Goal: Task Accomplishment & Management: Use online tool/utility

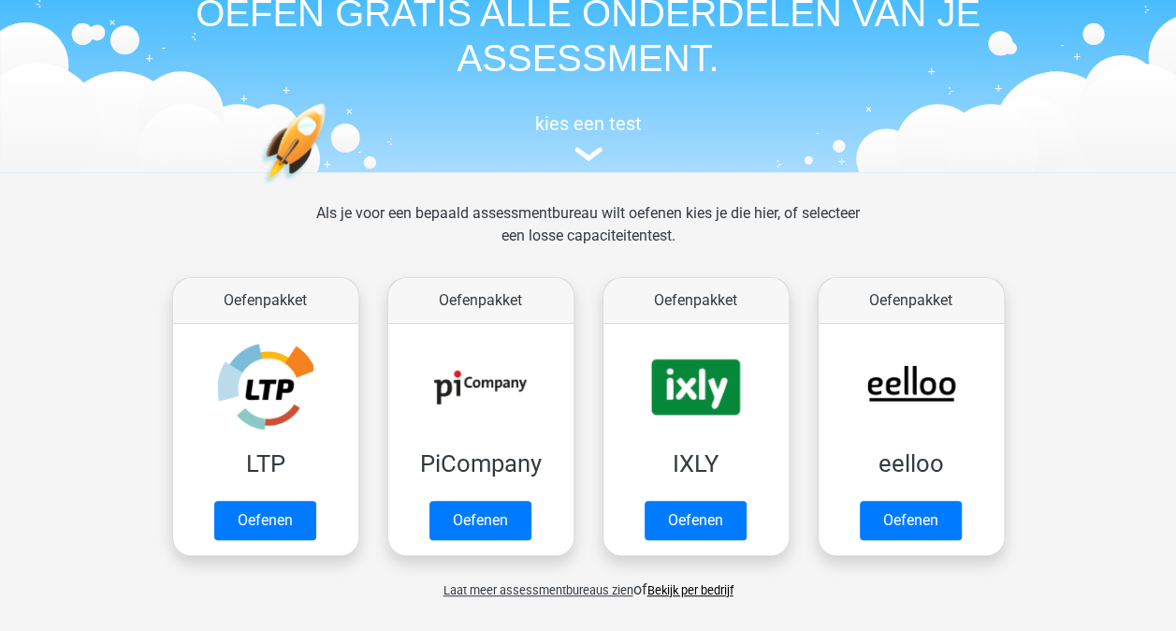
scroll to position [187, 0]
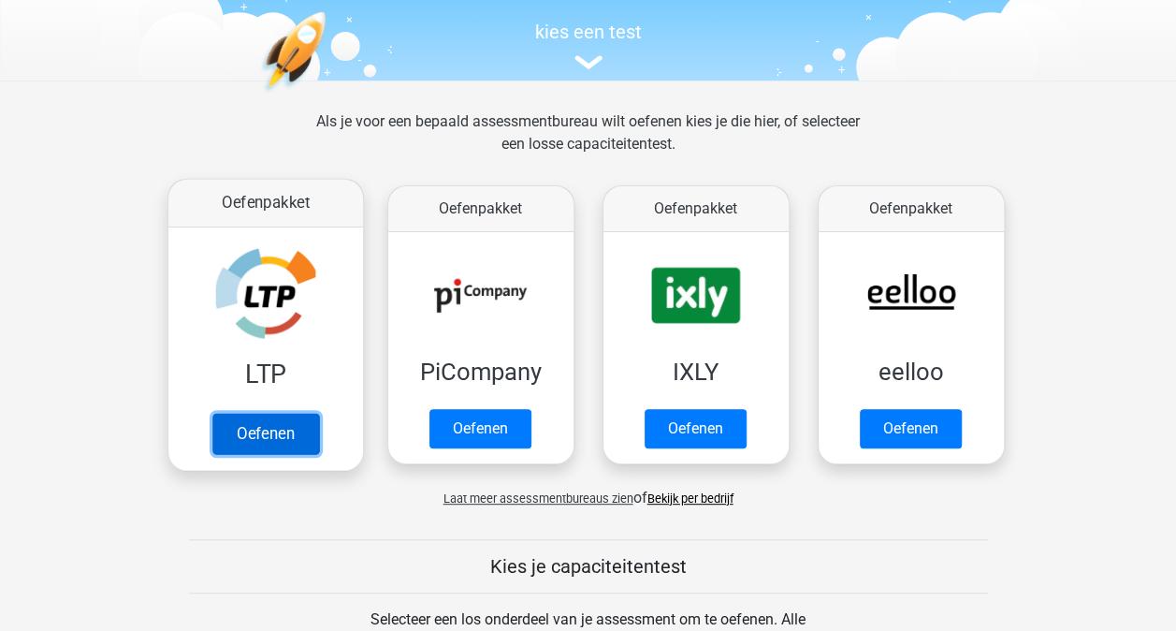
click at [284, 424] on link "Oefenen" at bounding box center [264, 433] width 107 height 41
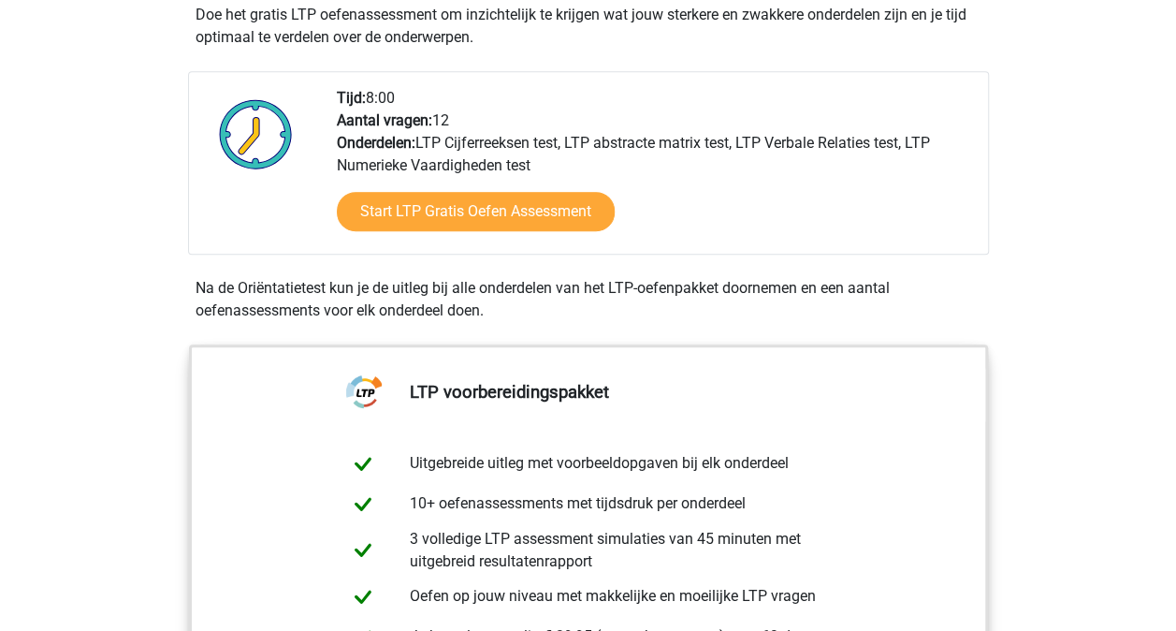
scroll to position [281, 0]
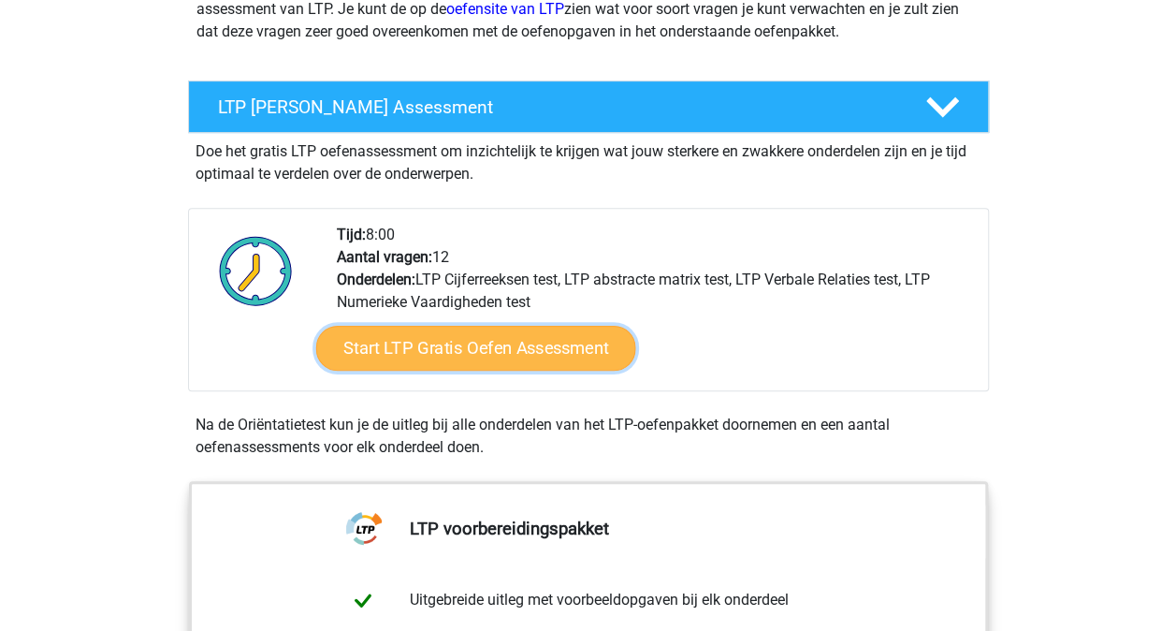
click at [458, 348] on link "Start LTP Gratis Oefen Assessment" at bounding box center [475, 348] width 320 height 45
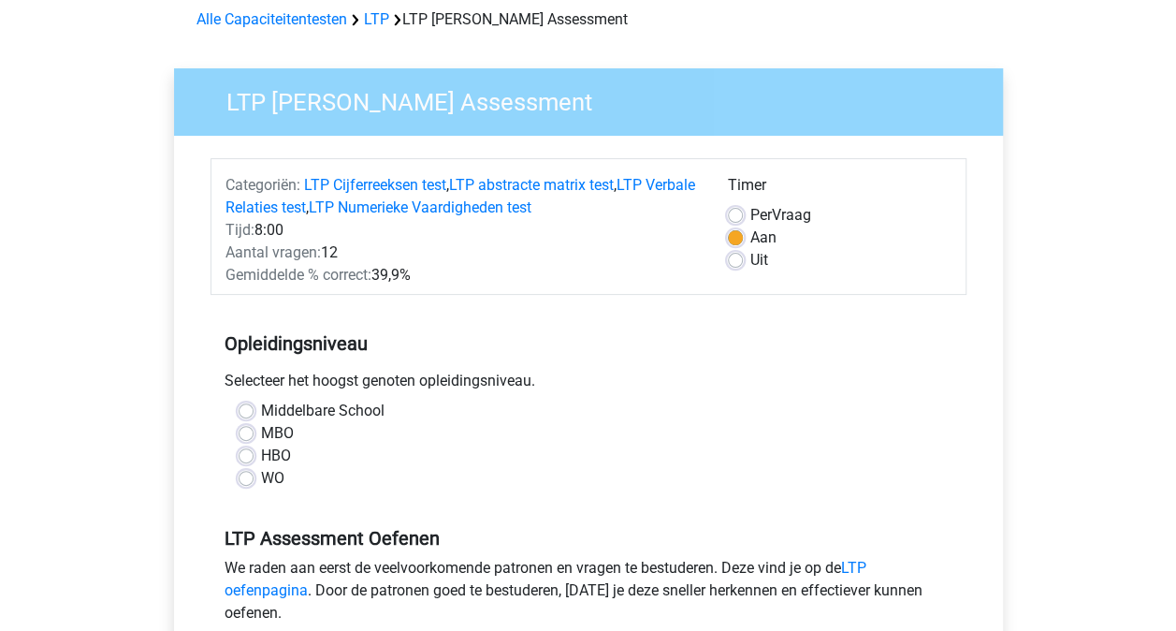
scroll to position [187, 0]
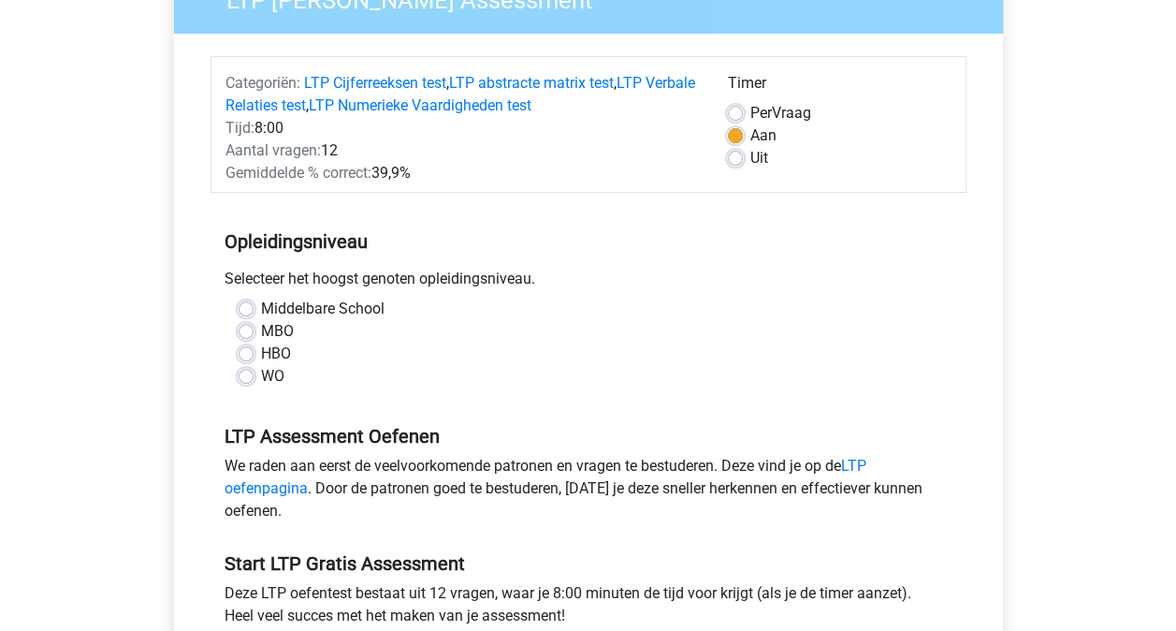
click at [261, 374] on label "WO" at bounding box center [272, 376] width 23 height 22
click at [245, 374] on input "WO" at bounding box center [246, 374] width 15 height 19
radio input "true"
click at [750, 157] on label "Uit" at bounding box center [759, 158] width 18 height 22
click at [735, 157] on input "Uit" at bounding box center [735, 156] width 15 height 19
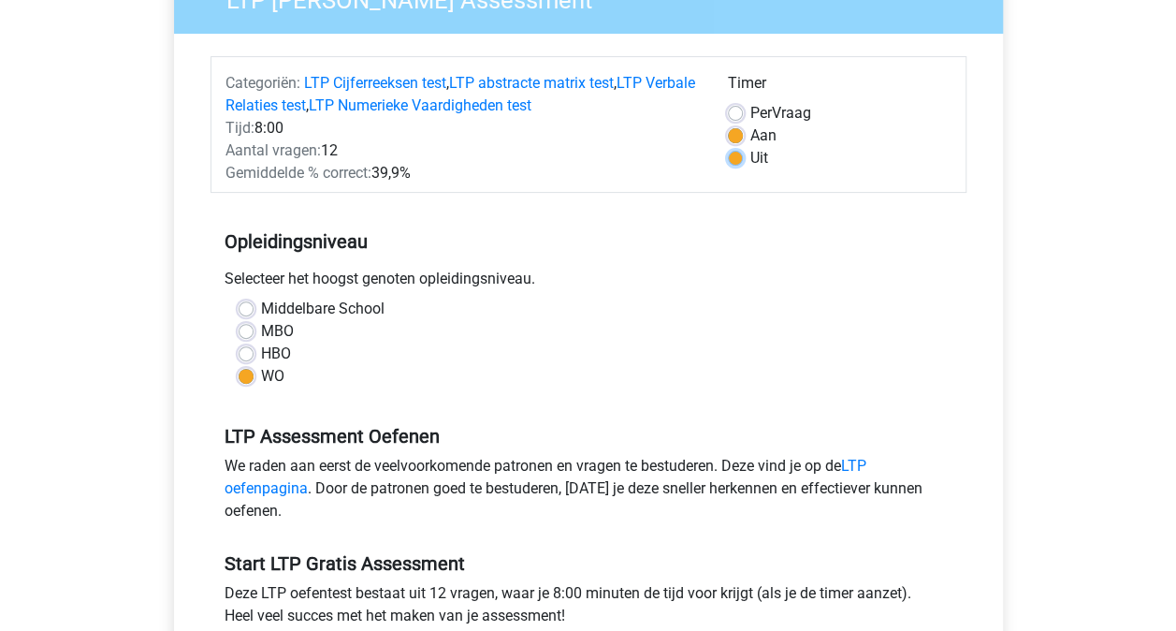
radio input "true"
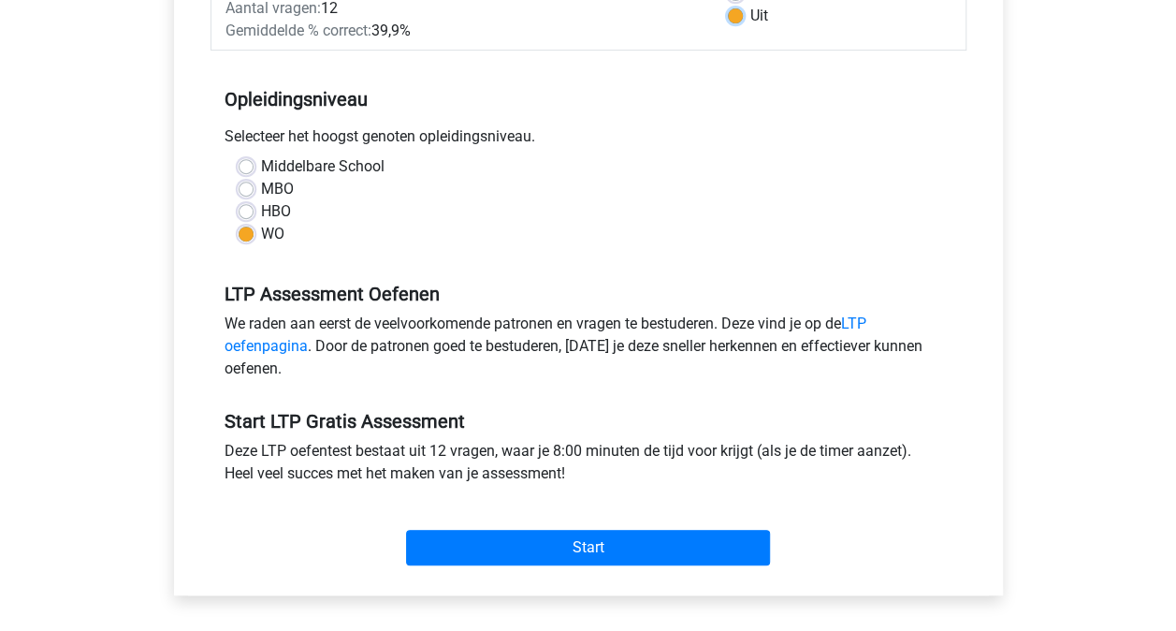
scroll to position [468, 0]
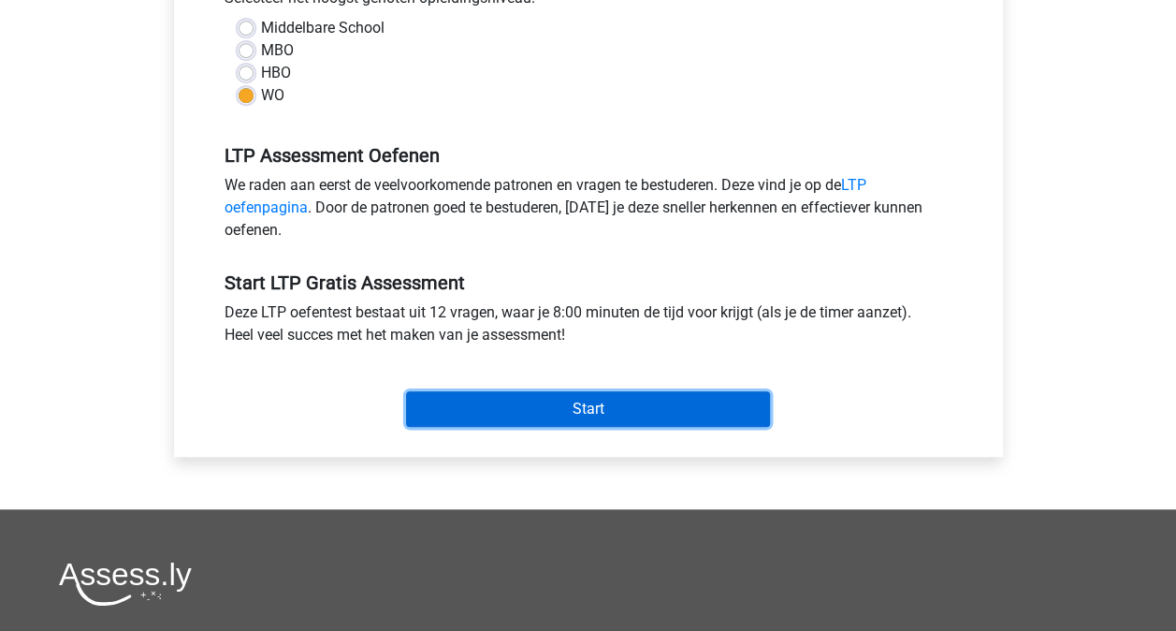
click at [586, 411] on input "Start" at bounding box center [588, 409] width 364 height 36
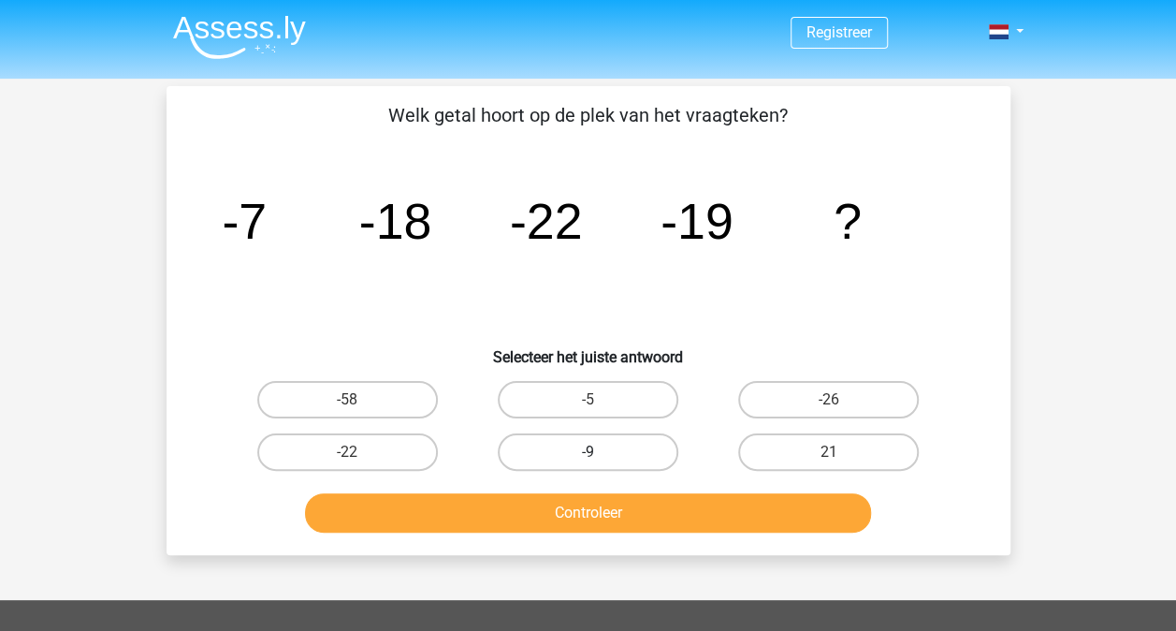
click at [597, 450] on label "-9" at bounding box center [588, 451] width 181 height 37
click at [597, 452] on input "-9" at bounding box center [594, 458] width 12 height 12
radio input "true"
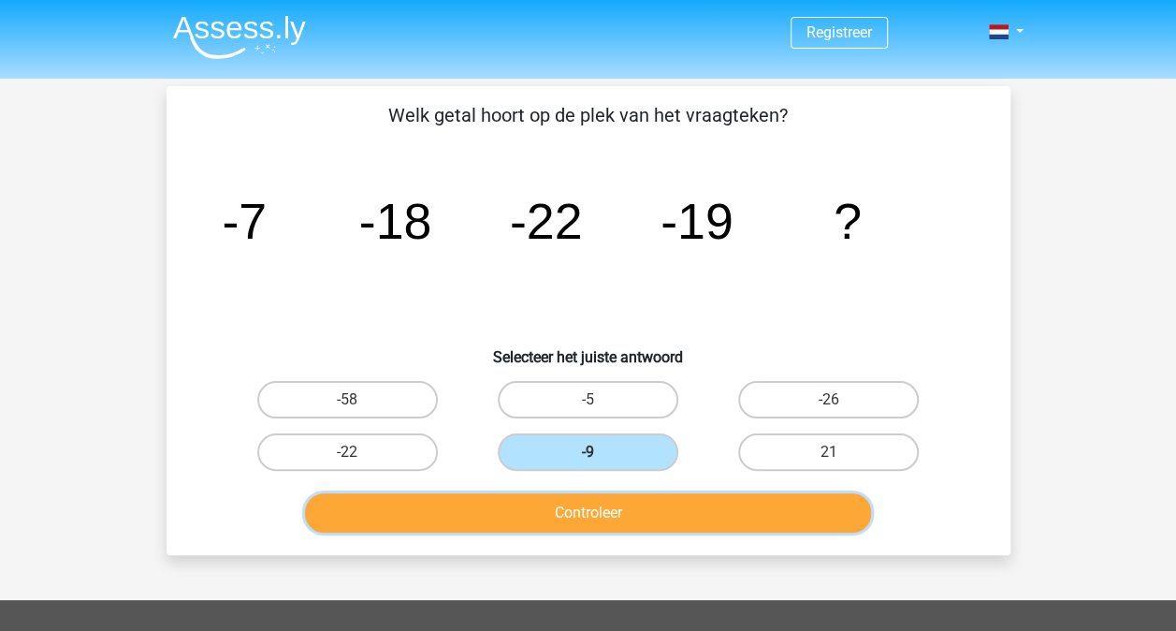
click at [602, 512] on button "Controleer" at bounding box center [588, 512] width 566 height 39
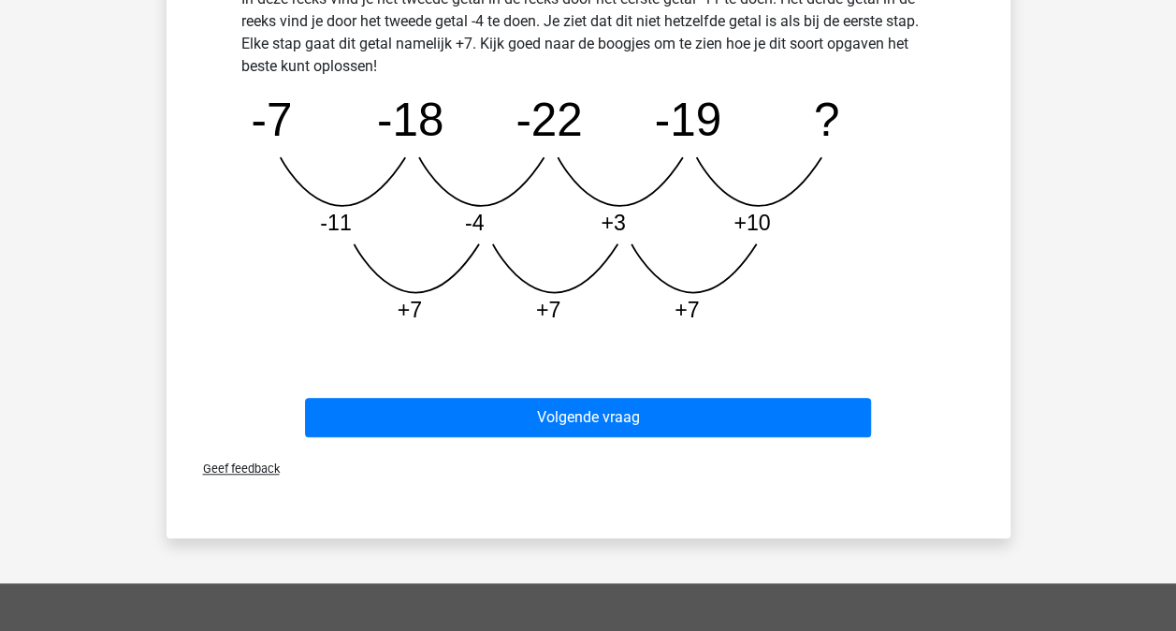
scroll to position [561, 0]
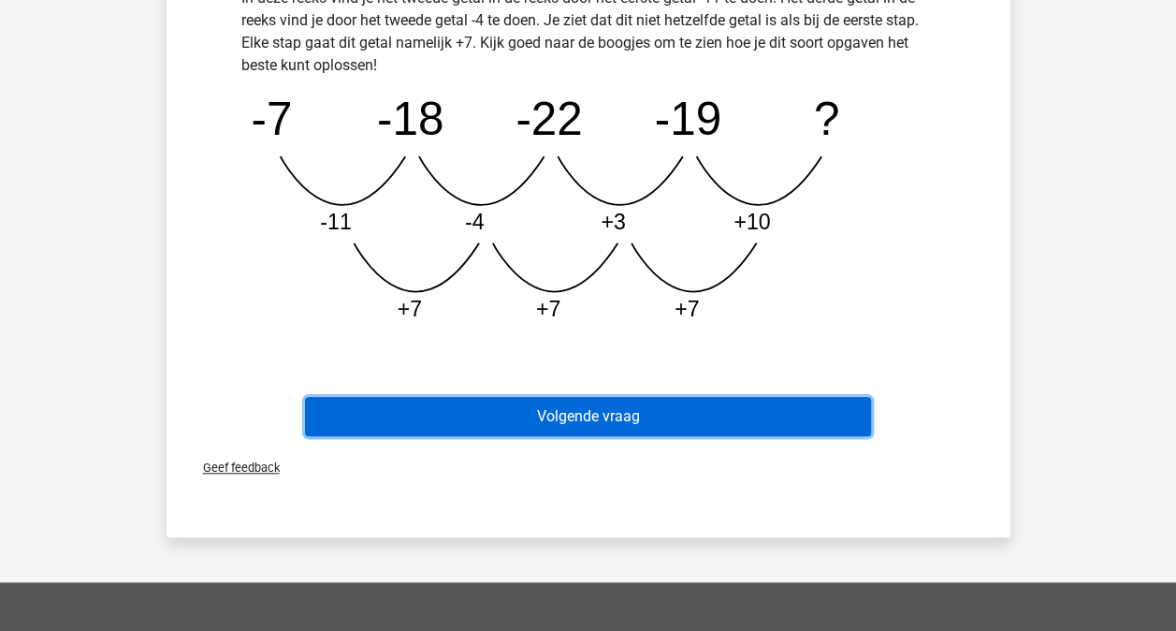
click at [596, 419] on button "Volgende vraag" at bounding box center [588, 416] width 566 height 39
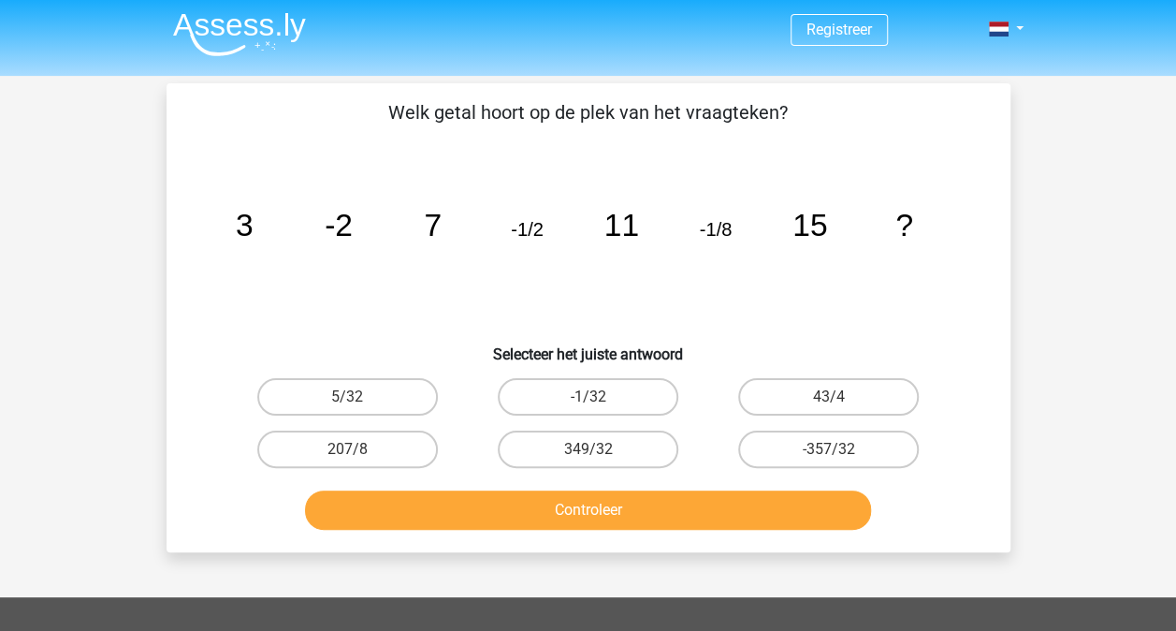
scroll to position [0, 0]
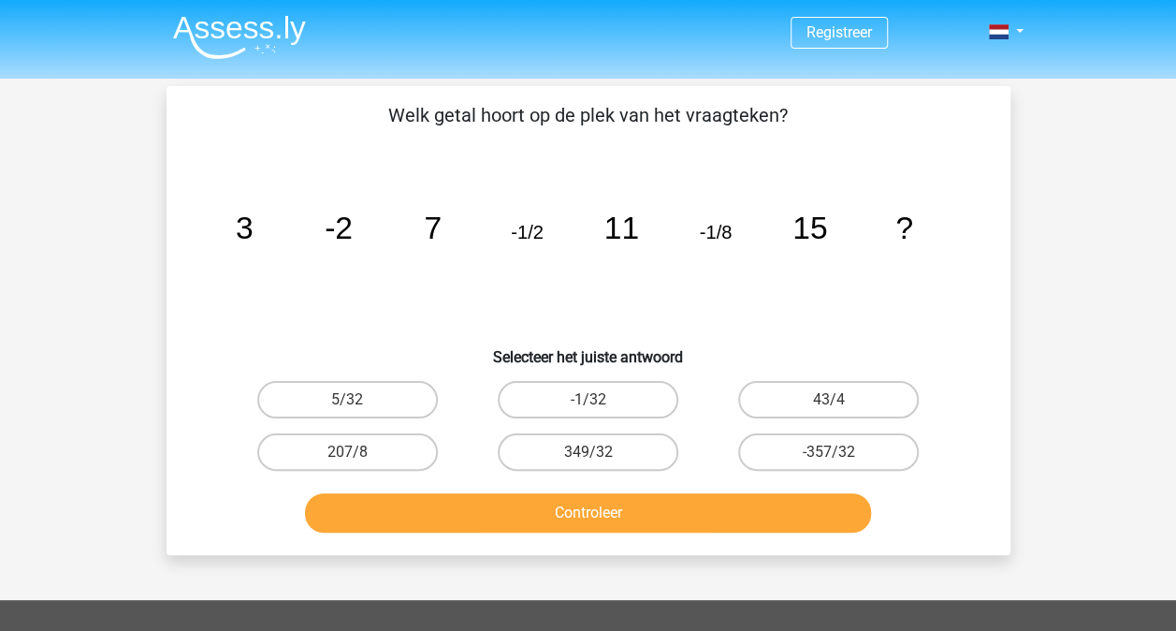
click at [588, 400] on input "-1/32" at bounding box center [594, 405] width 12 height 12
radio input "true"
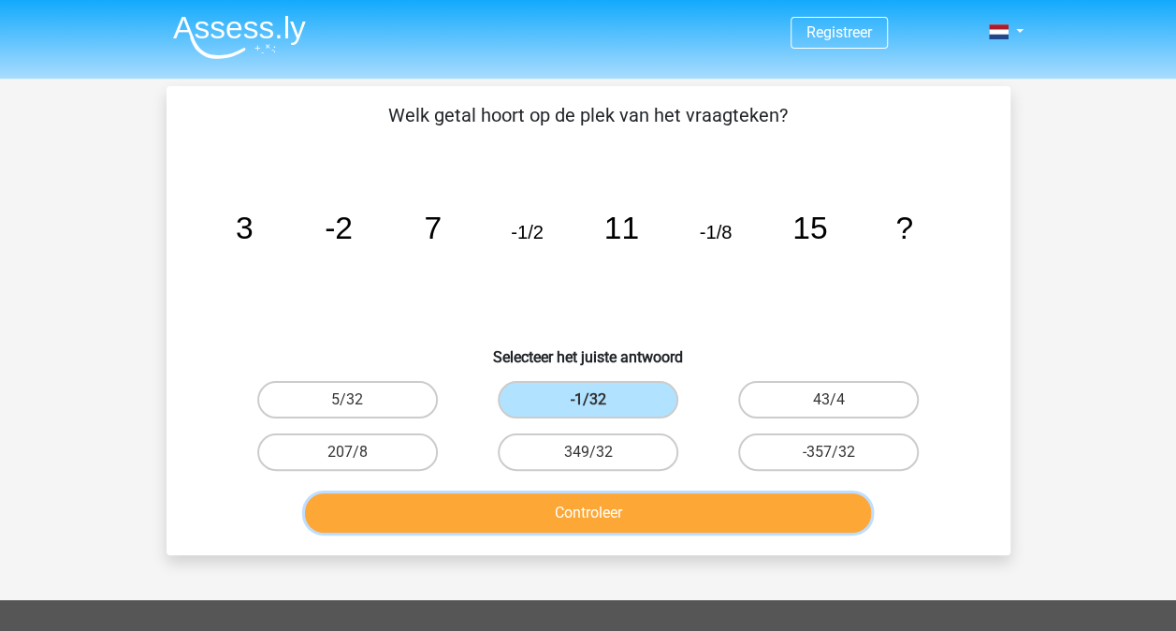
click at [593, 509] on button "Controleer" at bounding box center [588, 512] width 566 height 39
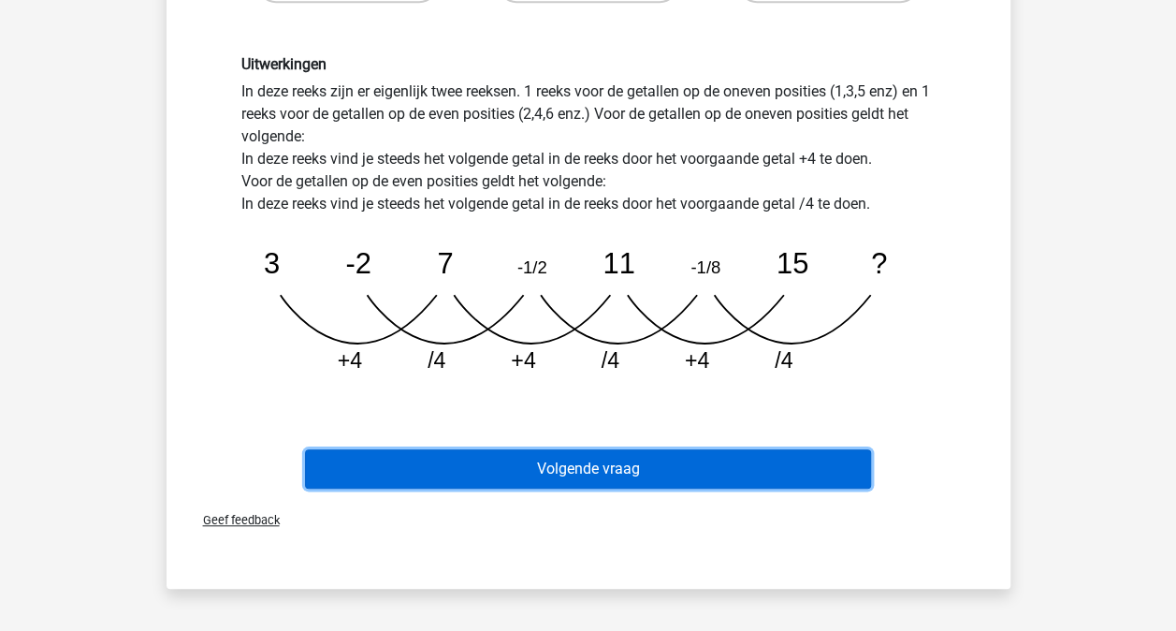
click at [653, 462] on button "Volgende vraag" at bounding box center [588, 468] width 566 height 39
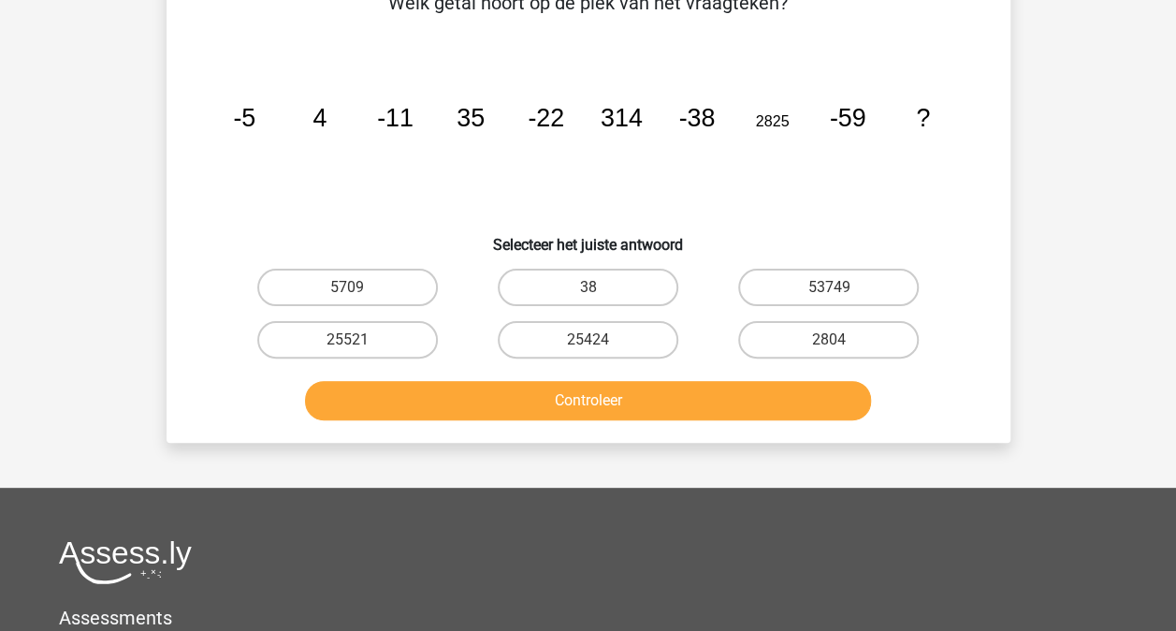
scroll to position [86, 0]
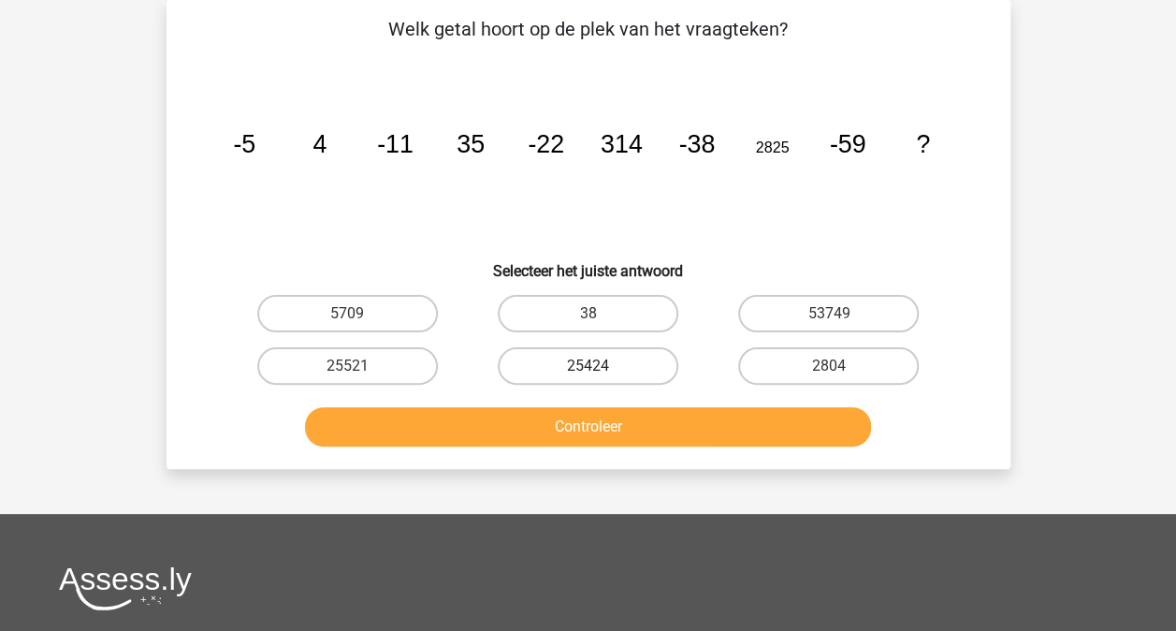
click at [571, 357] on label "25424" at bounding box center [588, 365] width 181 height 37
click at [588, 366] on input "25424" at bounding box center [594, 372] width 12 height 12
radio input "true"
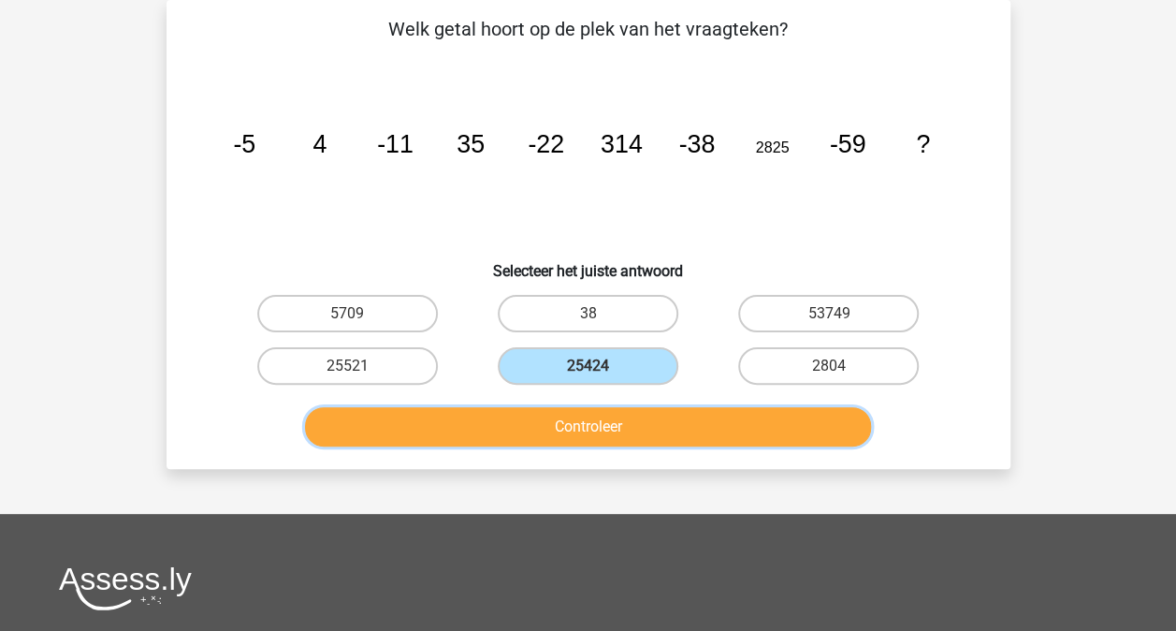
click at [577, 428] on button "Controleer" at bounding box center [588, 426] width 566 height 39
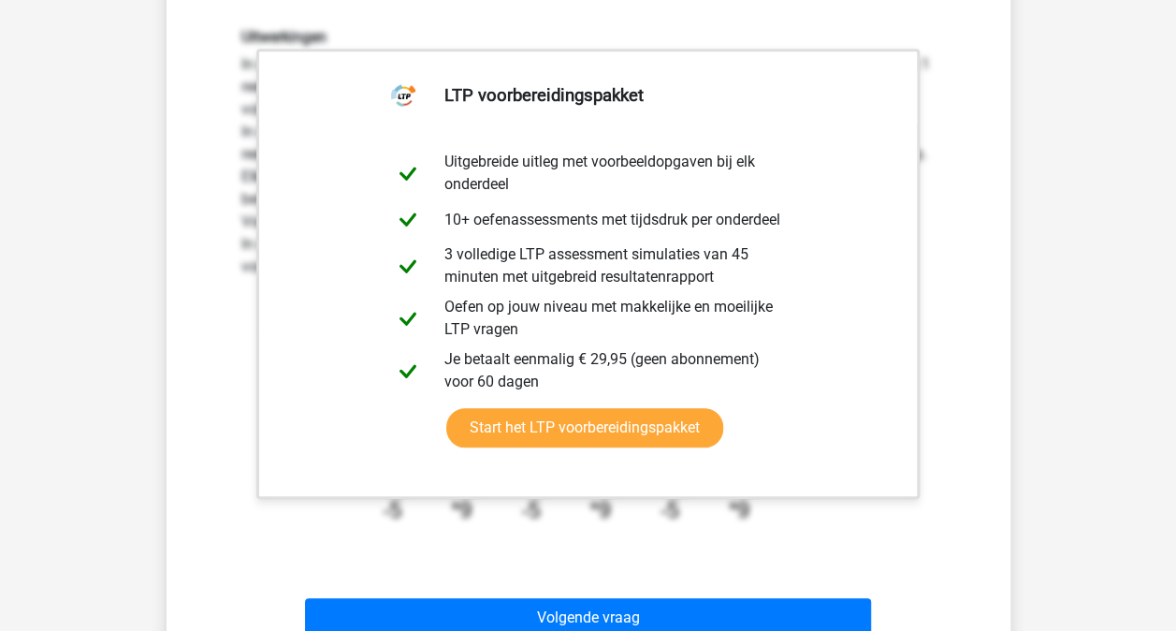
scroll to position [554, 0]
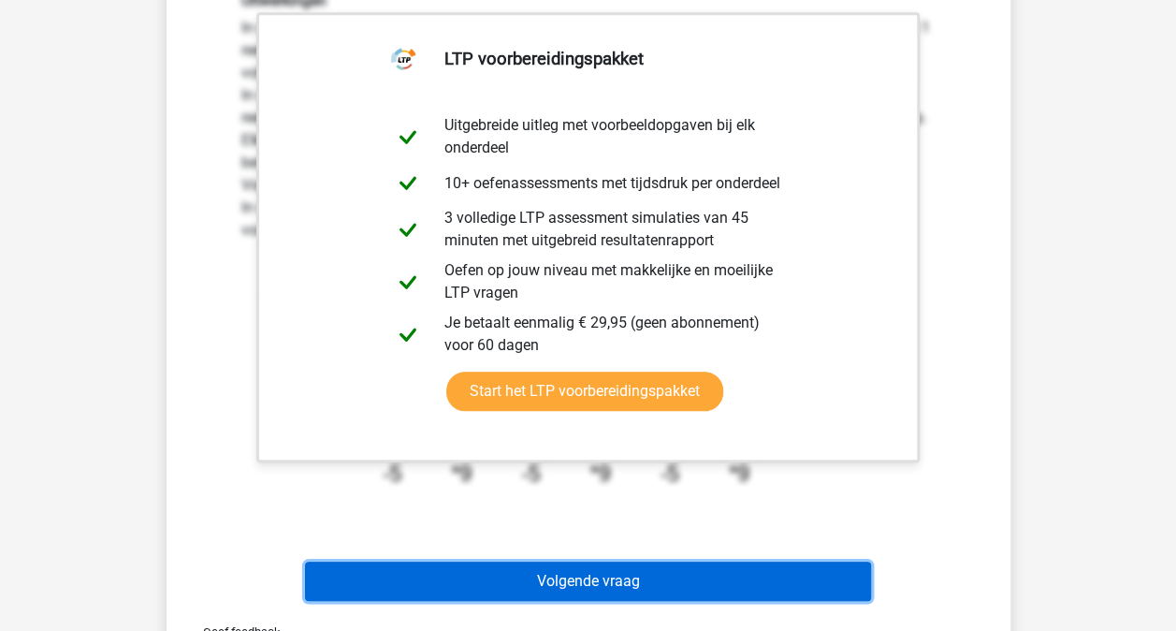
click at [668, 578] on button "Volgende vraag" at bounding box center [588, 580] width 566 height 39
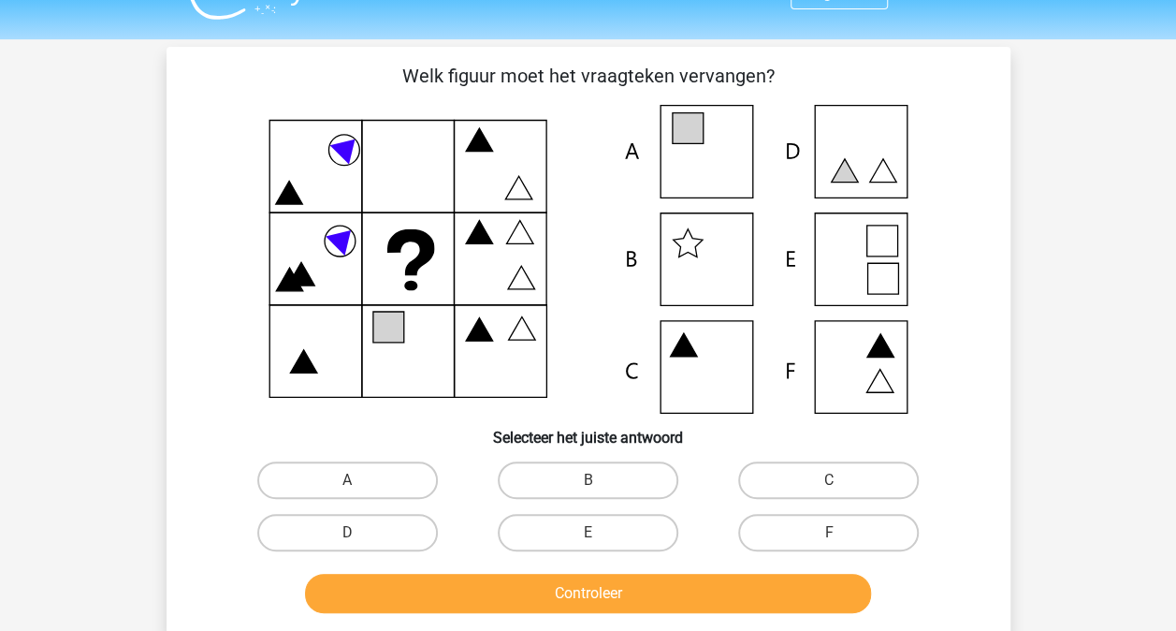
scroll to position [0, 0]
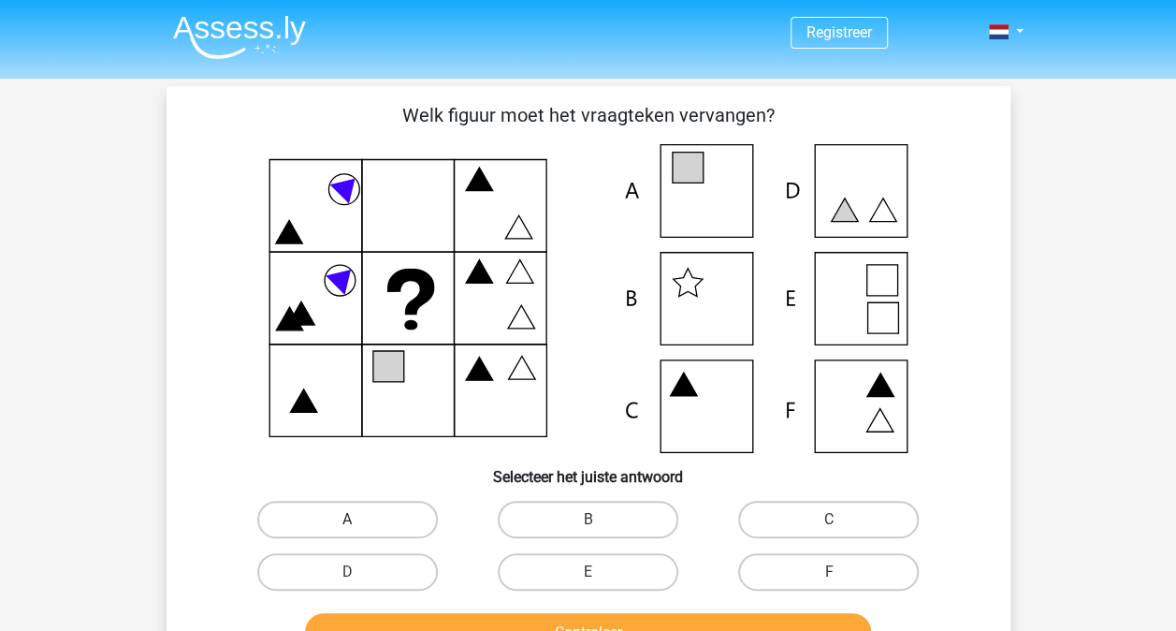
click at [338, 521] on label "A" at bounding box center [347, 519] width 181 height 37
click at [347, 521] on input "A" at bounding box center [353, 525] width 12 height 12
radio input "true"
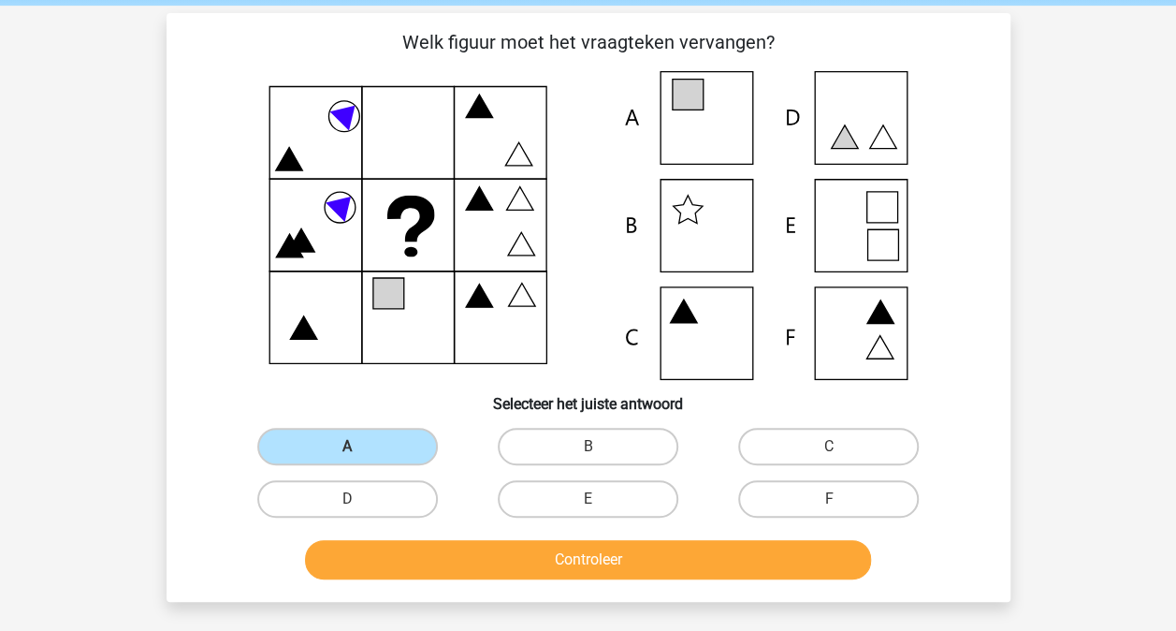
scroll to position [187, 0]
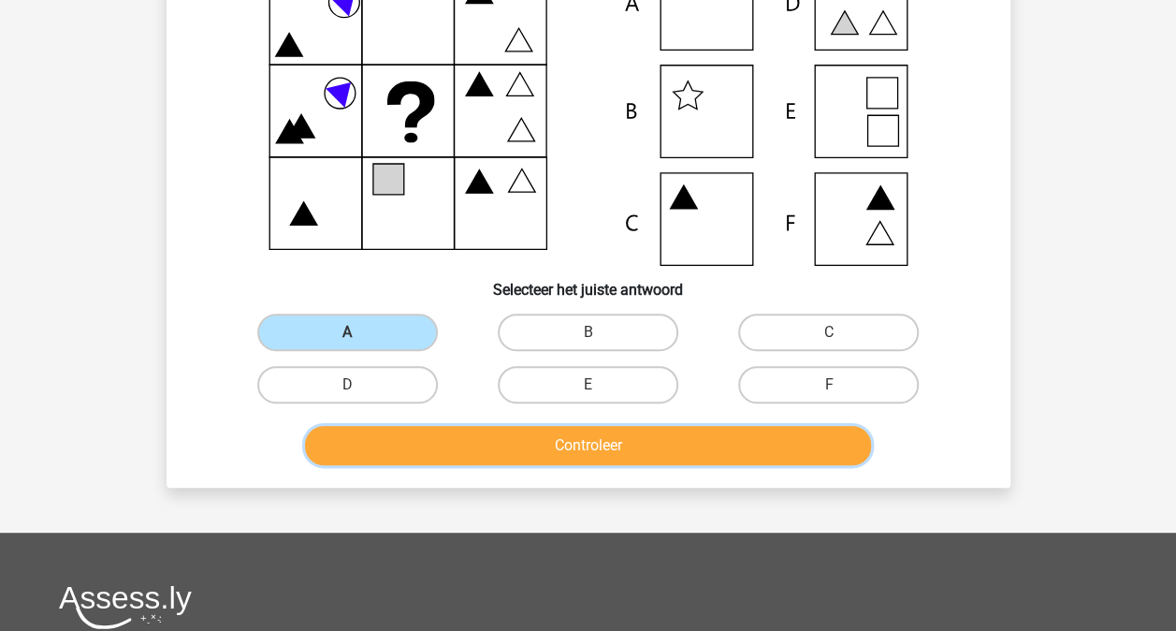
click at [631, 449] on button "Controleer" at bounding box center [588, 445] width 566 height 39
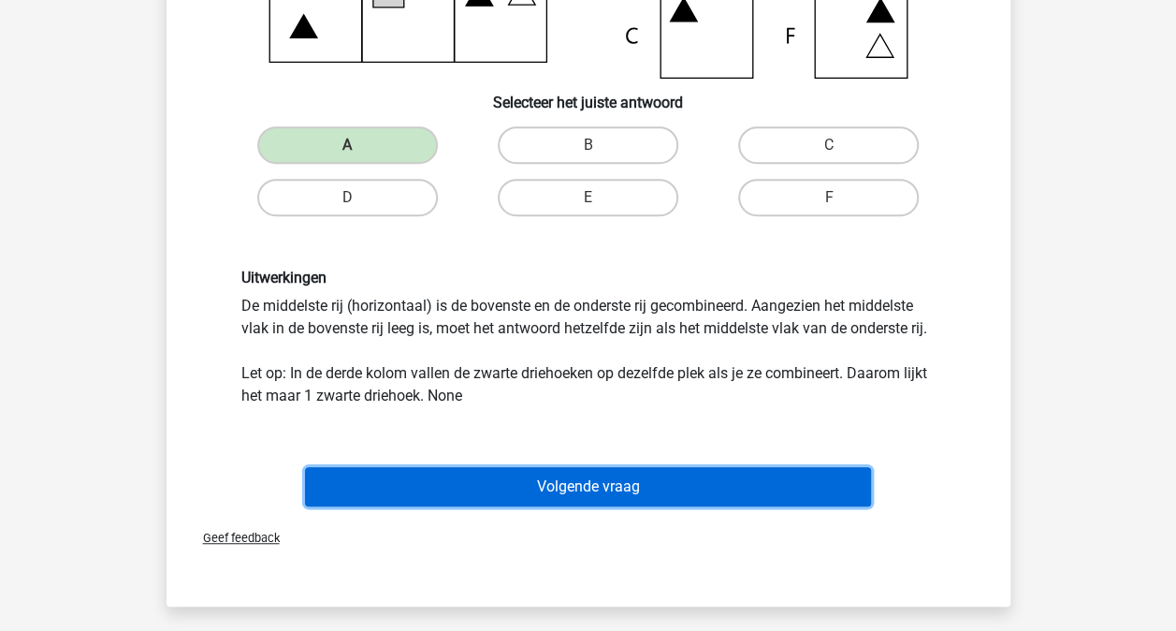
click at [627, 486] on button "Volgende vraag" at bounding box center [588, 486] width 566 height 39
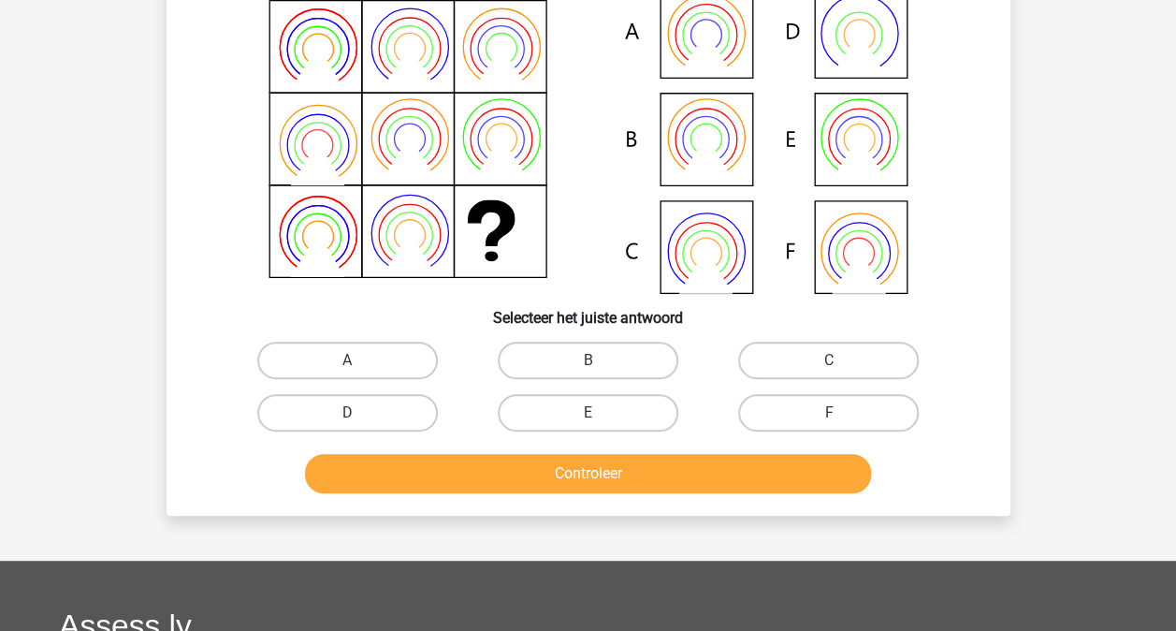
scroll to position [86, 0]
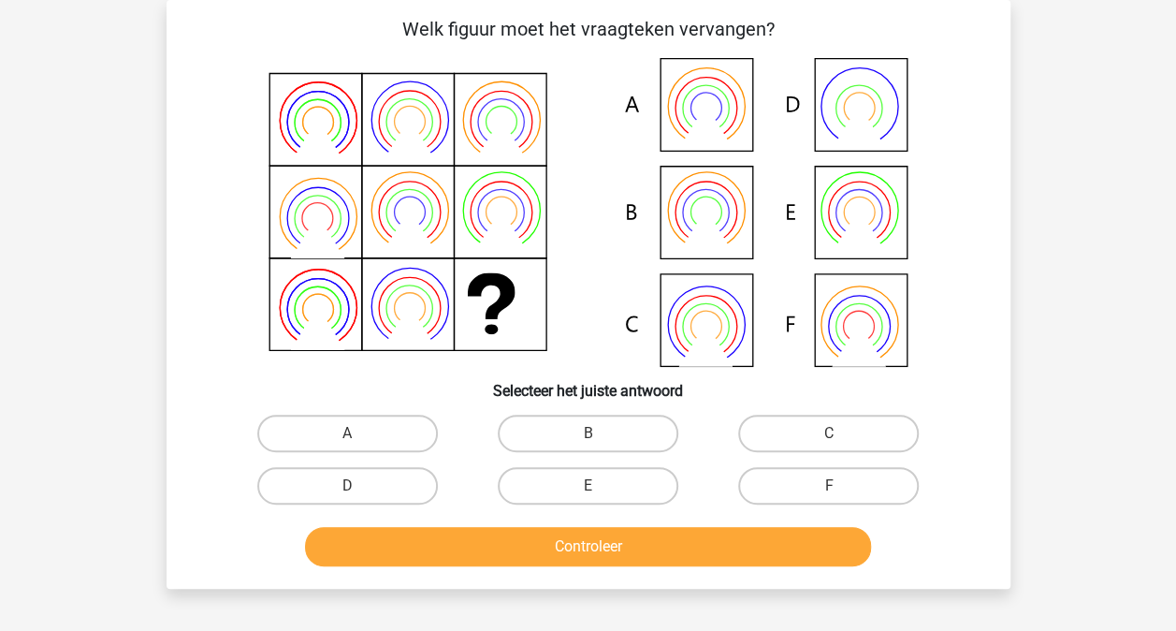
click at [591, 439] on input "B" at bounding box center [594, 439] width 12 height 12
radio input "true"
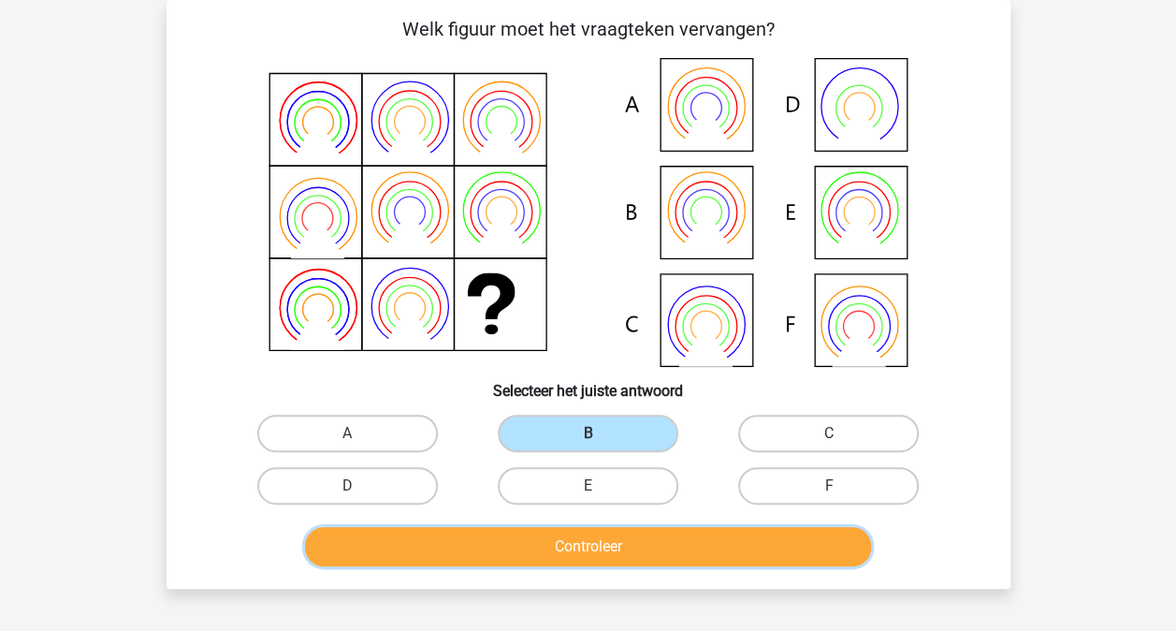
click at [593, 552] on button "Controleer" at bounding box center [588, 546] width 566 height 39
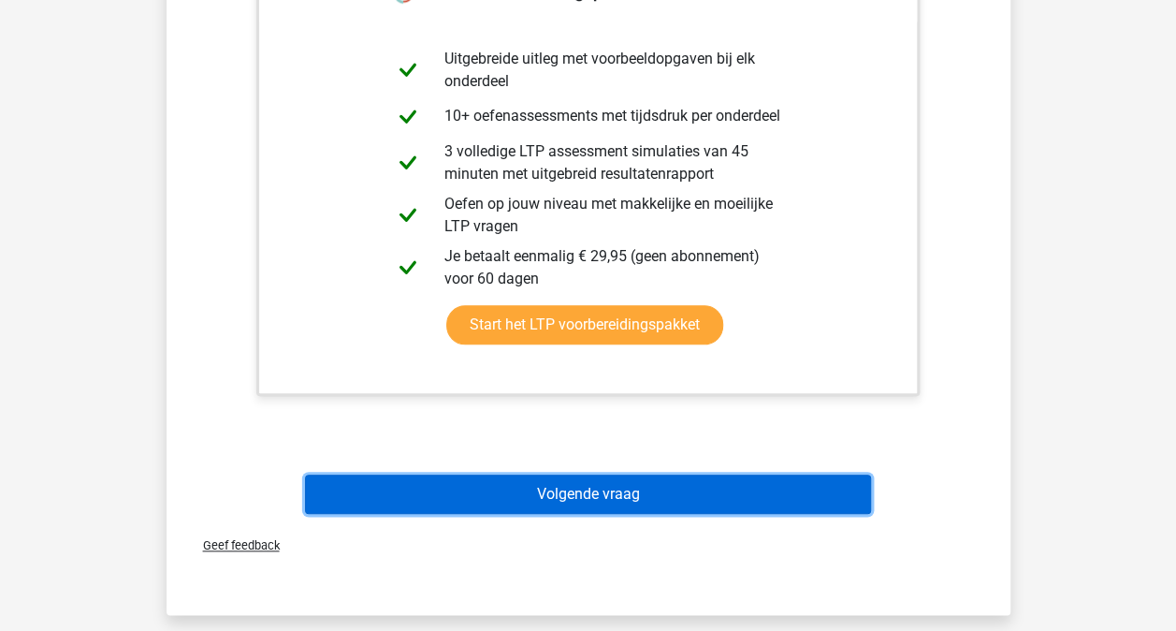
click at [648, 496] on button "Volgende vraag" at bounding box center [588, 493] width 566 height 39
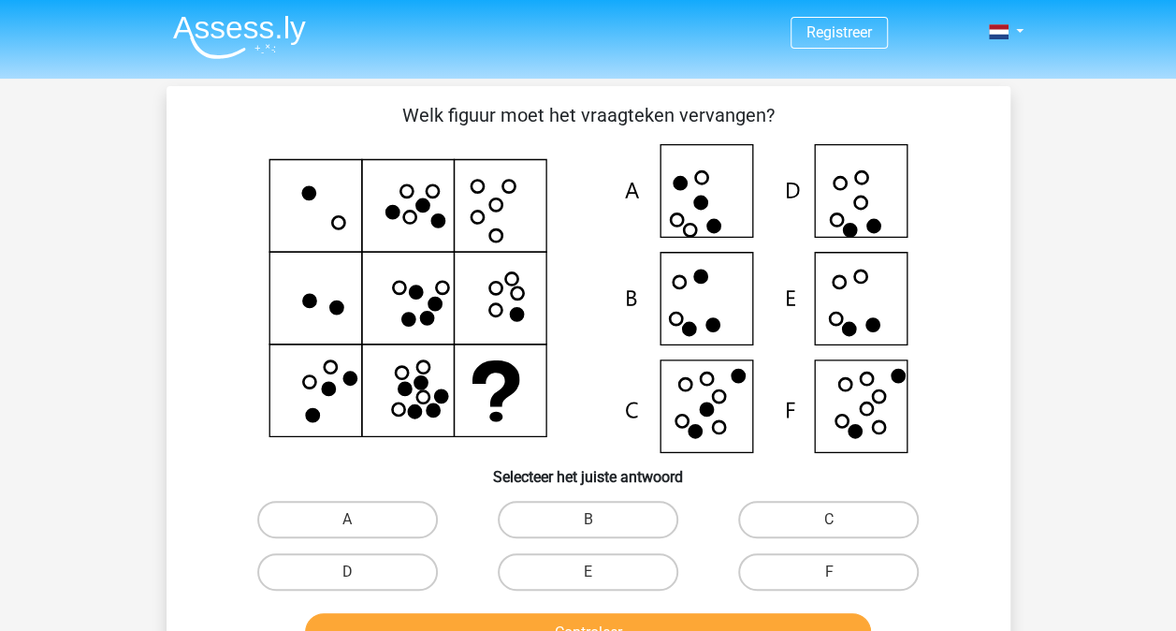
scroll to position [37, 0]
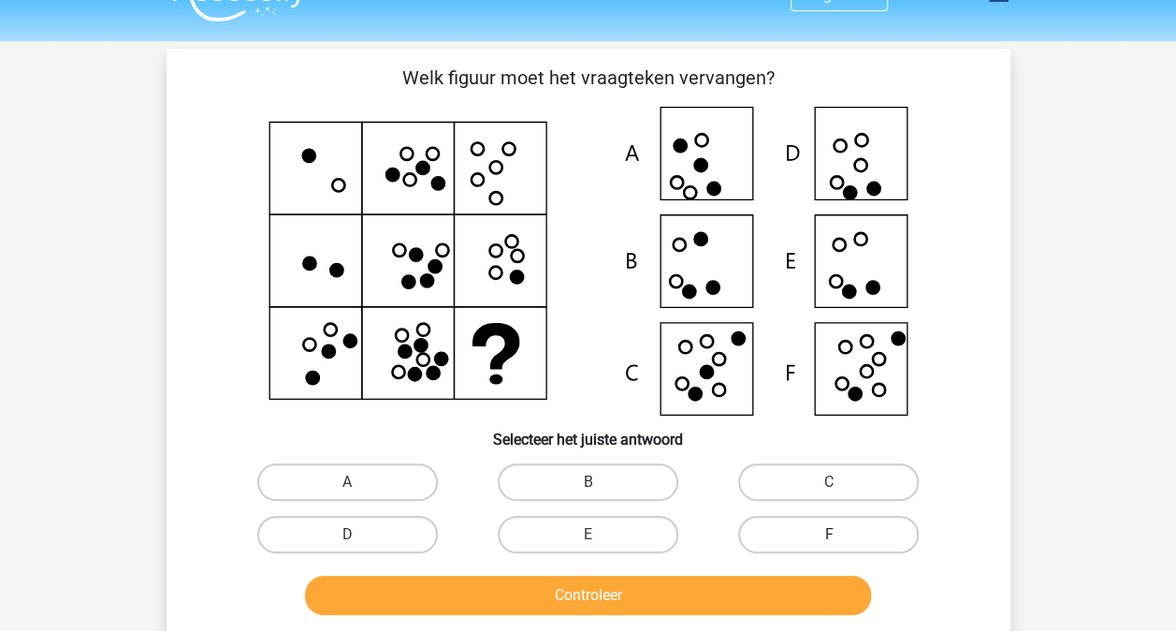
click at [853, 533] on label "F" at bounding box center [828, 533] width 181 height 37
click at [841, 534] on input "F" at bounding box center [835, 540] width 12 height 12
radio input "true"
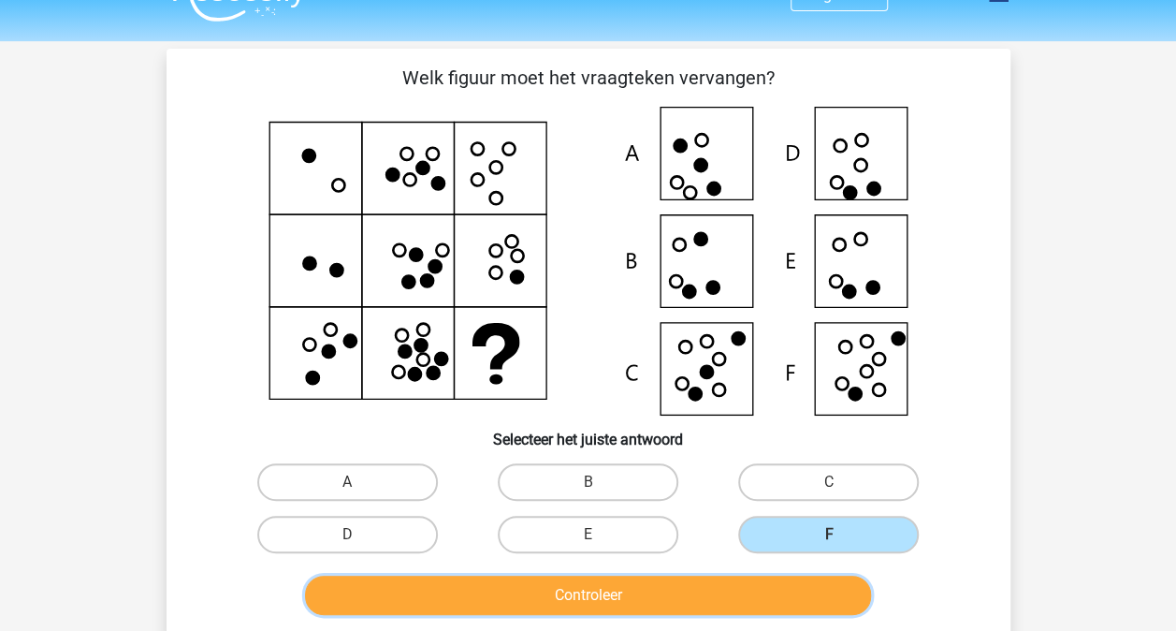
click at [627, 590] on button "Controleer" at bounding box center [588, 594] width 566 height 39
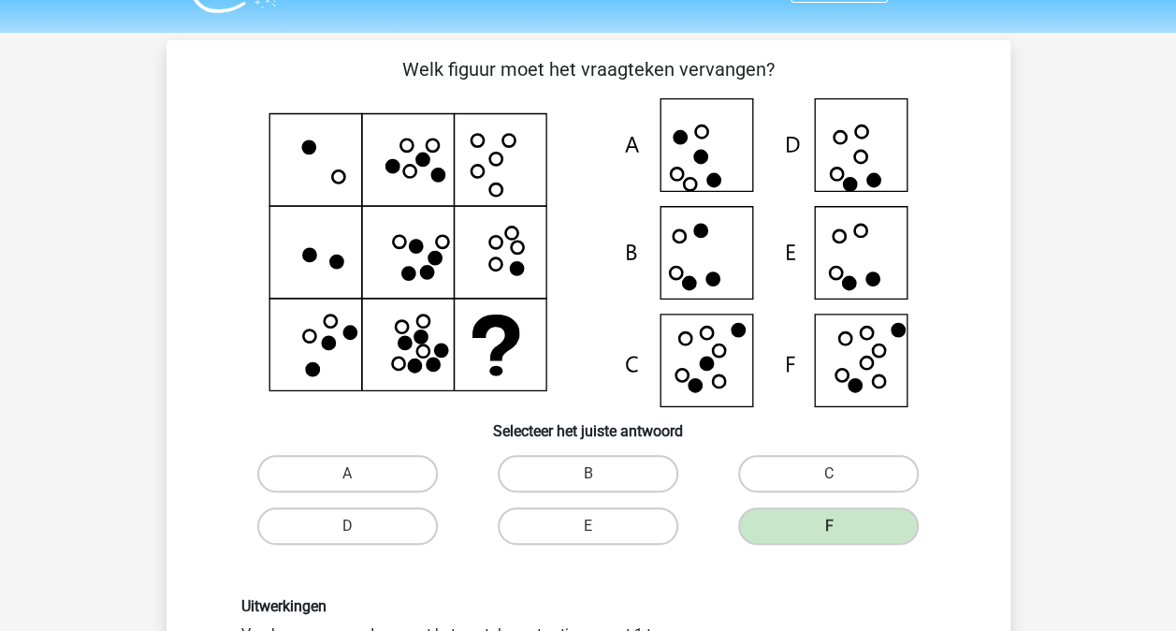
scroll to position [225, 0]
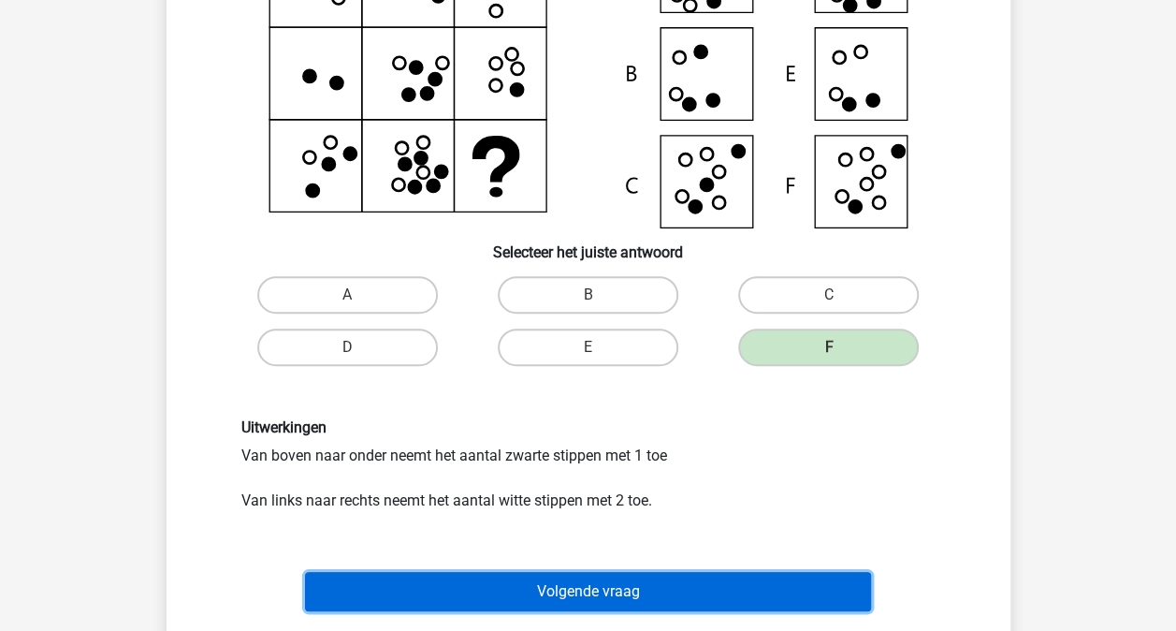
click at [615, 588] on button "Volgende vraag" at bounding box center [588, 591] width 566 height 39
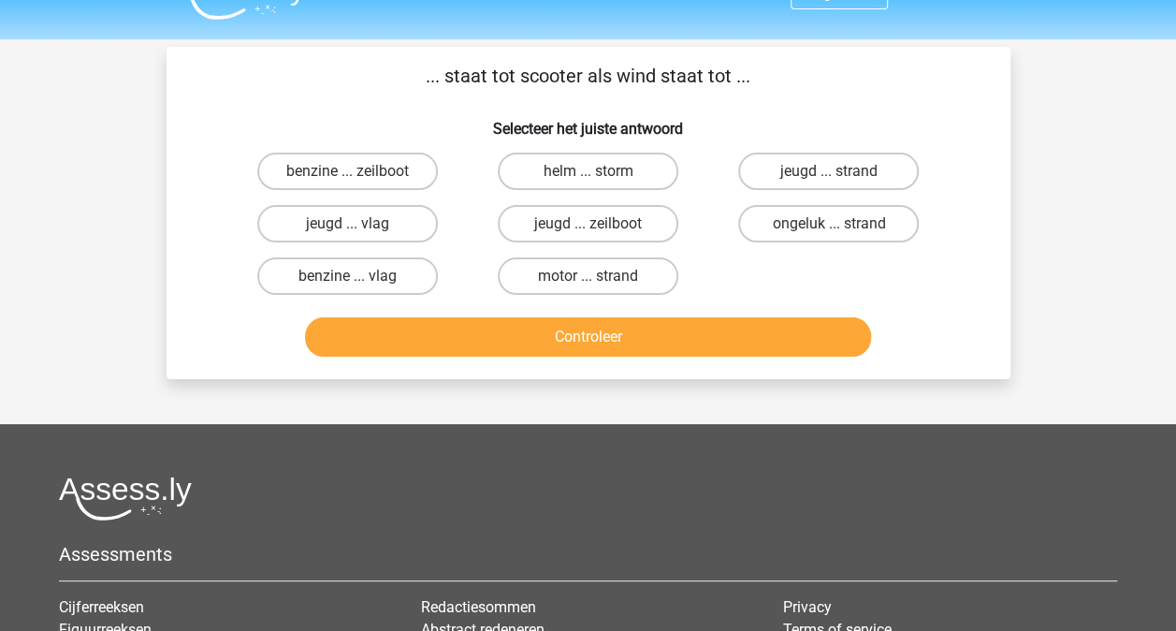
scroll to position [0, 0]
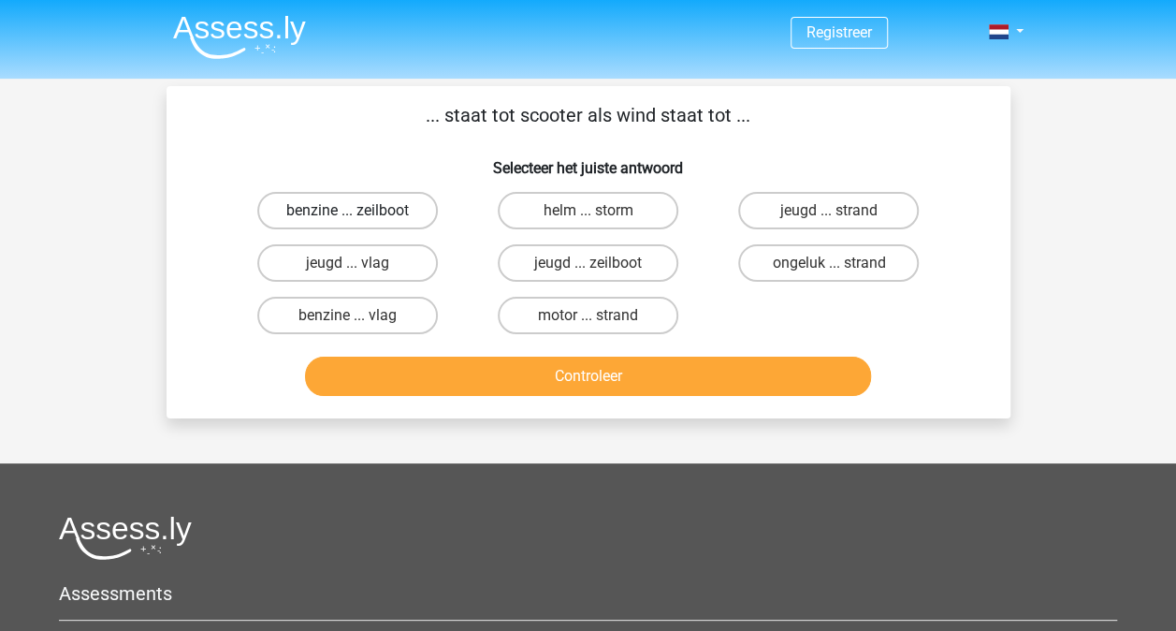
click at [367, 210] on label "benzine ... zeilboot" at bounding box center [347, 210] width 181 height 37
click at [359, 210] on input "benzine ... zeilboot" at bounding box center [353, 216] width 12 height 12
radio input "true"
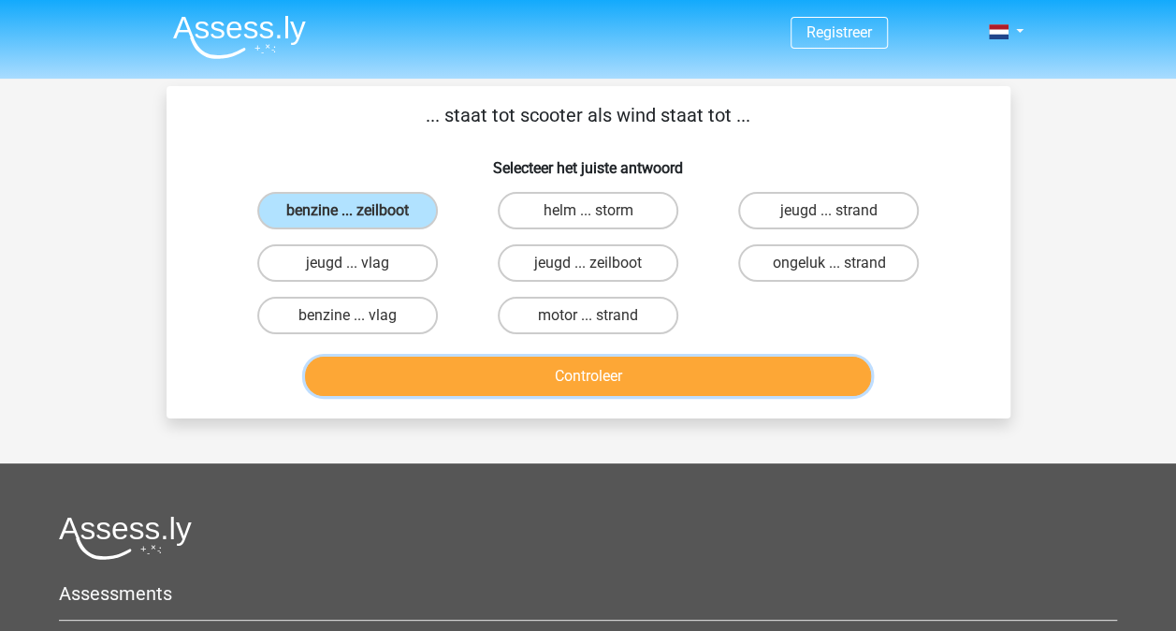
click at [604, 376] on button "Controleer" at bounding box center [588, 375] width 566 height 39
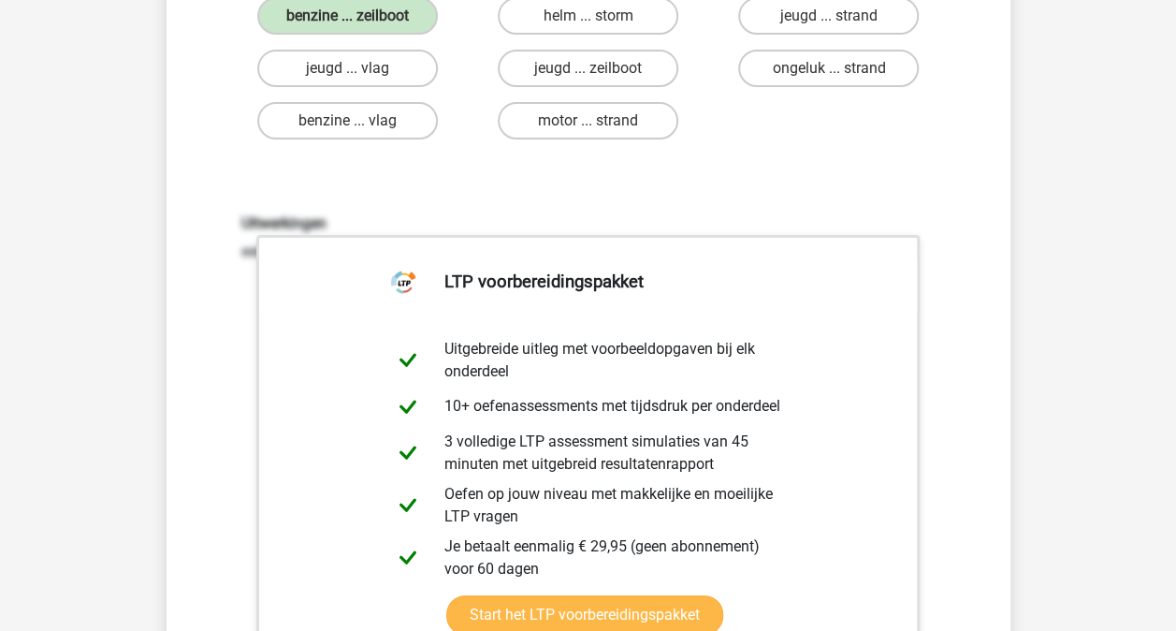
scroll to position [374, 0]
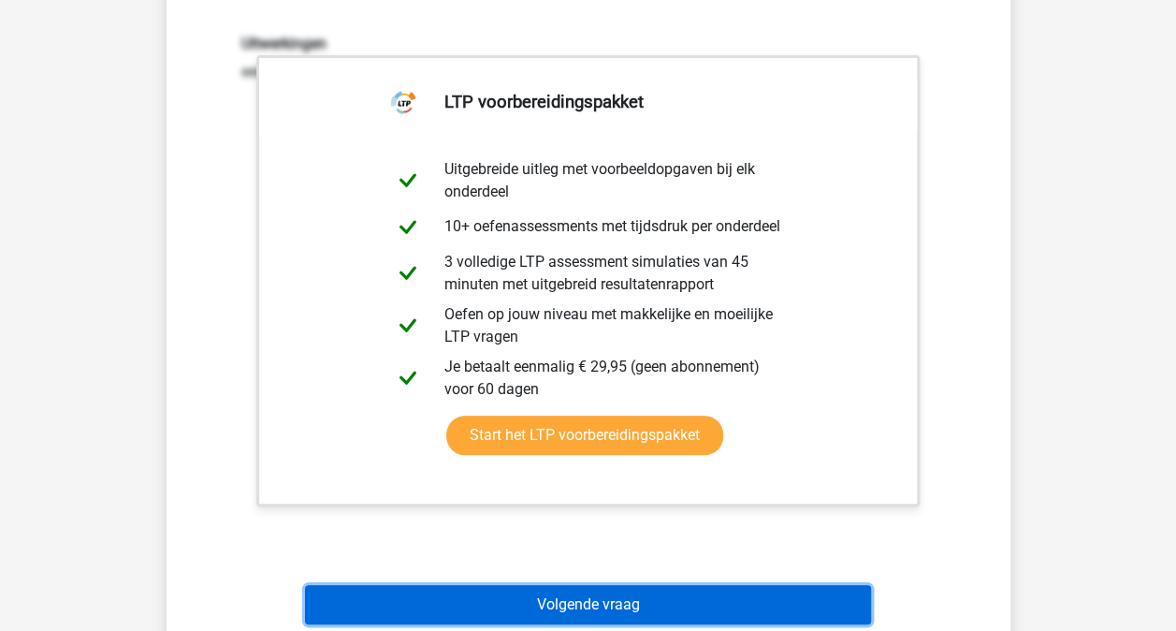
click at [616, 601] on button "Volgende vraag" at bounding box center [588, 604] width 566 height 39
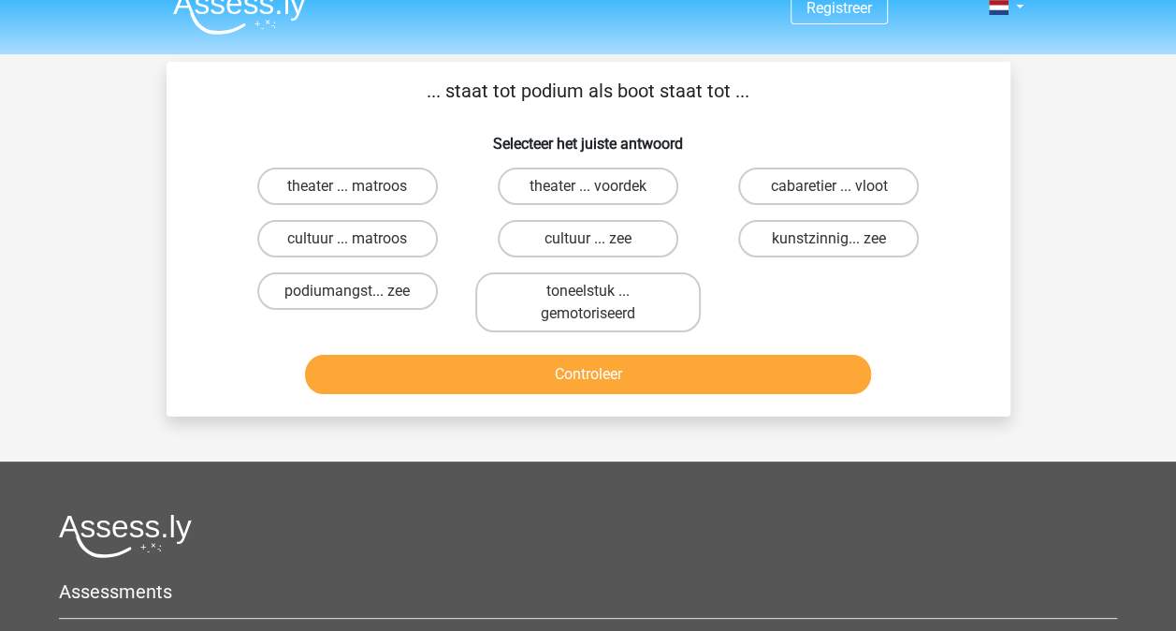
scroll to position [0, 0]
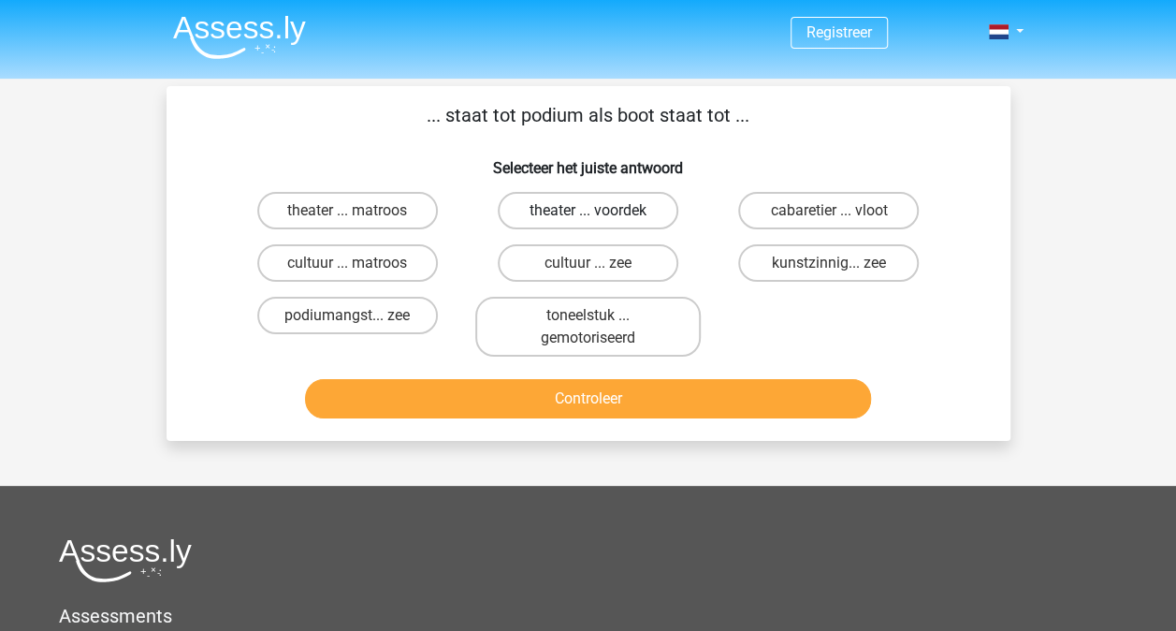
click at [598, 208] on label "theater ... voordek" at bounding box center [588, 210] width 181 height 37
click at [598, 210] on input "theater ... voordek" at bounding box center [594, 216] width 12 height 12
radio input "true"
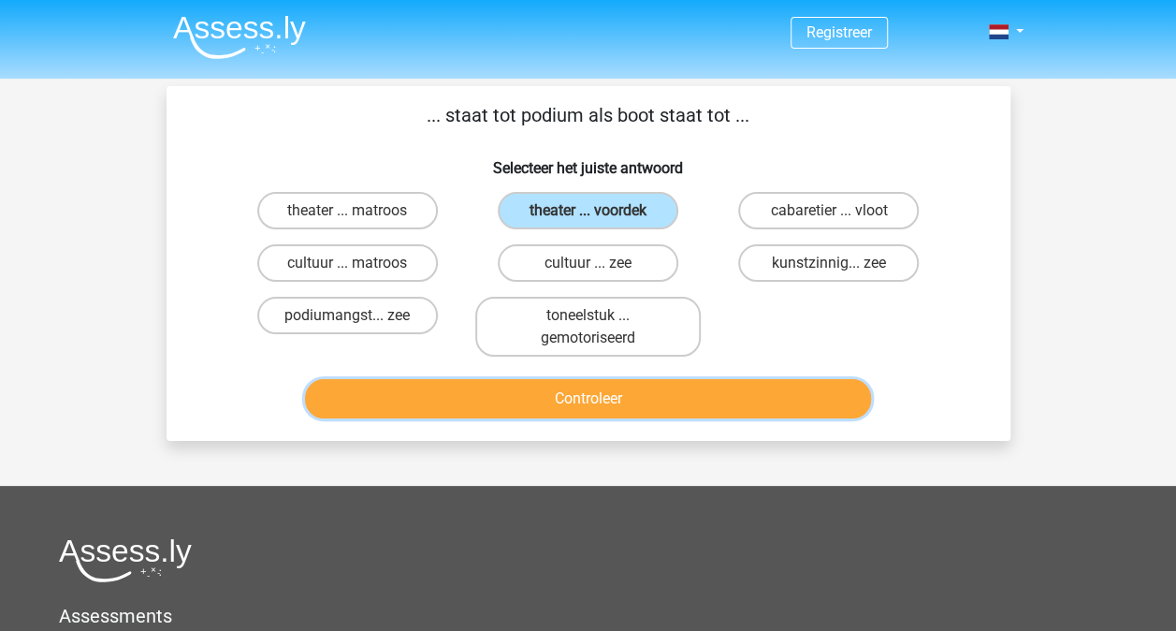
click at [631, 404] on button "Controleer" at bounding box center [588, 398] width 566 height 39
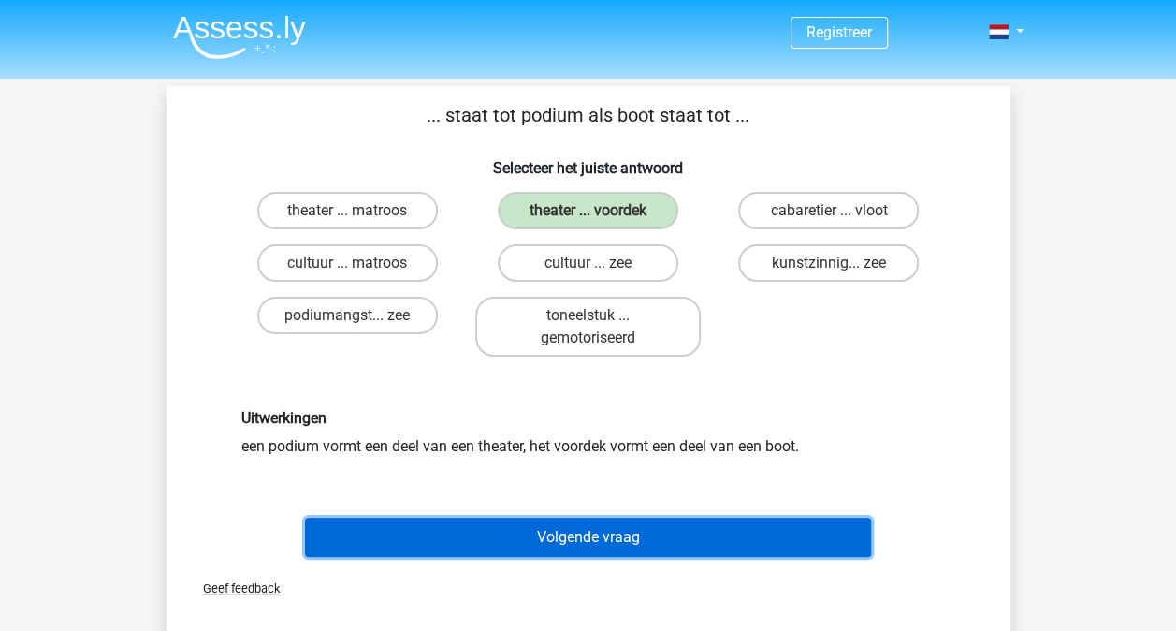
click at [599, 531] on button "Volgende vraag" at bounding box center [588, 536] width 566 height 39
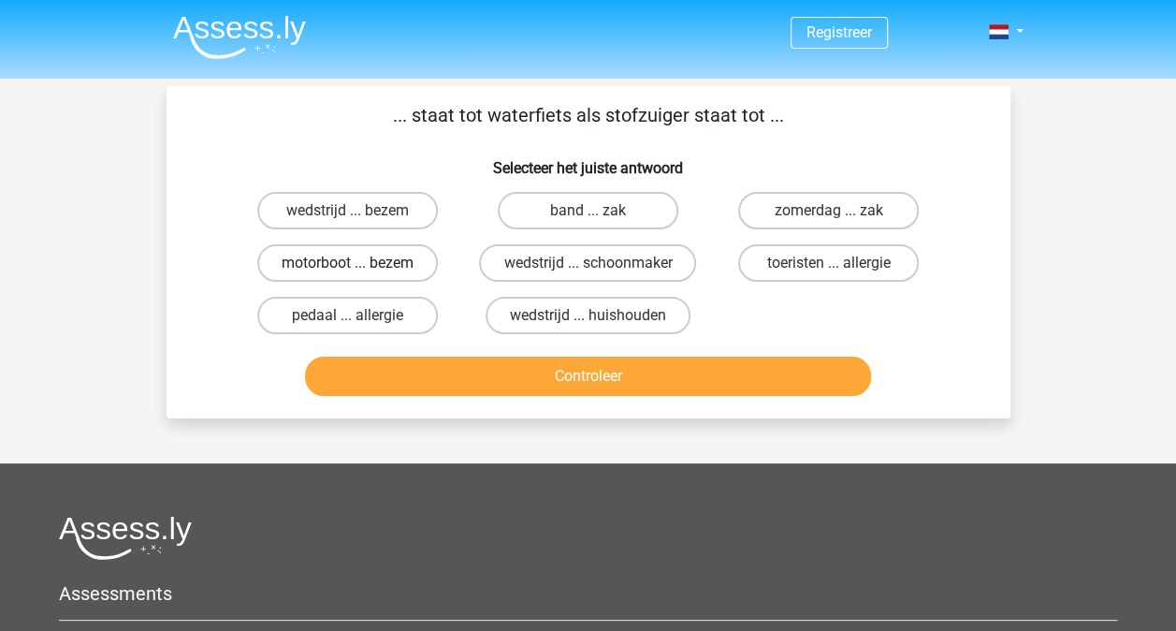
click at [347, 261] on label "motorboot ... bezem" at bounding box center [347, 262] width 181 height 37
click at [347, 263] on input "motorboot ... bezem" at bounding box center [353, 269] width 12 height 12
radio input "true"
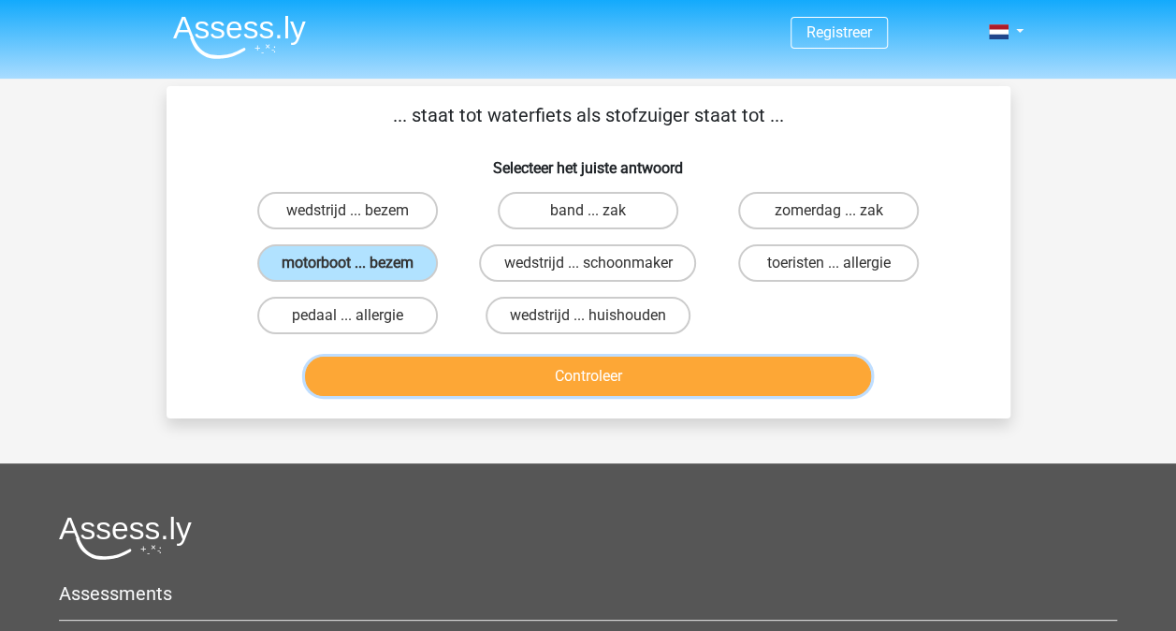
click at [597, 367] on button "Controleer" at bounding box center [588, 375] width 566 height 39
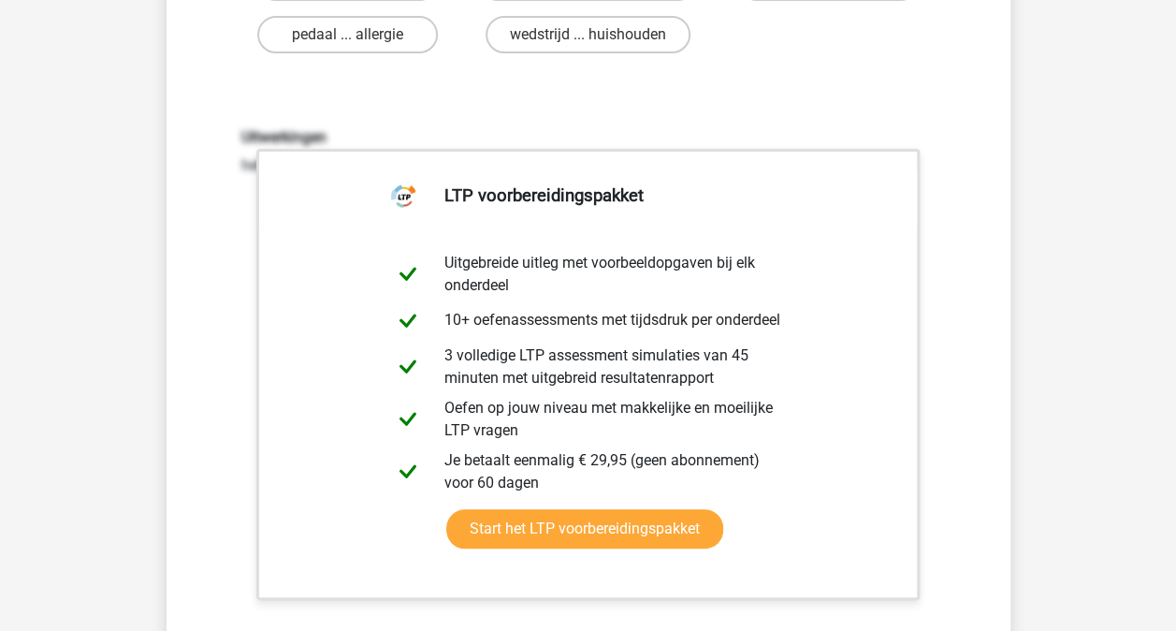
scroll to position [655, 0]
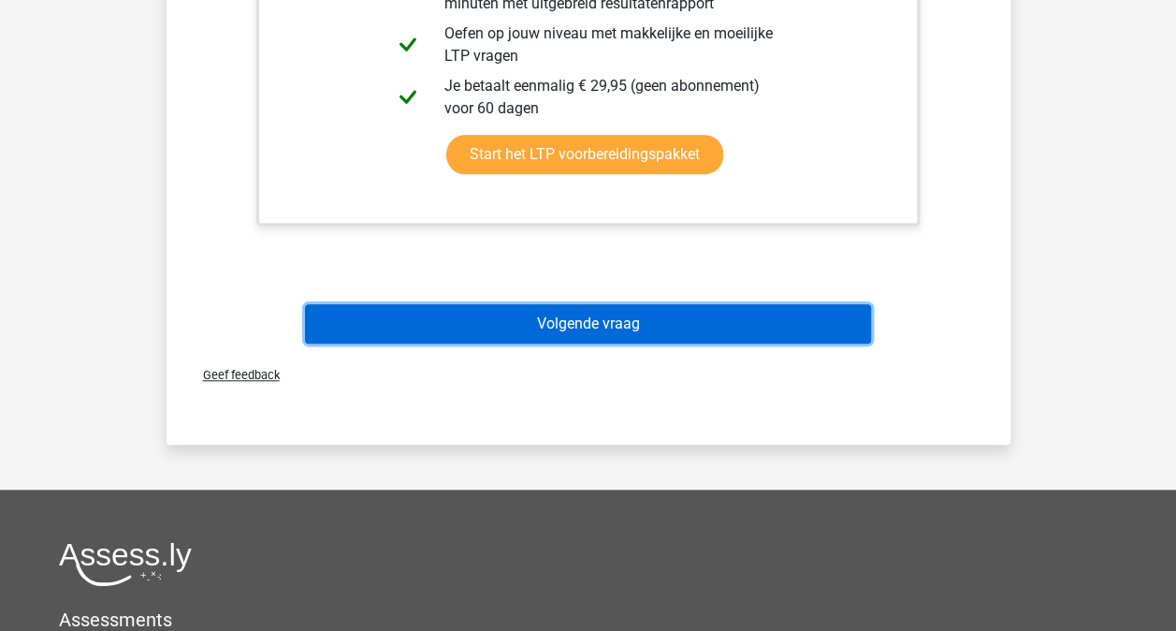
click at [628, 327] on button "Volgende vraag" at bounding box center [588, 323] width 566 height 39
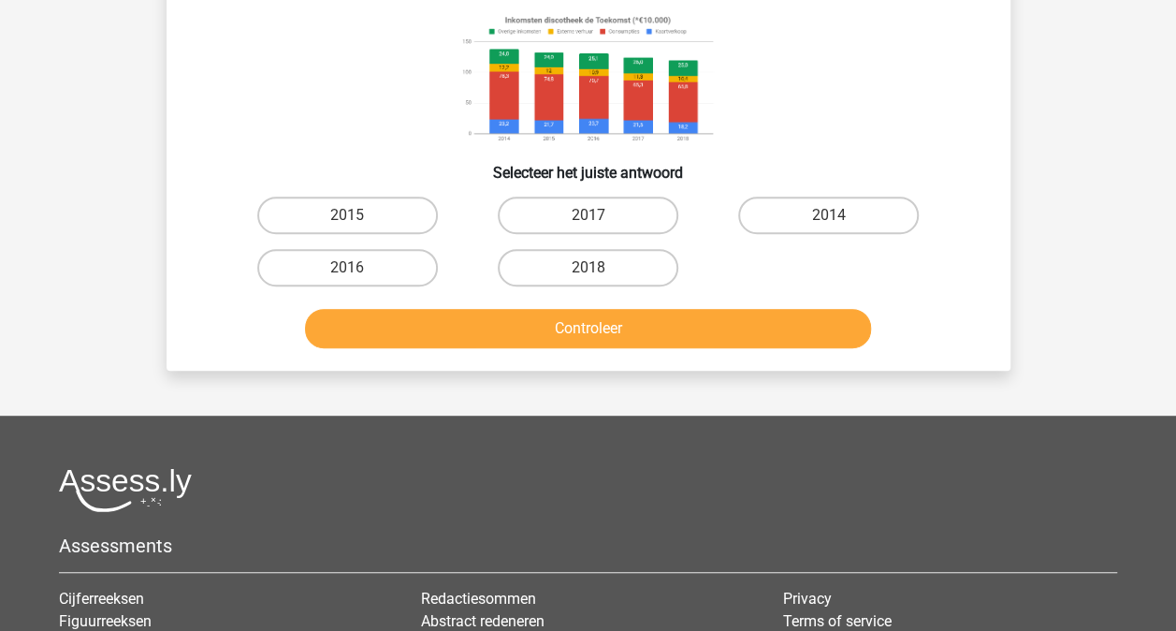
scroll to position [86, 0]
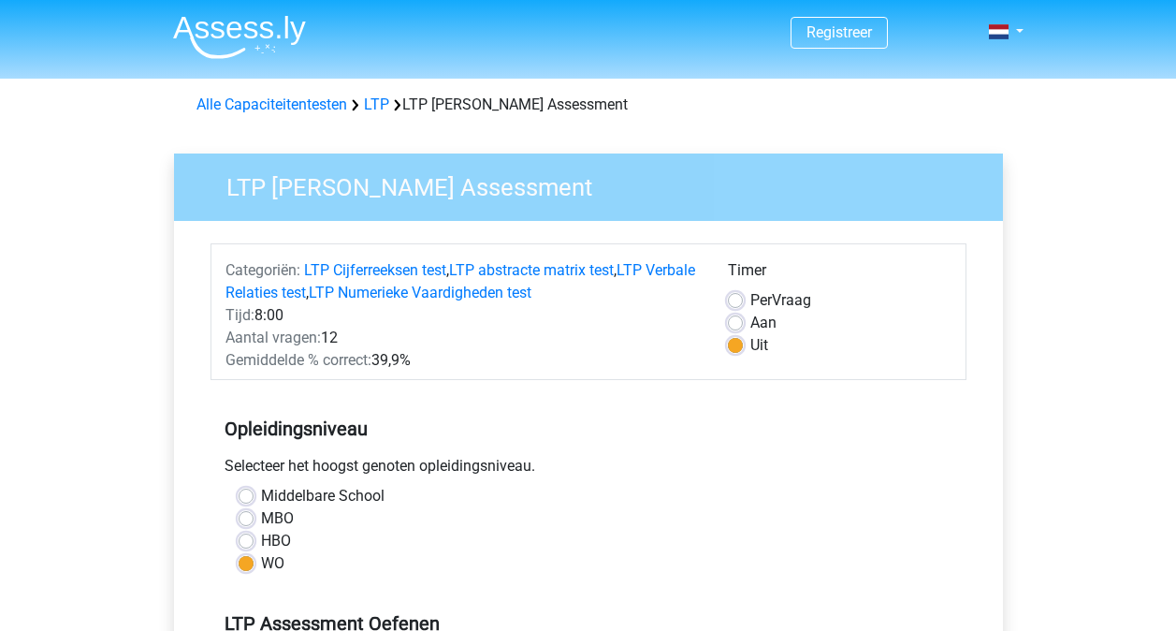
scroll to position [468, 0]
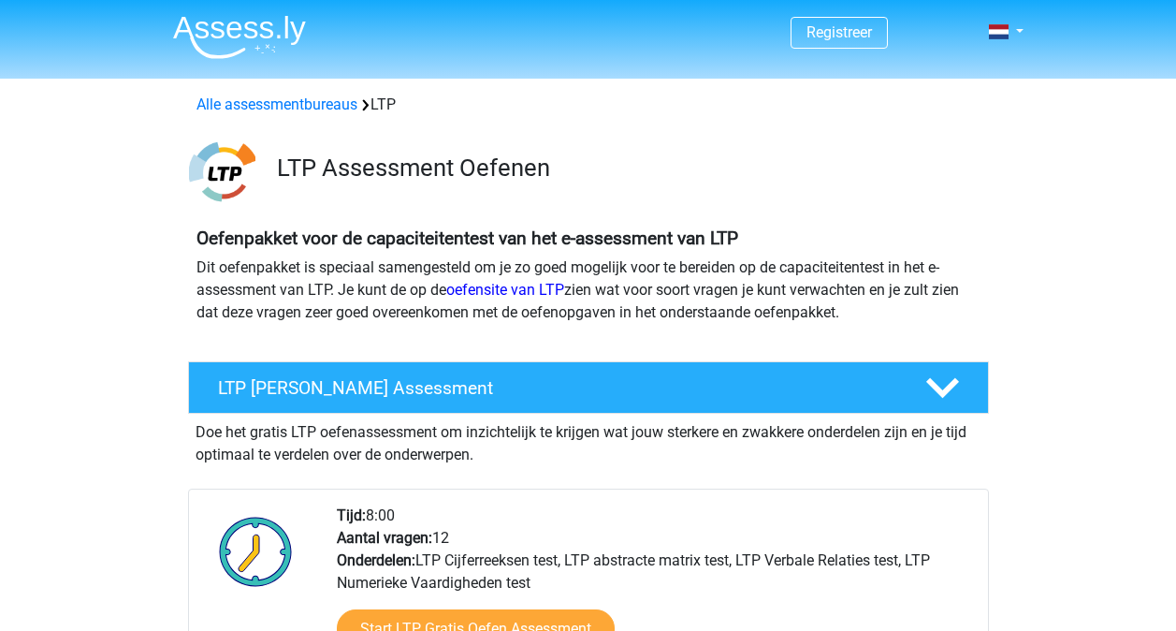
scroll to position [281, 0]
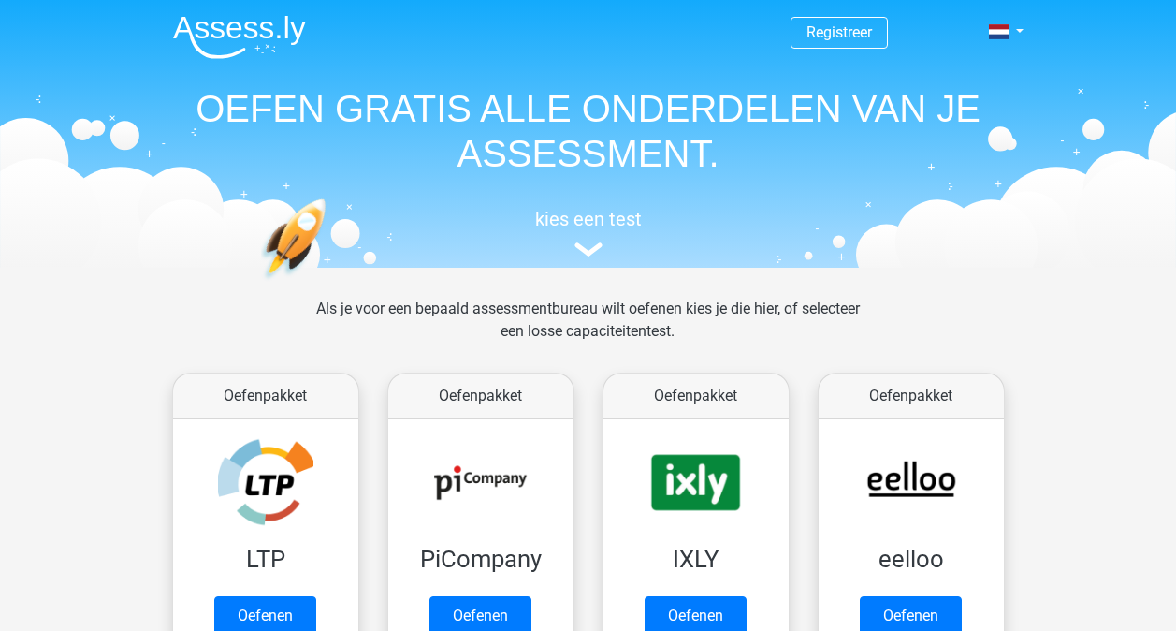
scroll to position [187, 0]
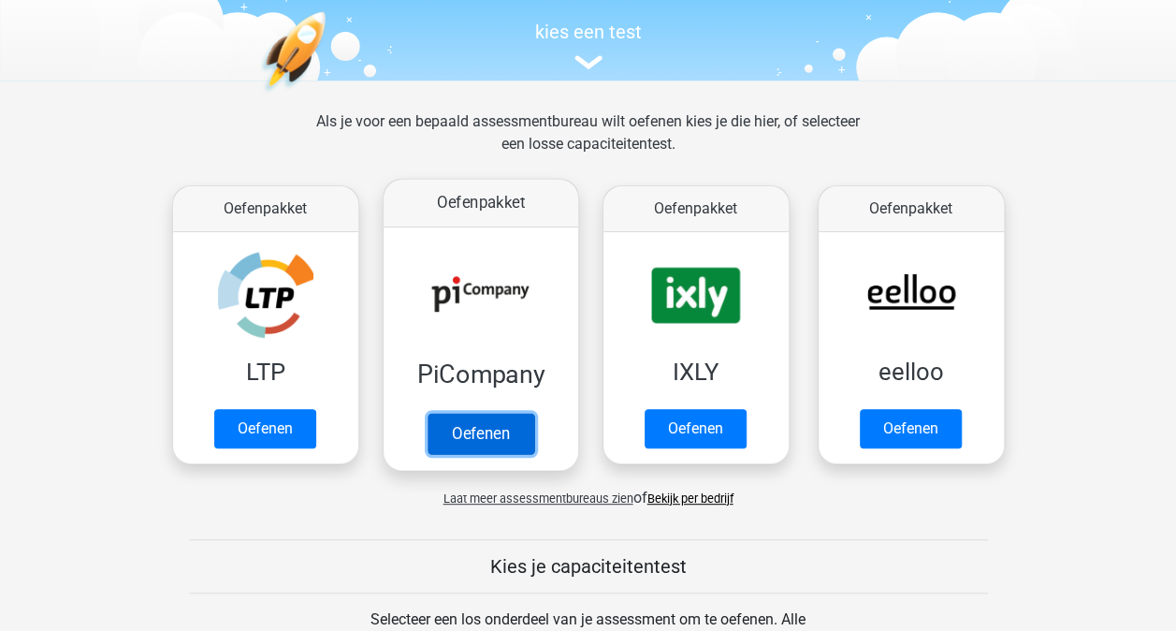
click at [489, 427] on link "Oefenen" at bounding box center [480, 433] width 107 height 41
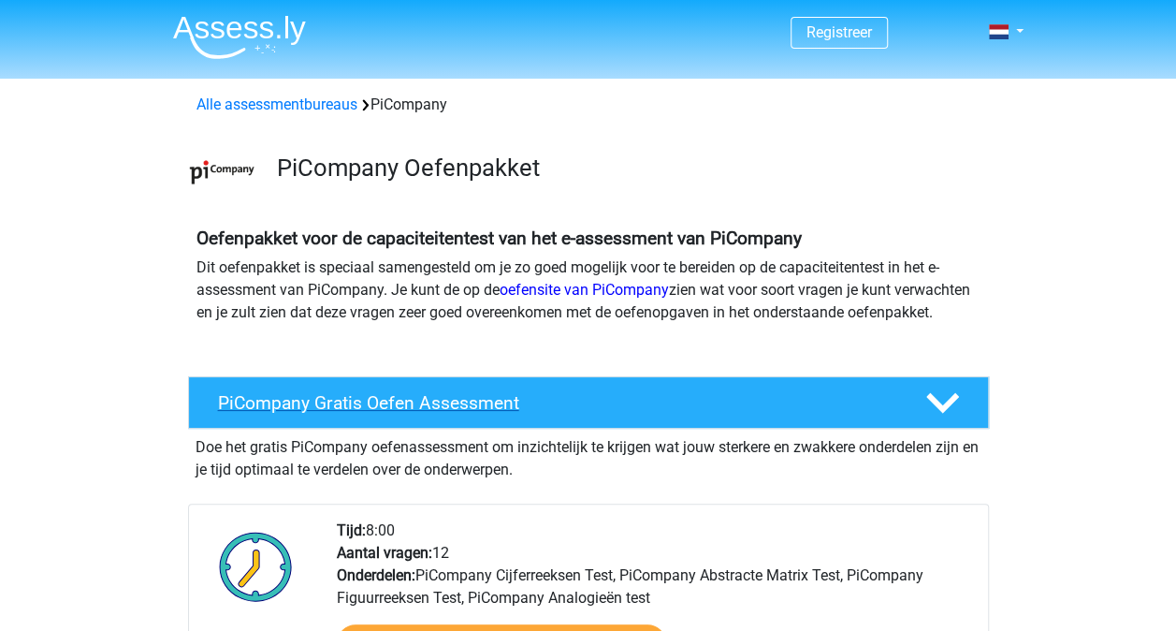
click at [416, 414] on h4 "PiCompany Gratis Oefen Assessment" at bounding box center [556, 403] width 677 height 22
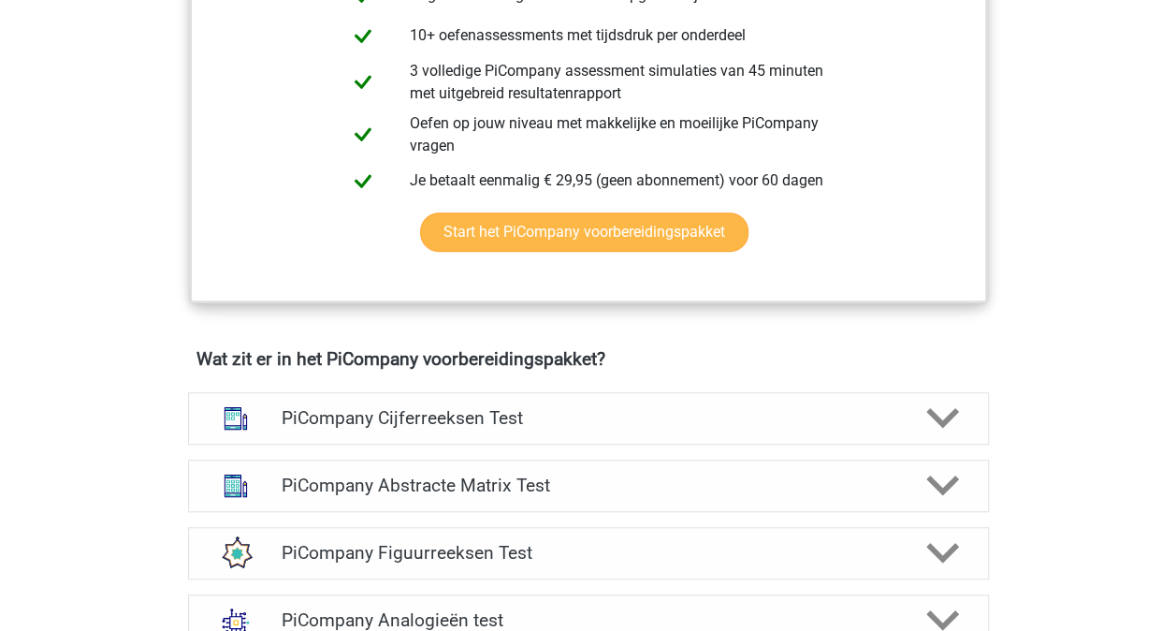
scroll to position [655, 0]
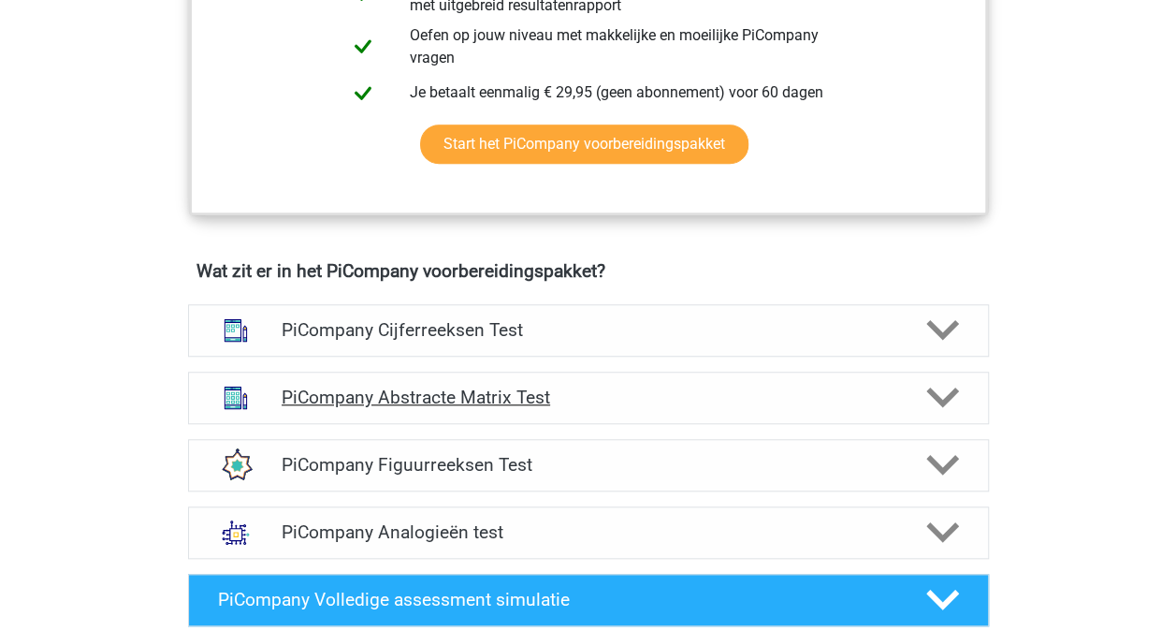
click at [481, 408] on h4 "PiCompany Abstracte Matrix Test" at bounding box center [588, 397] width 613 height 22
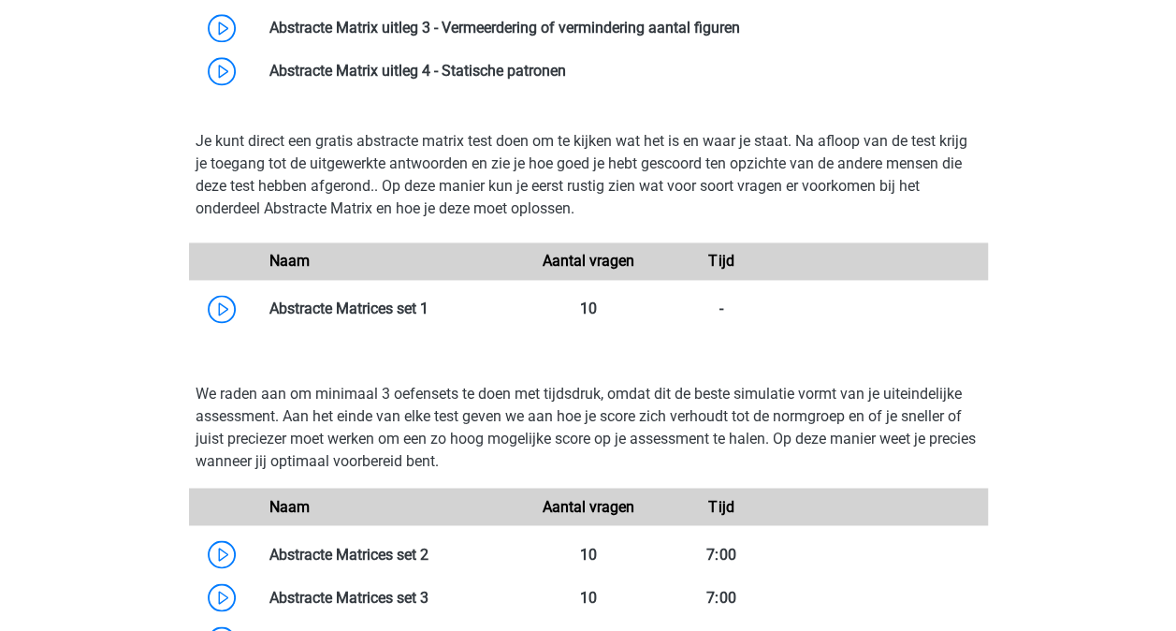
scroll to position [1403, 0]
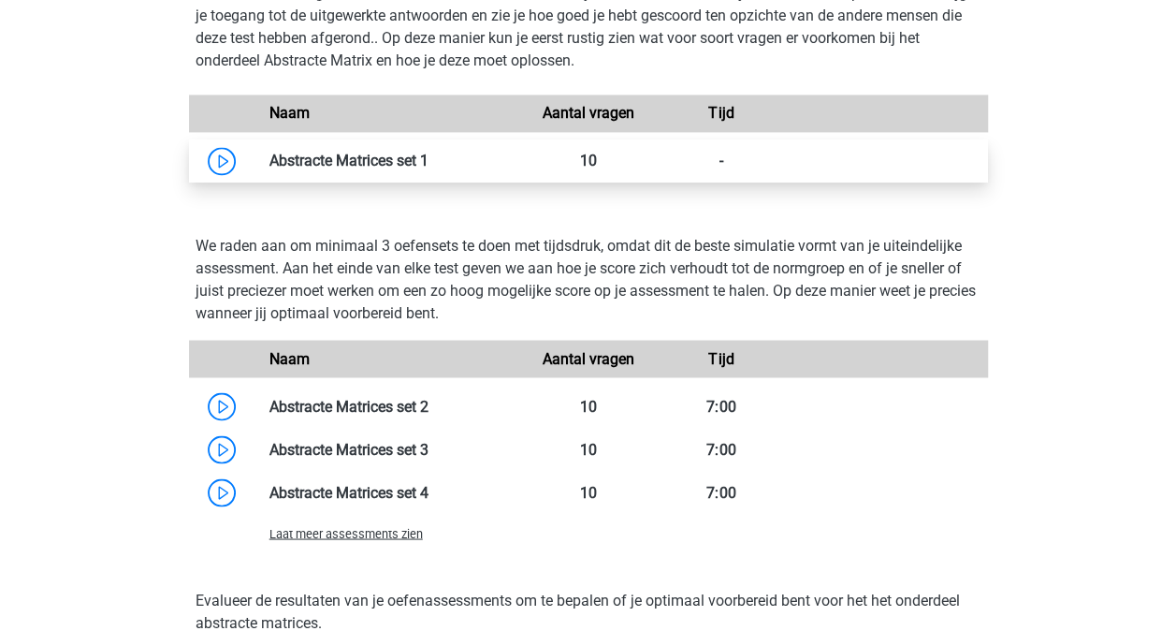
click at [428, 169] on link at bounding box center [428, 161] width 0 height 18
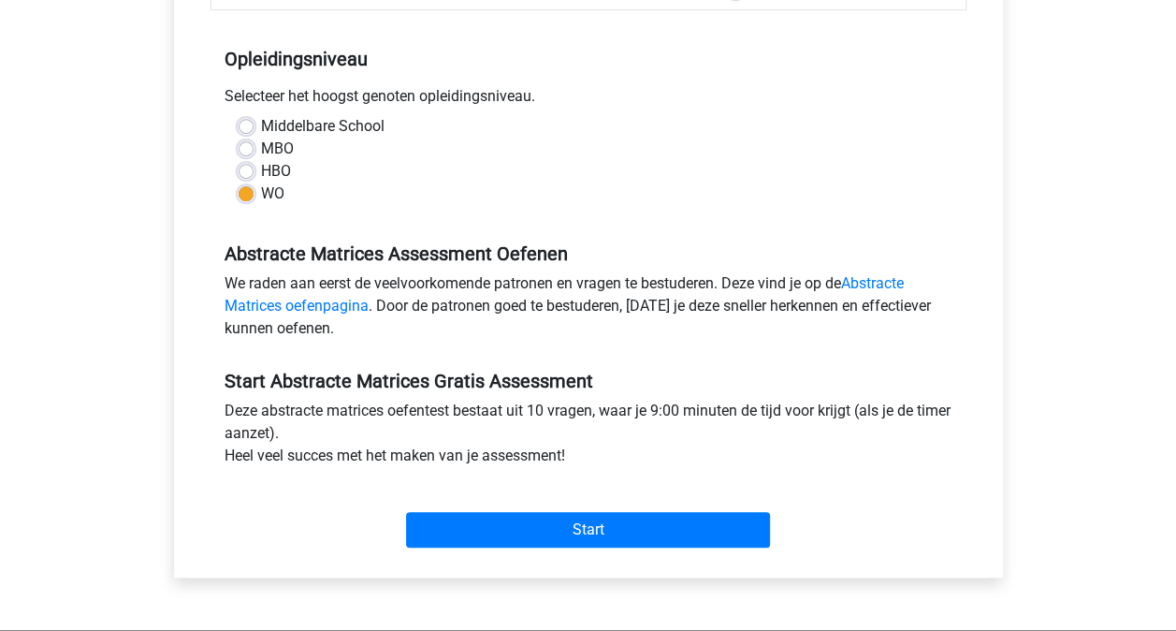
scroll to position [468, 0]
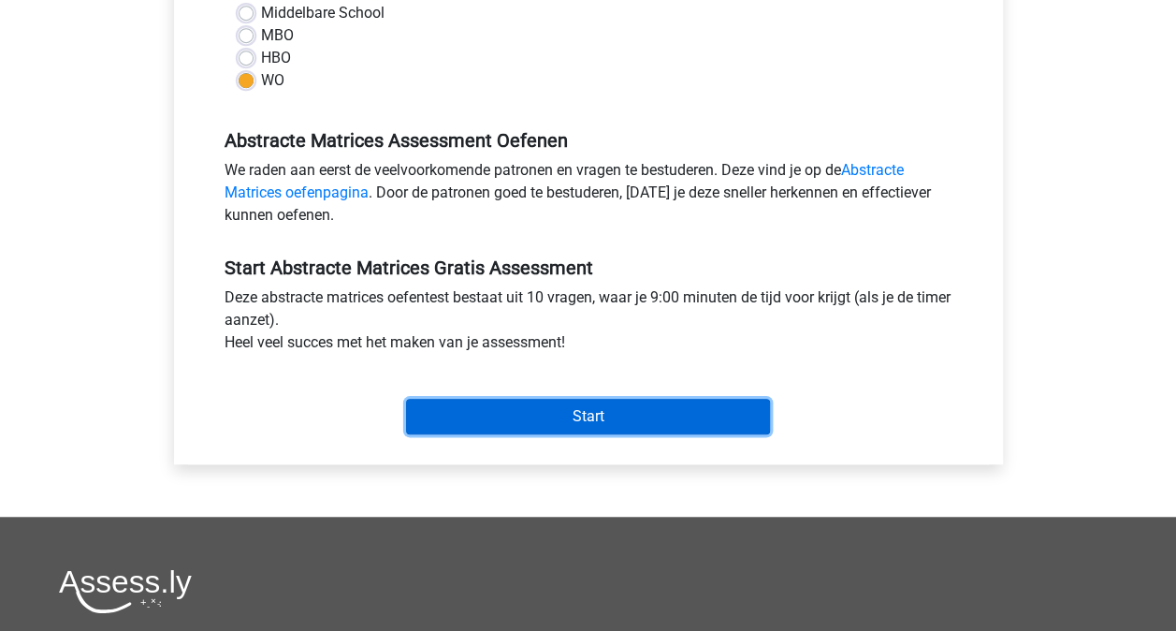
click at [621, 419] on input "Start" at bounding box center [588, 417] width 364 height 36
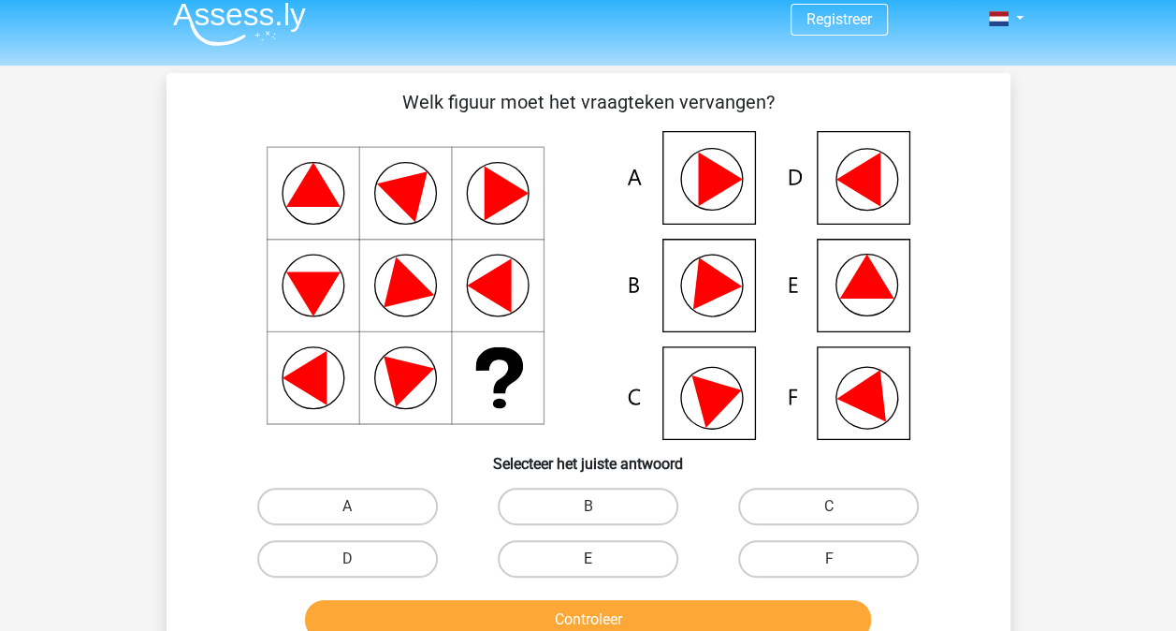
scroll to position [94, 0]
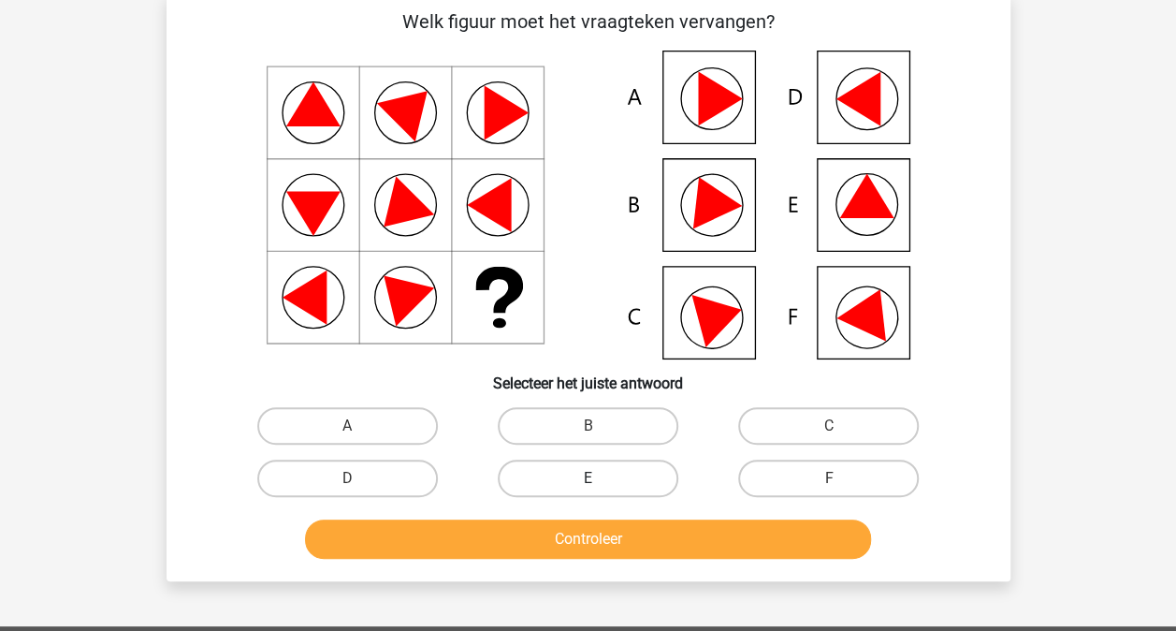
click at [580, 477] on label "E" at bounding box center [588, 477] width 181 height 37
click at [588, 478] on input "E" at bounding box center [594, 484] width 12 height 12
radio input "true"
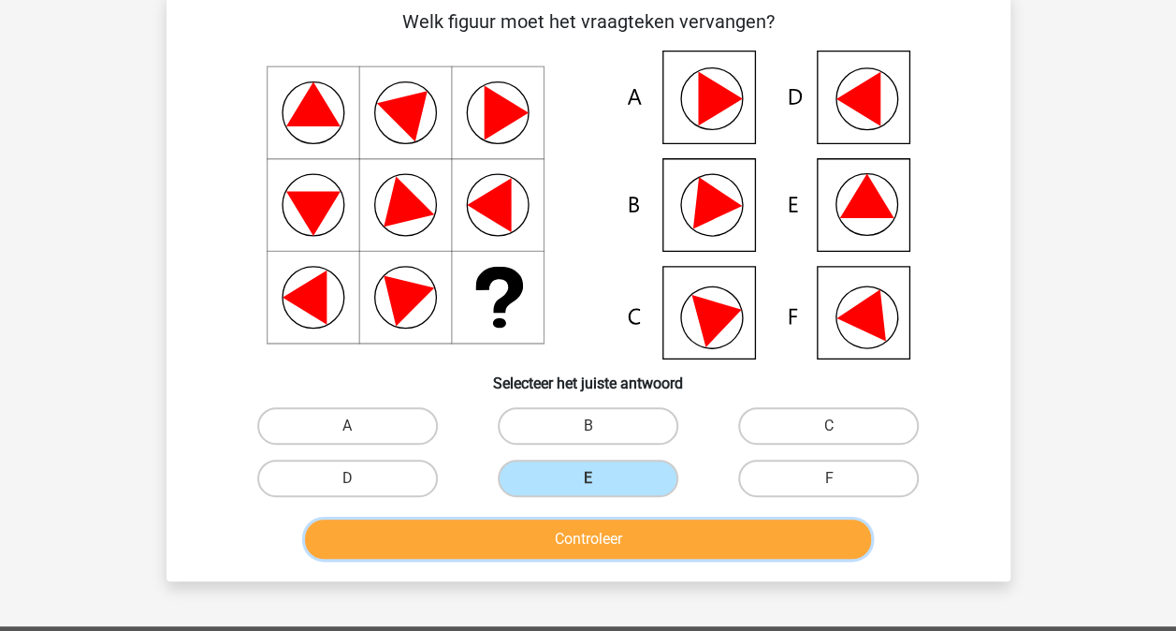
click at [632, 542] on button "Controleer" at bounding box center [588, 538] width 566 height 39
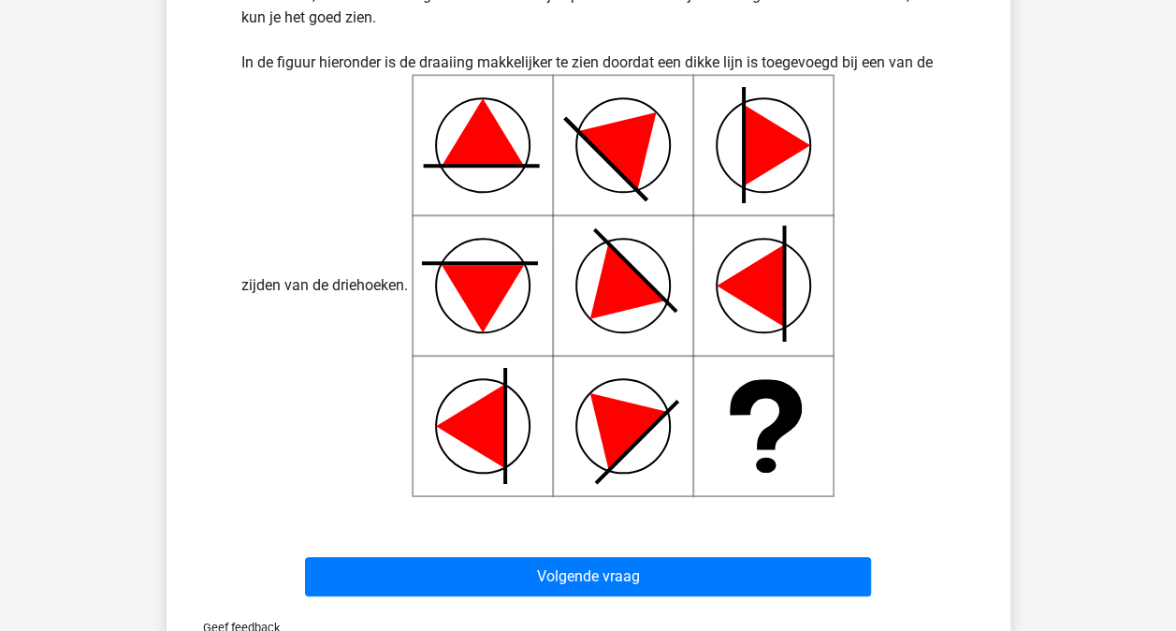
scroll to position [842, 0]
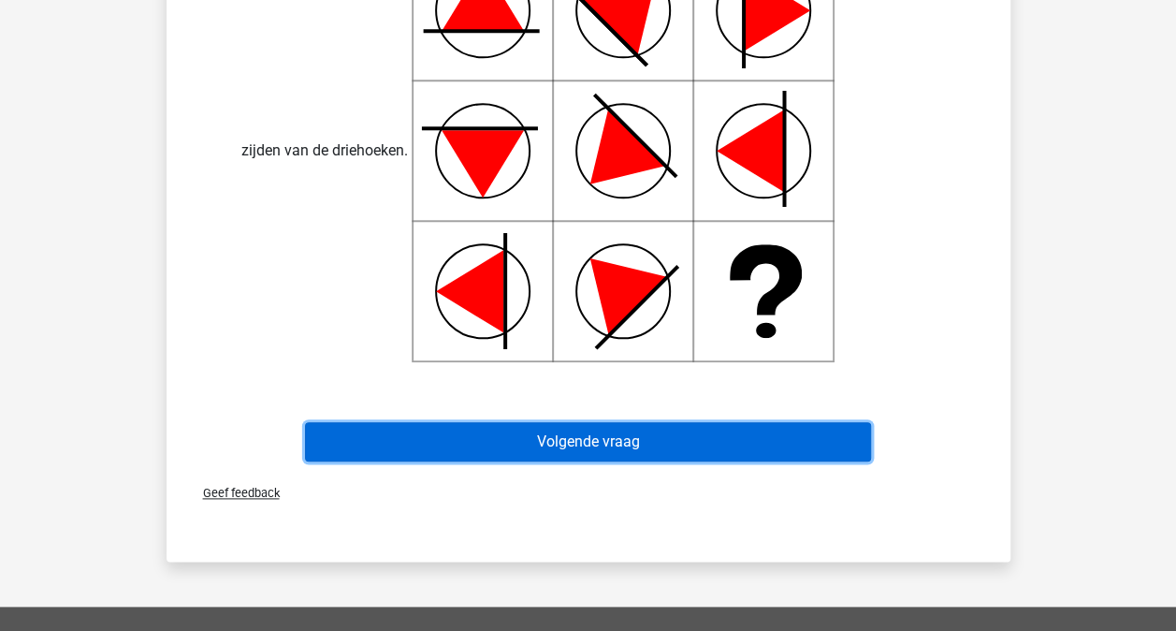
click at [666, 450] on button "Volgende vraag" at bounding box center [588, 441] width 566 height 39
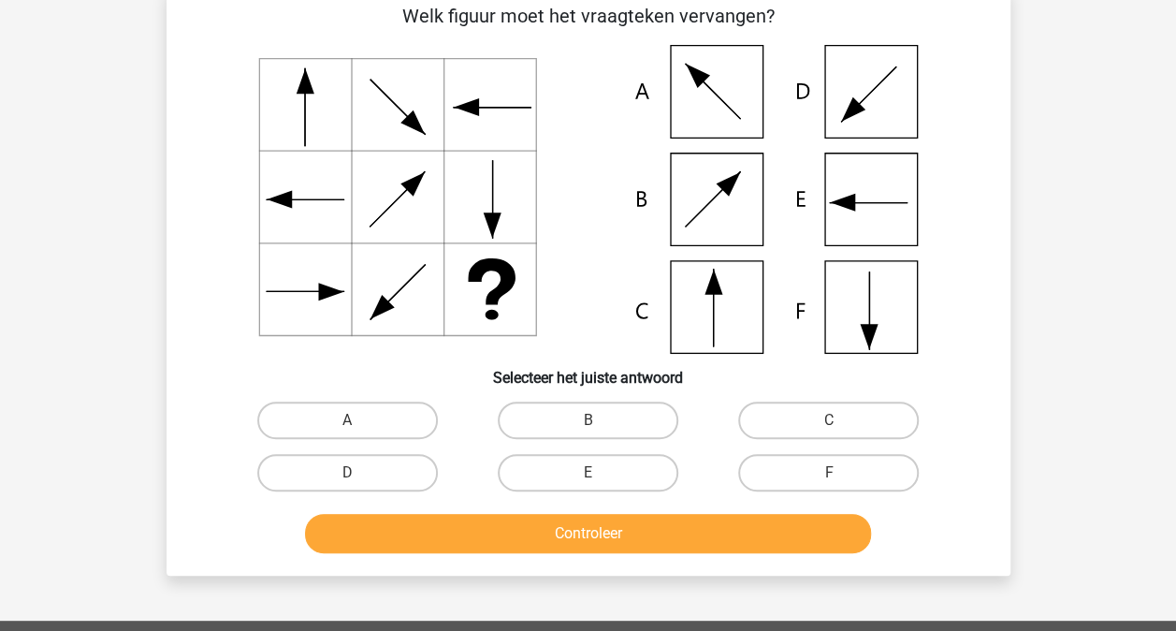
scroll to position [86, 0]
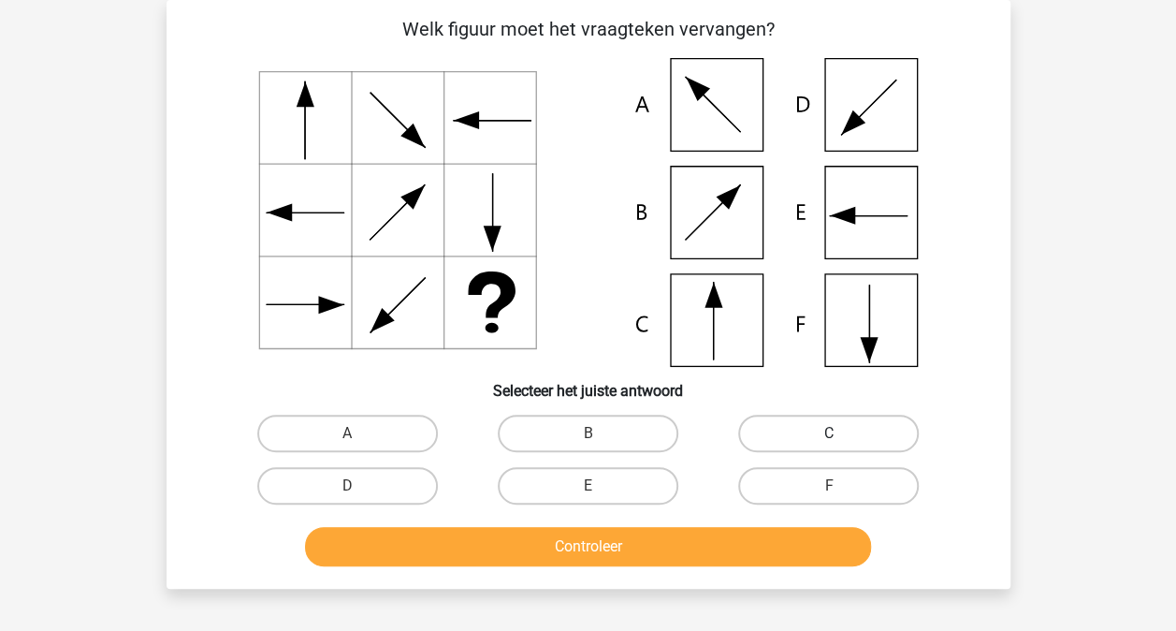
click at [812, 434] on label "C" at bounding box center [828, 432] width 181 height 37
click at [829, 434] on input "C" at bounding box center [835, 439] width 12 height 12
radio input "true"
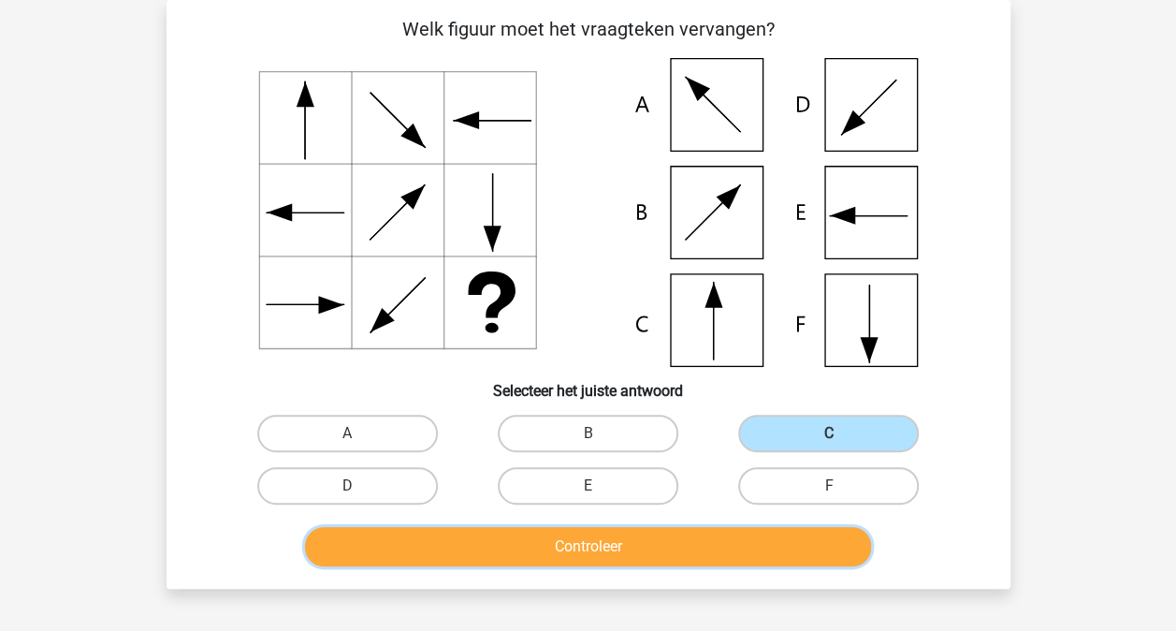
click at [642, 552] on button "Controleer" at bounding box center [588, 546] width 566 height 39
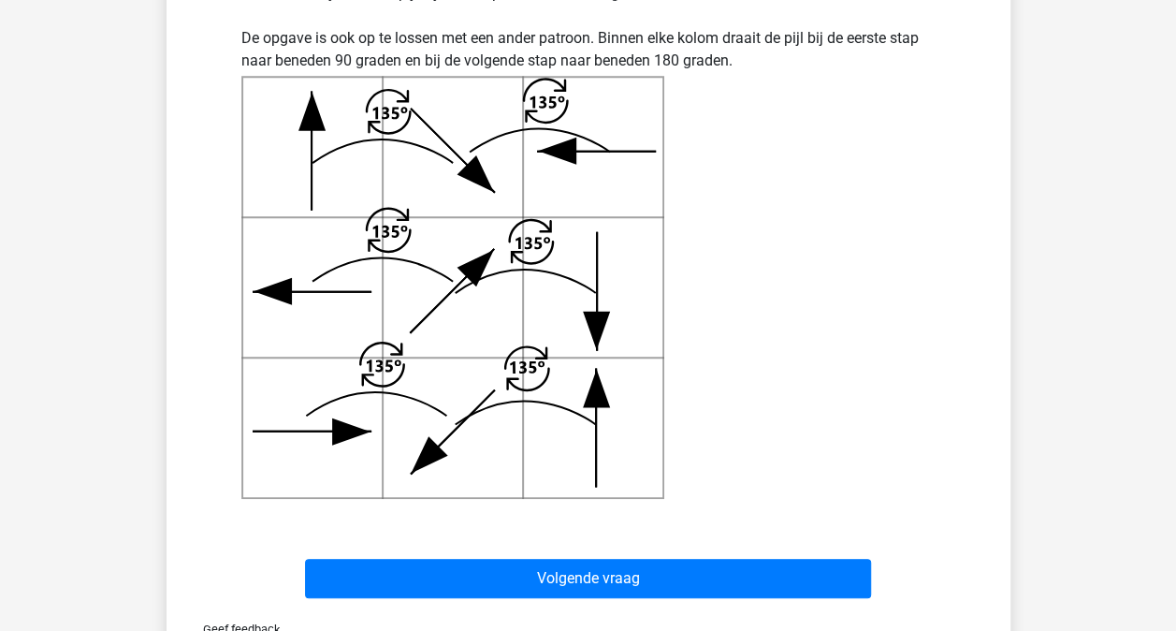
scroll to position [834, 0]
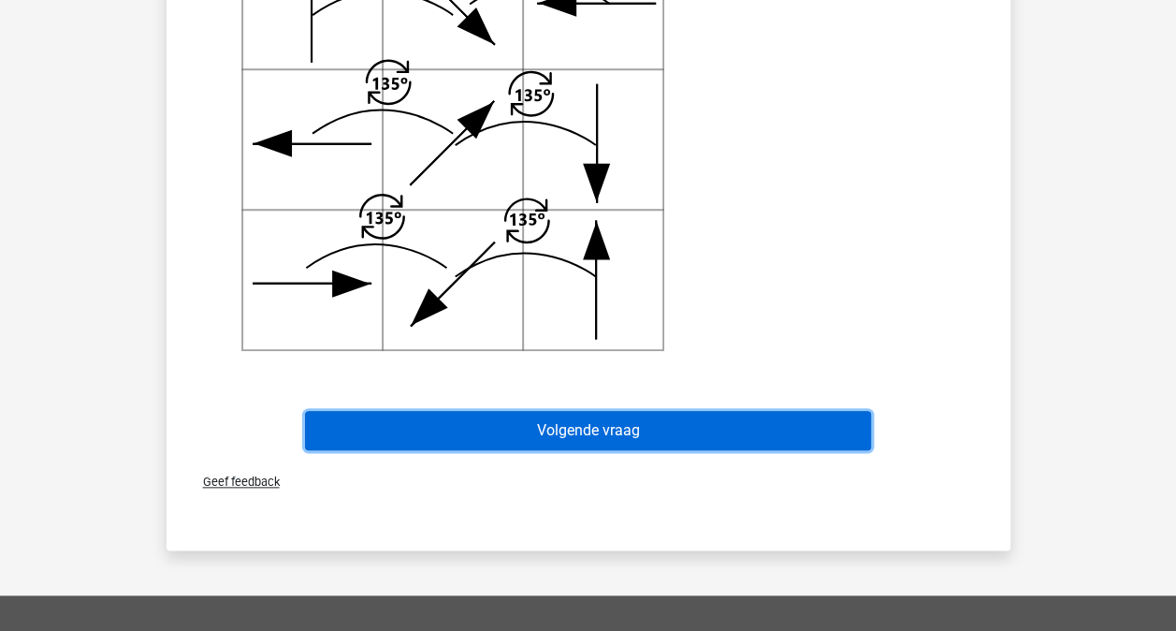
click at [644, 436] on button "Volgende vraag" at bounding box center [588, 430] width 566 height 39
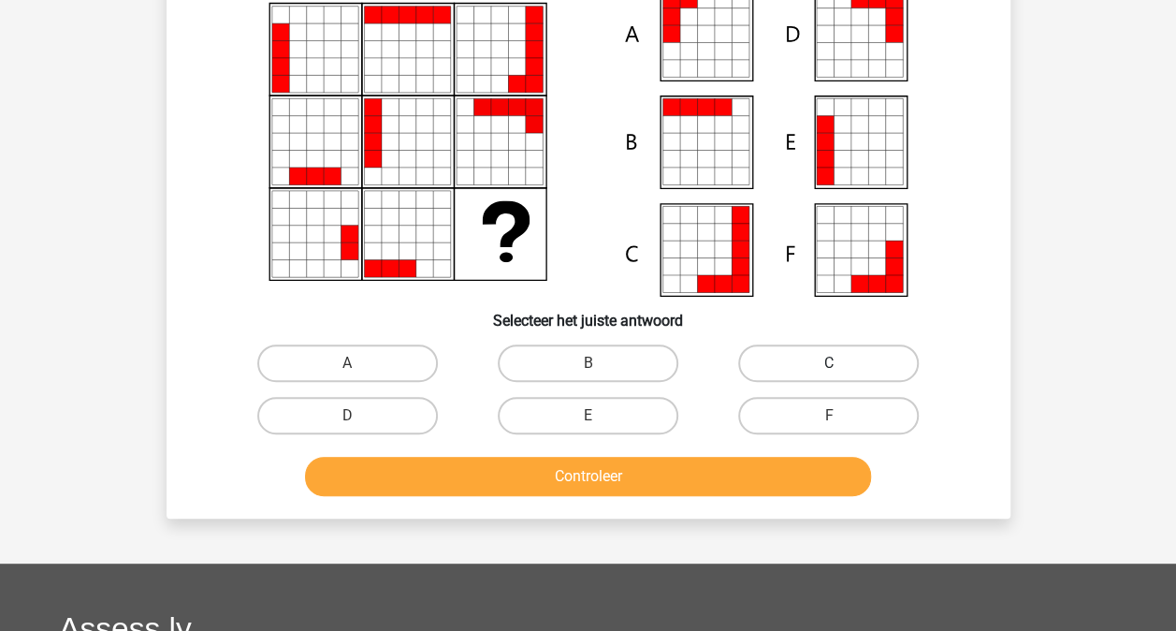
scroll to position [180, 0]
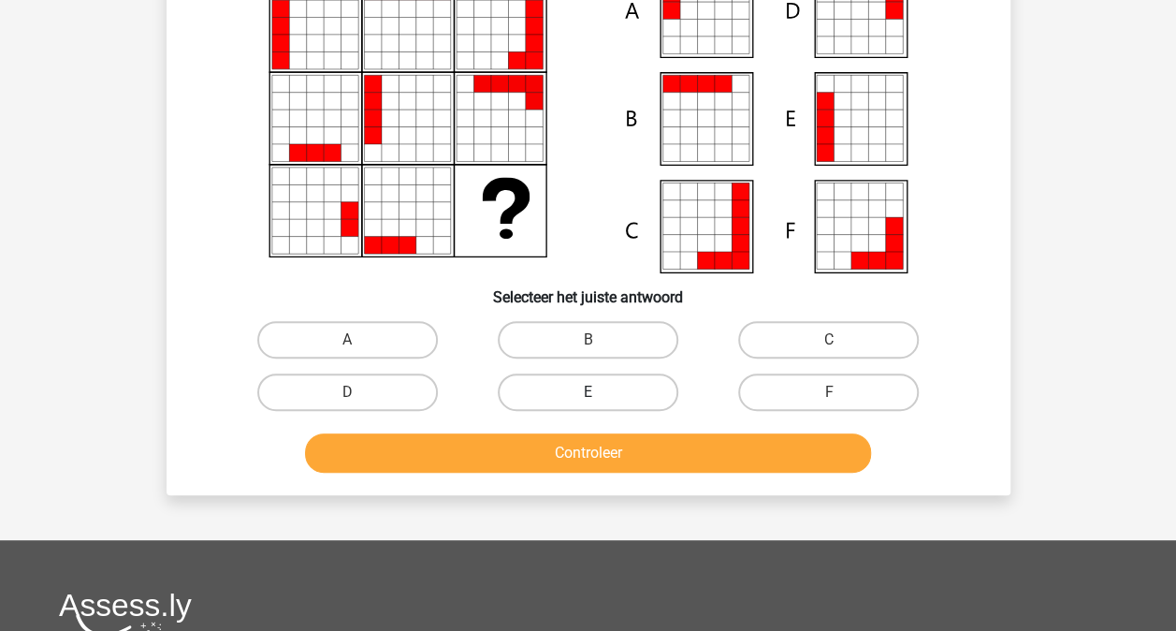
click at [604, 390] on label "E" at bounding box center [588, 391] width 181 height 37
click at [600, 392] on input "E" at bounding box center [594, 398] width 12 height 12
radio input "true"
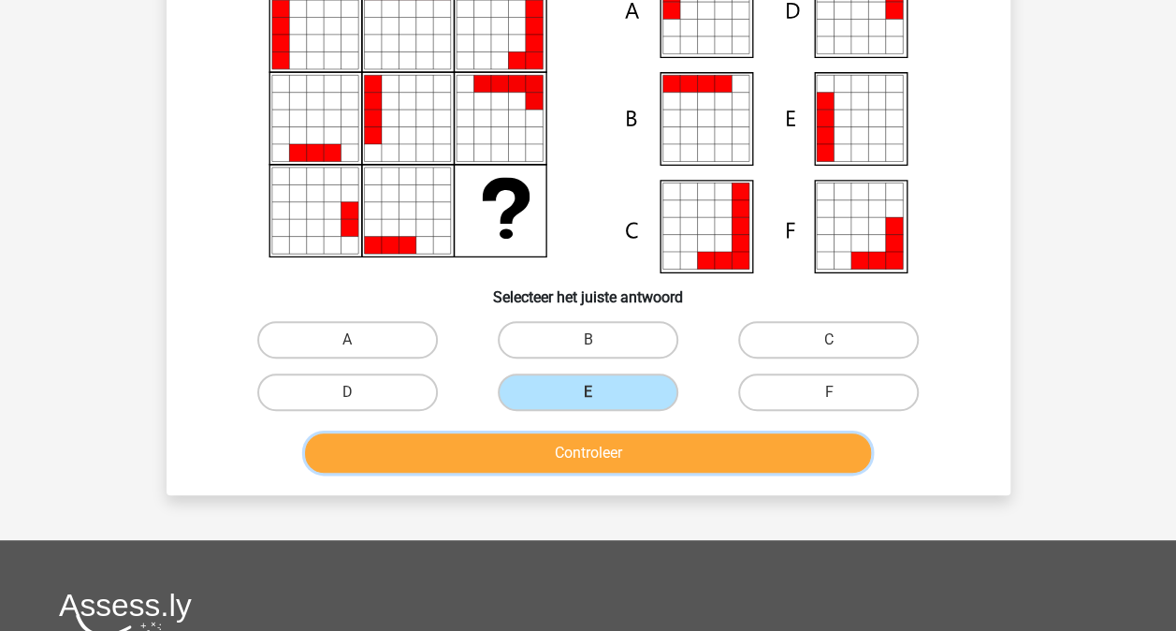
click at [641, 451] on button "Controleer" at bounding box center [588, 452] width 566 height 39
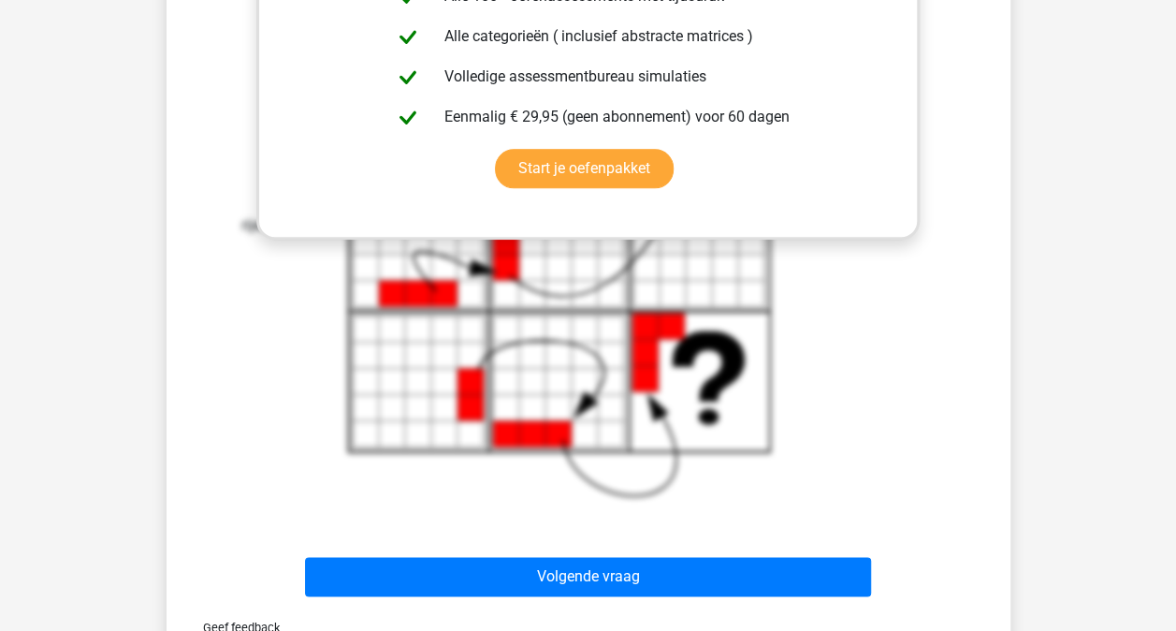
scroll to position [928, 0]
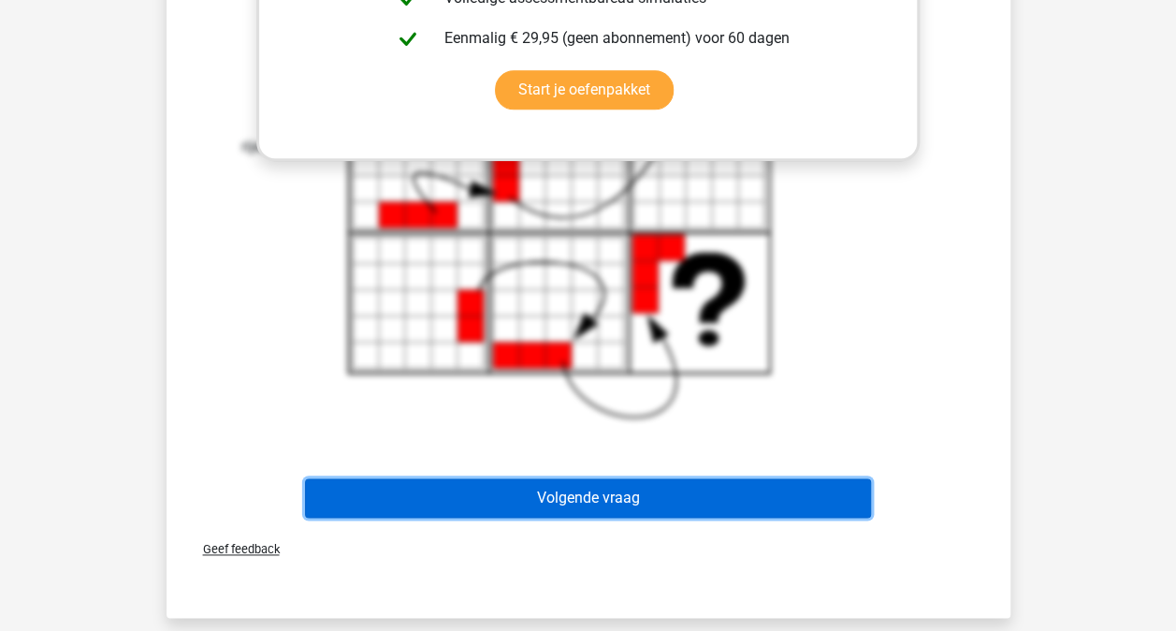
click at [626, 492] on button "Volgende vraag" at bounding box center [588, 497] width 566 height 39
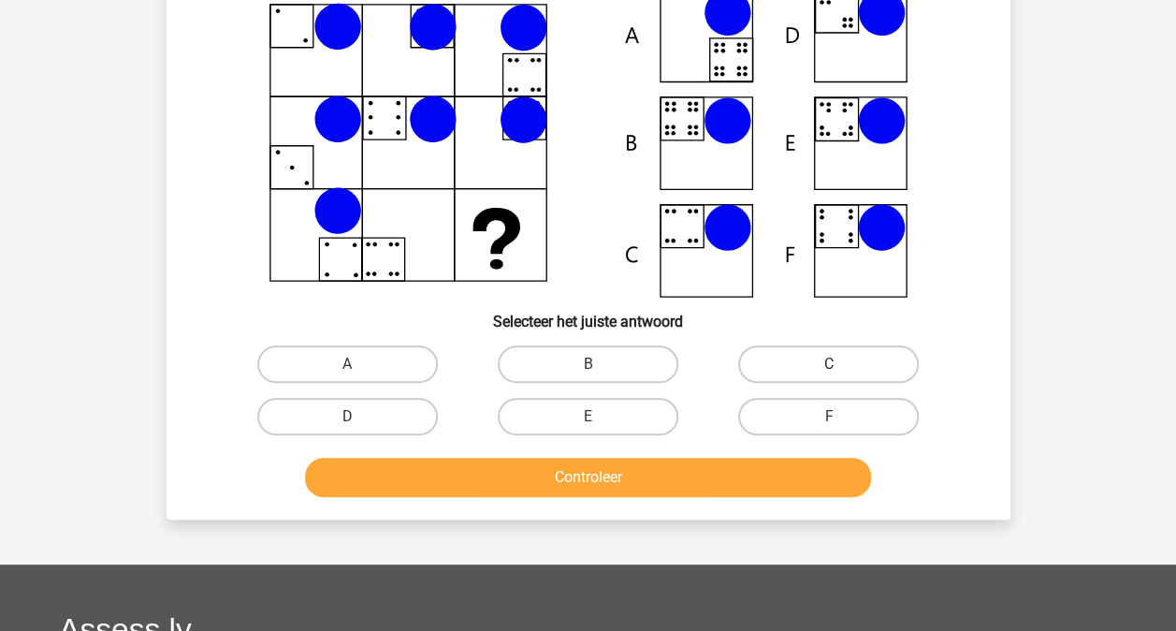
scroll to position [180, 0]
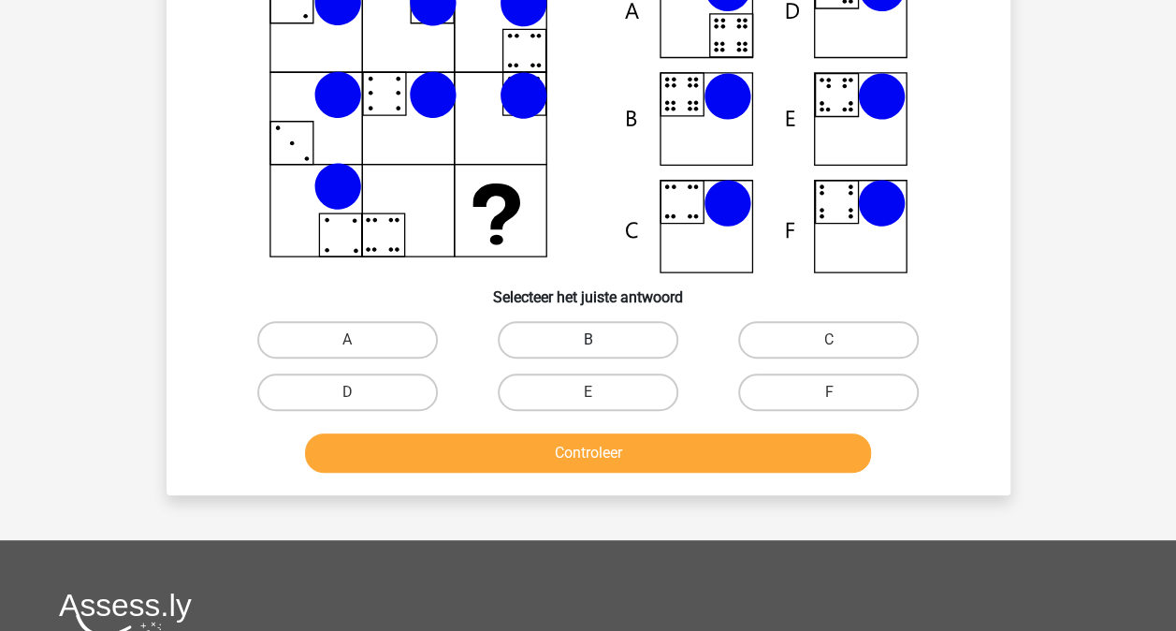
click at [578, 342] on label "B" at bounding box center [588, 339] width 181 height 37
click at [588, 342] on input "B" at bounding box center [594, 346] width 12 height 12
radio input "true"
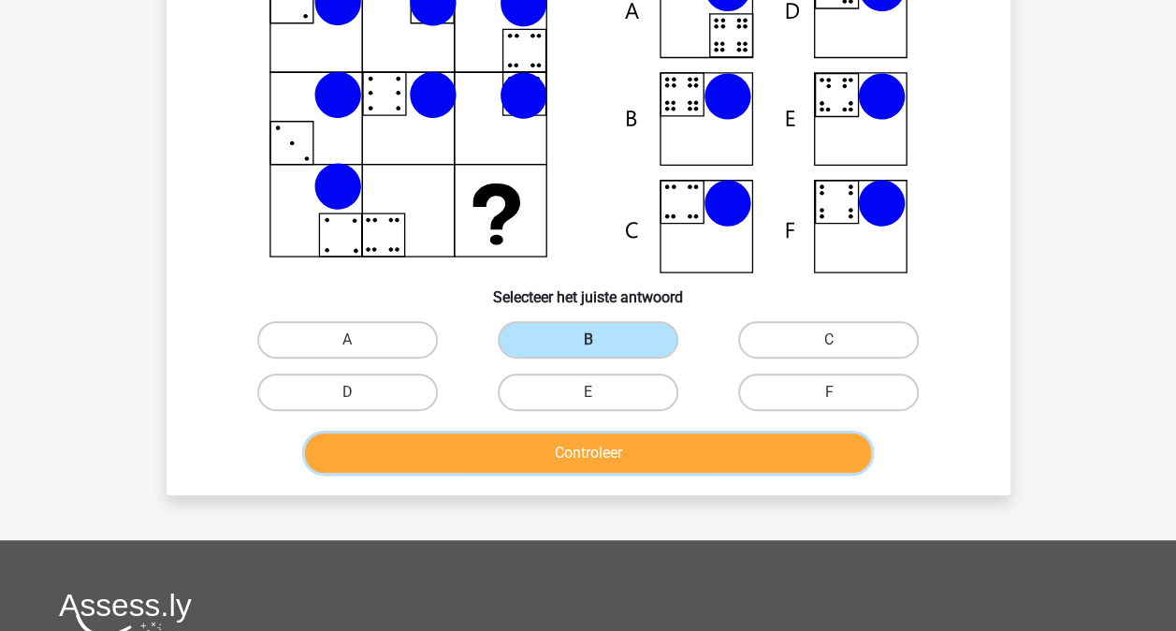
click at [584, 442] on button "Controleer" at bounding box center [588, 452] width 566 height 39
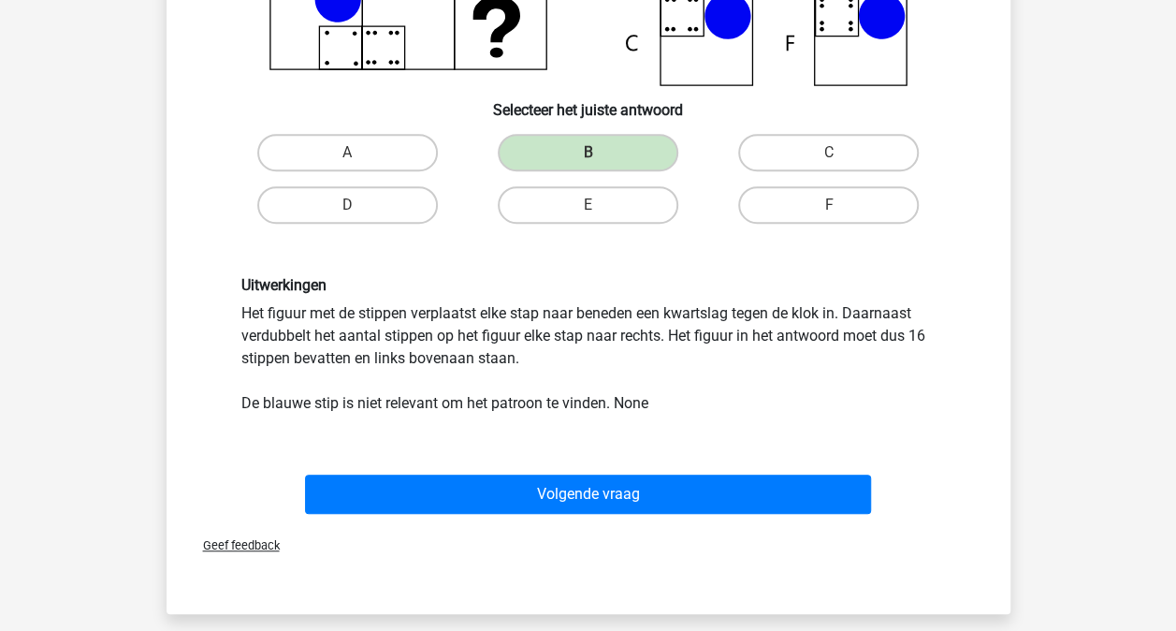
scroll to position [460, 0]
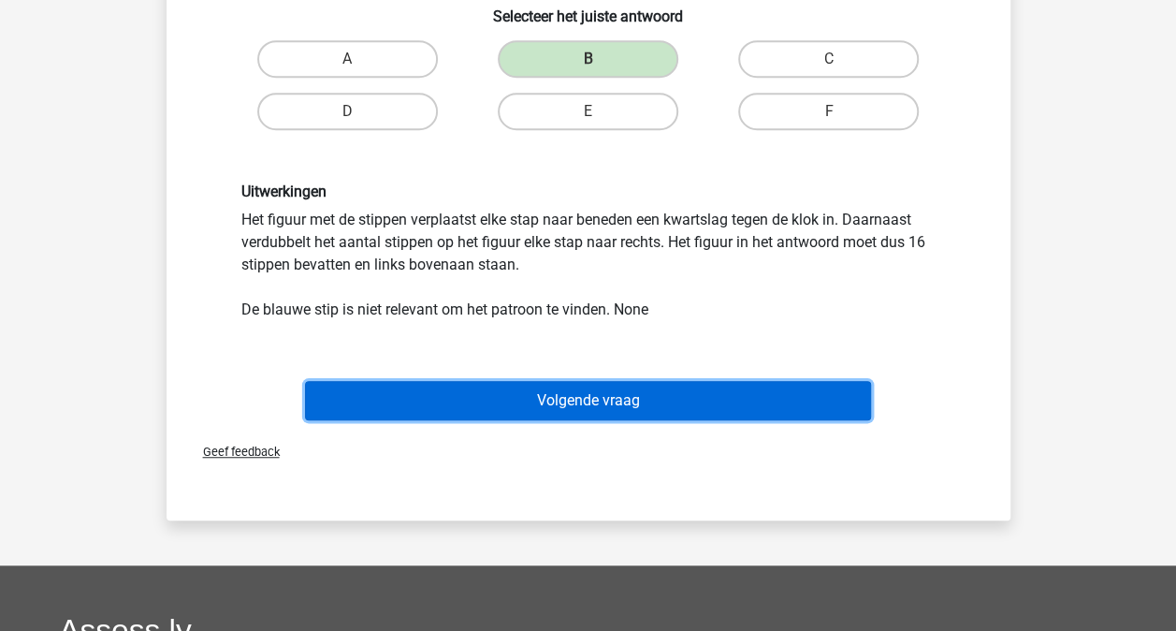
click at [573, 410] on button "Volgende vraag" at bounding box center [588, 400] width 566 height 39
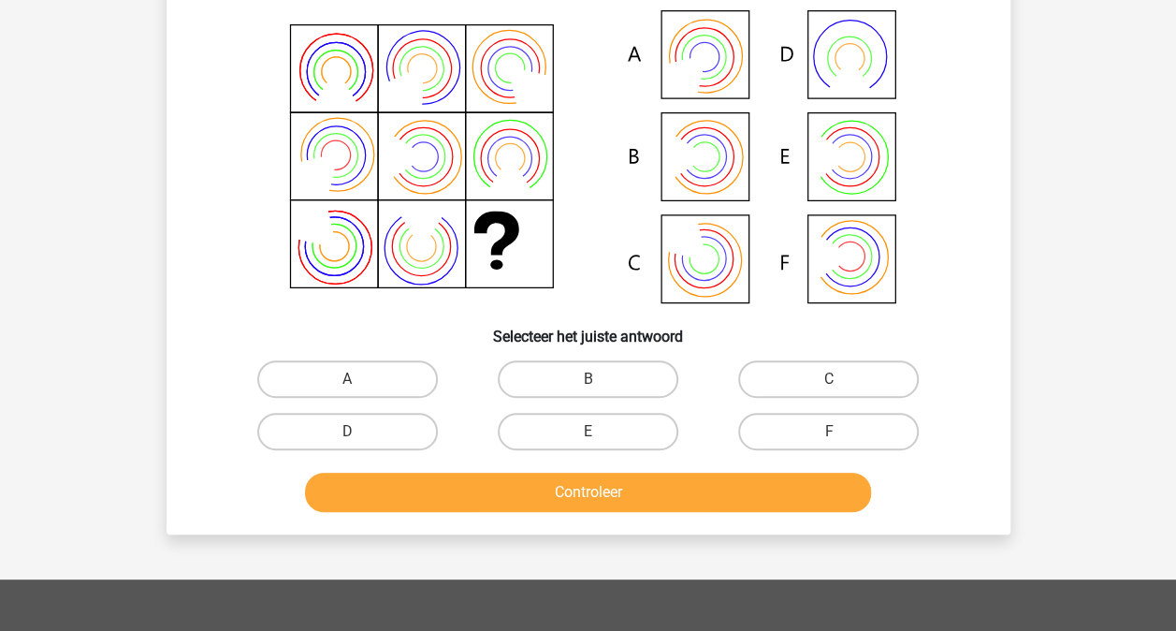
scroll to position [86, 0]
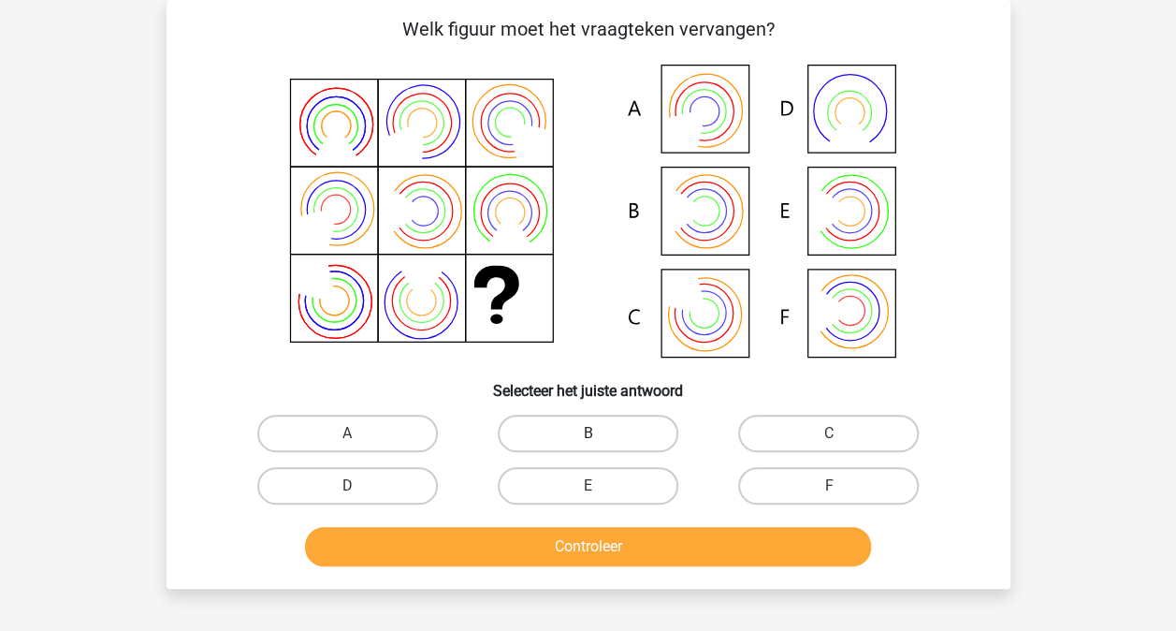
click at [567, 429] on label "B" at bounding box center [588, 432] width 181 height 37
click at [588, 433] on input "B" at bounding box center [594, 439] width 12 height 12
radio input "true"
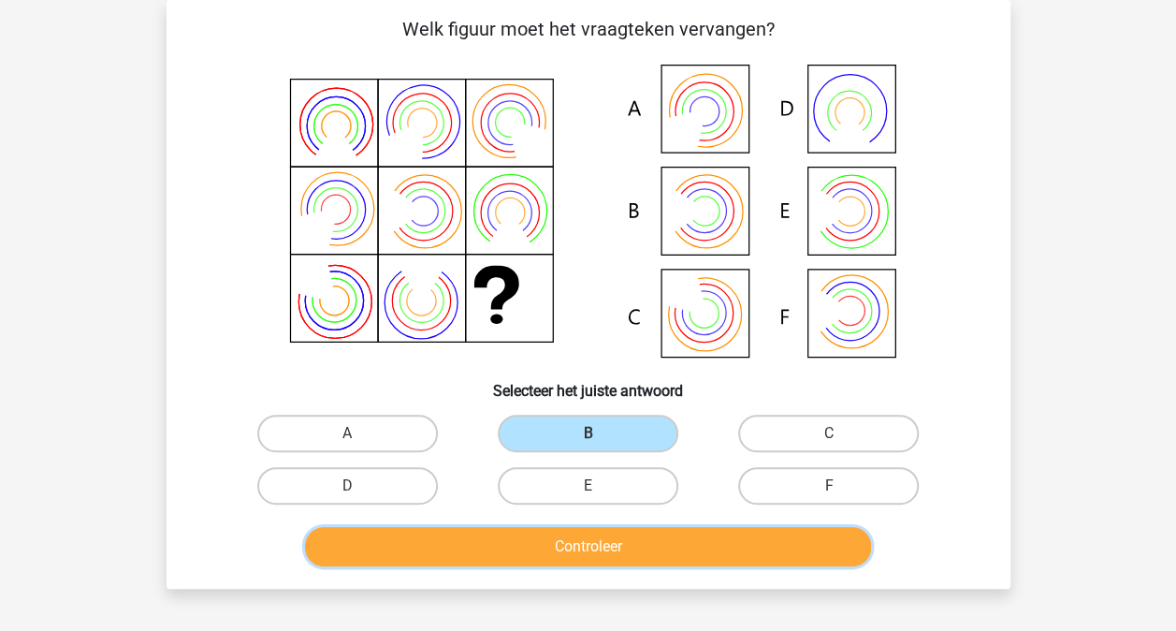
click at [581, 545] on button "Controleer" at bounding box center [588, 546] width 566 height 39
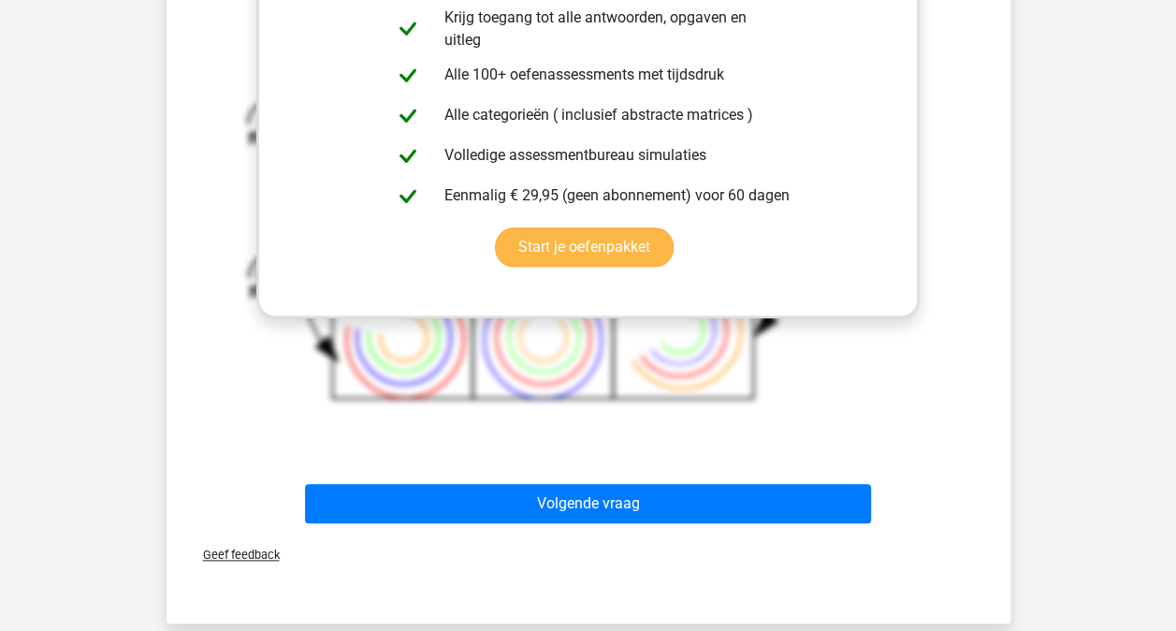
scroll to position [834, 0]
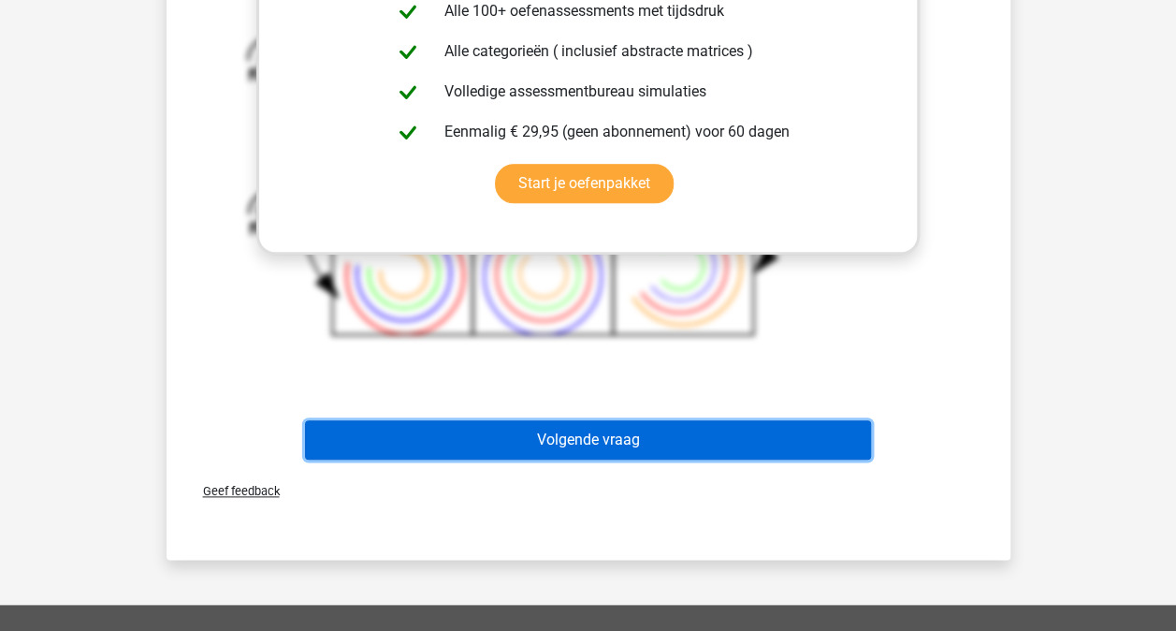
click at [634, 439] on button "Volgende vraag" at bounding box center [588, 439] width 566 height 39
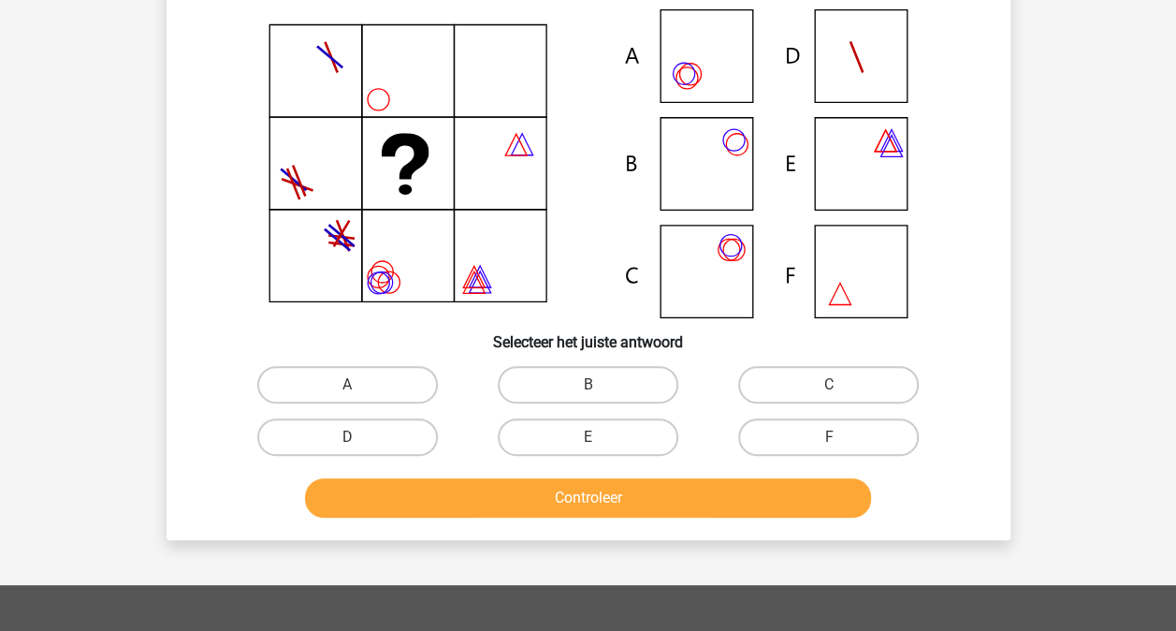
scroll to position [86, 0]
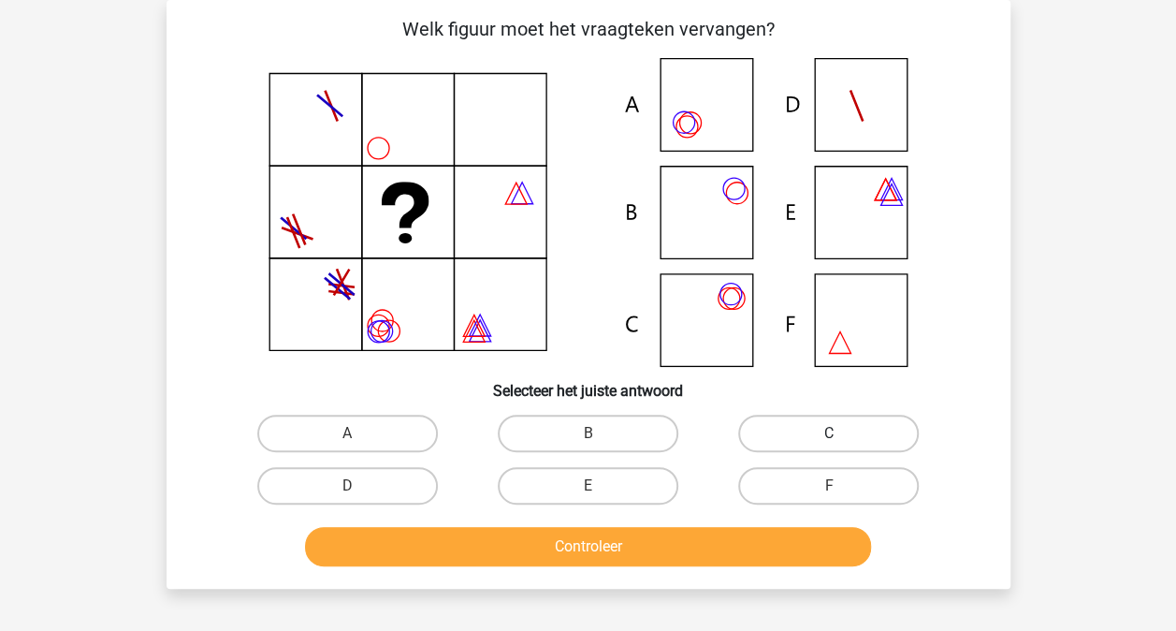
click at [793, 420] on label "C" at bounding box center [828, 432] width 181 height 37
click at [829, 433] on input "C" at bounding box center [835, 439] width 12 height 12
radio input "true"
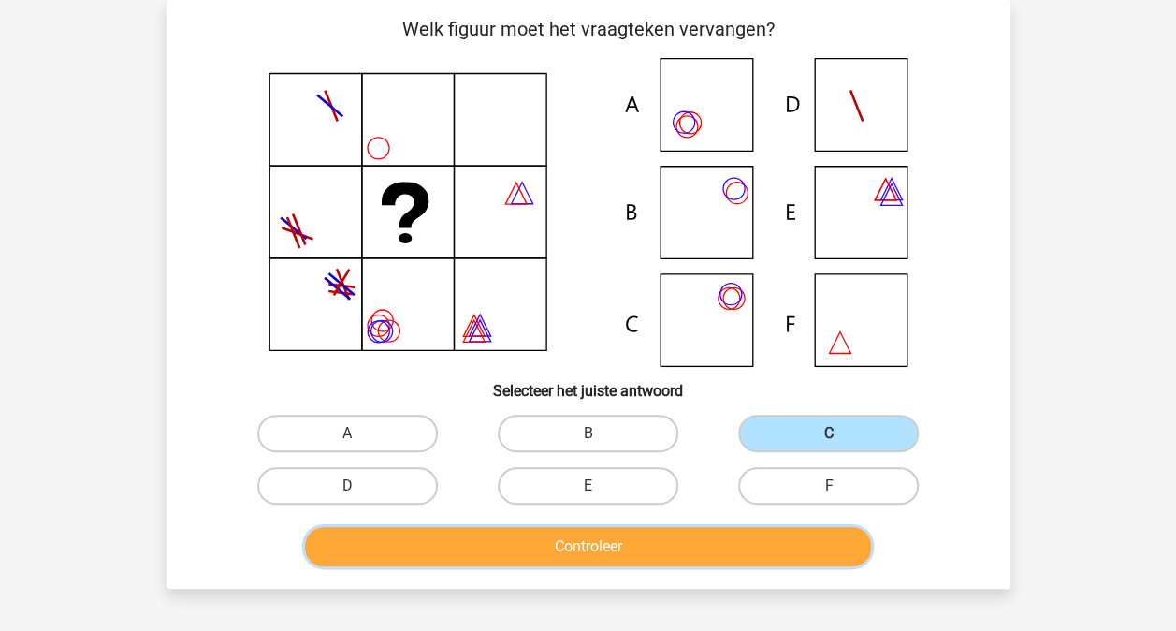
click at [631, 538] on button "Controleer" at bounding box center [588, 546] width 566 height 39
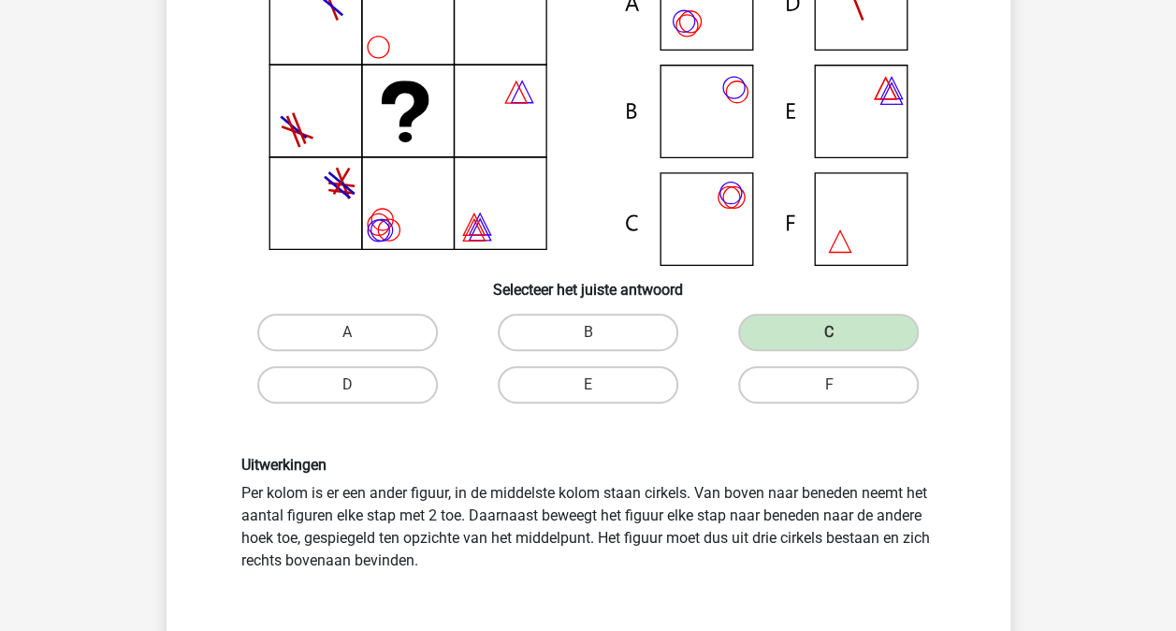
scroll to position [468, 0]
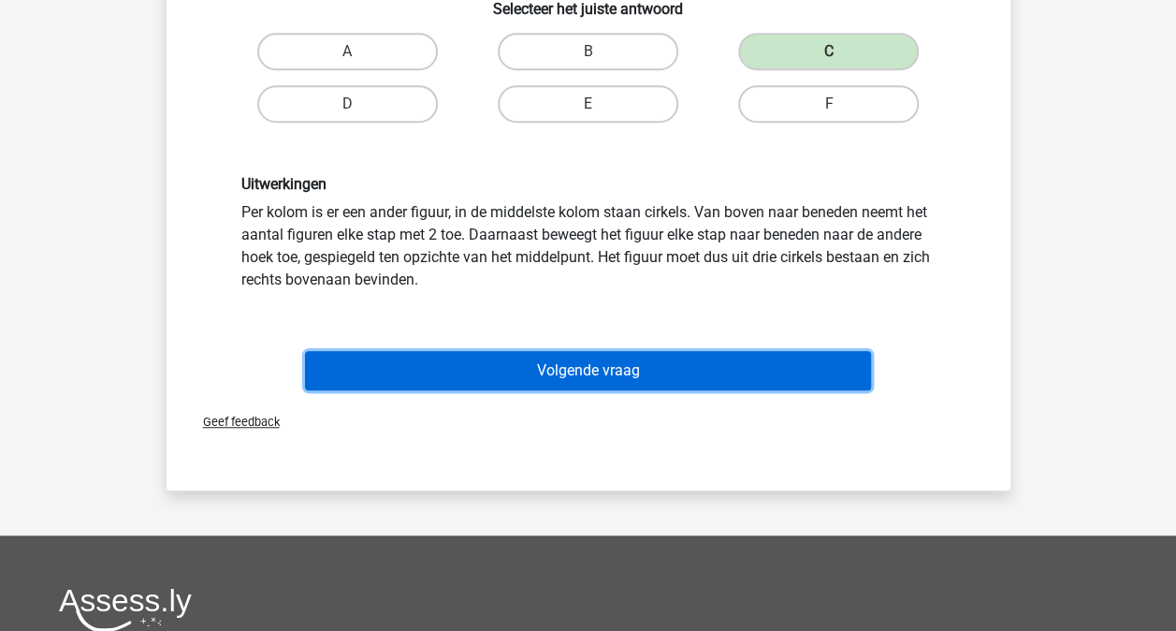
click at [661, 370] on button "Volgende vraag" at bounding box center [588, 370] width 566 height 39
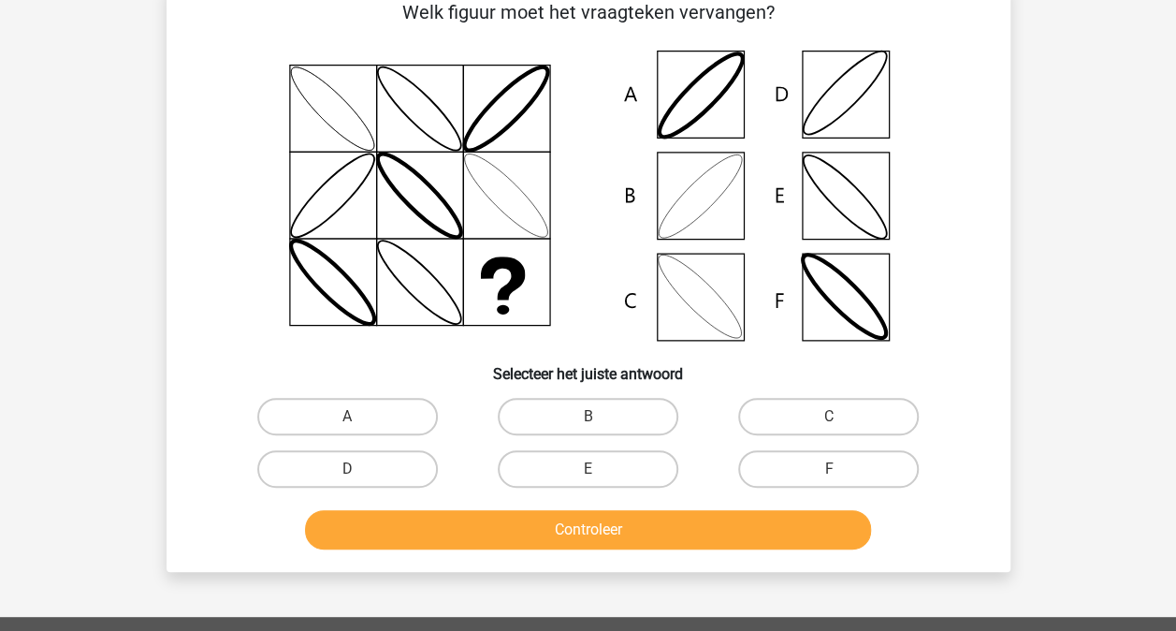
scroll to position [86, 0]
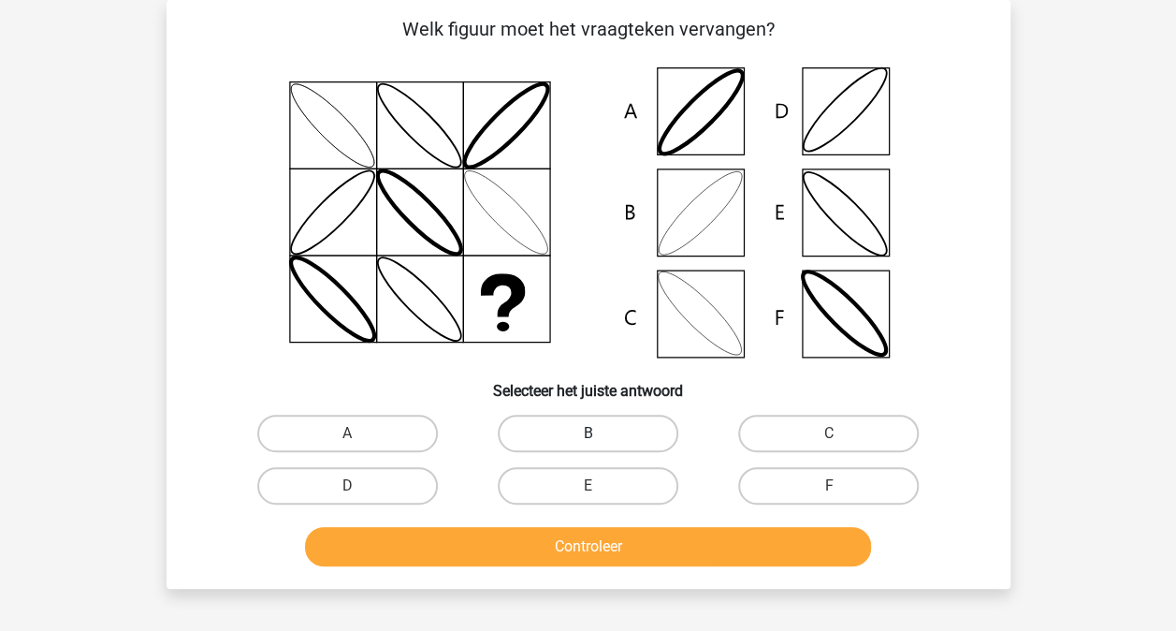
click at [617, 435] on label "B" at bounding box center [588, 432] width 181 height 37
click at [600, 435] on input "B" at bounding box center [594, 439] width 12 height 12
radio input "true"
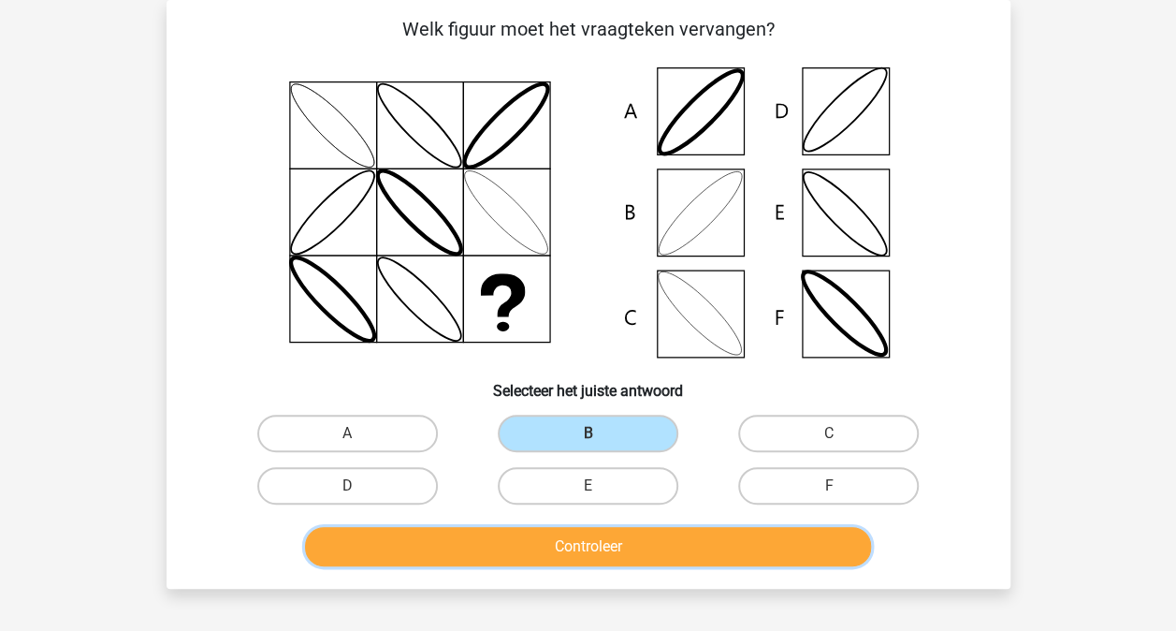
click at [600, 539] on button "Controleer" at bounding box center [588, 546] width 566 height 39
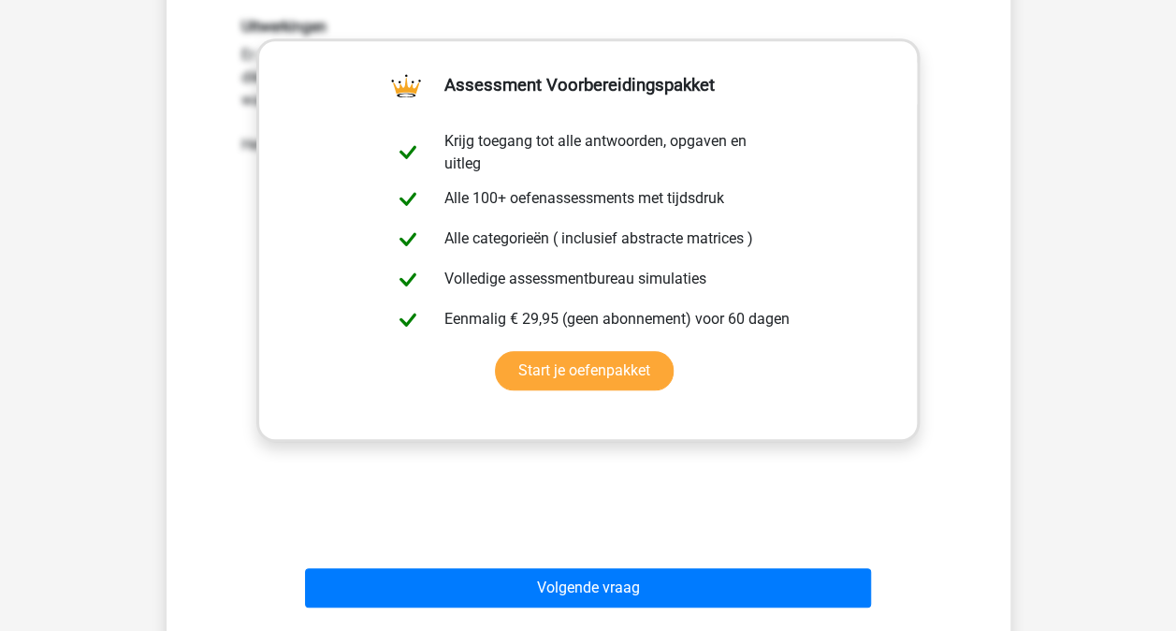
scroll to position [928, 0]
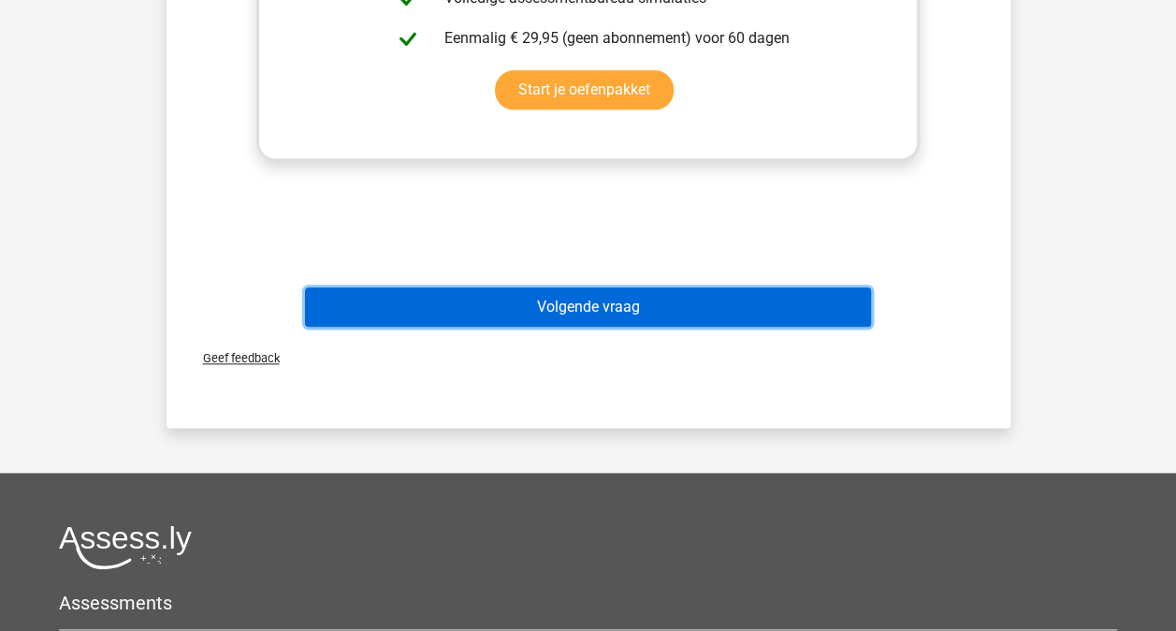
click at [649, 313] on button "Volgende vraag" at bounding box center [588, 306] width 566 height 39
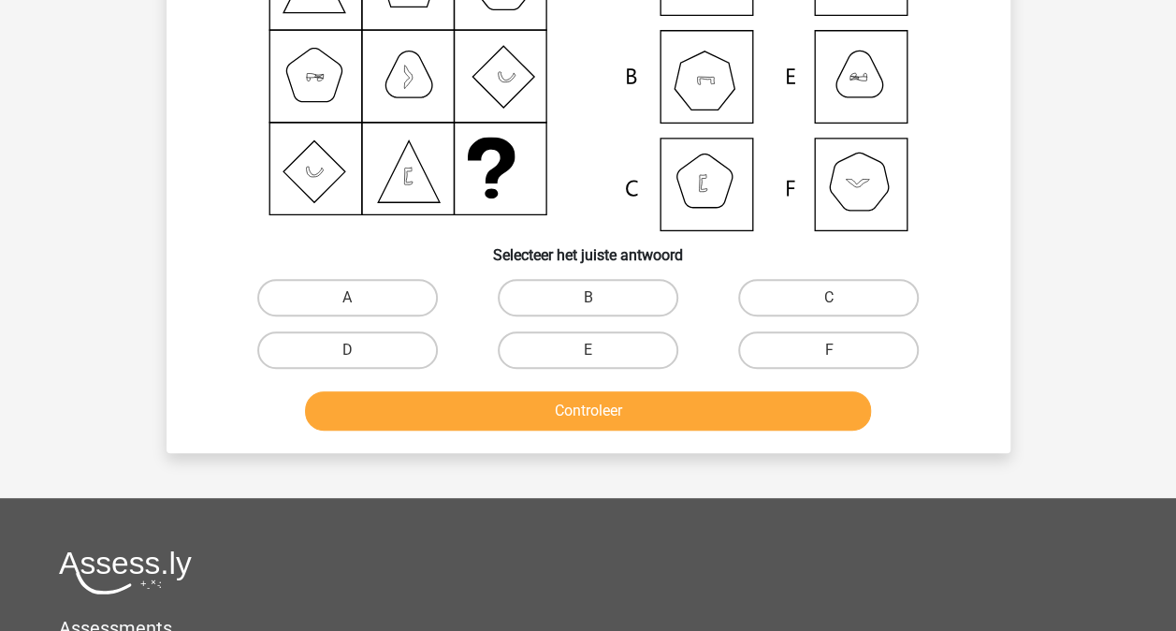
scroll to position [86, 0]
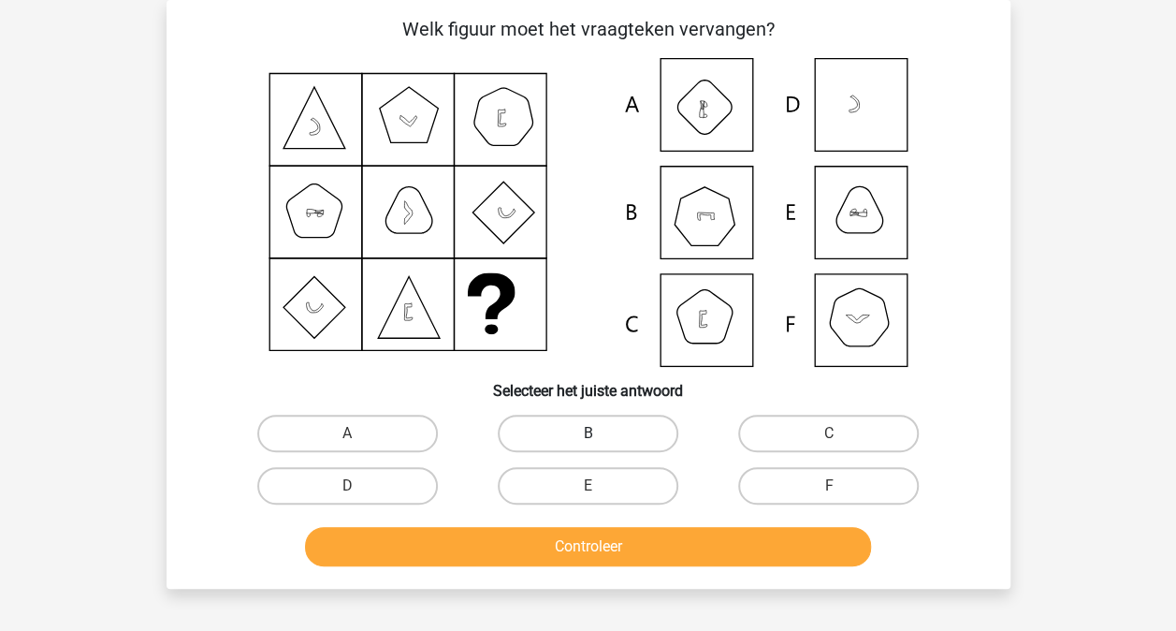
click at [599, 427] on label "B" at bounding box center [588, 432] width 181 height 37
click at [599, 433] on input "B" at bounding box center [594, 439] width 12 height 12
radio input "true"
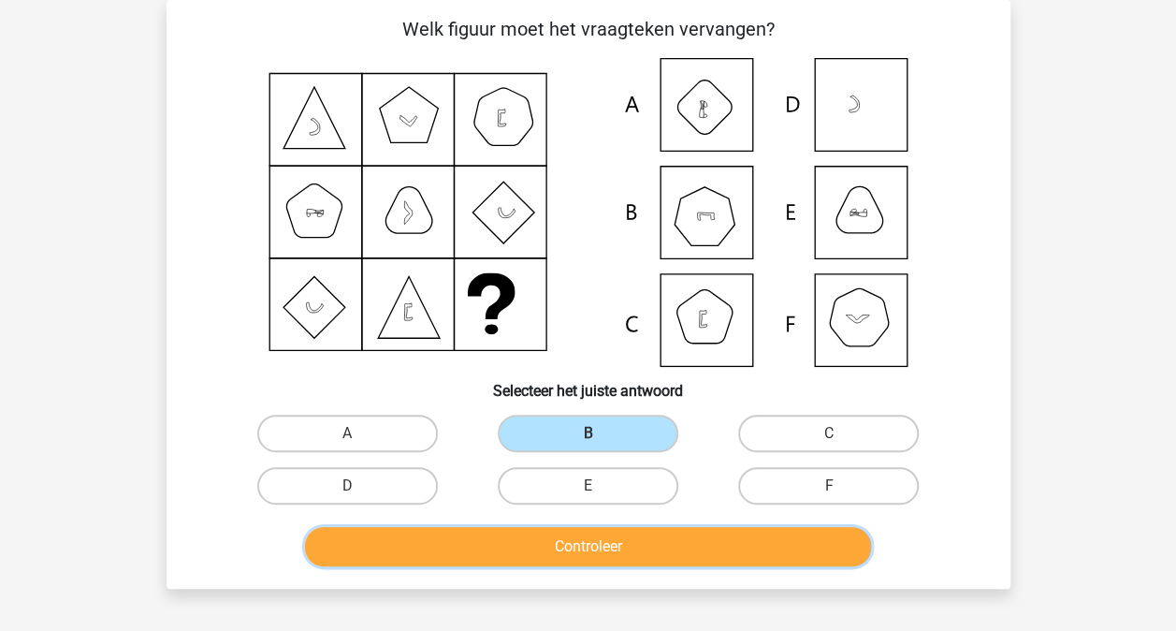
click at [602, 540] on button "Controleer" at bounding box center [588, 546] width 566 height 39
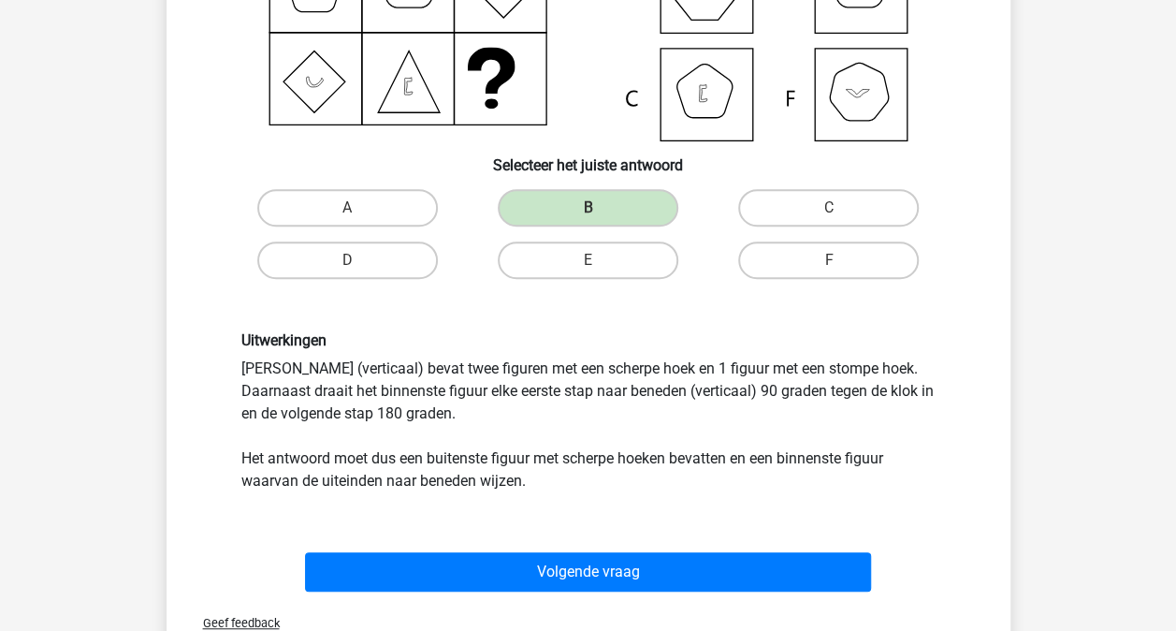
scroll to position [367, 0]
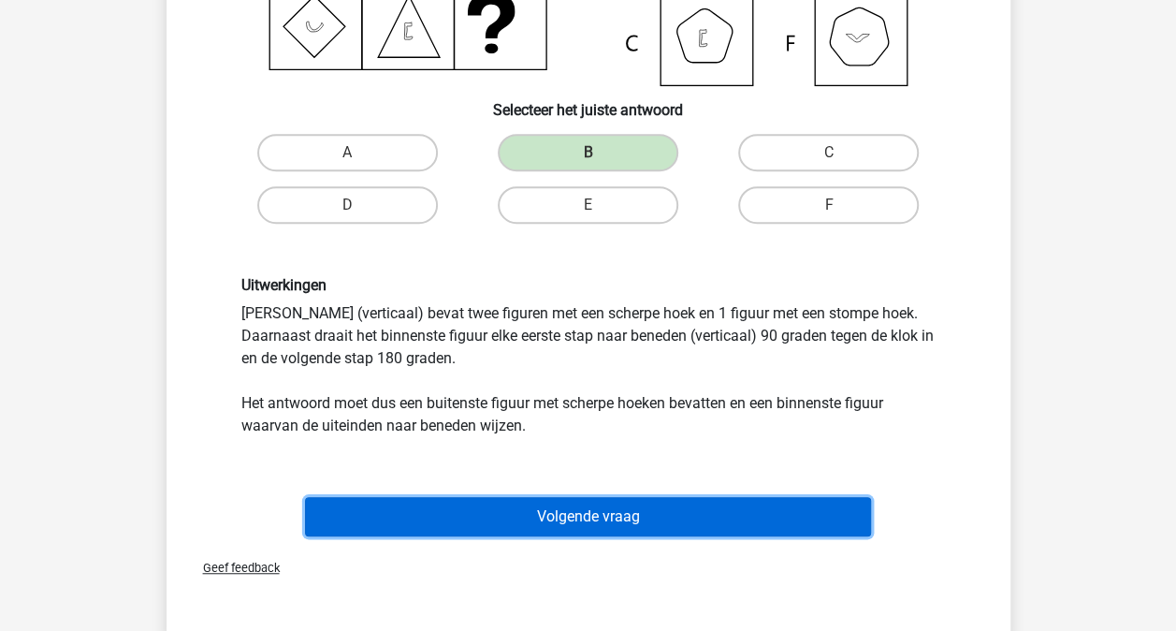
click at [597, 516] on button "Volgende vraag" at bounding box center [588, 516] width 566 height 39
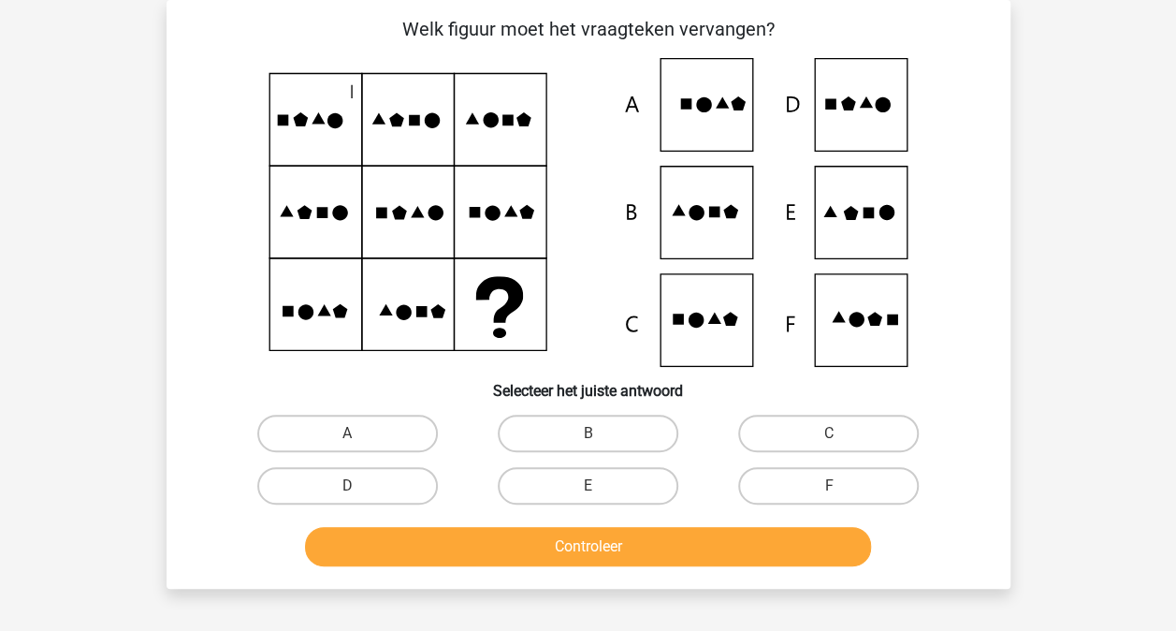
scroll to position [0, 0]
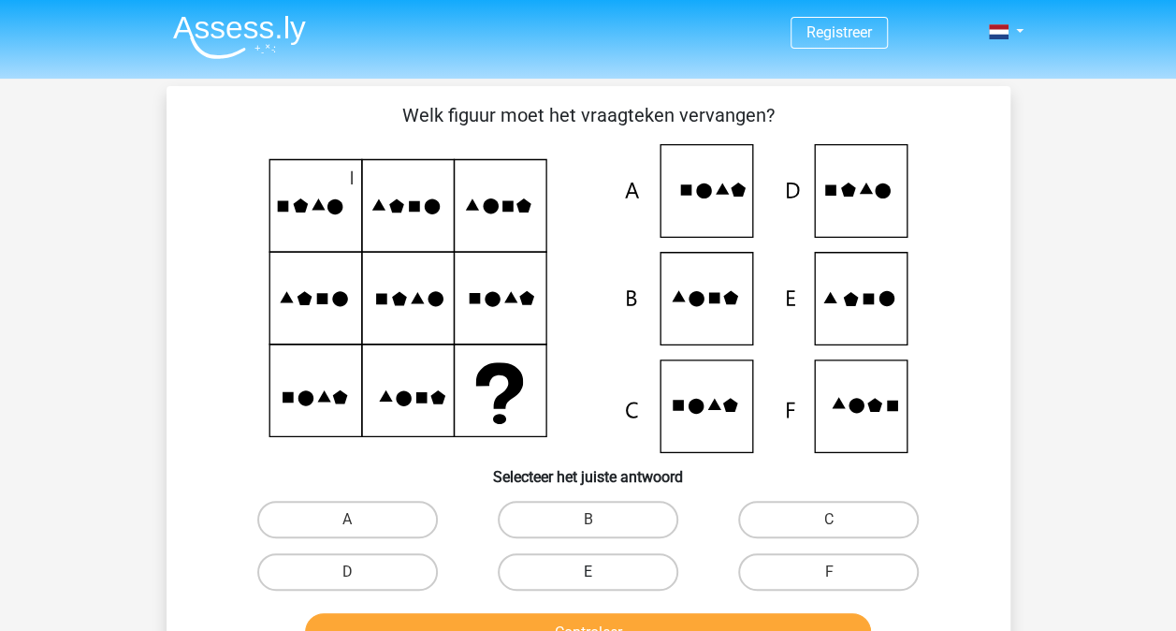
click at [574, 566] on label "E" at bounding box center [588, 571] width 181 height 37
click at [588, 572] on input "E" at bounding box center [594, 578] width 12 height 12
radio input "true"
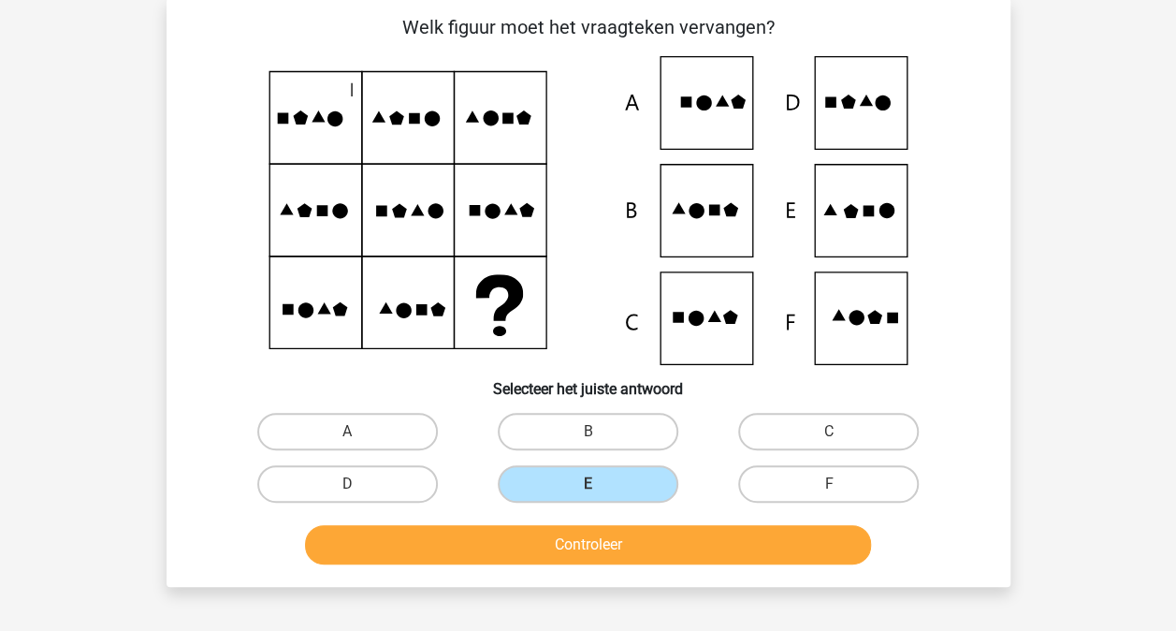
scroll to position [187, 0]
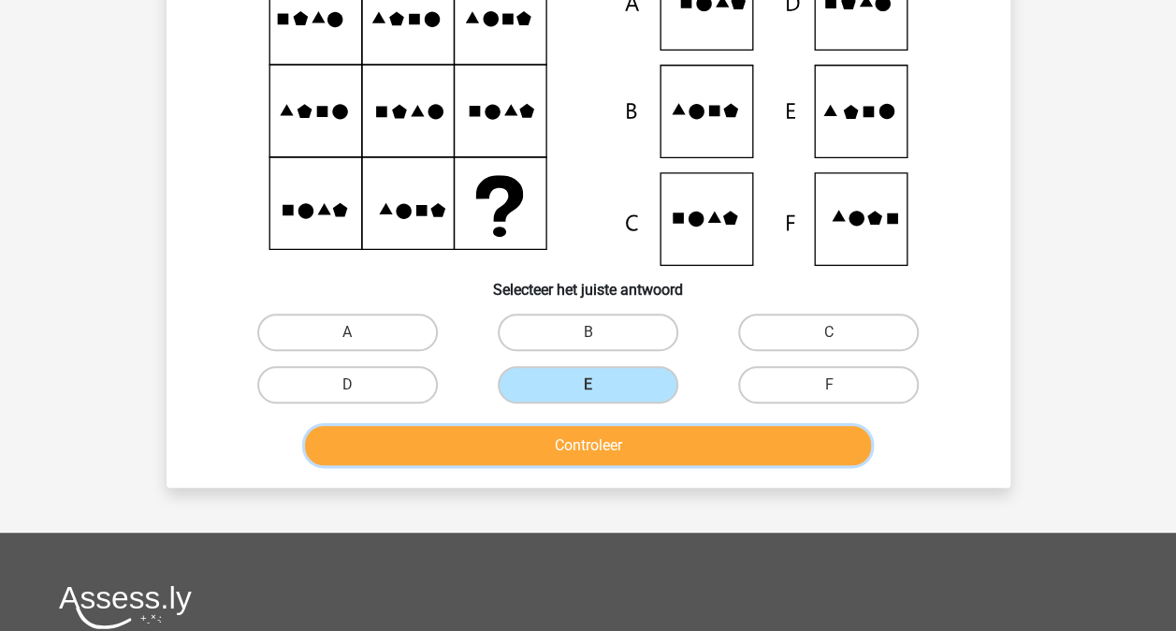
click at [650, 435] on button "Controleer" at bounding box center [588, 445] width 566 height 39
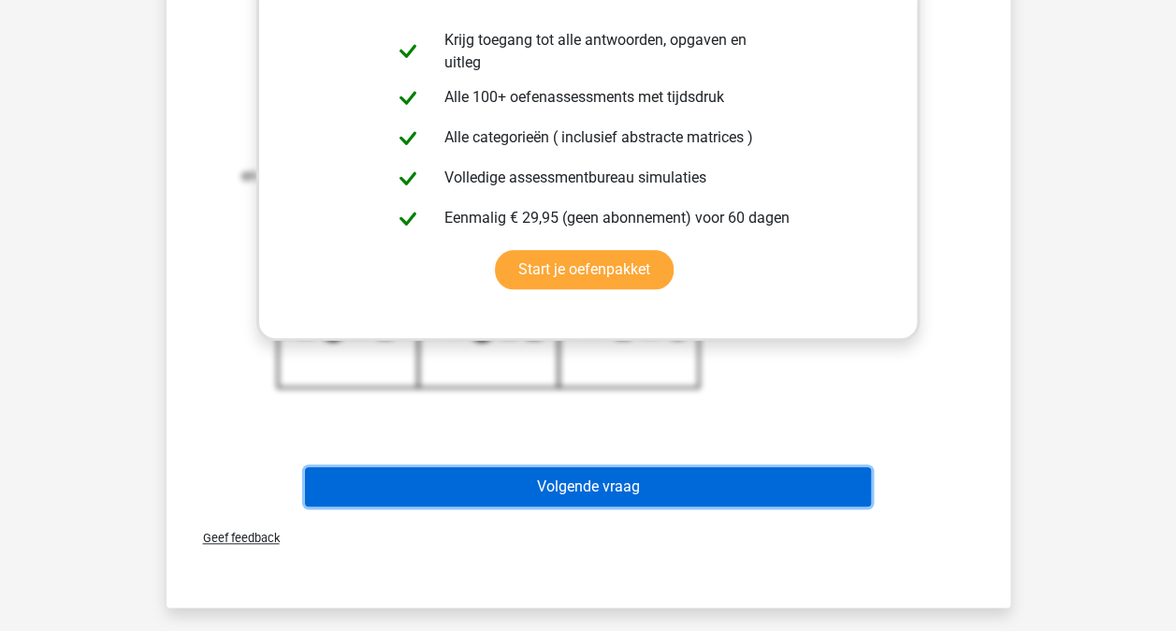
click at [627, 485] on button "Volgende vraag" at bounding box center [588, 486] width 566 height 39
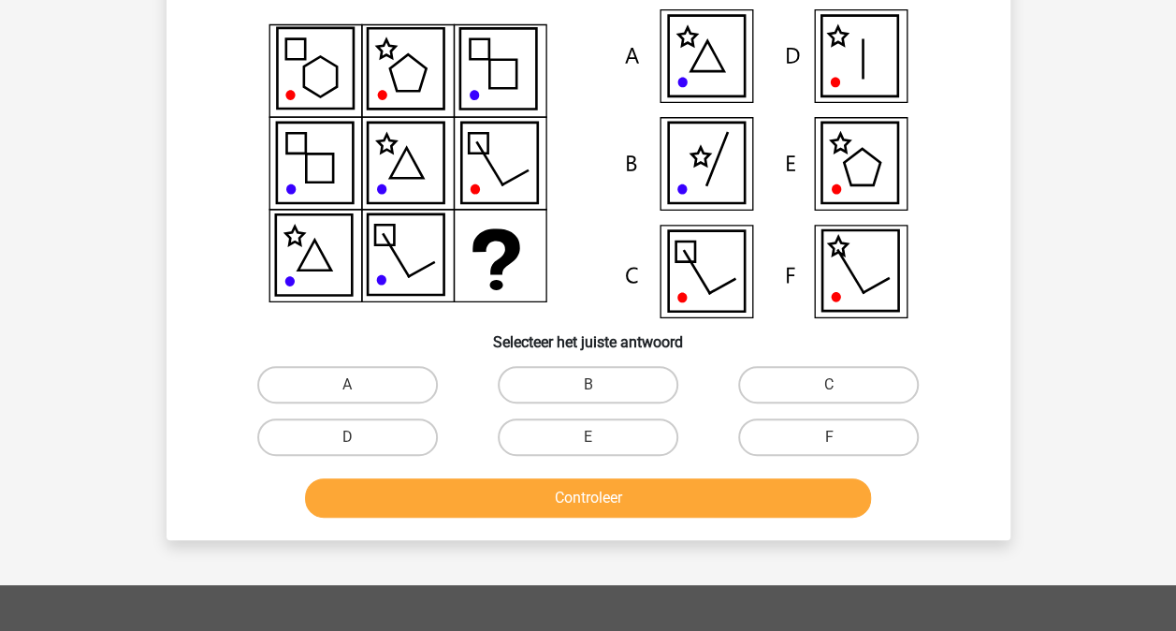
scroll to position [86, 0]
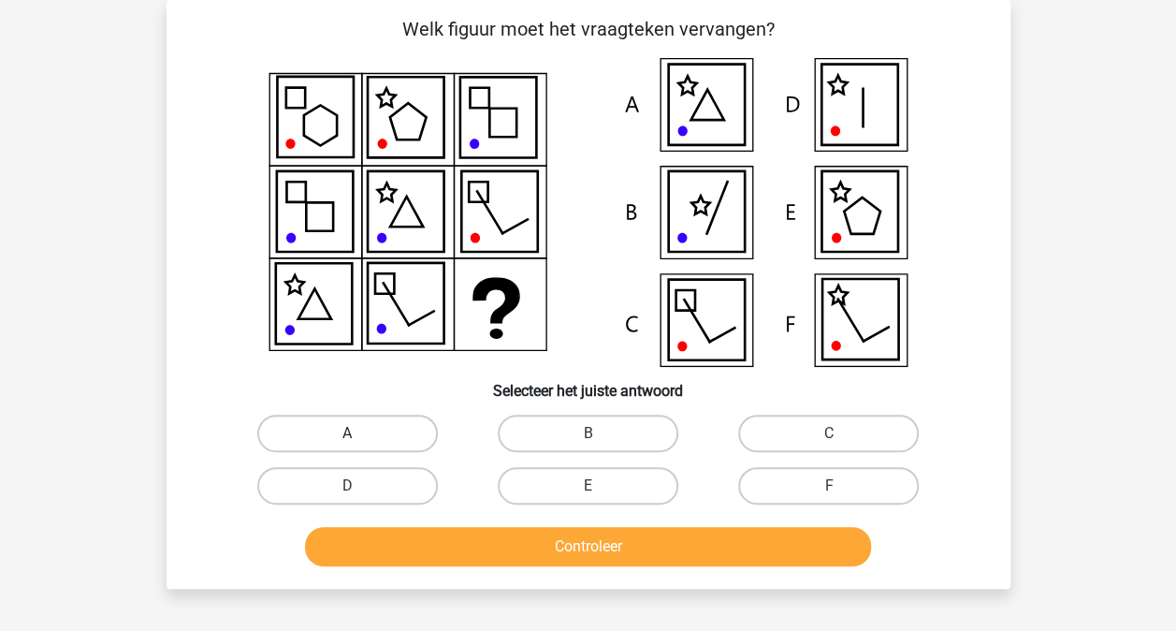
click at [374, 429] on label "A" at bounding box center [347, 432] width 181 height 37
click at [359, 433] on input "A" at bounding box center [353, 439] width 12 height 12
radio input "true"
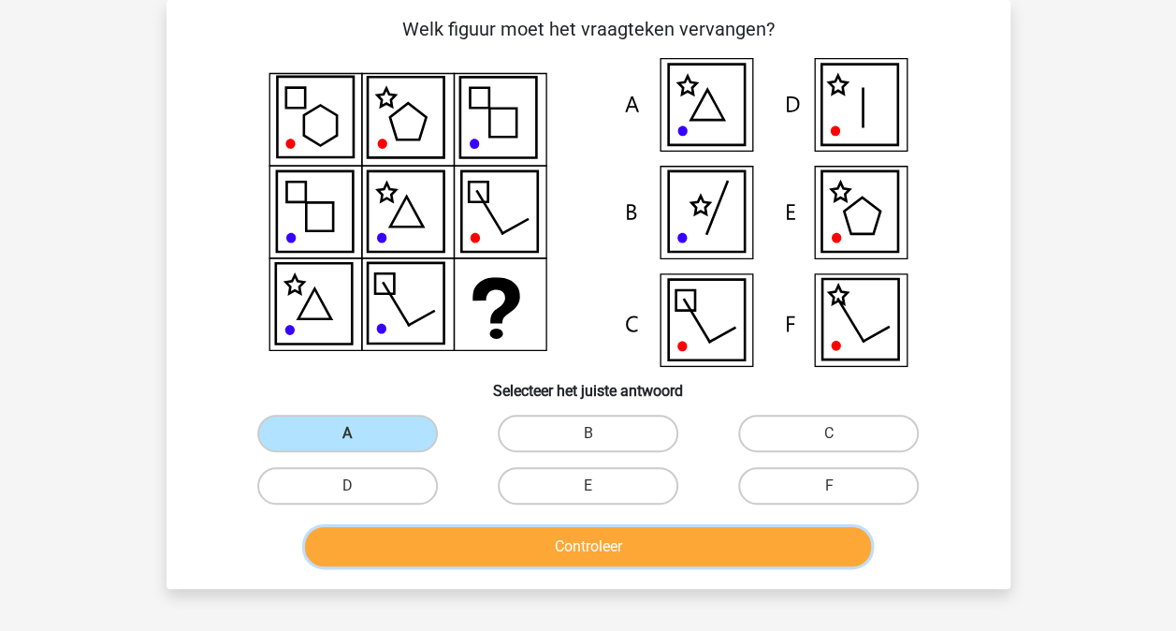
click at [584, 550] on button "Controleer" at bounding box center [588, 546] width 566 height 39
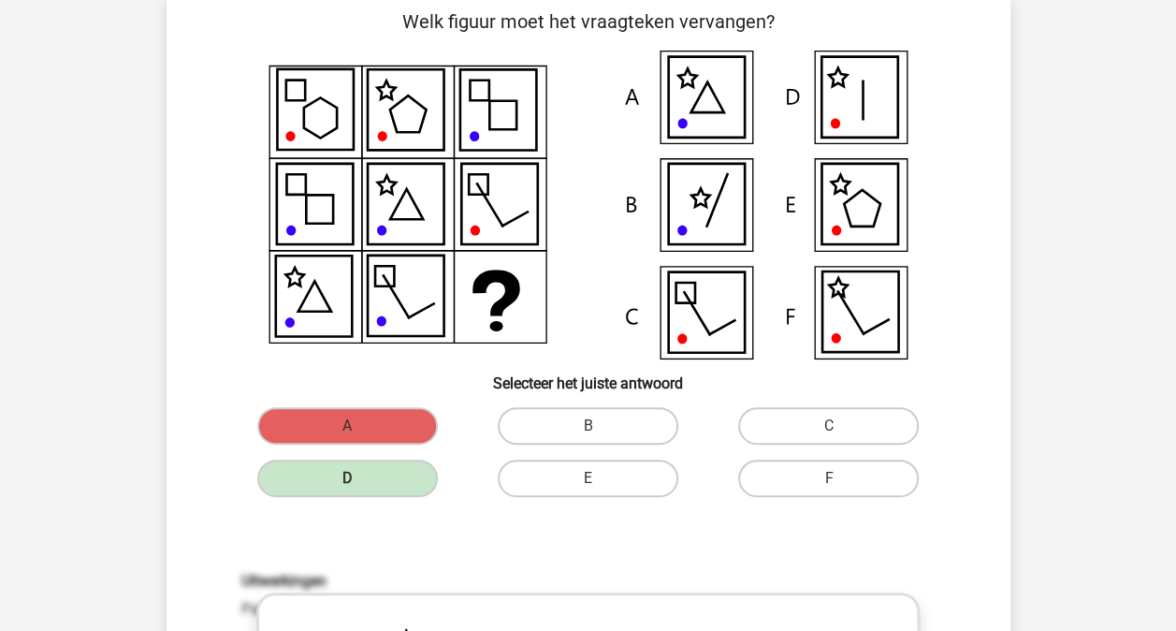
scroll to position [0, 0]
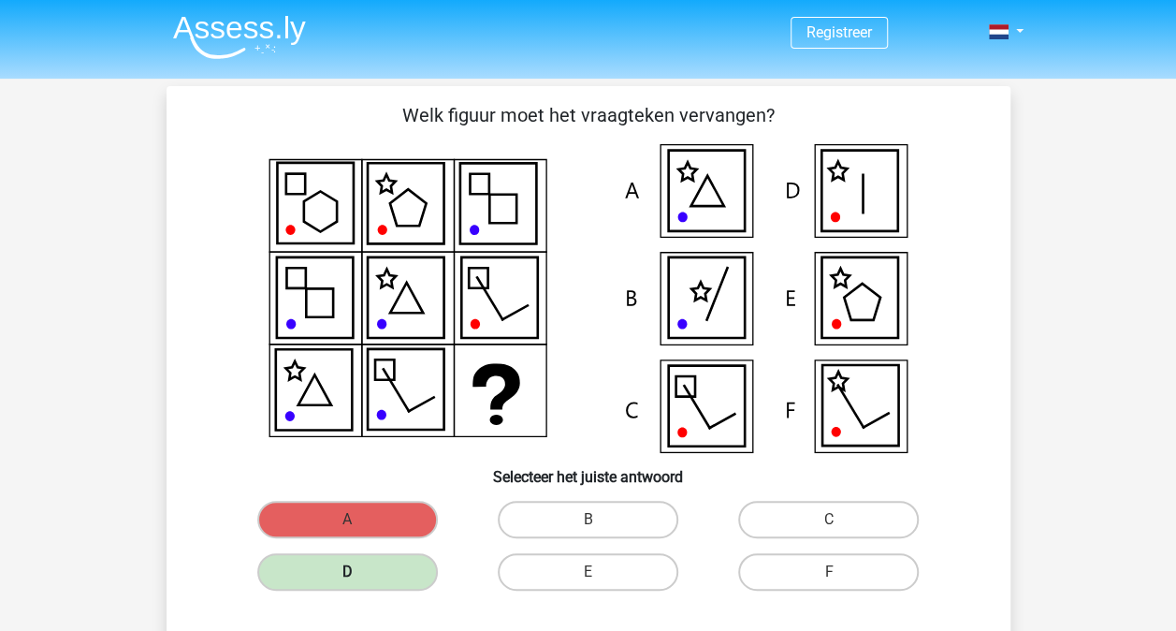
click at [367, 559] on label "D" at bounding box center [347, 571] width 181 height 37
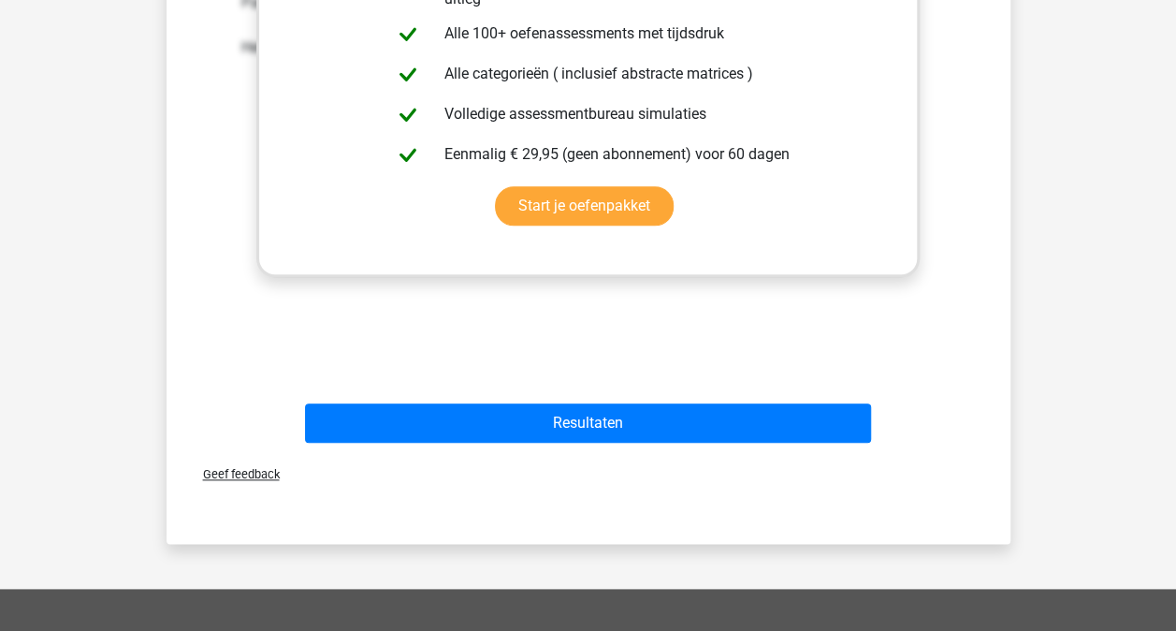
scroll to position [842, 0]
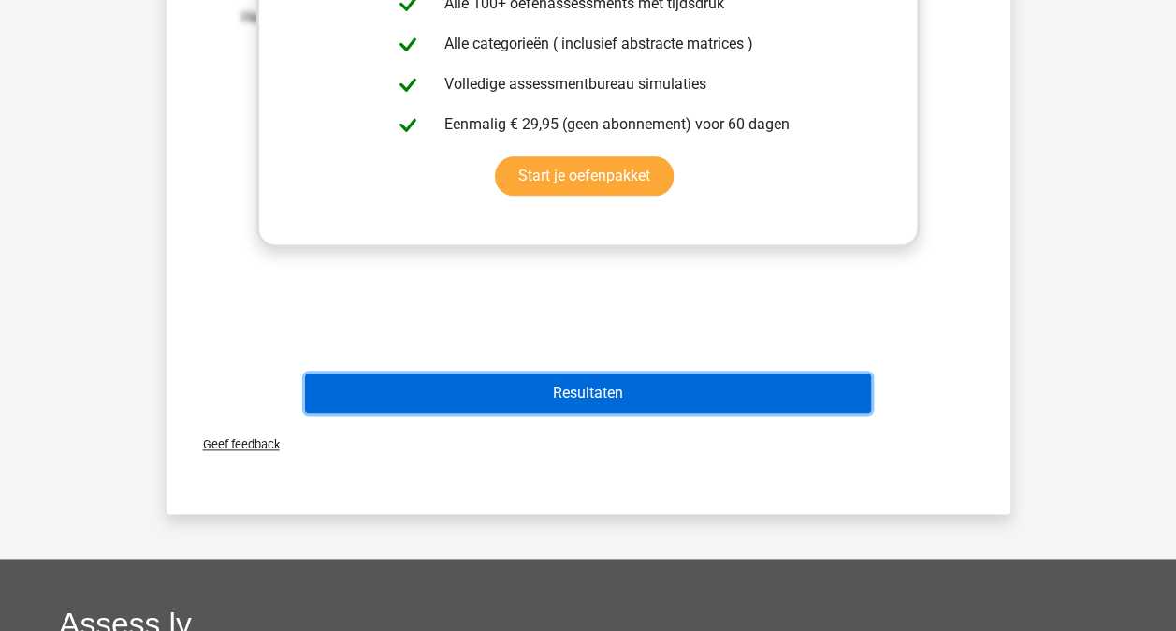
click at [641, 398] on button "Resultaten" at bounding box center [588, 392] width 566 height 39
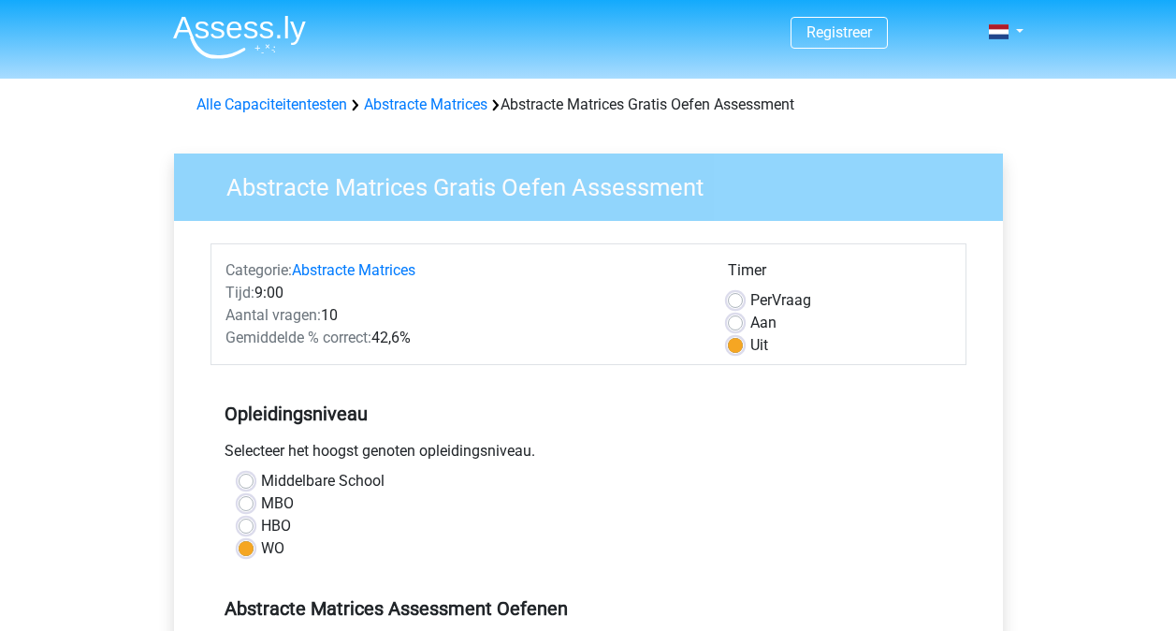
scroll to position [468, 0]
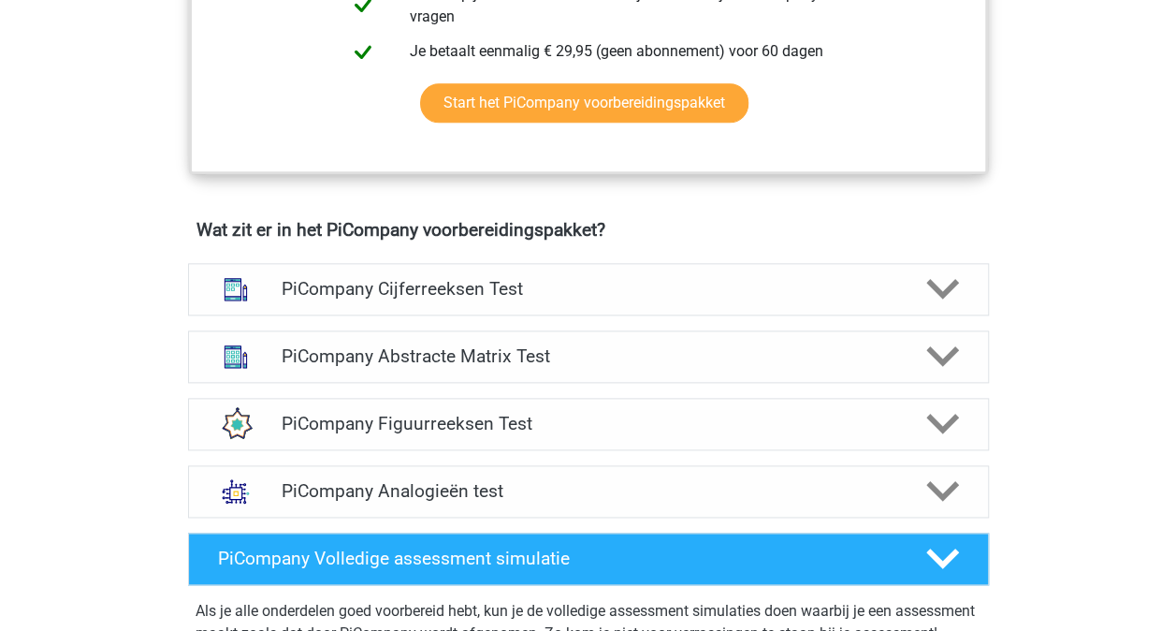
scroll to position [842, 0]
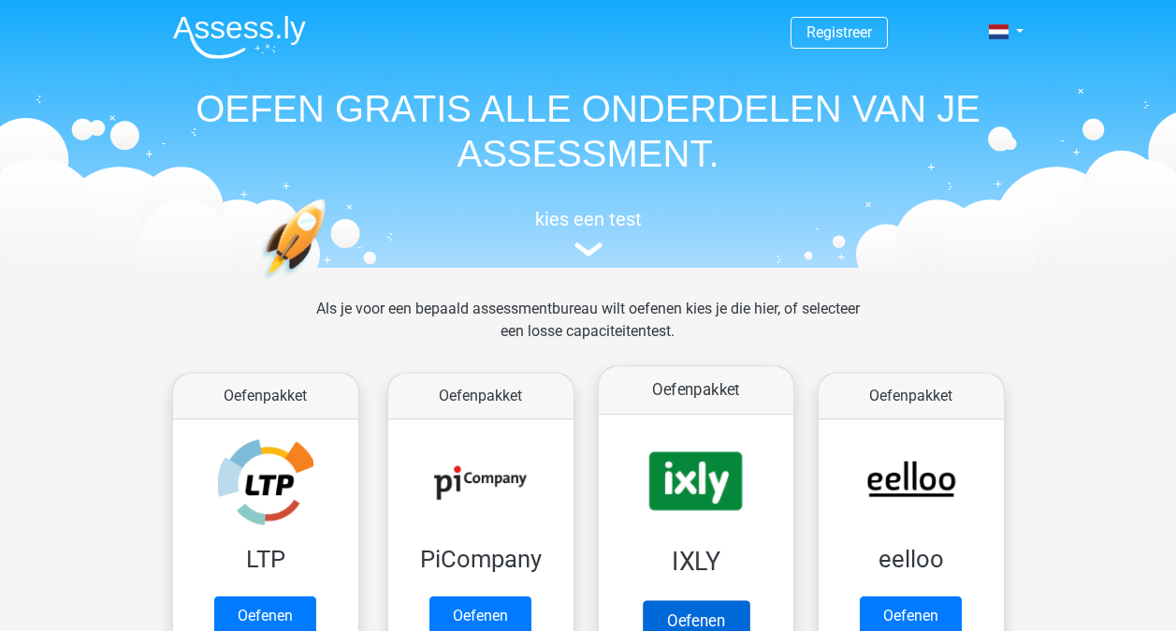
scroll to position [187, 0]
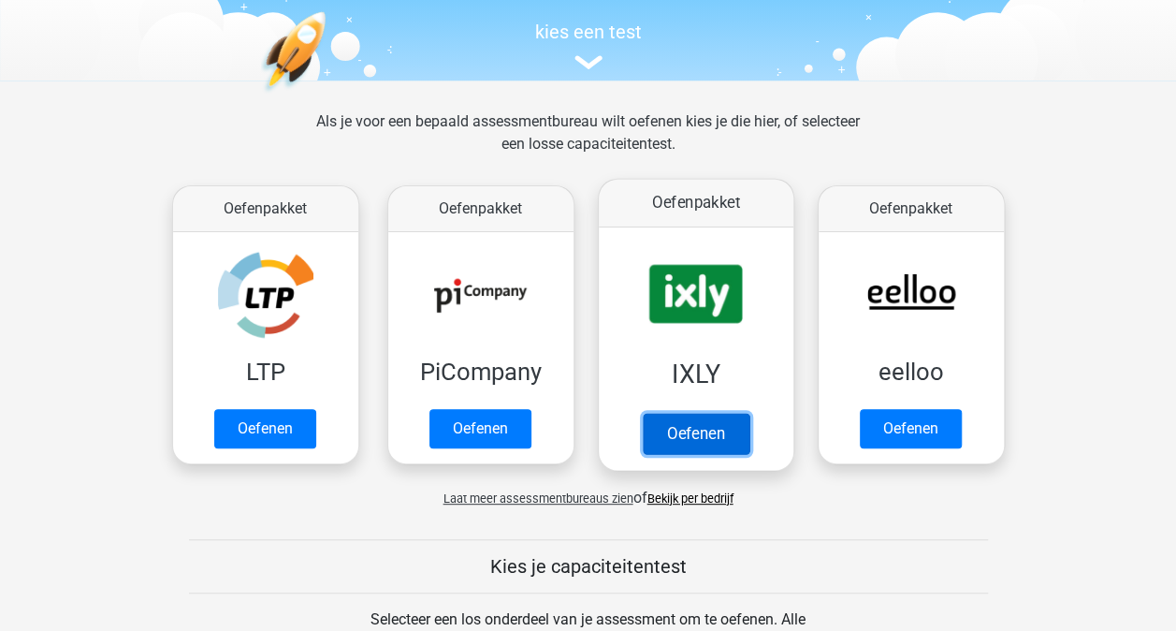
click at [710, 440] on link "Oefenen" at bounding box center [695, 433] width 107 height 41
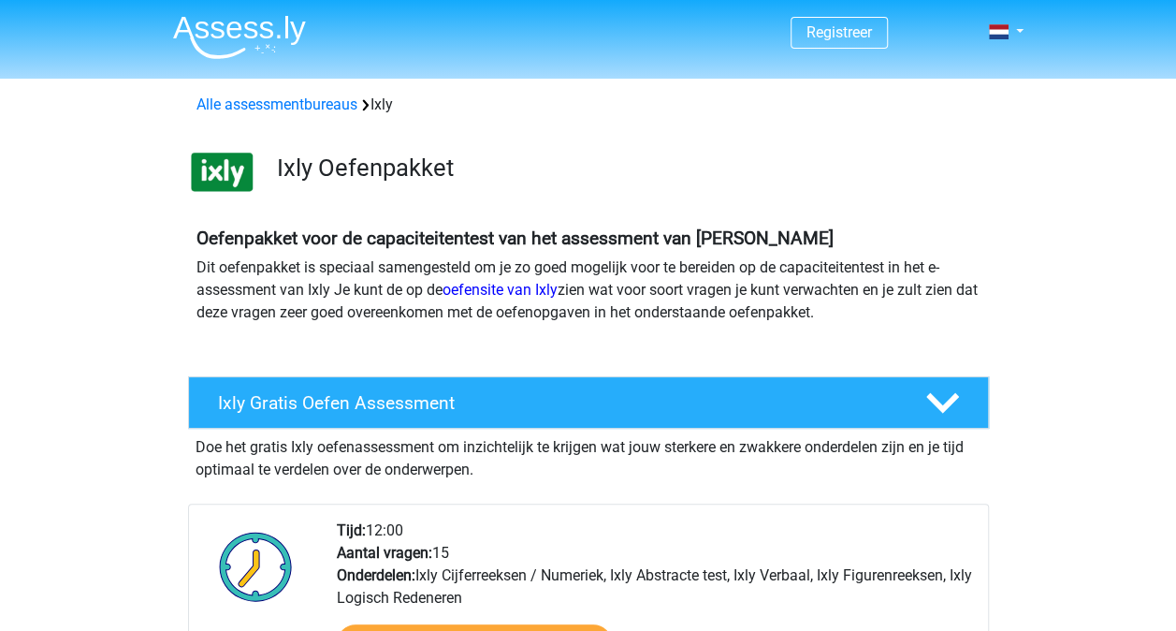
scroll to position [281, 0]
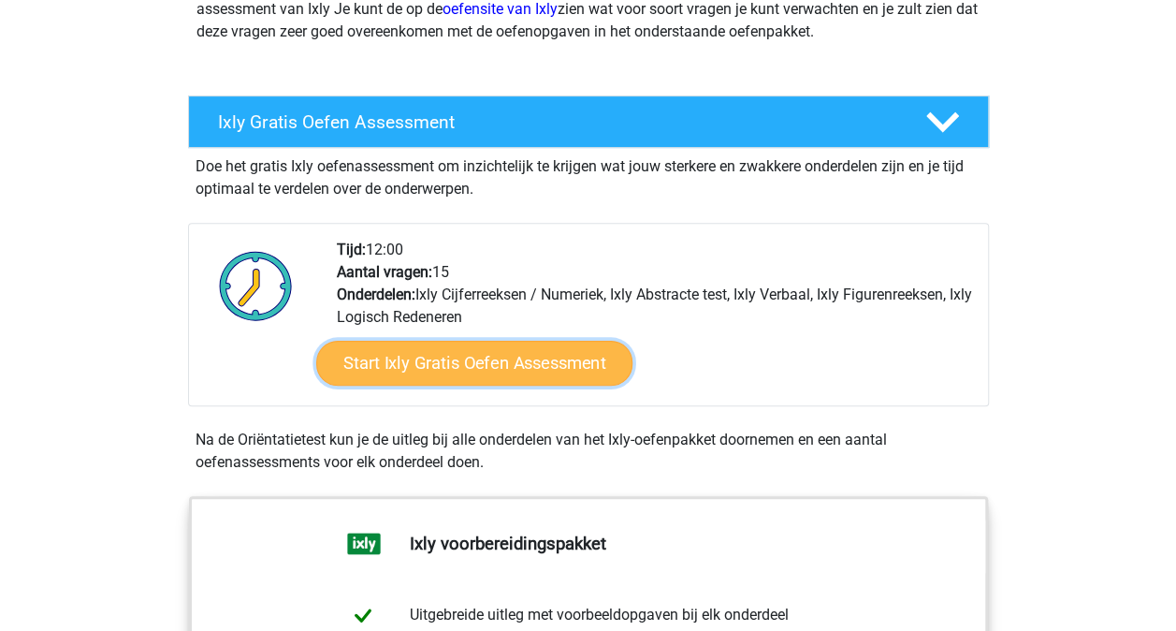
click at [503, 362] on link "Start Ixly Gratis Oefen Assessment" at bounding box center [473, 363] width 316 height 45
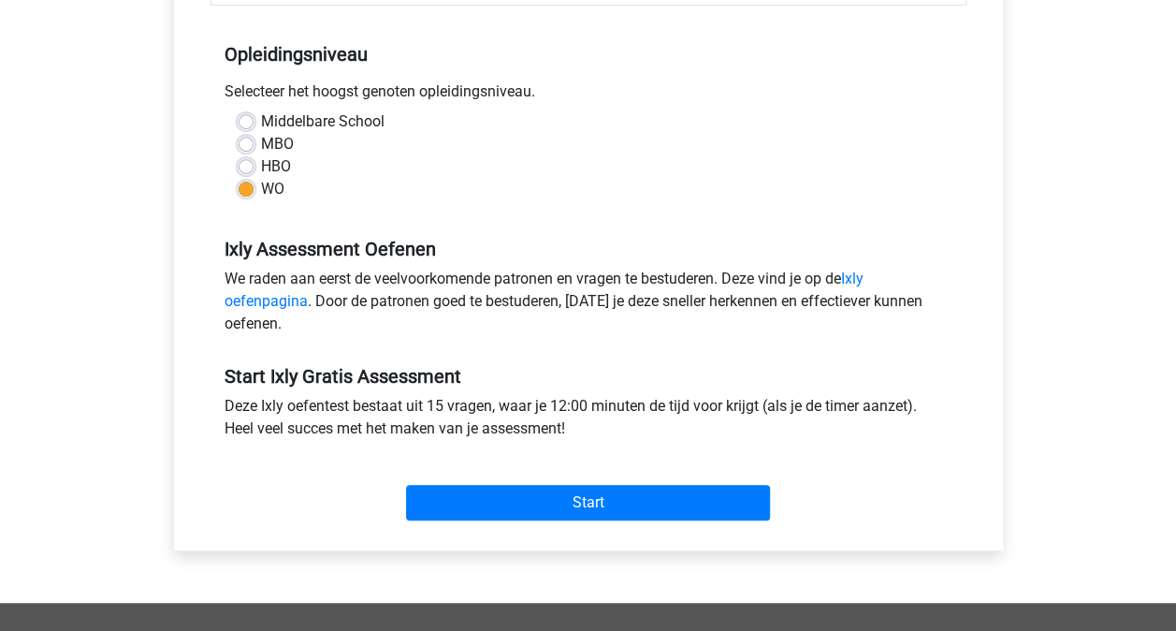
scroll to position [561, 0]
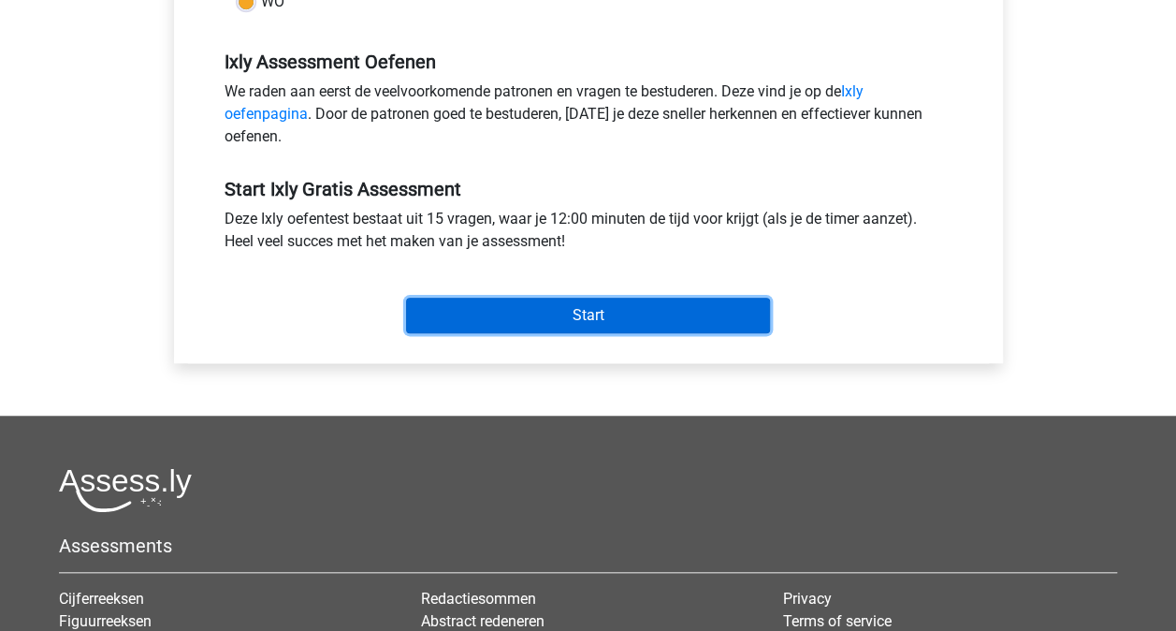
click at [580, 322] on input "Start" at bounding box center [588, 315] width 364 height 36
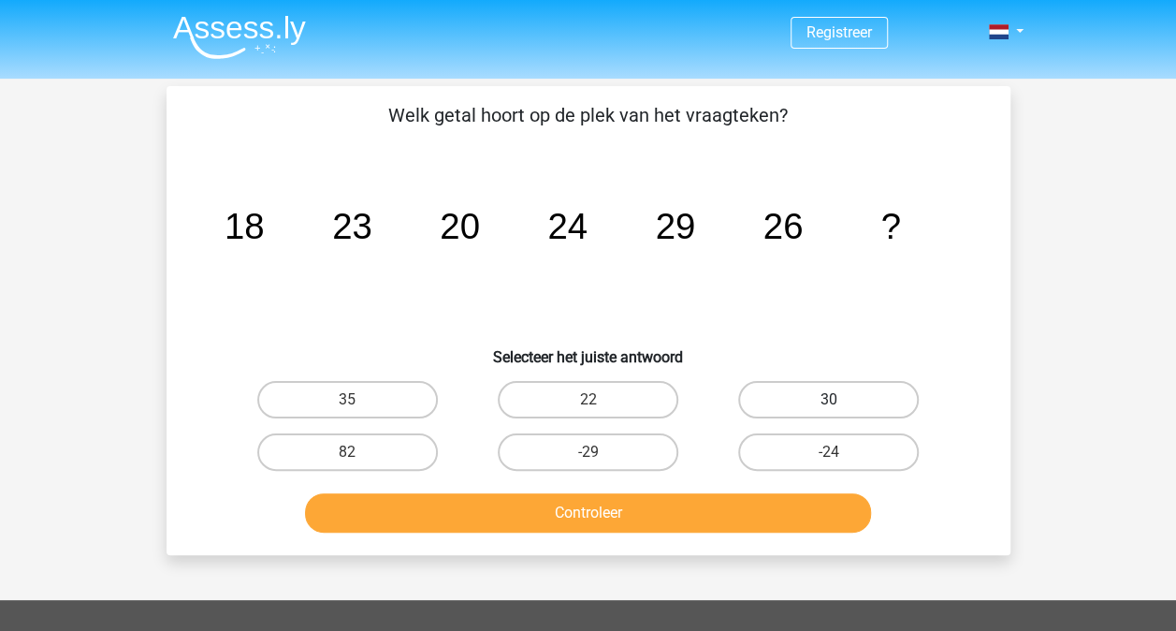
click at [851, 399] on label "30" at bounding box center [828, 399] width 181 height 37
click at [841, 399] on input "30" at bounding box center [835, 405] width 12 height 12
radio input "true"
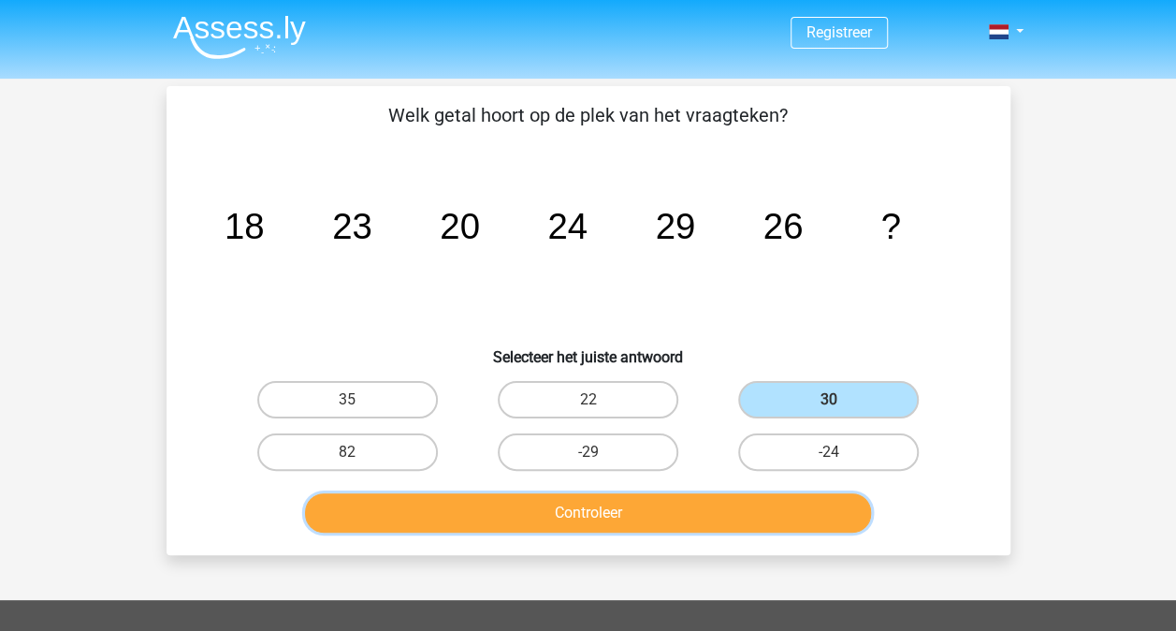
click at [686, 504] on button "Controleer" at bounding box center [588, 512] width 566 height 39
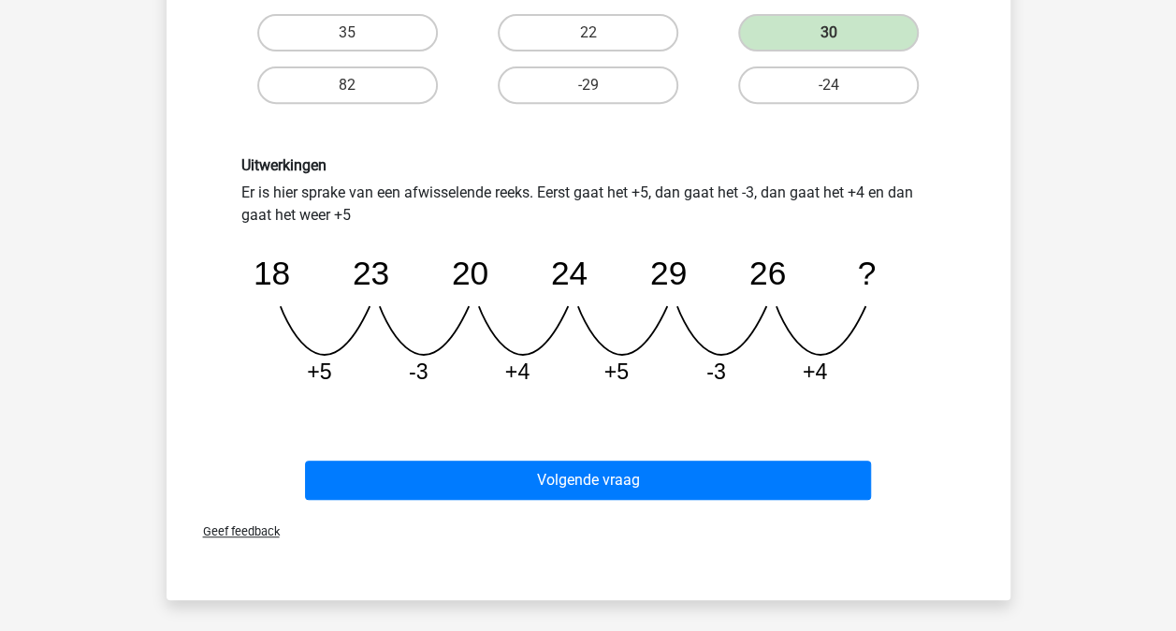
scroll to position [374, 0]
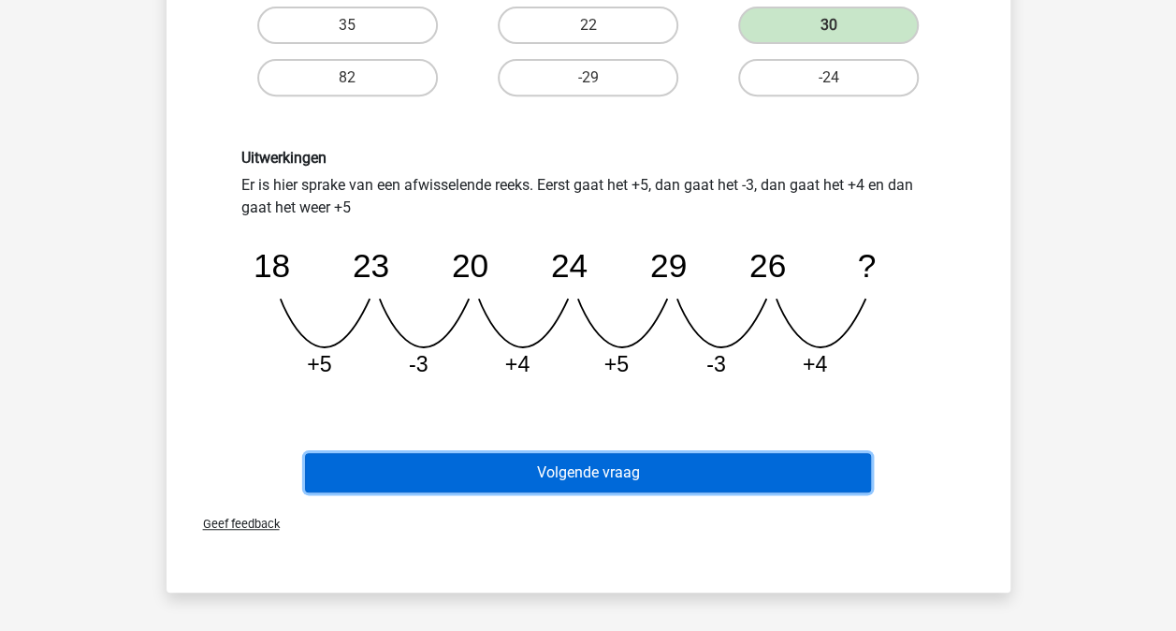
click at [747, 473] on button "Volgende vraag" at bounding box center [588, 472] width 566 height 39
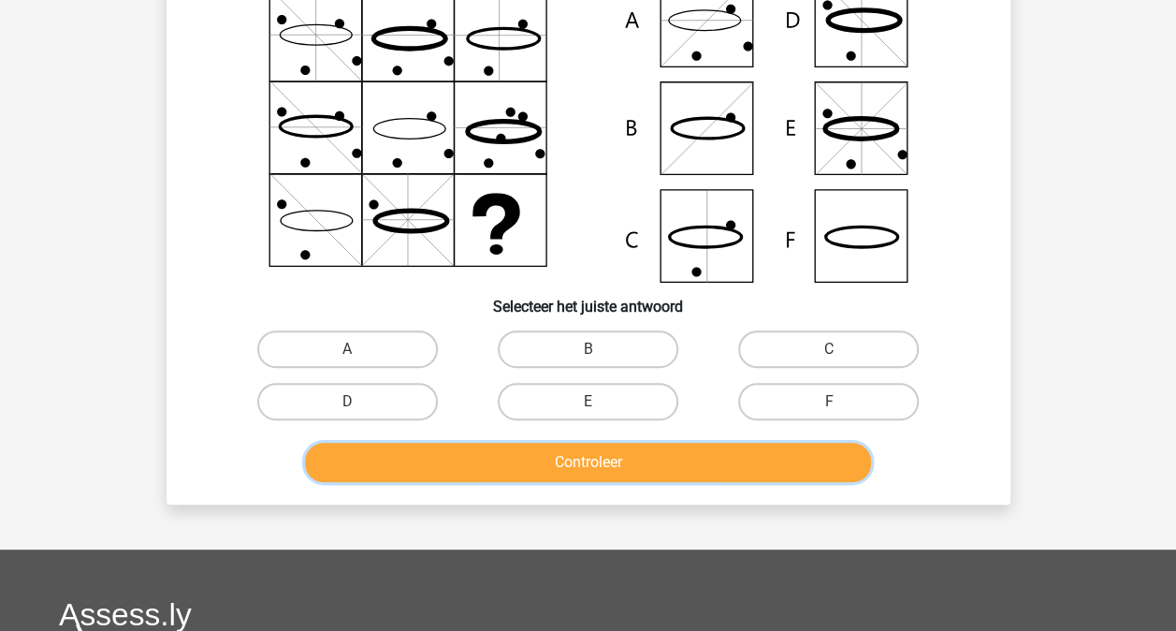
scroll to position [273, 0]
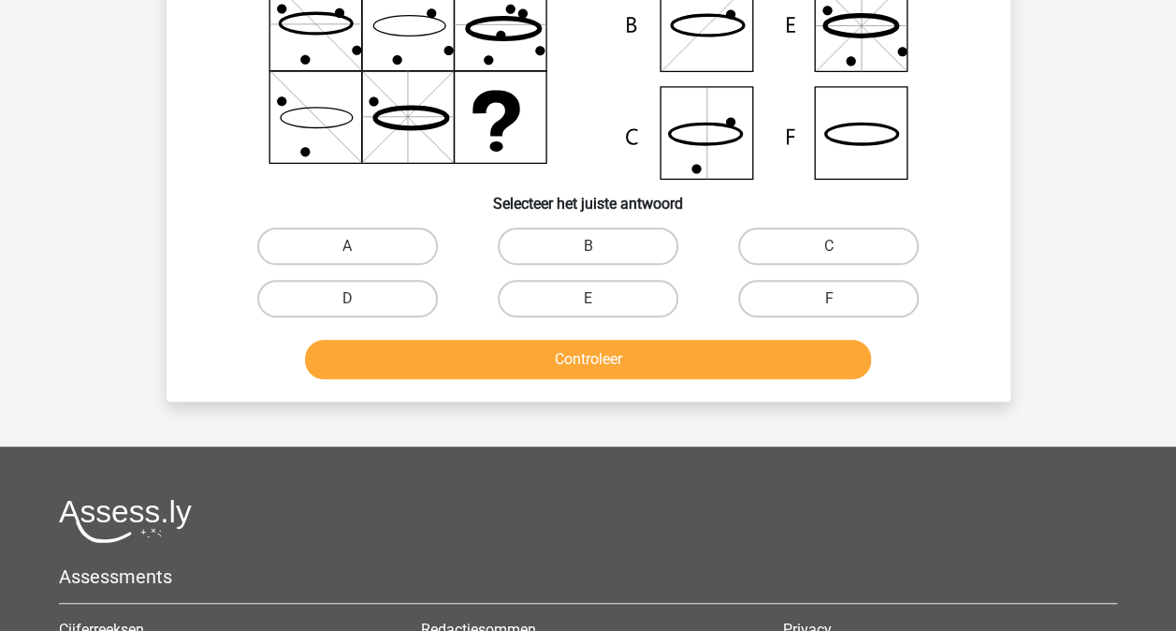
click at [840, 299] on input "F" at bounding box center [835, 304] width 12 height 12
radio input "true"
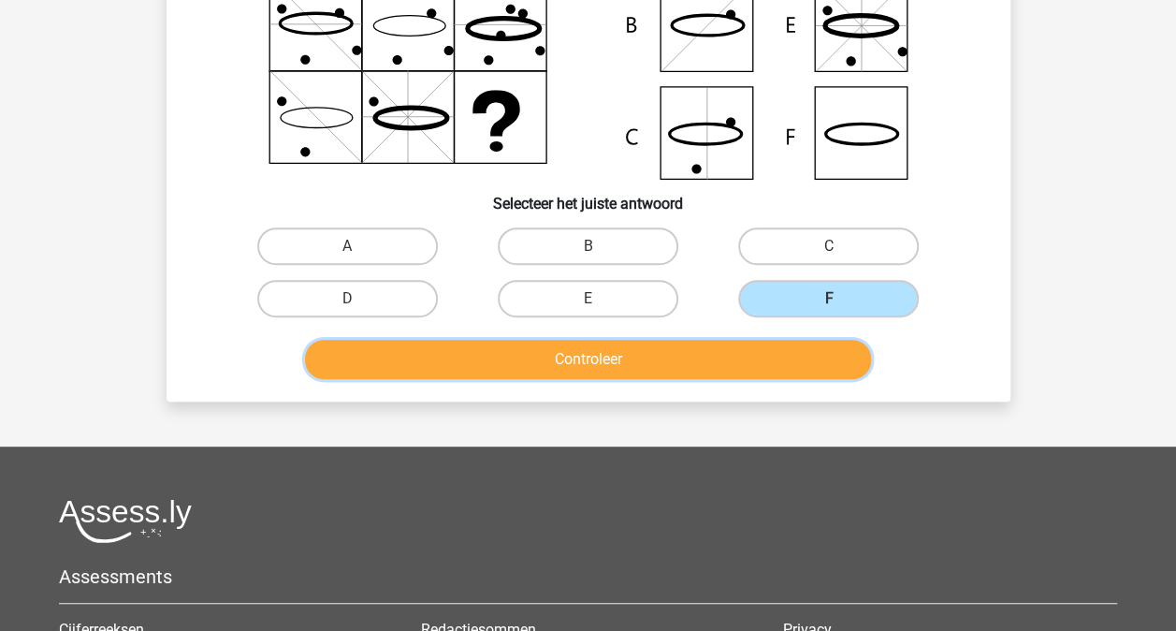
click at [653, 352] on button "Controleer" at bounding box center [588, 359] width 566 height 39
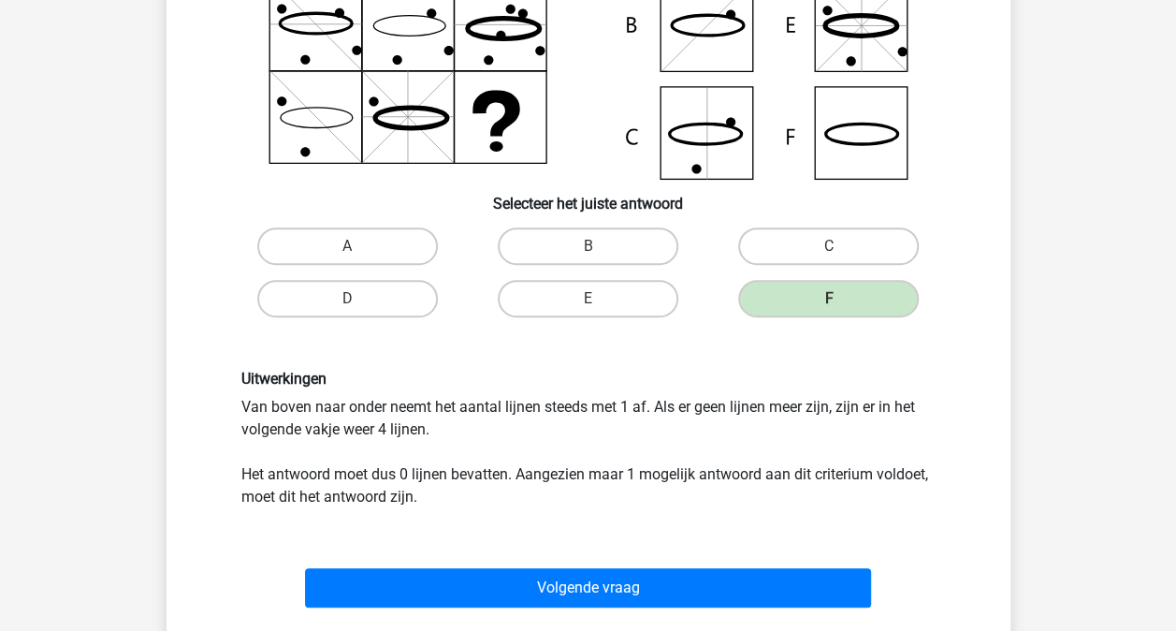
scroll to position [367, 0]
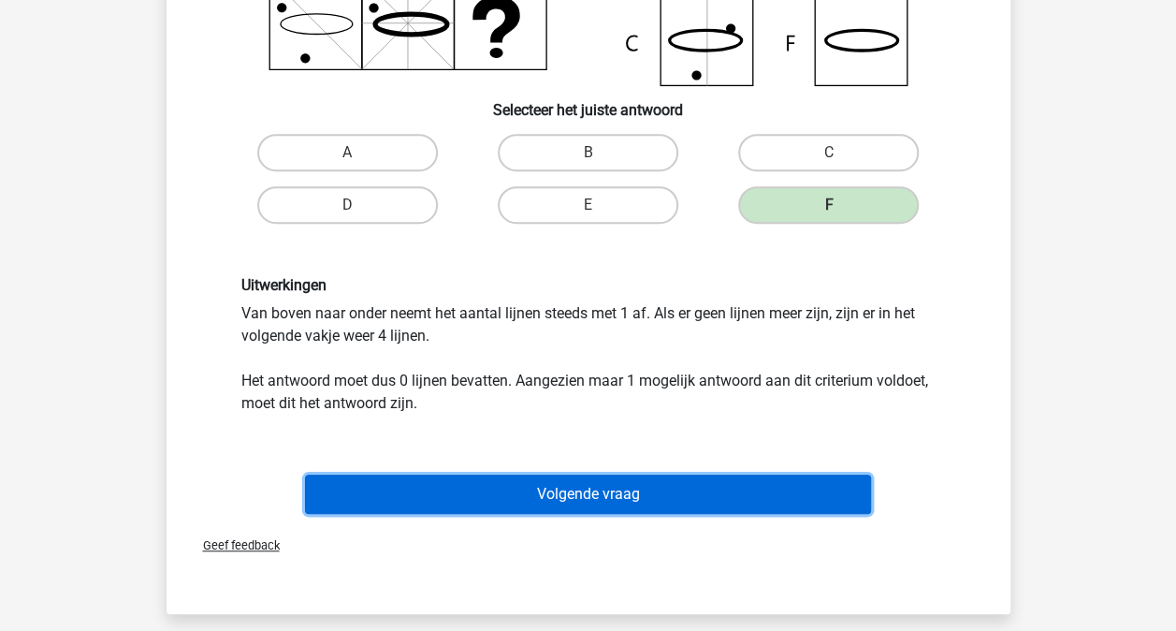
click at [648, 494] on button "Volgende vraag" at bounding box center [588, 493] width 566 height 39
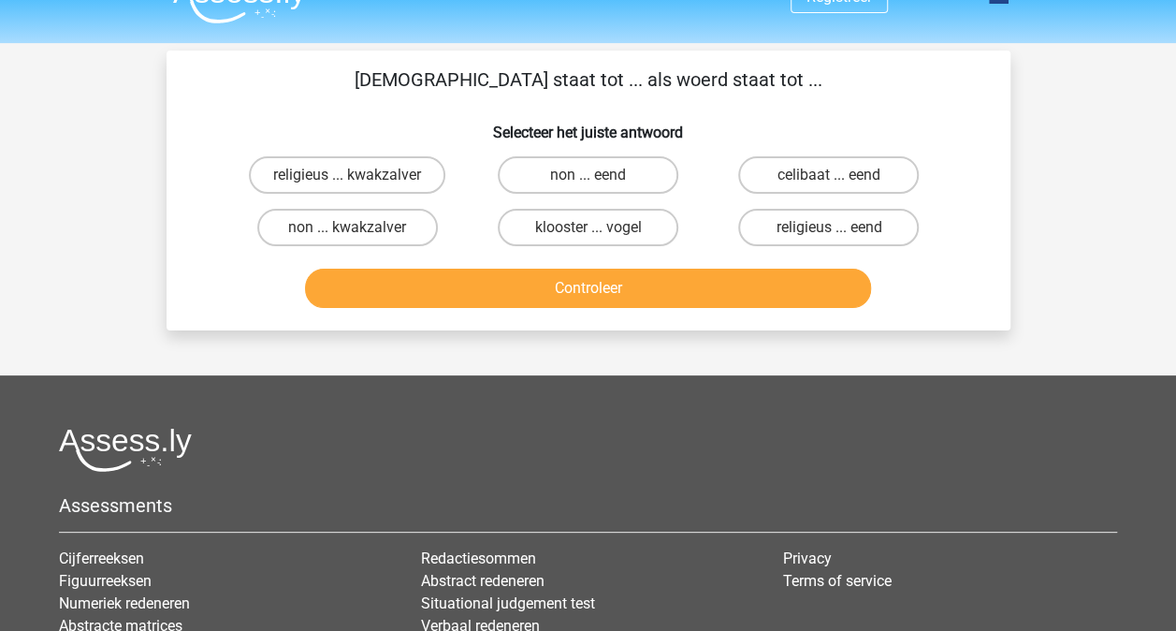
scroll to position [0, 0]
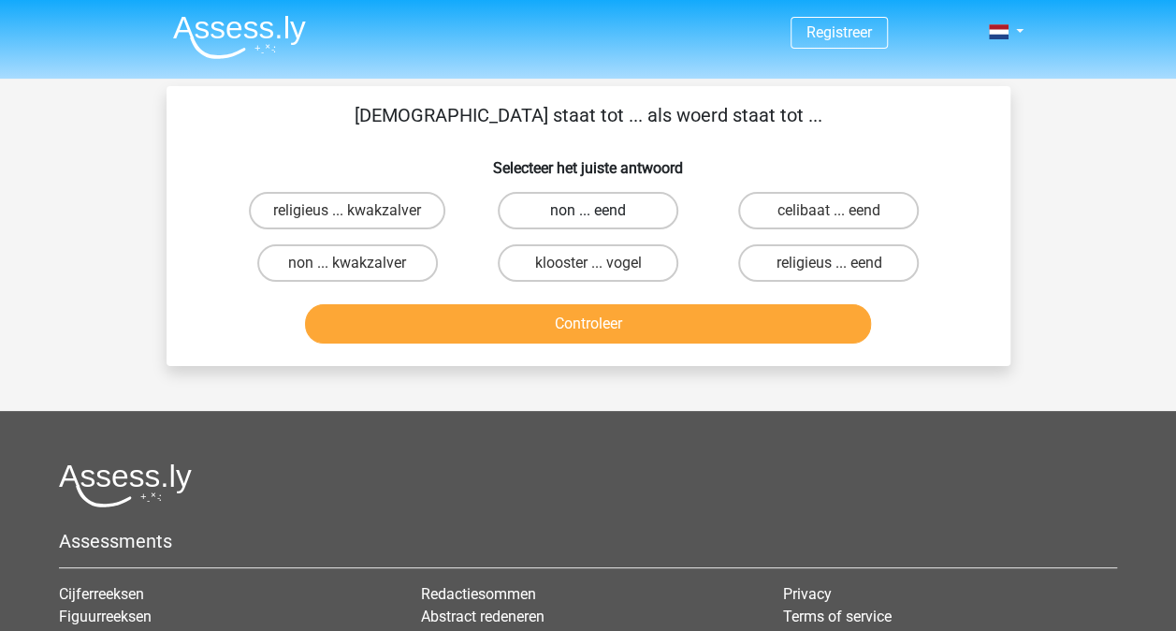
click at [597, 204] on label "non ... eend" at bounding box center [588, 210] width 181 height 37
click at [597, 210] on input "non ... eend" at bounding box center [594, 216] width 12 height 12
radio input "true"
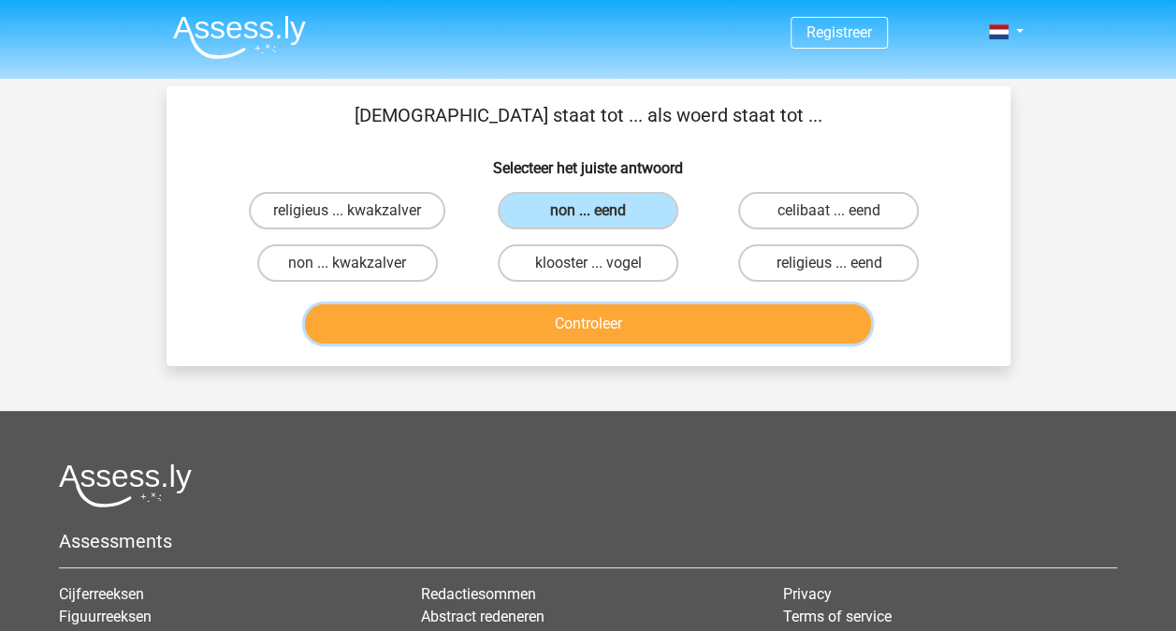
click at [591, 314] on button "Controleer" at bounding box center [588, 323] width 566 height 39
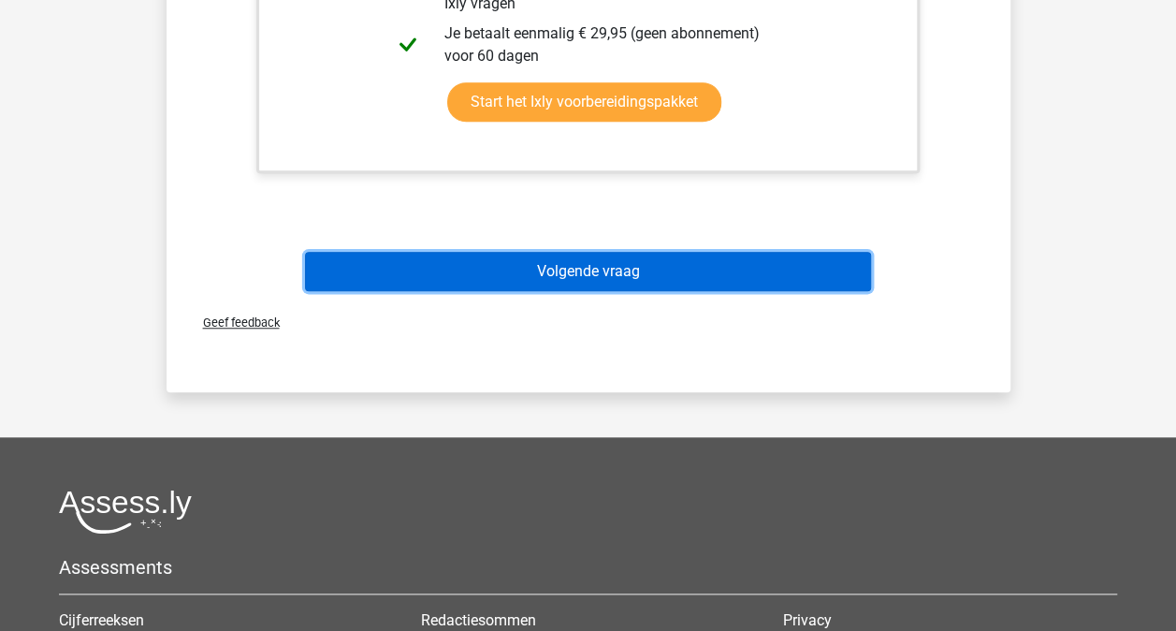
click at [602, 283] on button "Volgende vraag" at bounding box center [588, 271] width 566 height 39
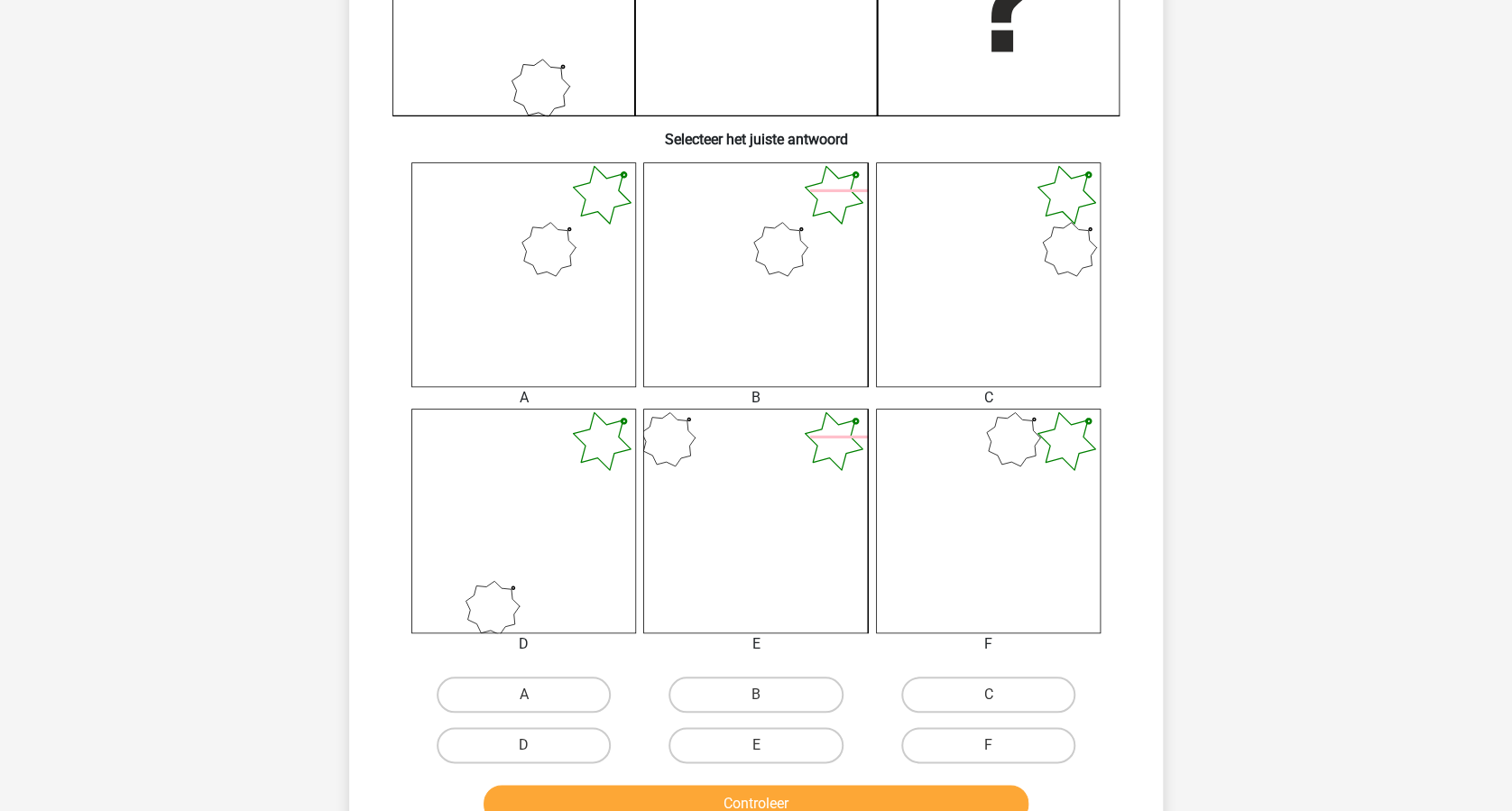
scroll to position [601, 0]
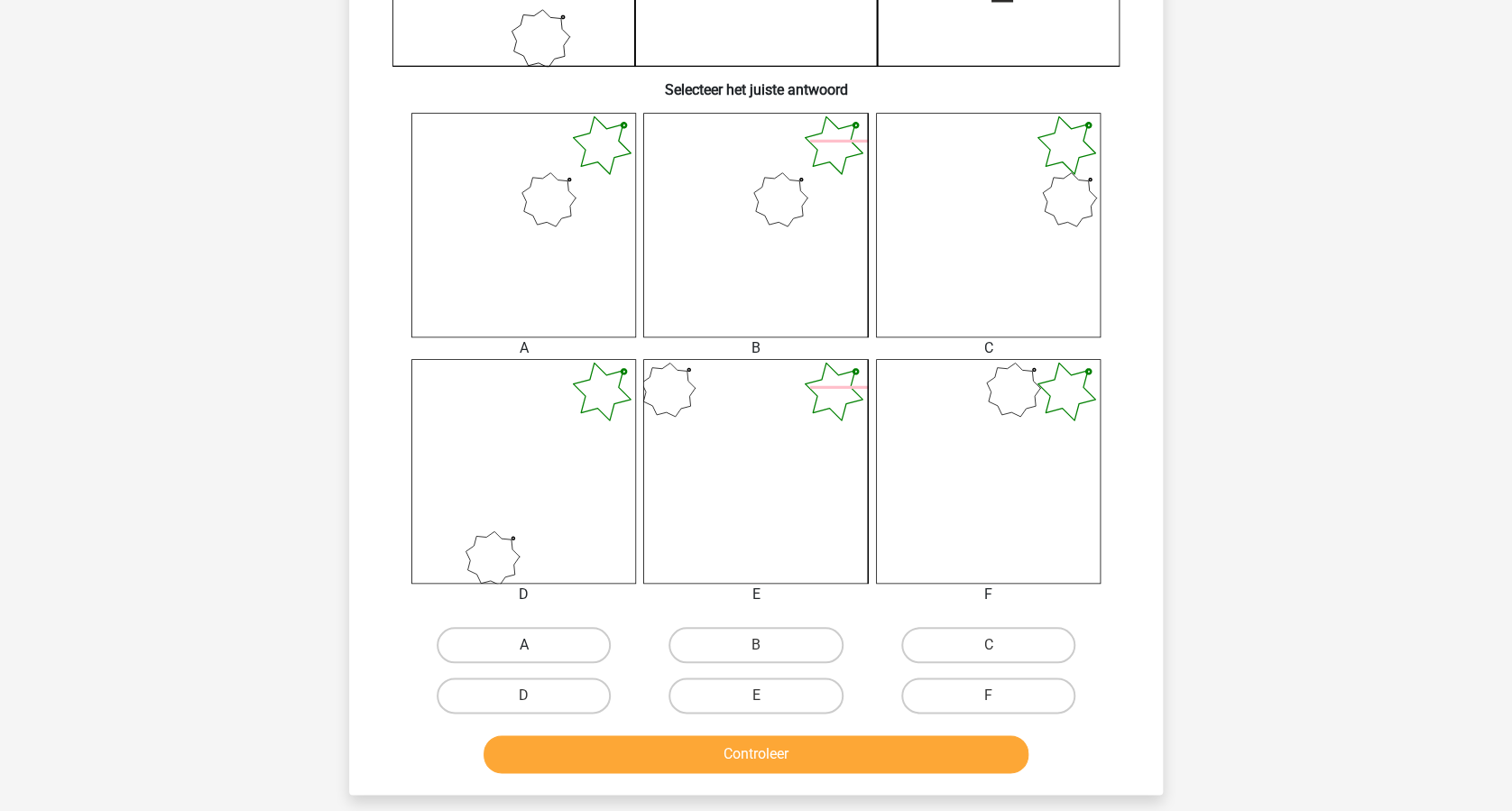
click at [541, 608] on label "A" at bounding box center [524, 644] width 175 height 36
click at [536, 608] on input "A" at bounding box center [530, 651] width 12 height 12
radio input "true"
click at [760, 608] on button "Controleer" at bounding box center [756, 753] width 546 height 38
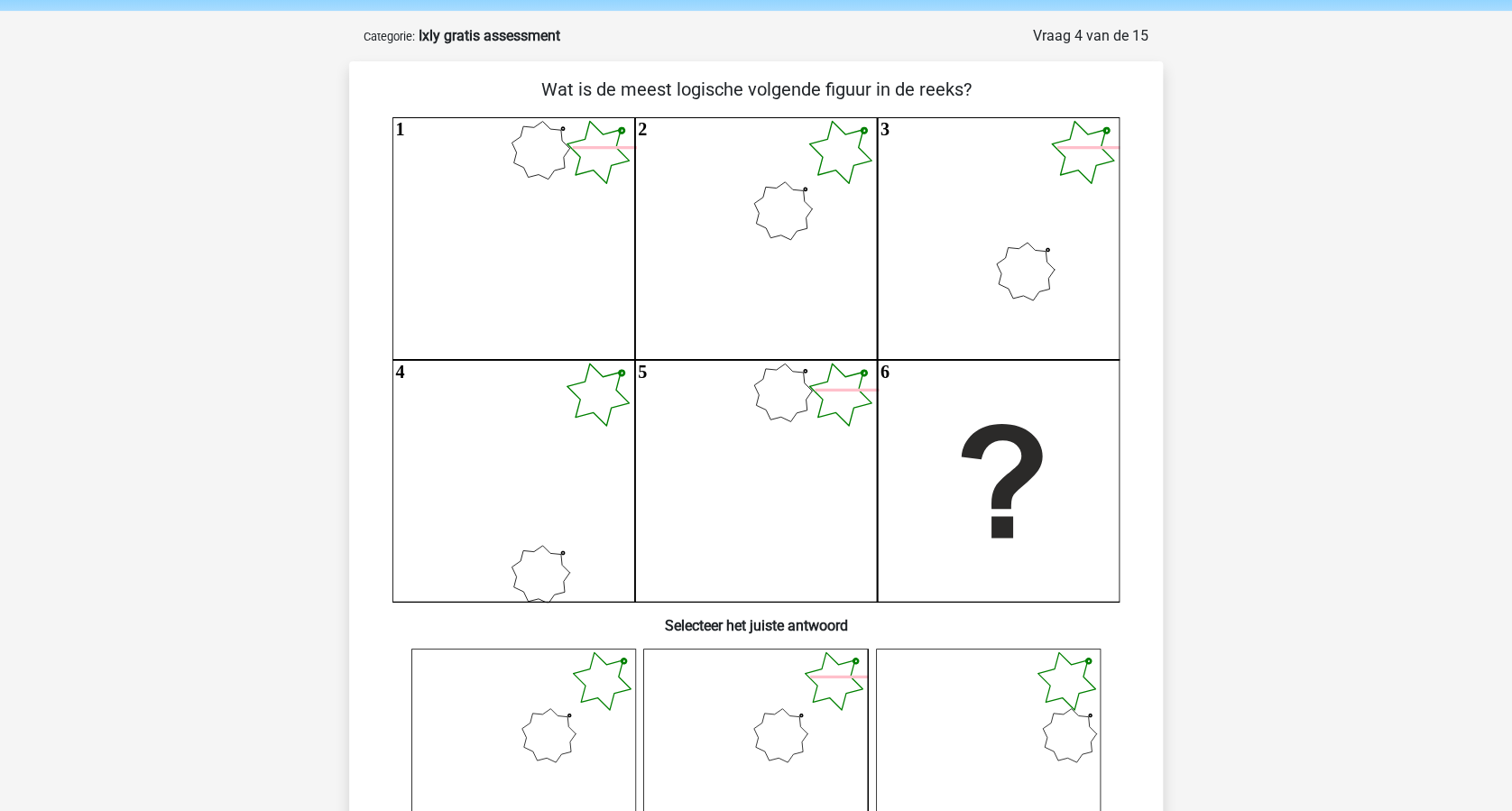
scroll to position [120, 0]
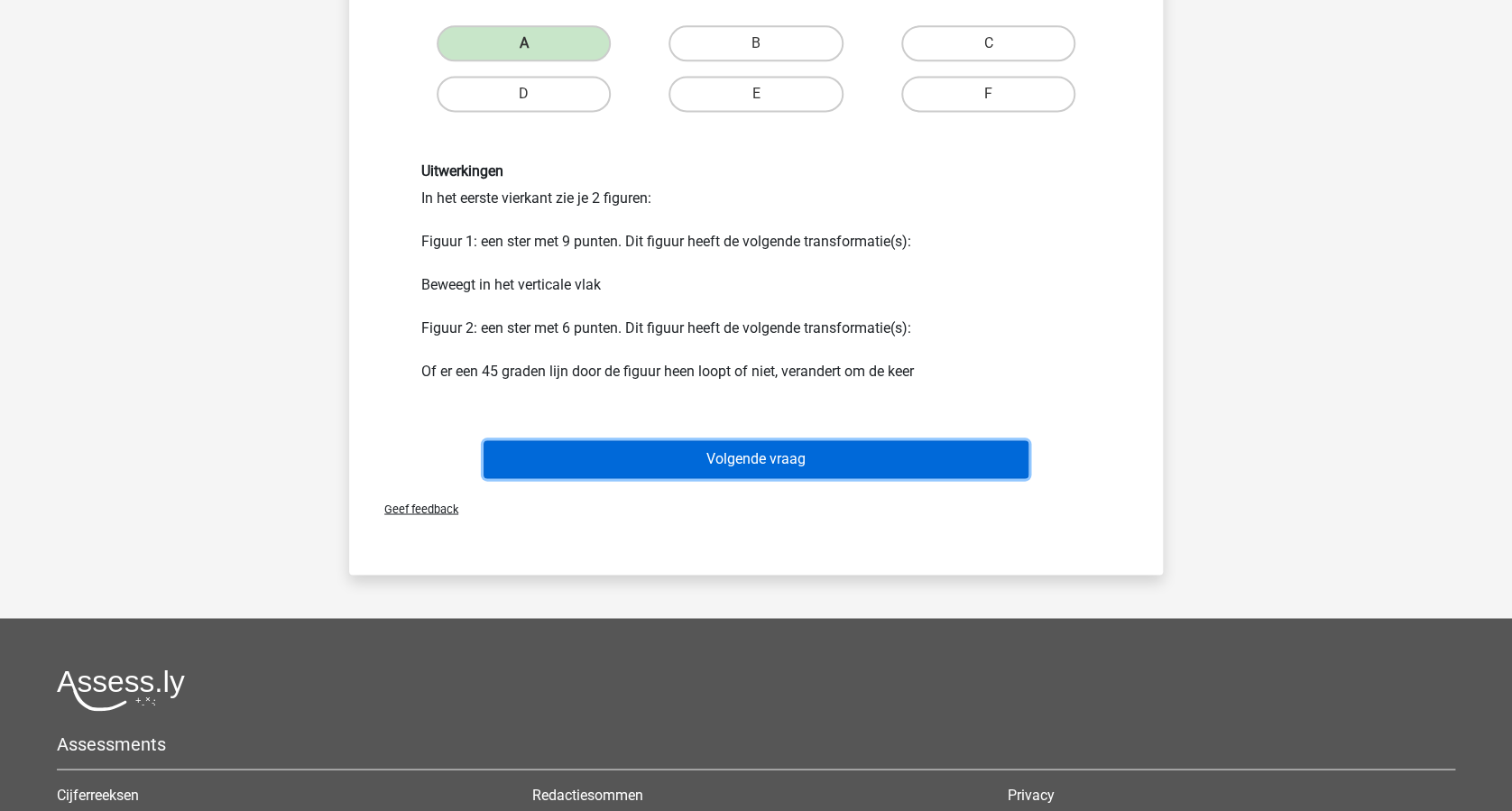
click at [840, 469] on button "Volgende vraag" at bounding box center [756, 459] width 546 height 38
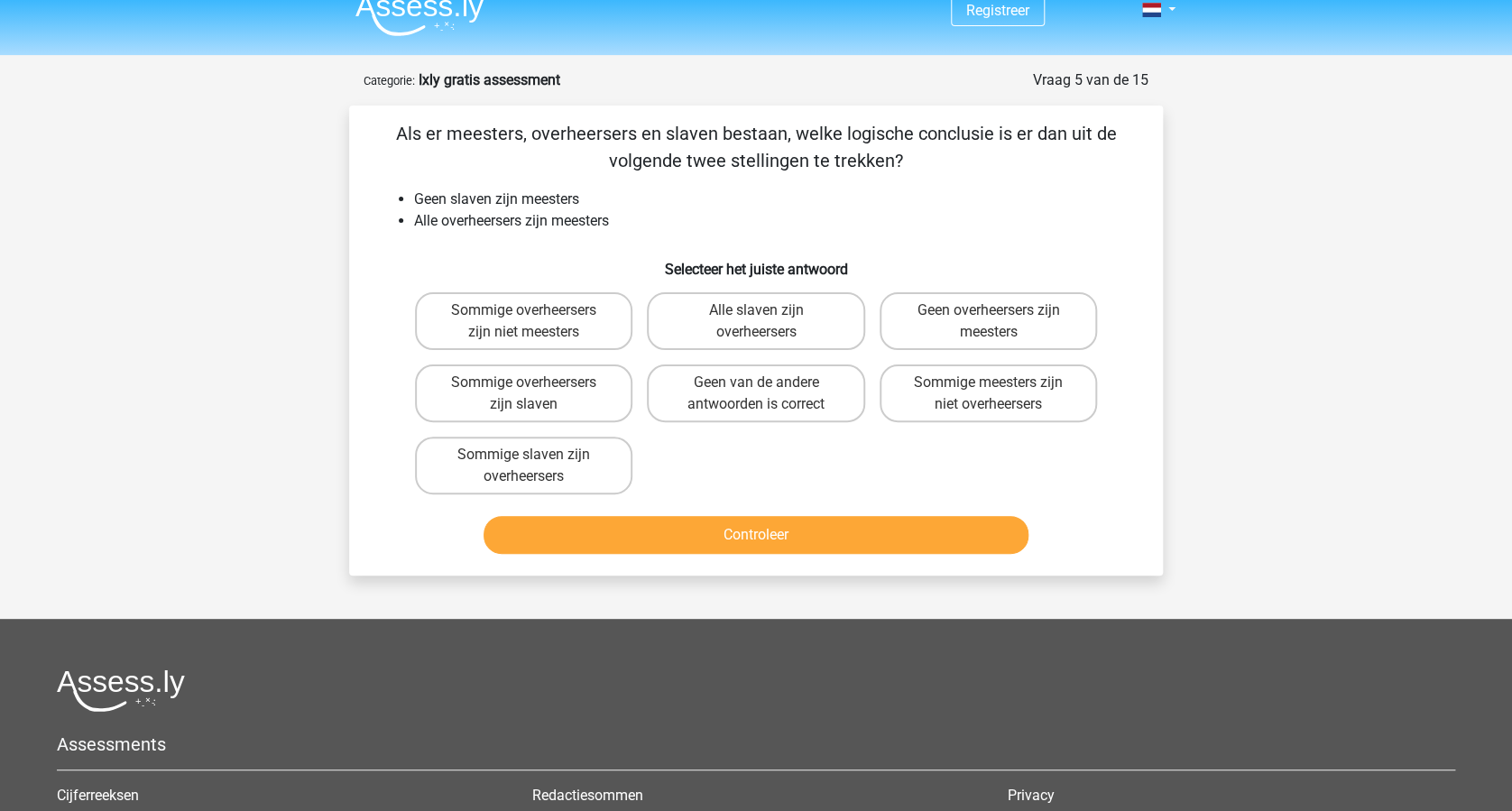
scroll to position [0, 0]
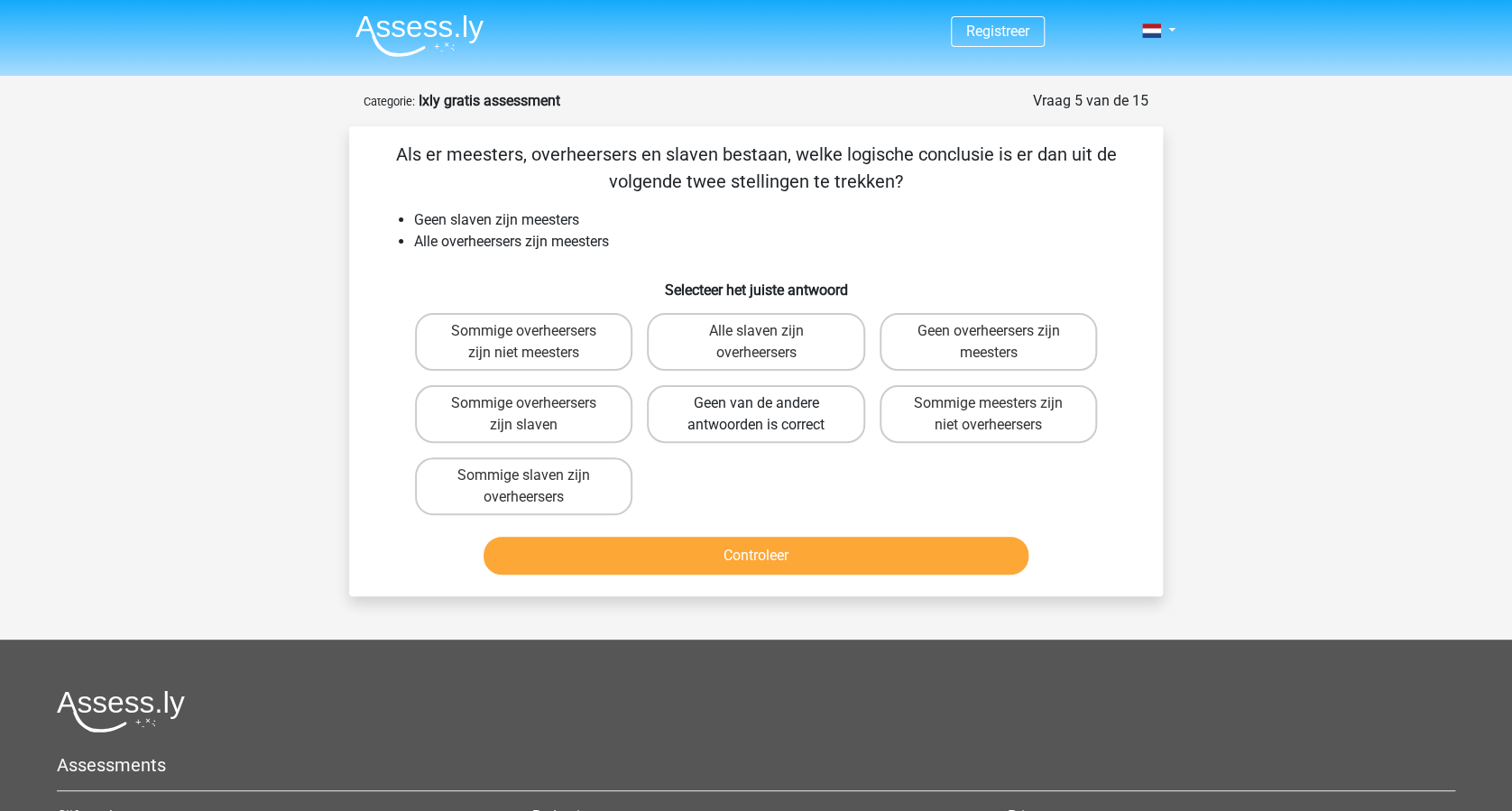
click at [775, 422] on label "Geen van de andere antwoorden is correct" at bounding box center [755, 414] width 217 height 58
click at [768, 415] on input "Geen van de andere antwoorden is correct" at bounding box center [762, 409] width 12 height 12
radio input "true"
click at [794, 548] on button "Controleer" at bounding box center [756, 555] width 546 height 38
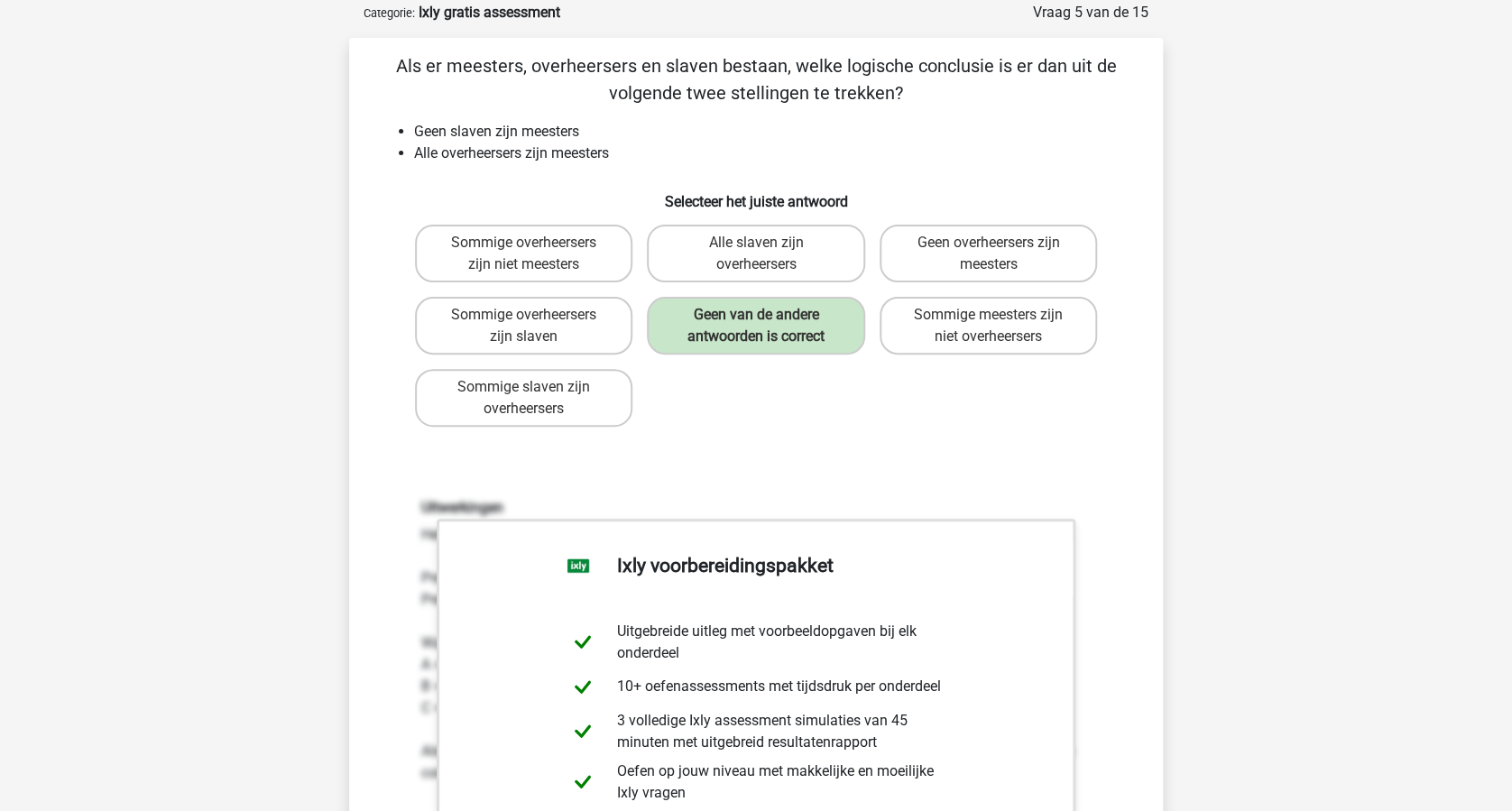
scroll to position [361, 0]
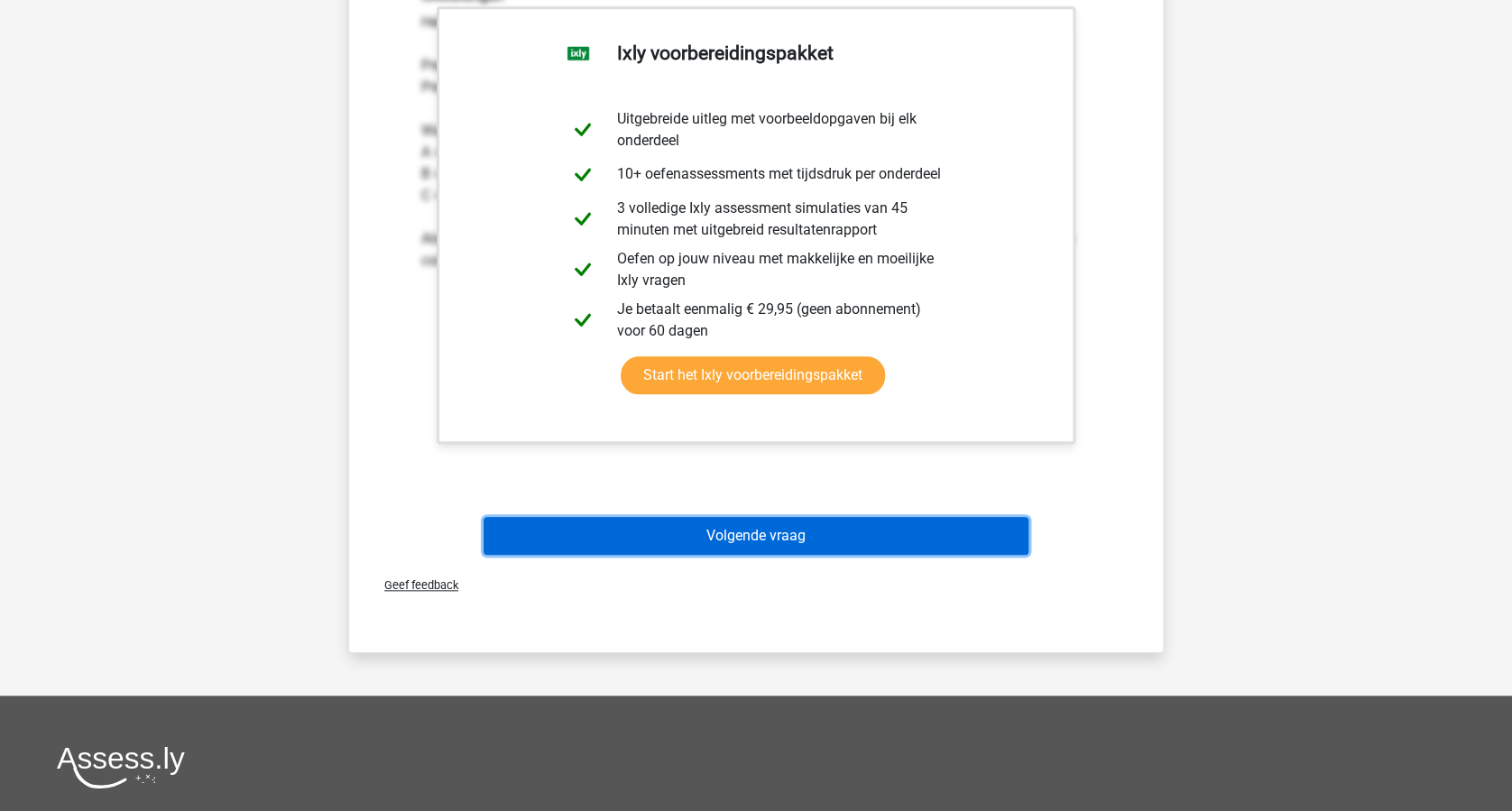
click at [810, 543] on button "Volgende vraag" at bounding box center [756, 535] width 546 height 38
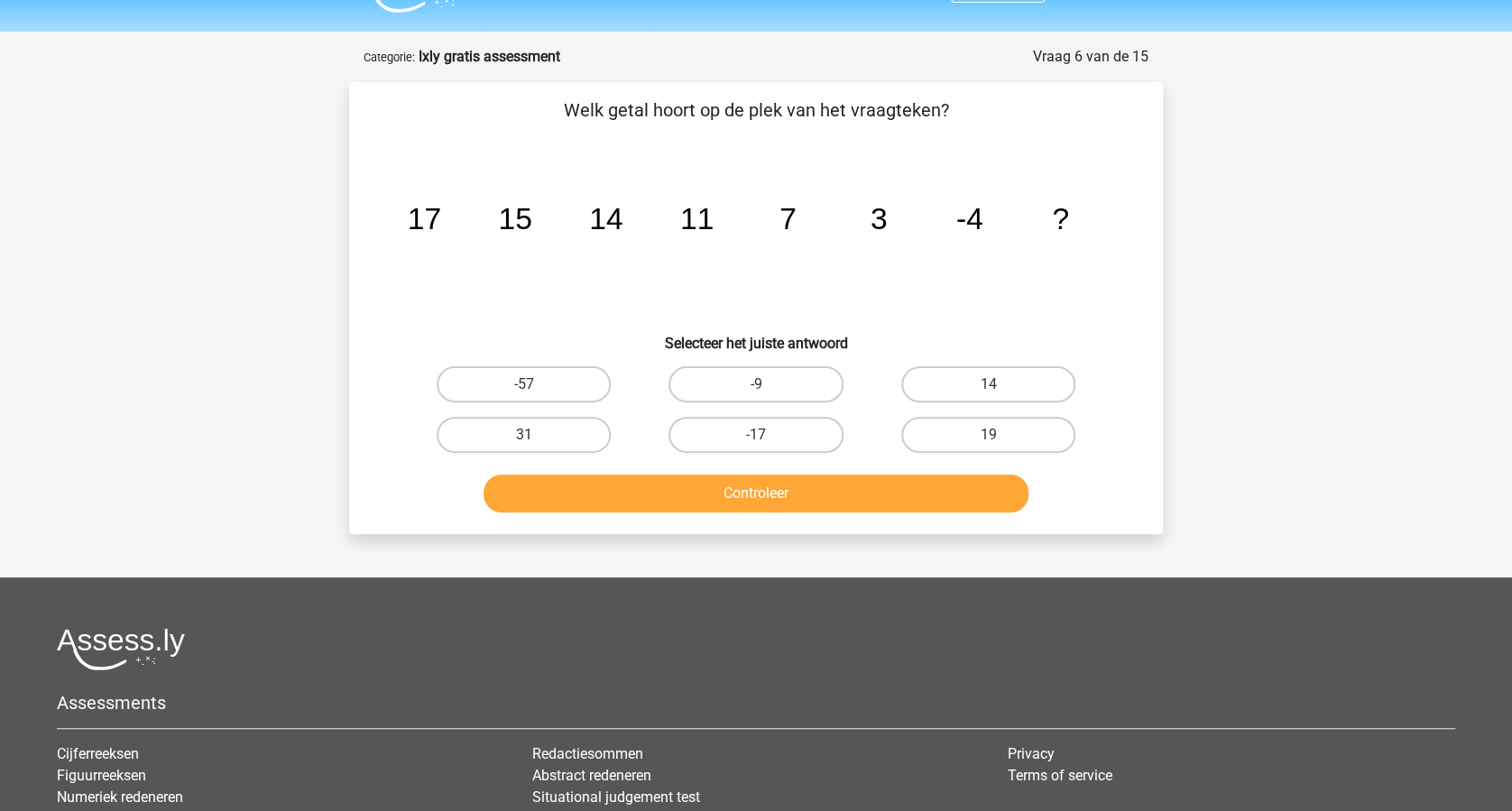
scroll to position [0, 0]
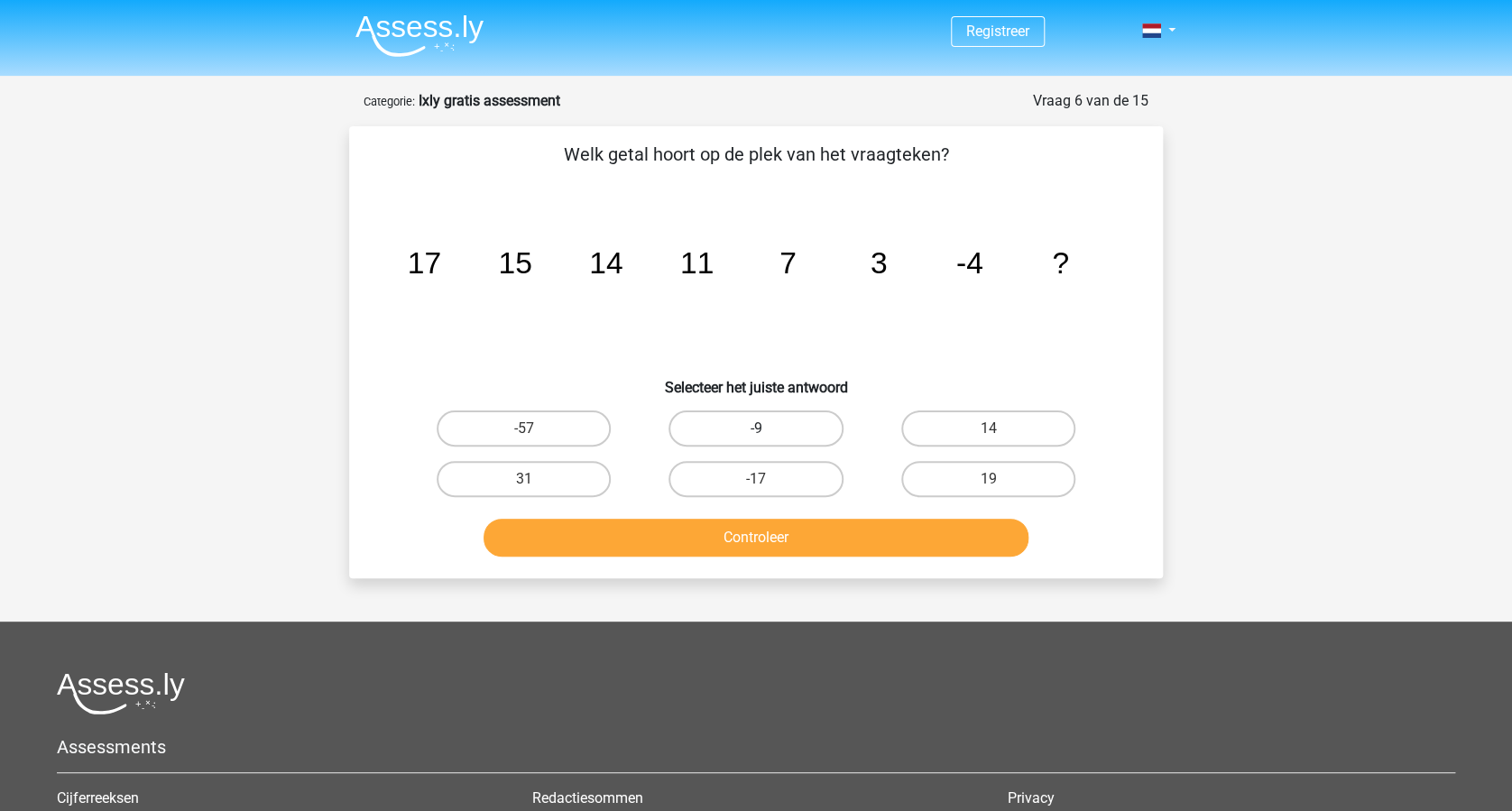
click at [757, 427] on label "-9" at bounding box center [755, 428] width 175 height 36
click at [757, 428] on input "-9" at bounding box center [762, 434] width 12 height 12
radio input "true"
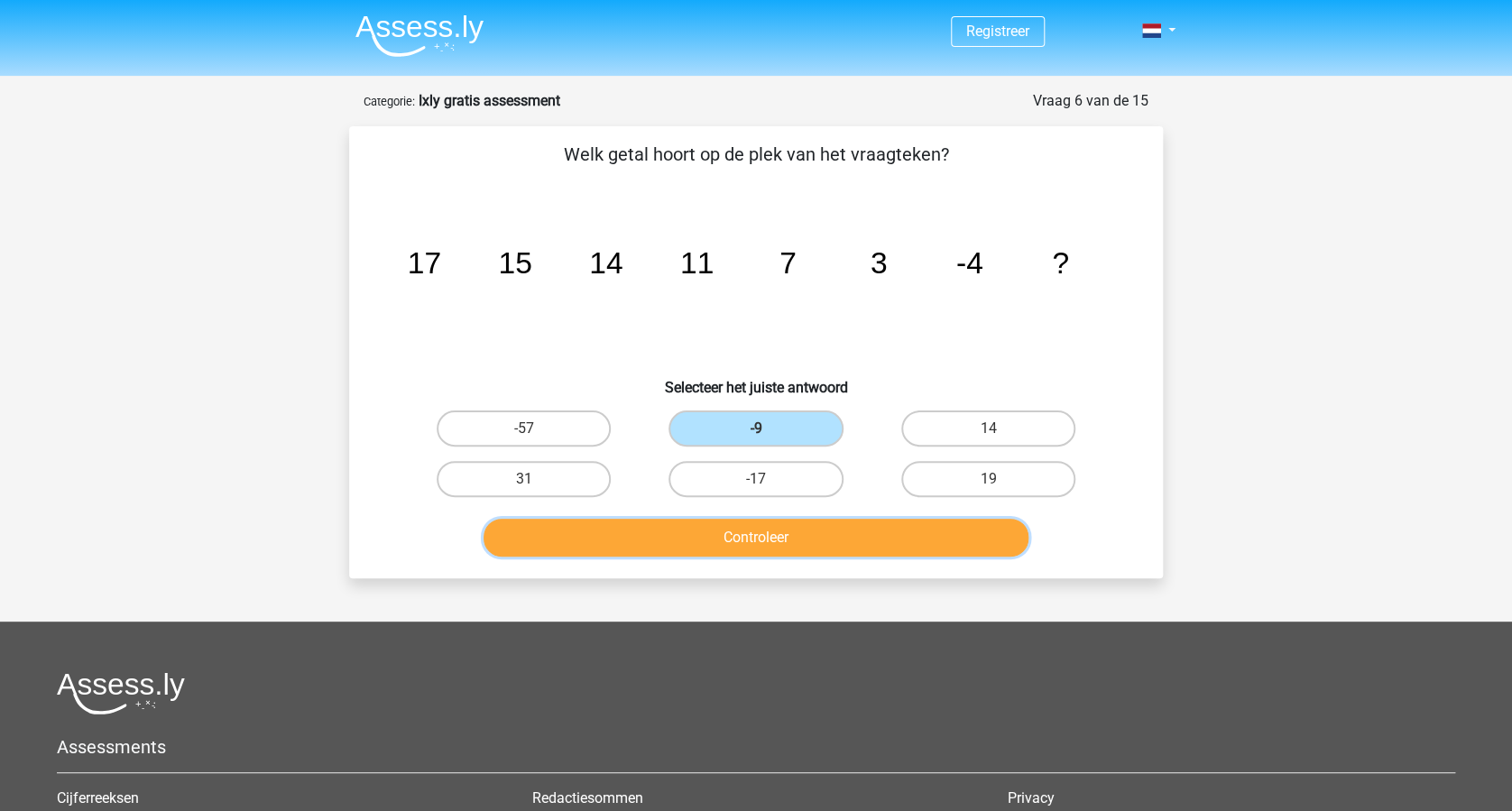
click at [758, 531] on button "Controleer" at bounding box center [756, 537] width 546 height 38
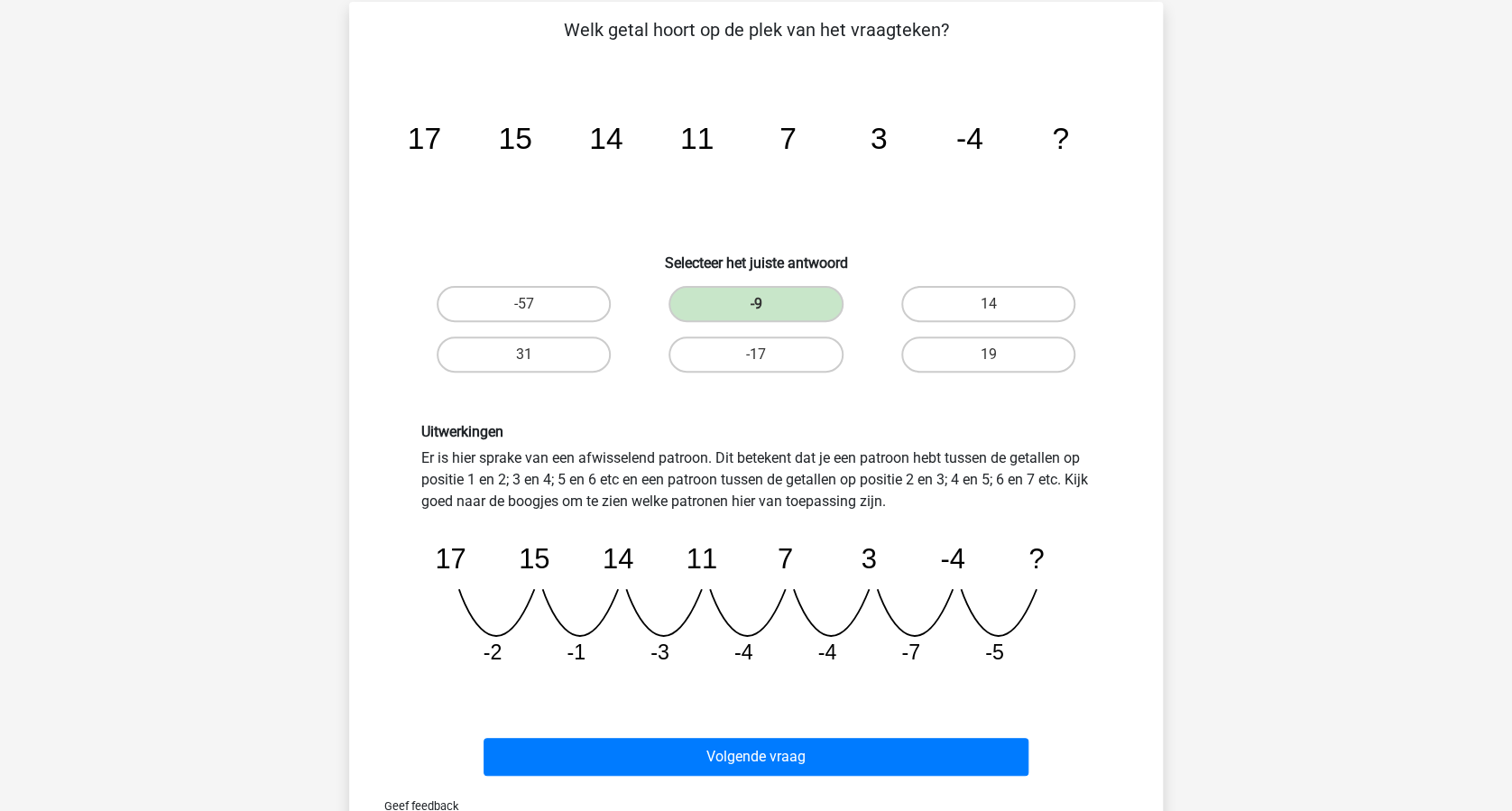
scroll to position [240, 0]
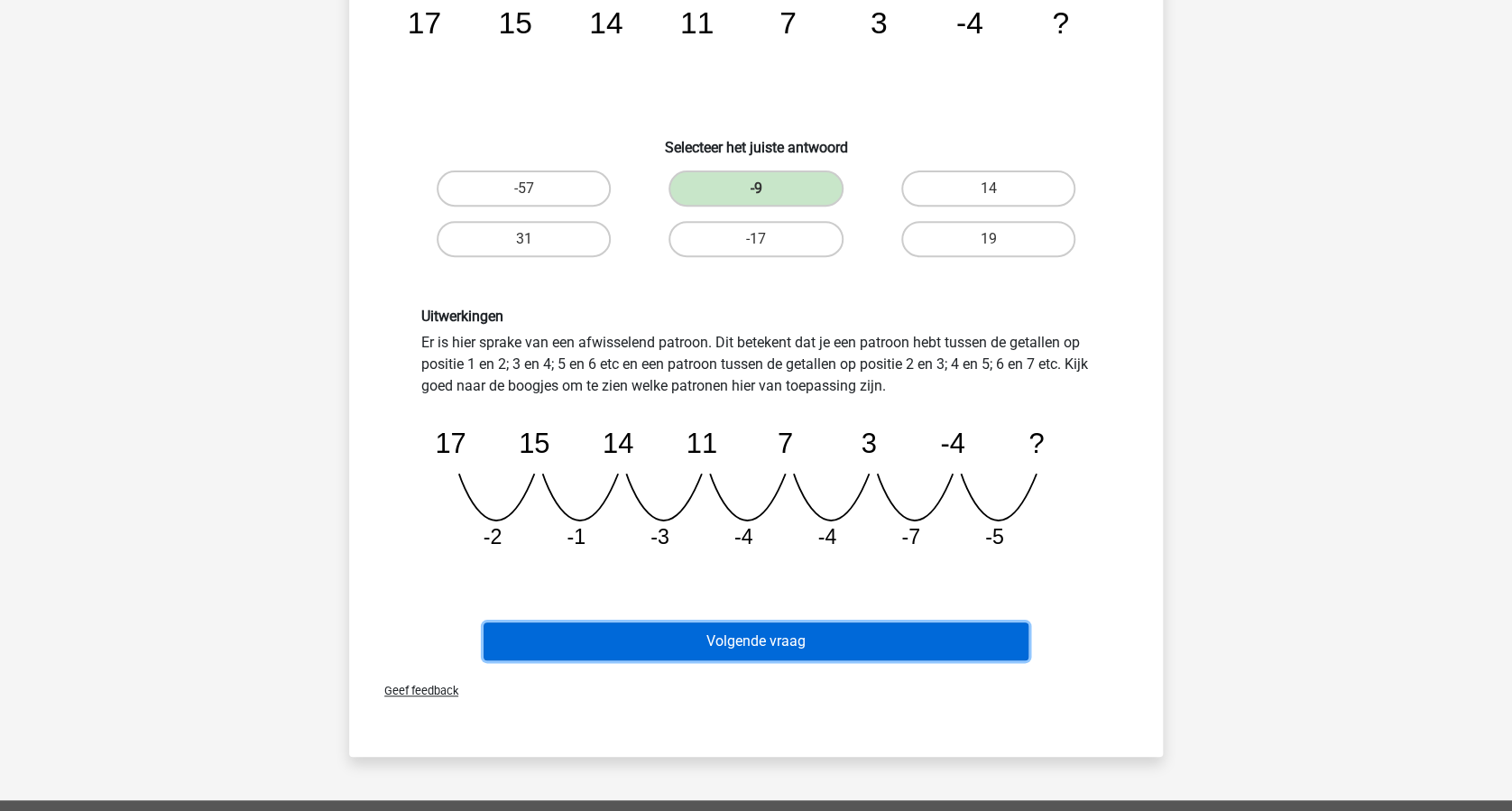
click at [808, 608] on button "Volgende vraag" at bounding box center [756, 641] width 546 height 38
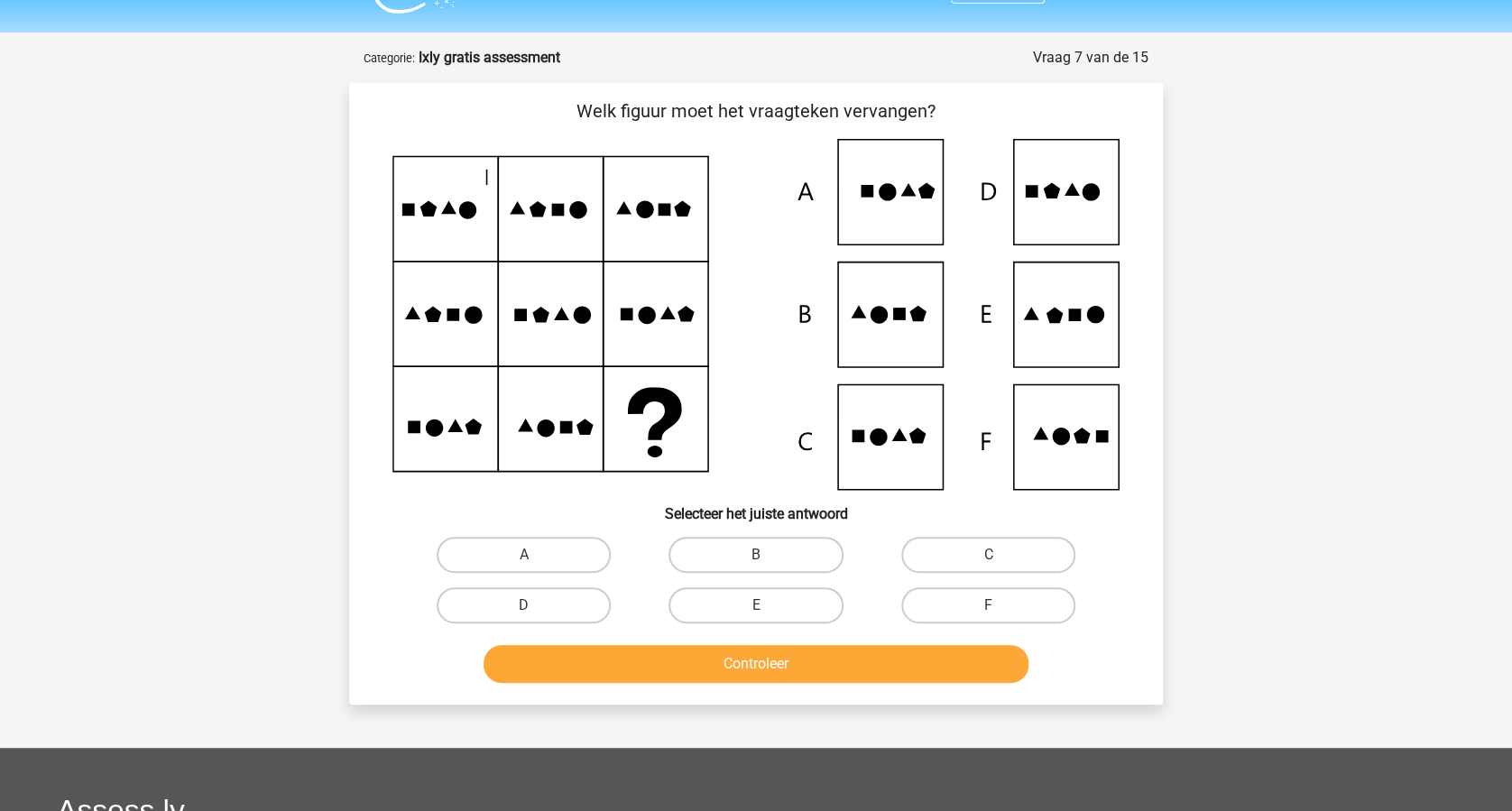
scroll to position [0, 0]
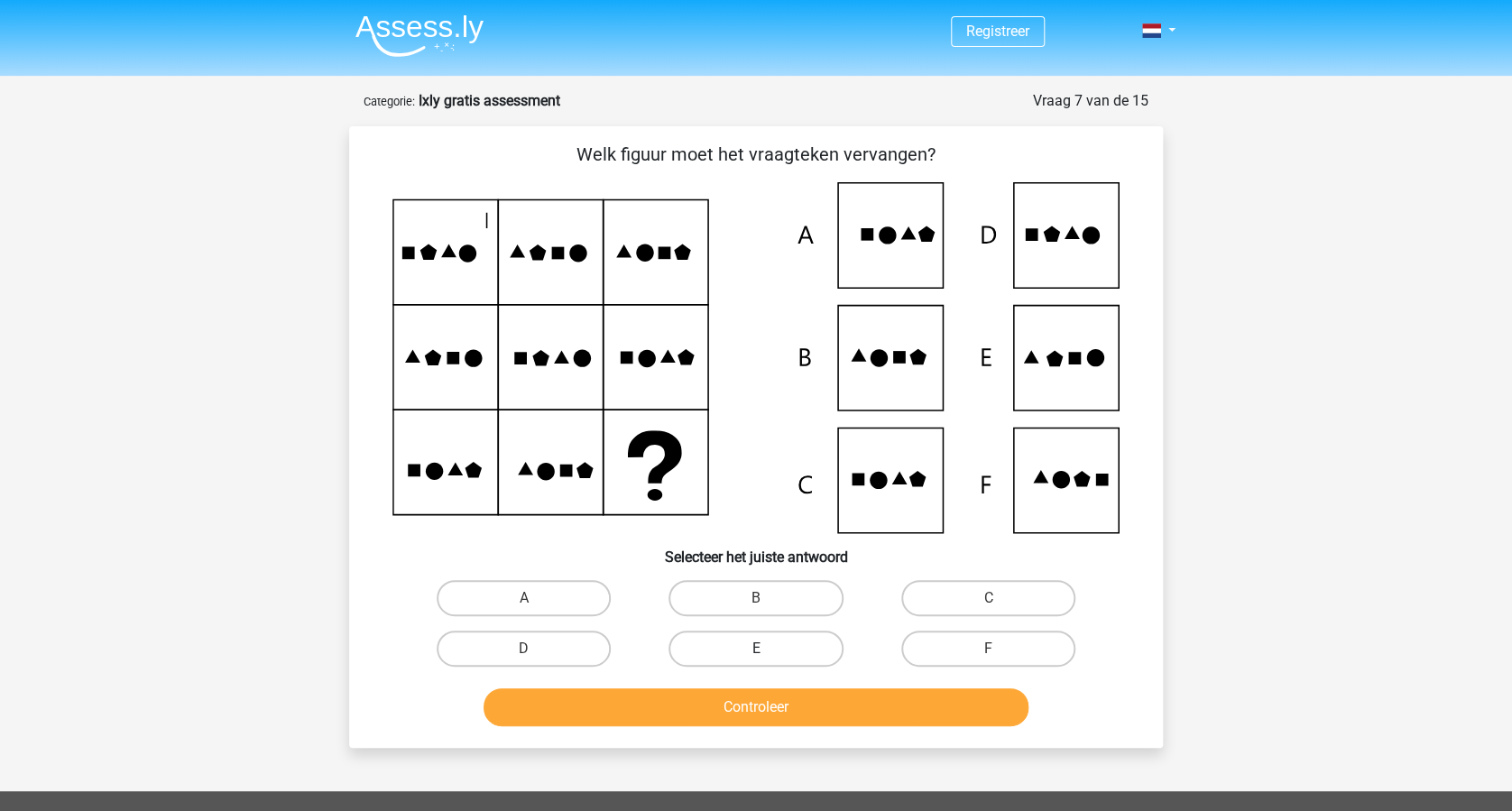
click at [780, 608] on label "E" at bounding box center [755, 648] width 175 height 36
click at [768, 608] on input "E" at bounding box center [762, 655] width 12 height 12
radio input "true"
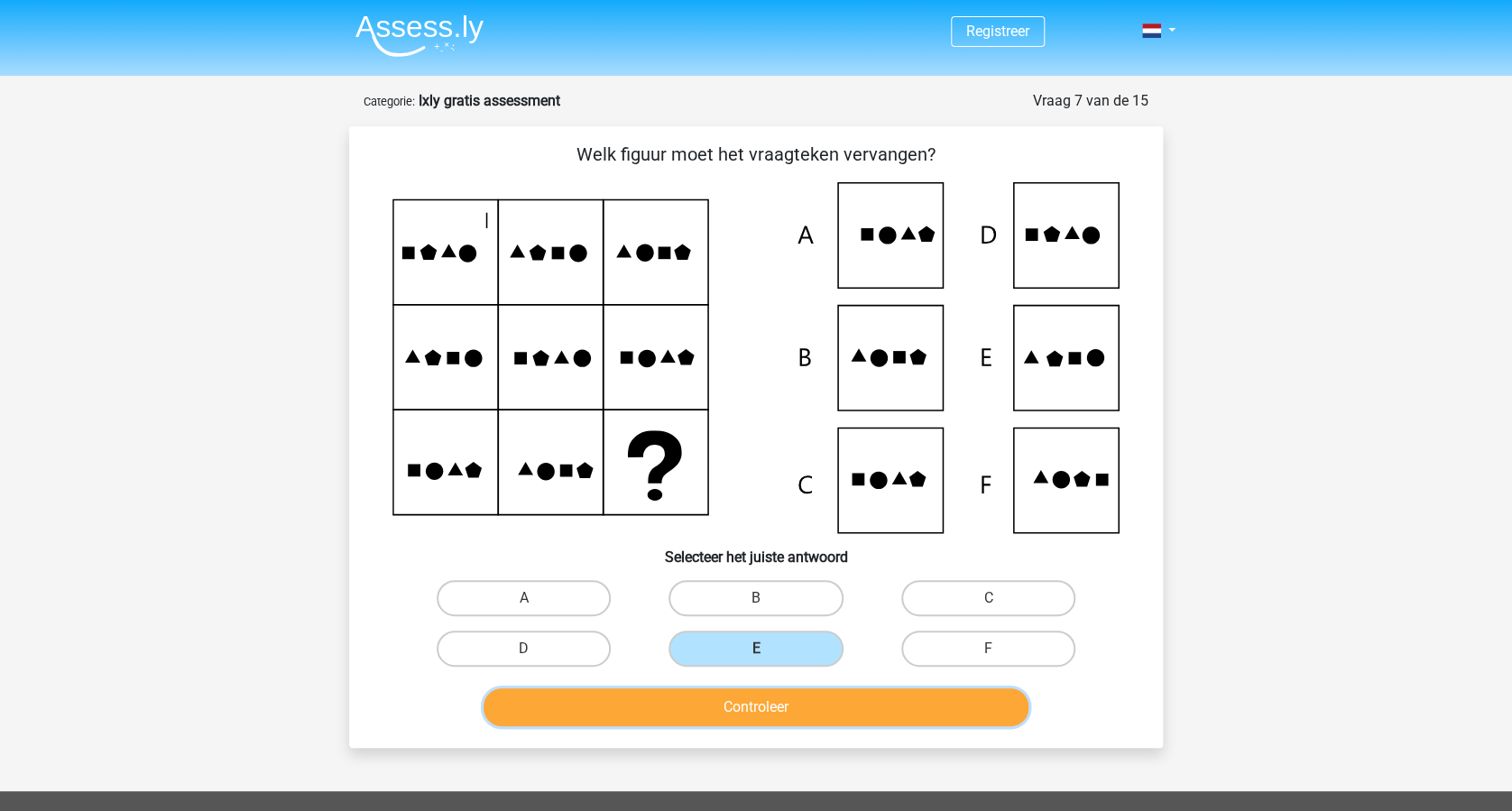
click at [779, 608] on button "Controleer" at bounding box center [756, 707] width 546 height 38
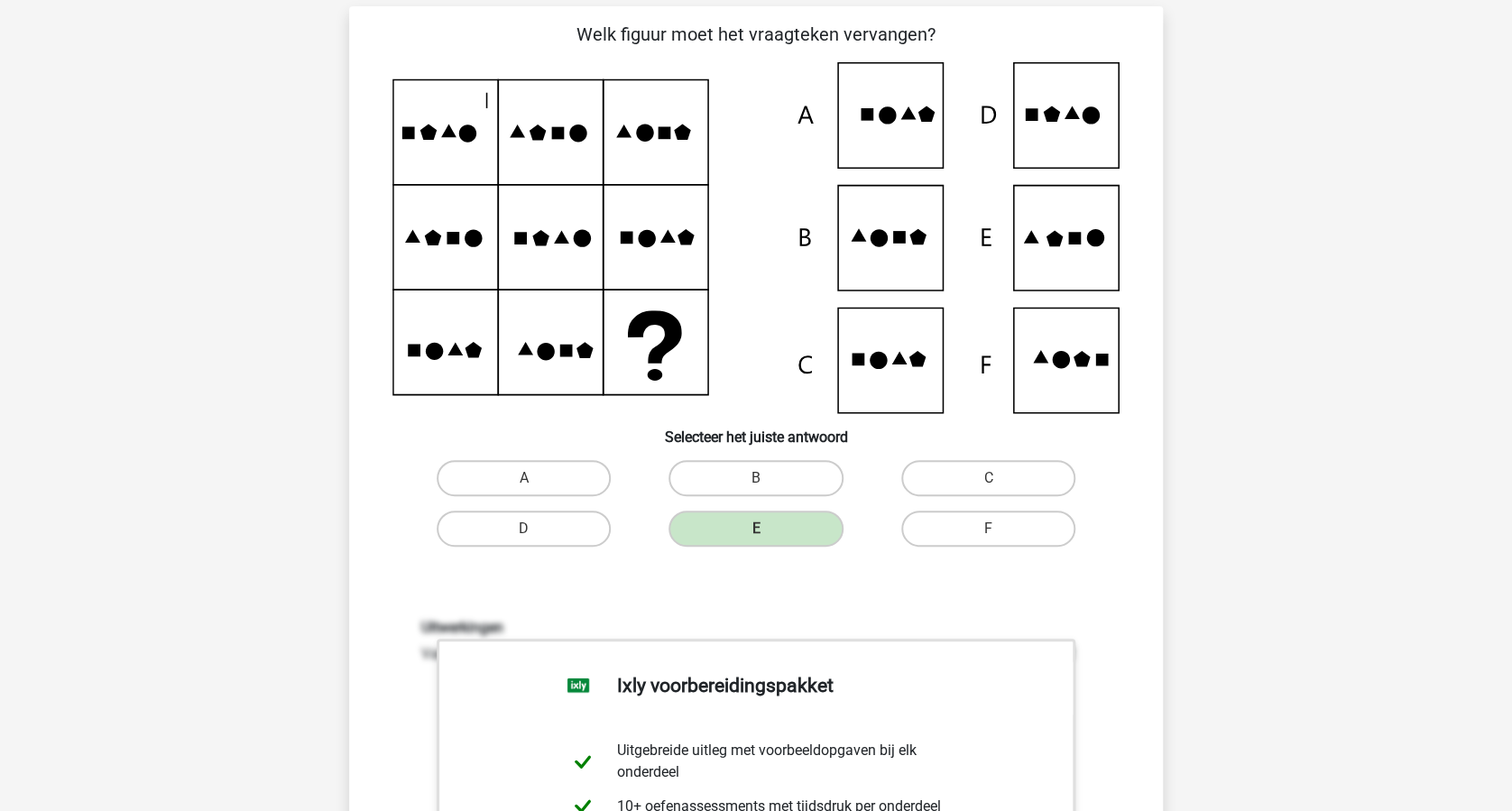
scroll to position [601, 0]
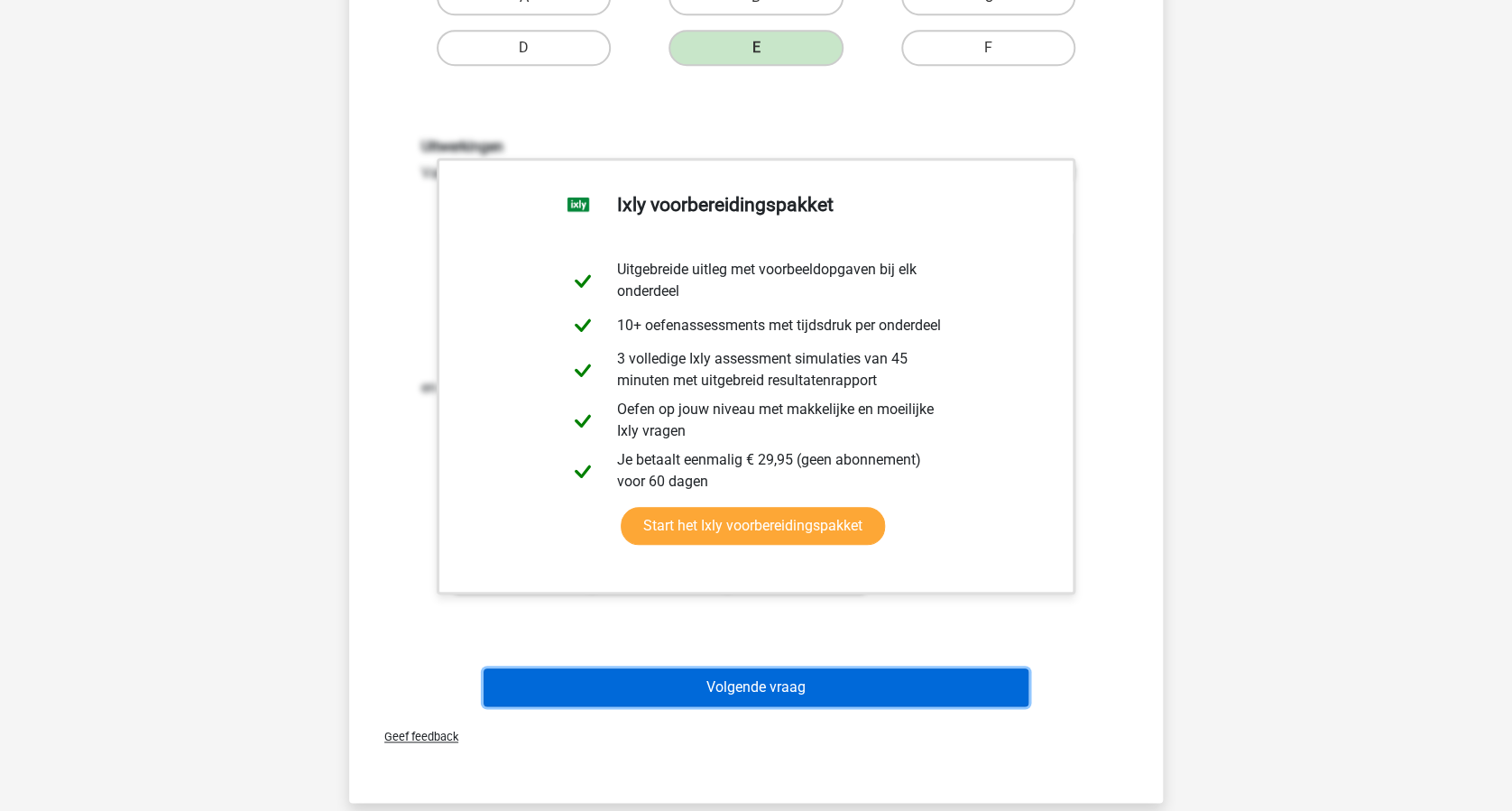
click at [824, 608] on button "Volgende vraag" at bounding box center [756, 687] width 546 height 38
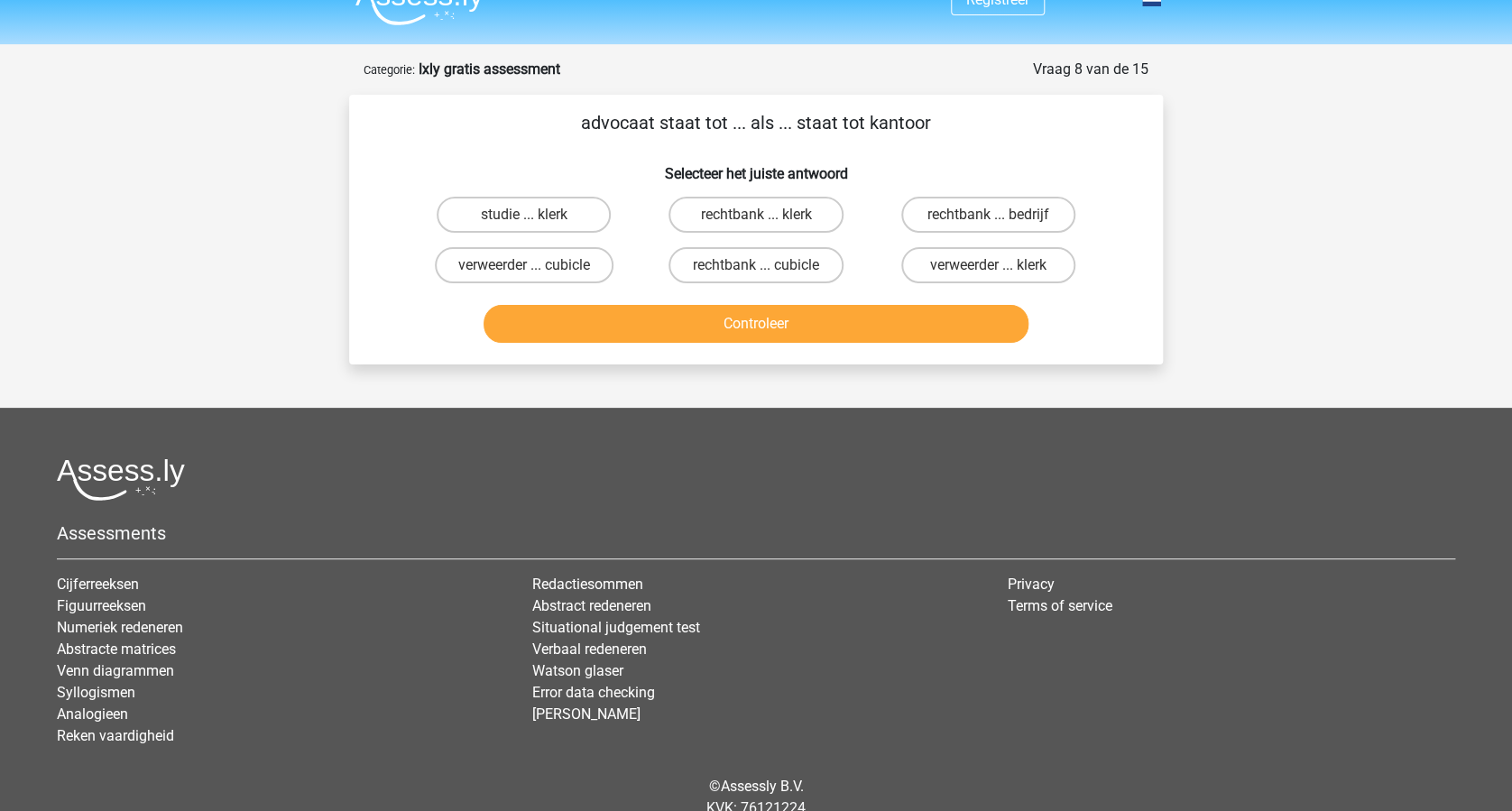
scroll to position [0, 0]
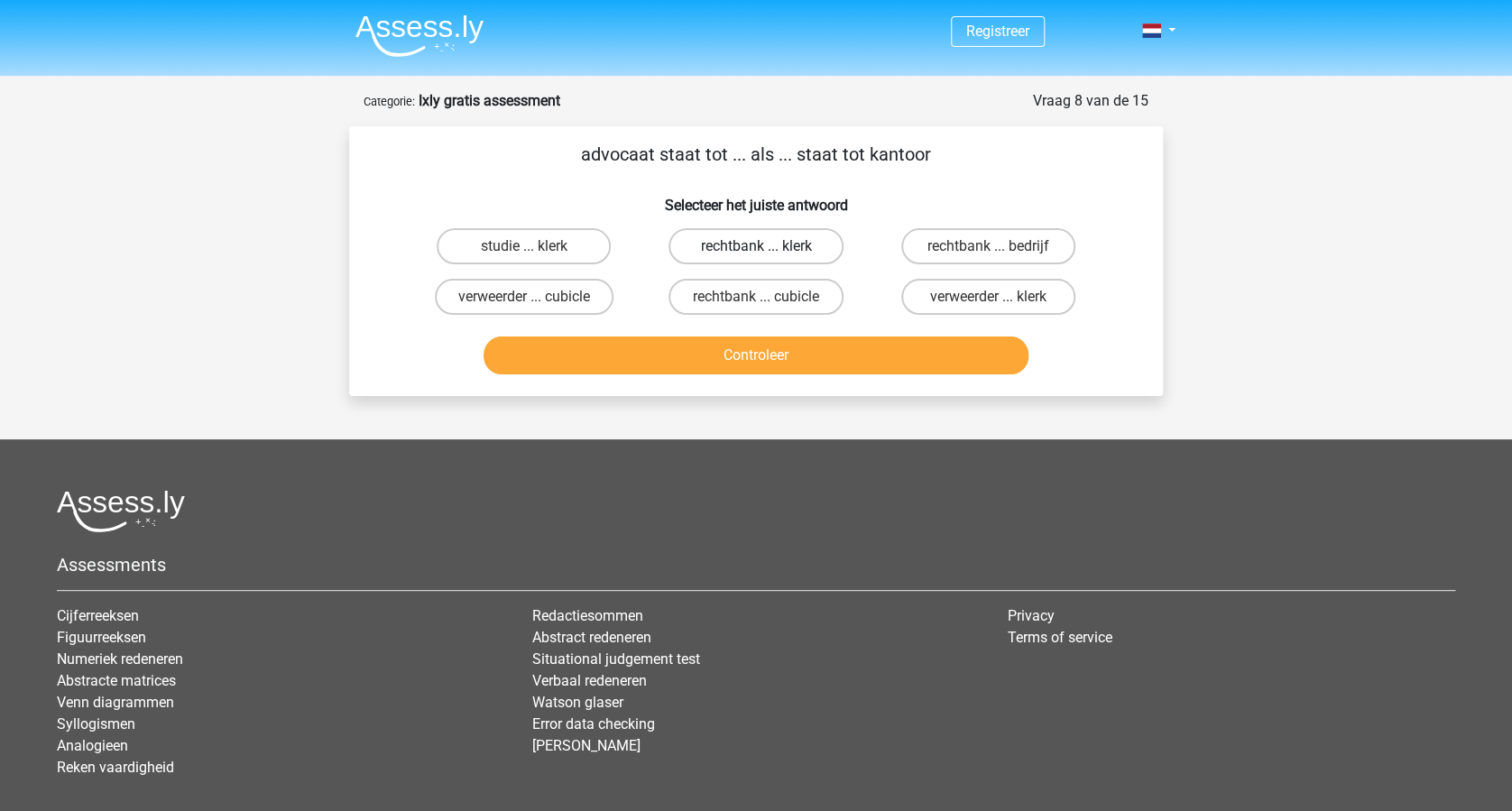
click at [776, 245] on label "rechtbank ... klerk" at bounding box center [755, 246] width 175 height 36
click at [768, 246] on input "rechtbank ... klerk" at bounding box center [762, 252] width 12 height 12
radio input "true"
click at [771, 351] on button "Controleer" at bounding box center [756, 355] width 546 height 38
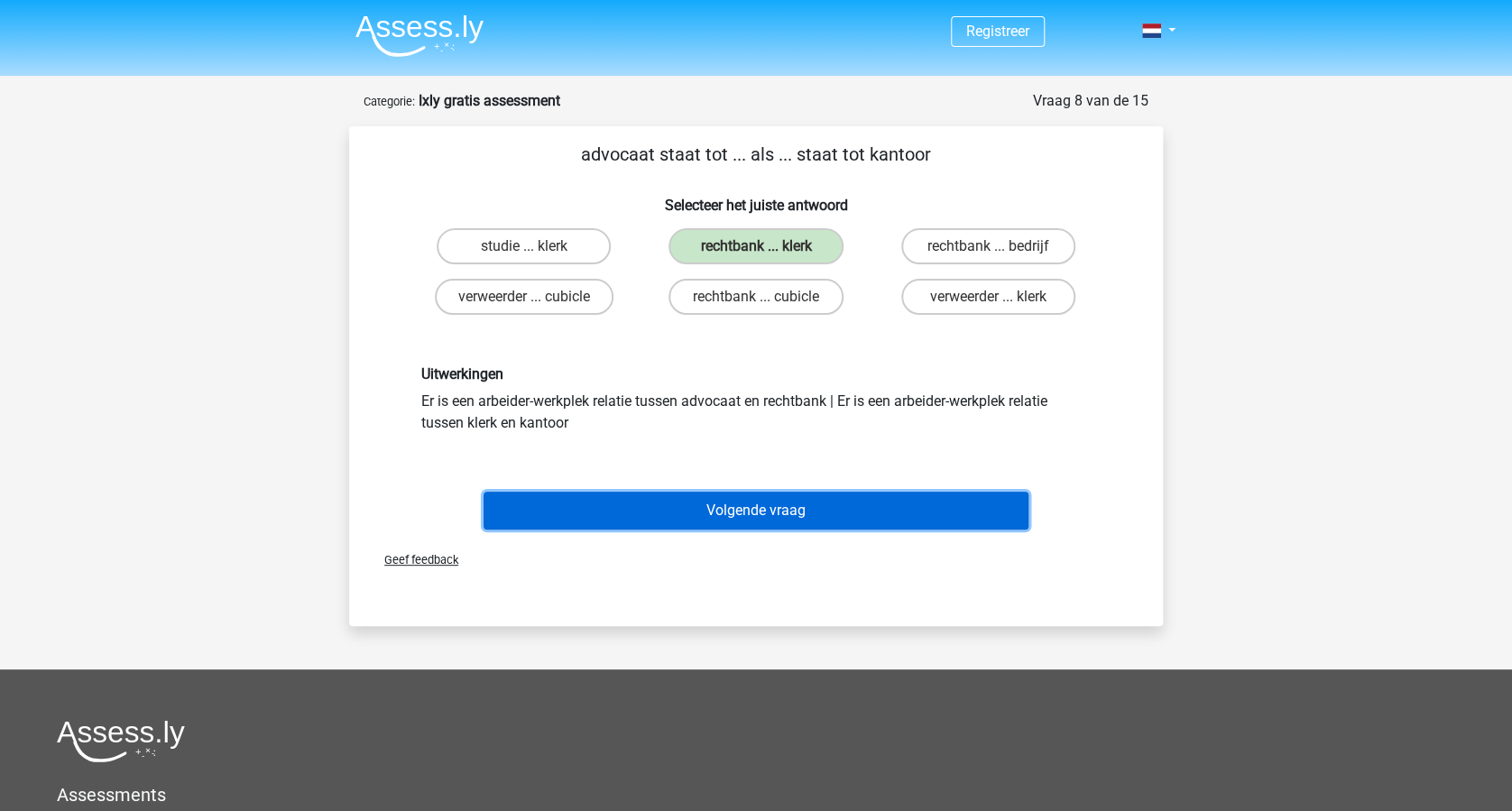
click at [782, 519] on button "Volgende vraag" at bounding box center [756, 510] width 546 height 38
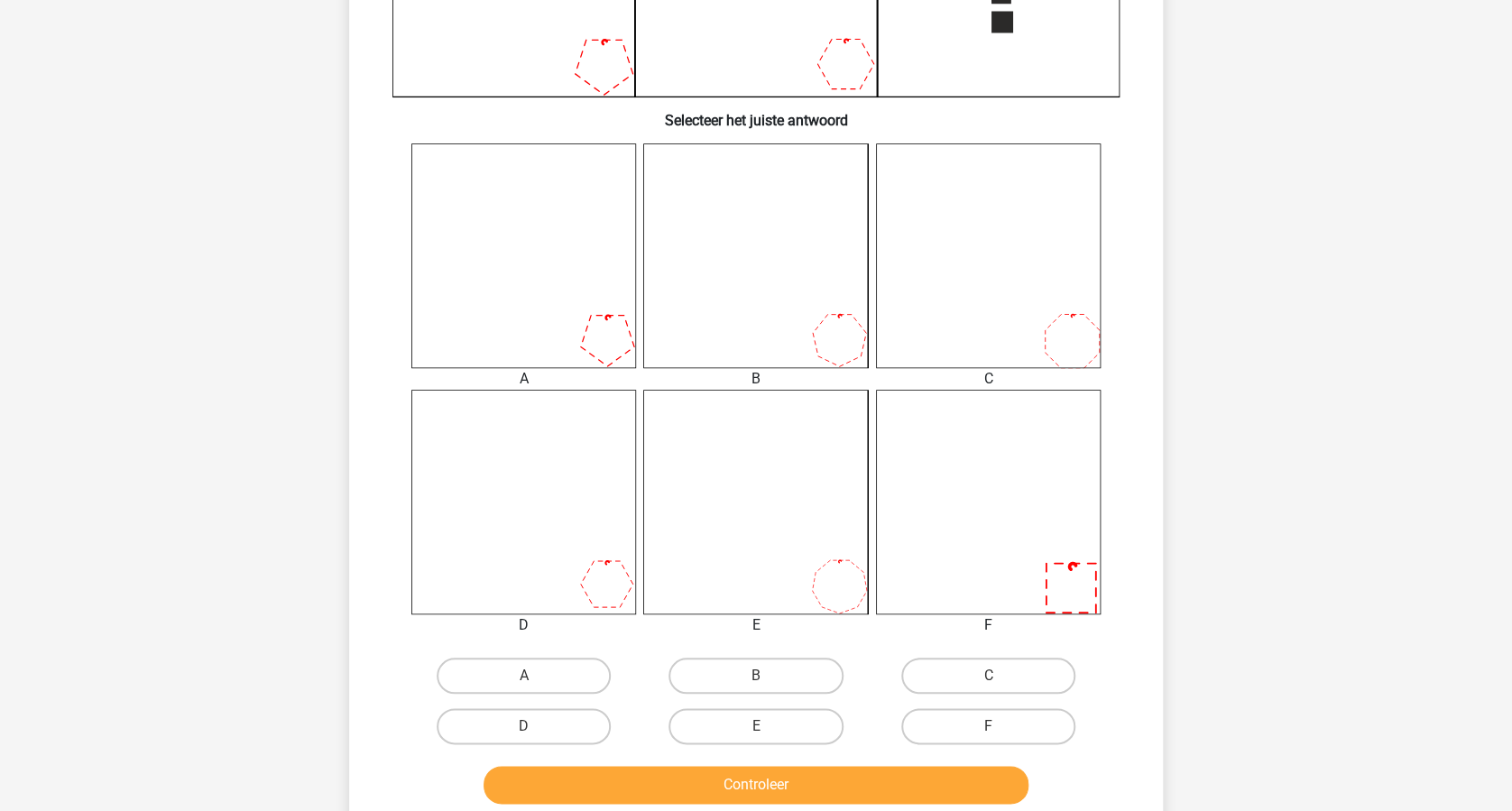
scroll to position [692, 0]
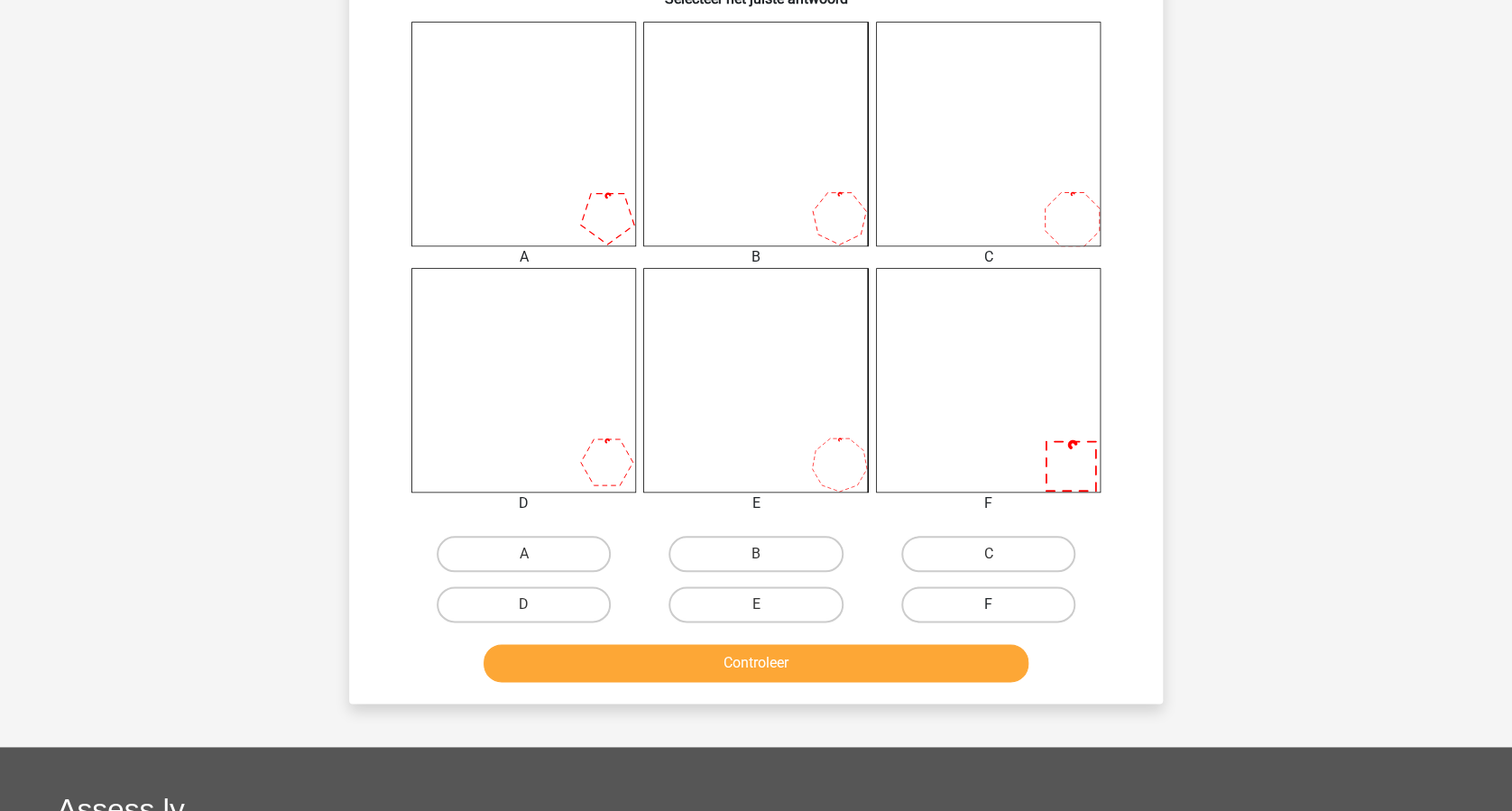
click at [1007, 608] on label "F" at bounding box center [988, 604] width 175 height 36
click at [1000, 608] on input "F" at bounding box center [993, 610] width 12 height 12
radio input "true"
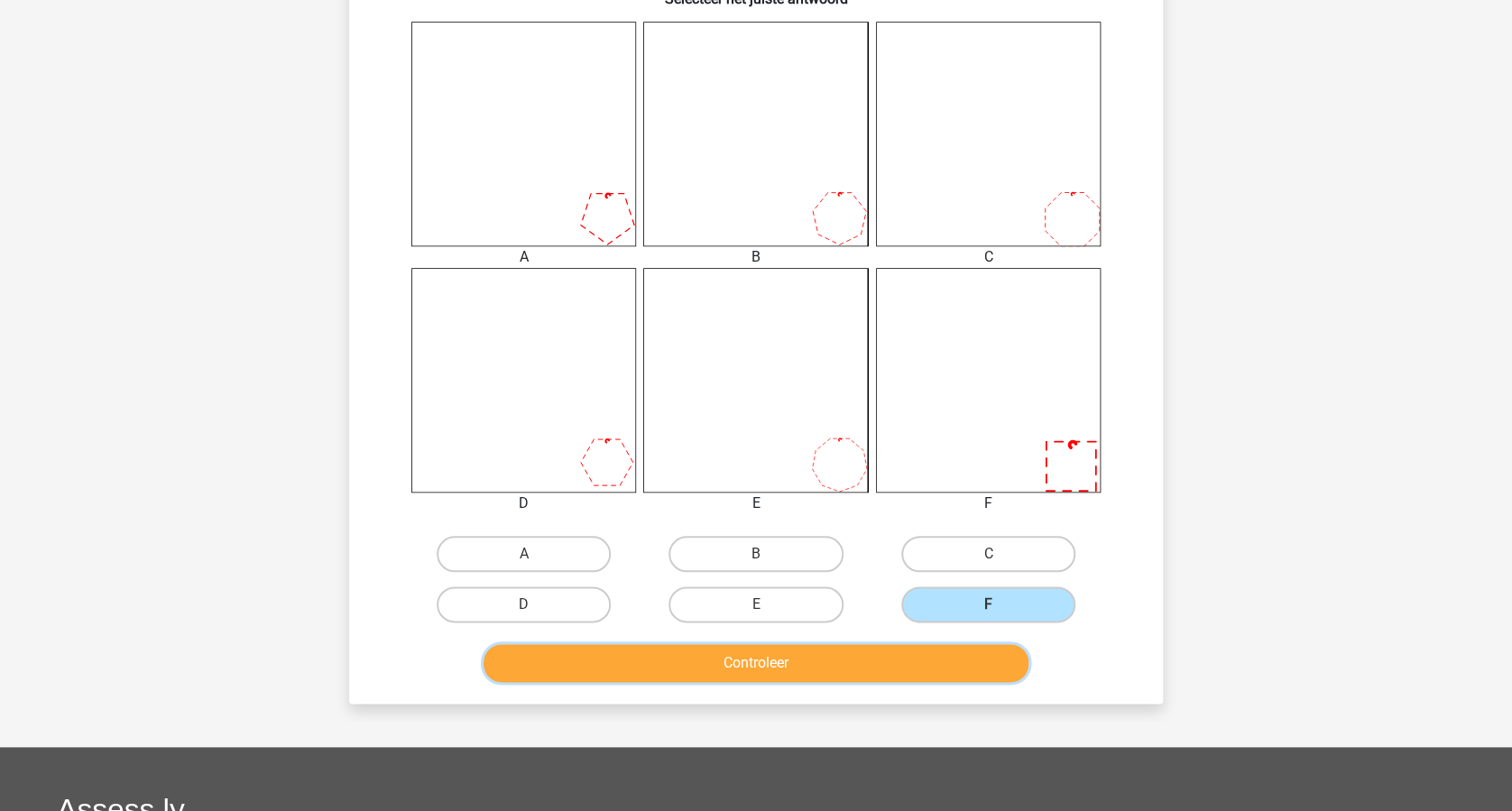
click at [823, 608] on button "Controleer" at bounding box center [756, 662] width 546 height 38
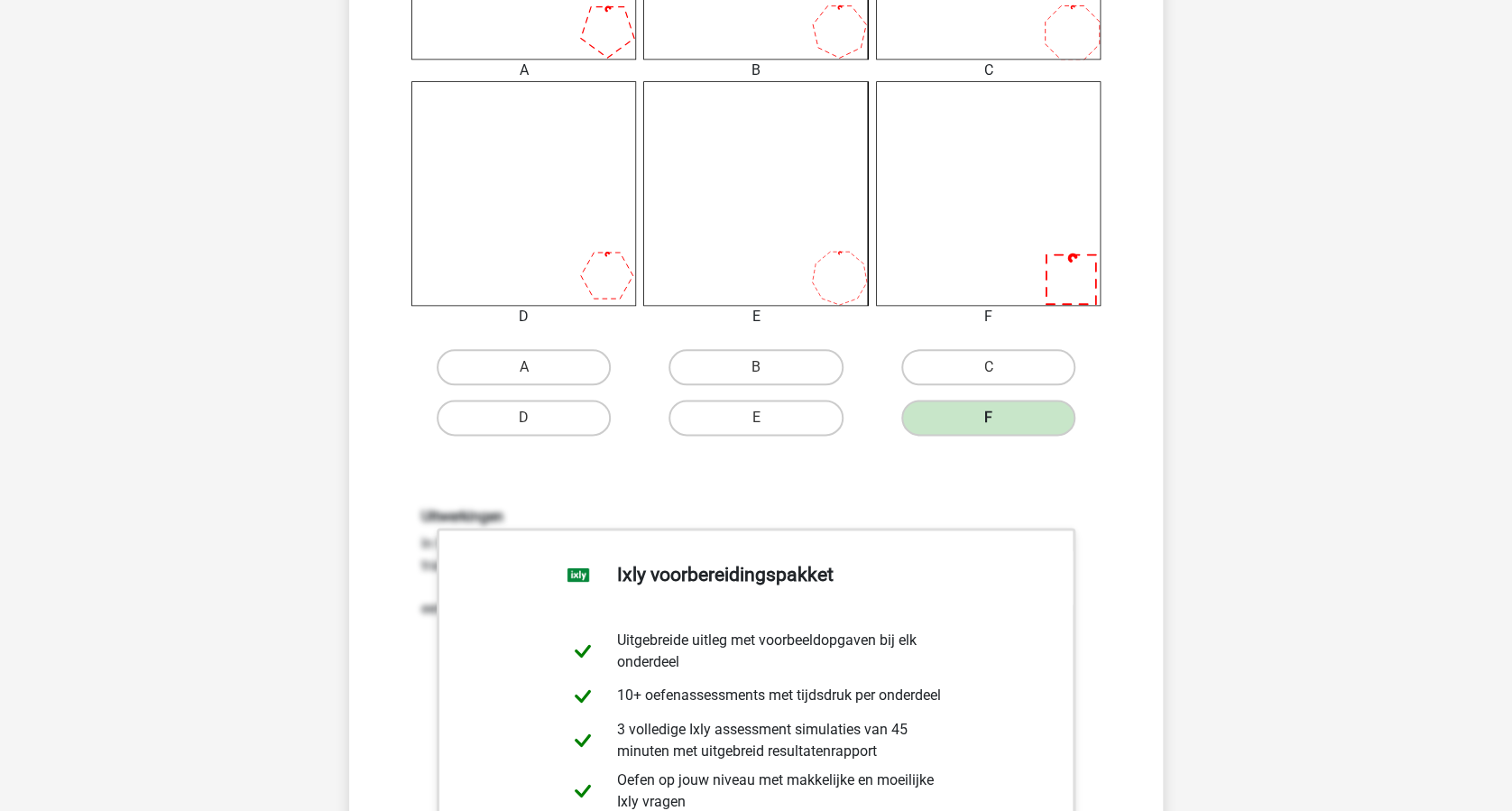
scroll to position [1053, 0]
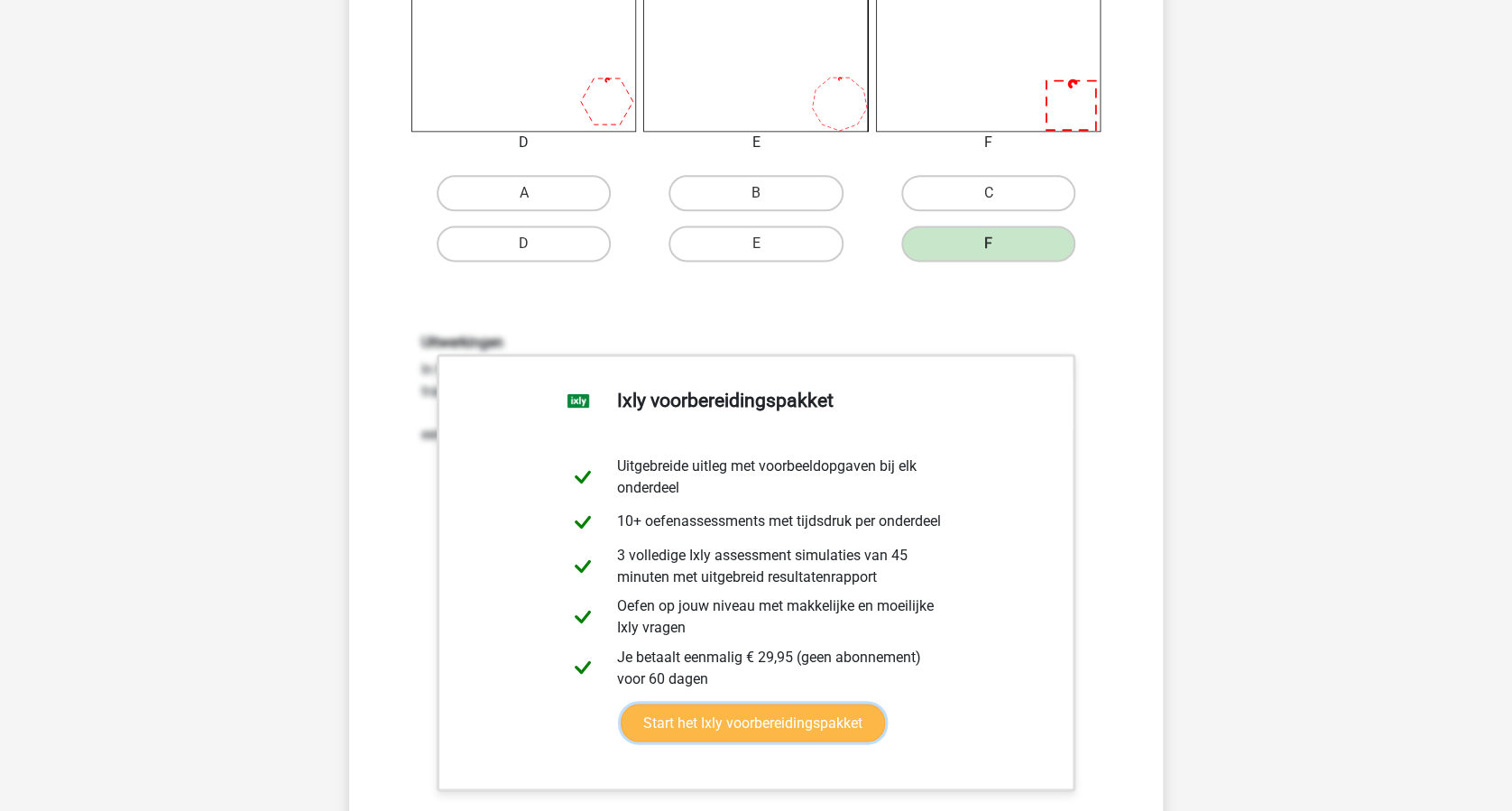
click at [885, 608] on link "Start het Ixly voorbereidingspakket" at bounding box center [753, 722] width 264 height 38
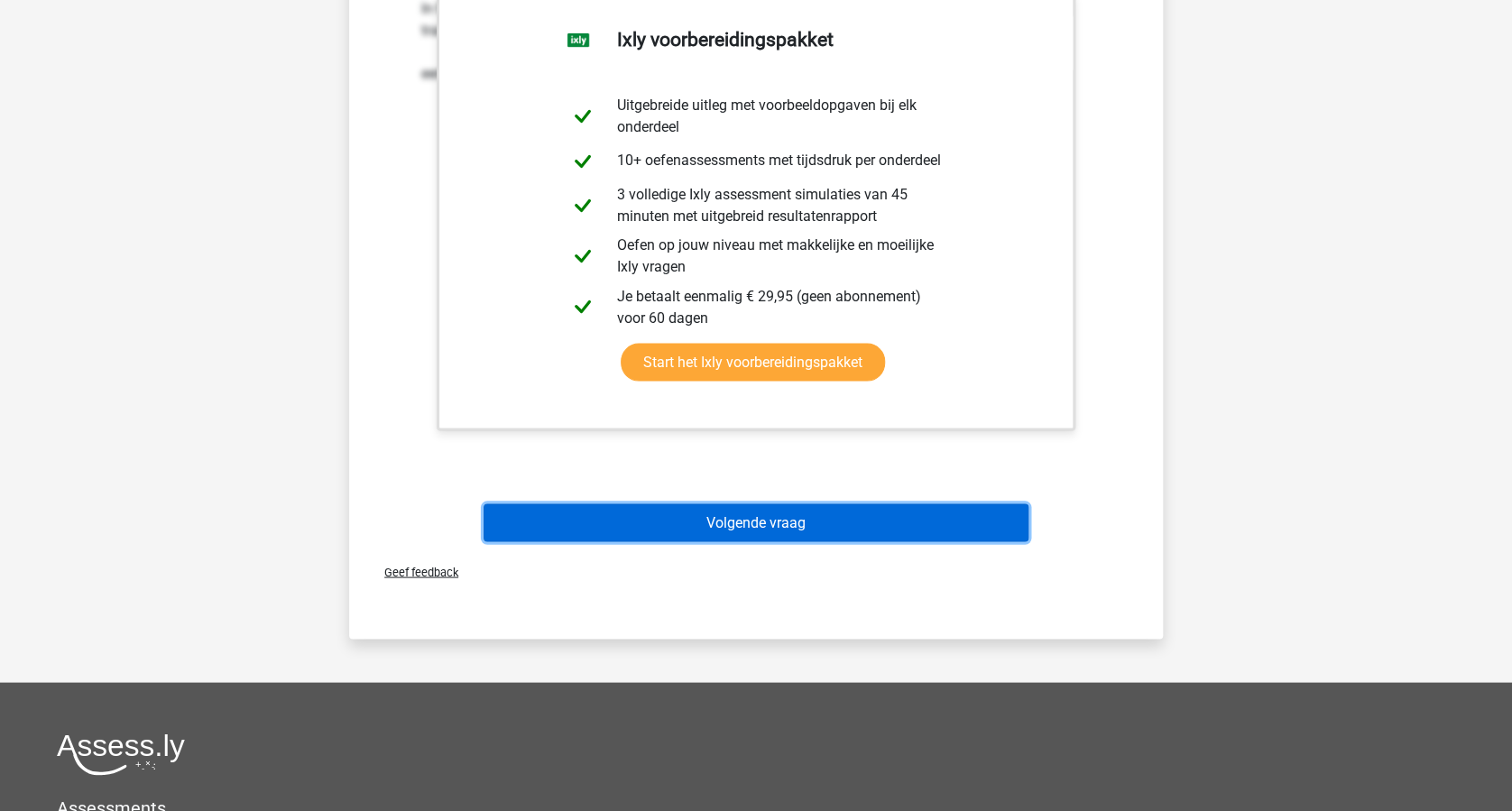
click at [799, 525] on button "Volgende vraag" at bounding box center [756, 522] width 546 height 38
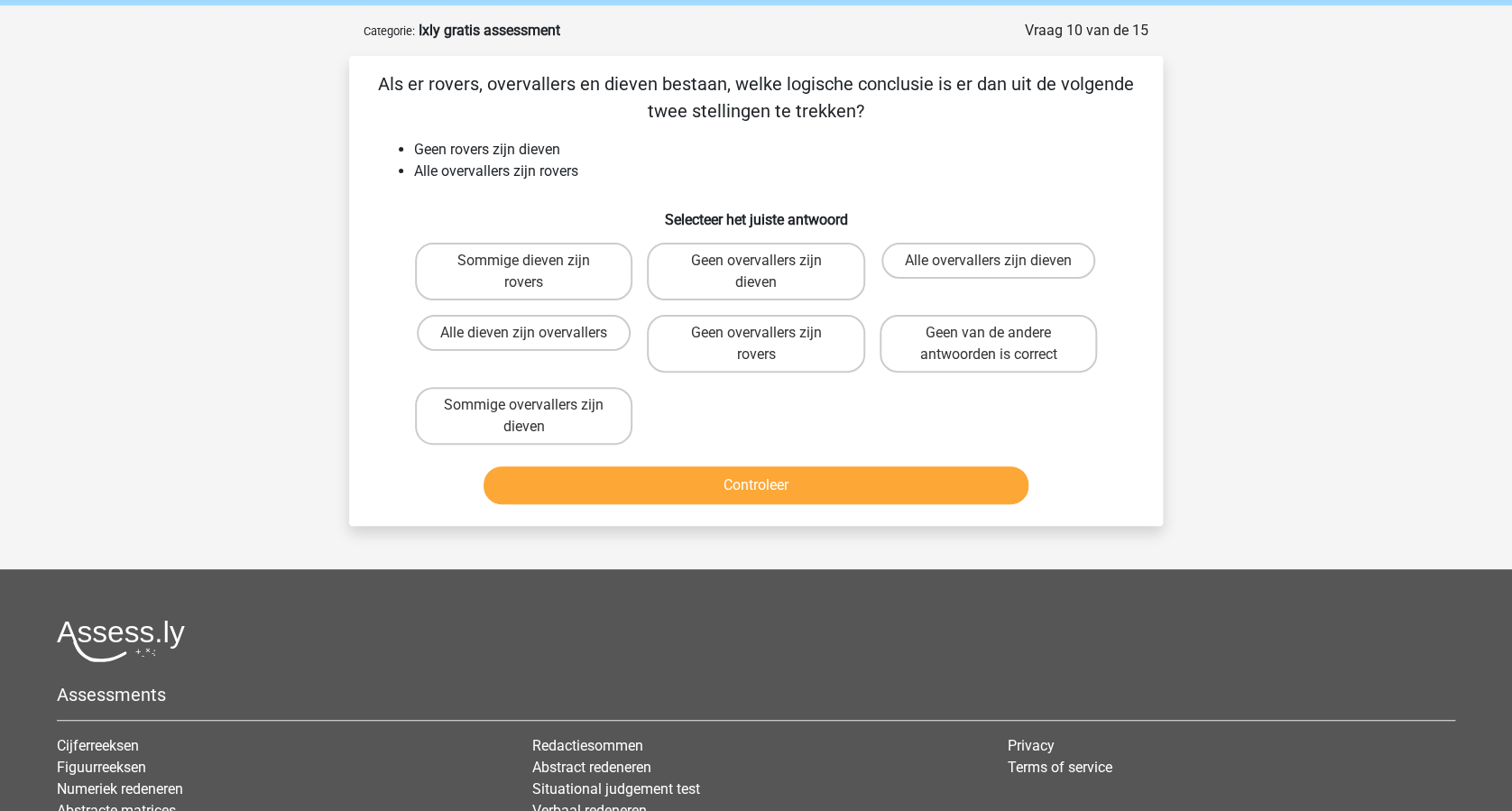
scroll to position [0, 0]
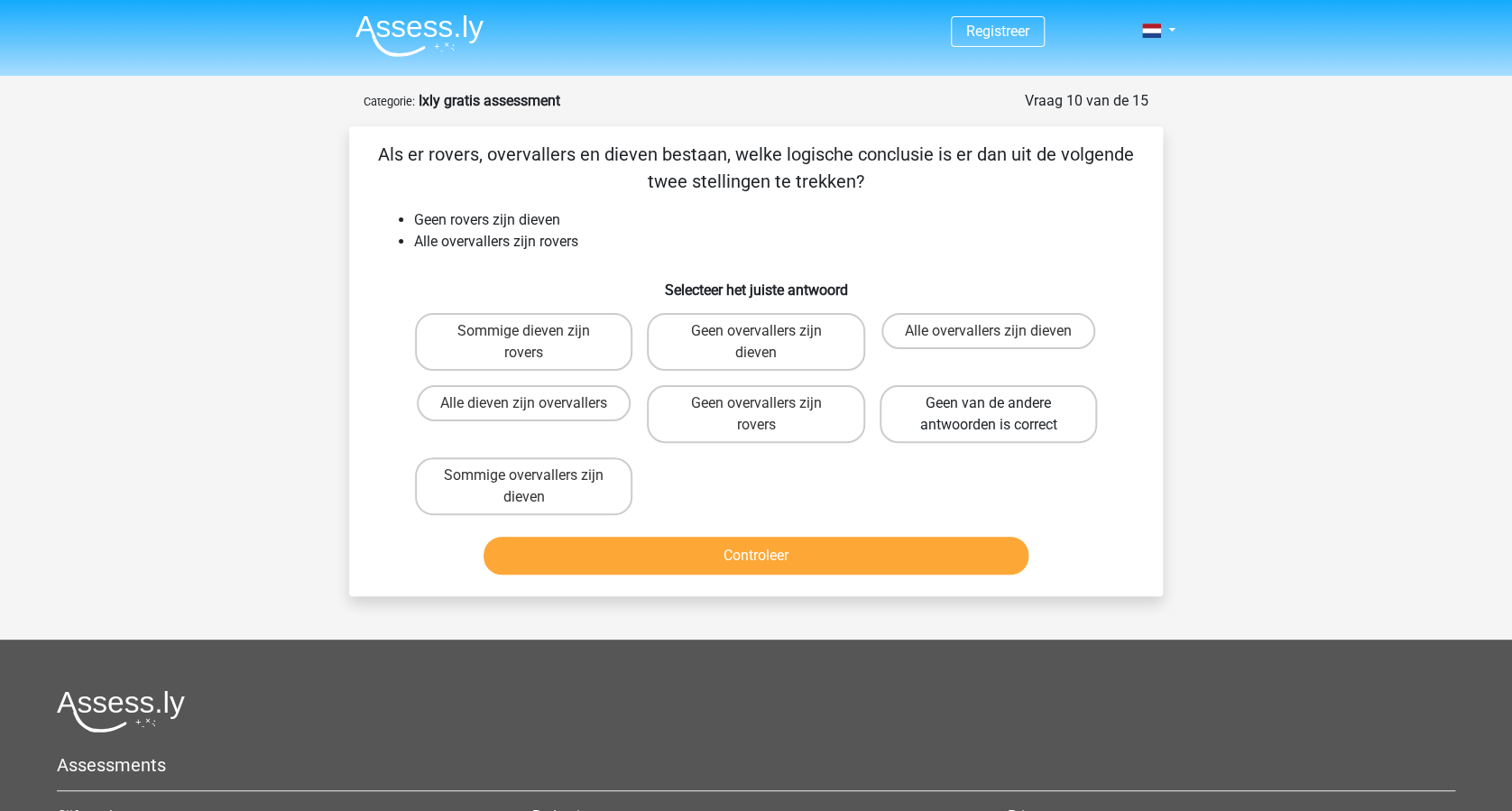
click at [994, 424] on label "Geen van de andere antwoorden is correct" at bounding box center [987, 414] width 217 height 58
click at [994, 415] on input "Geen van de andere antwoorden is correct" at bounding box center [993, 409] width 12 height 12
radio input "true"
click at [851, 544] on button "Controleer" at bounding box center [756, 555] width 546 height 38
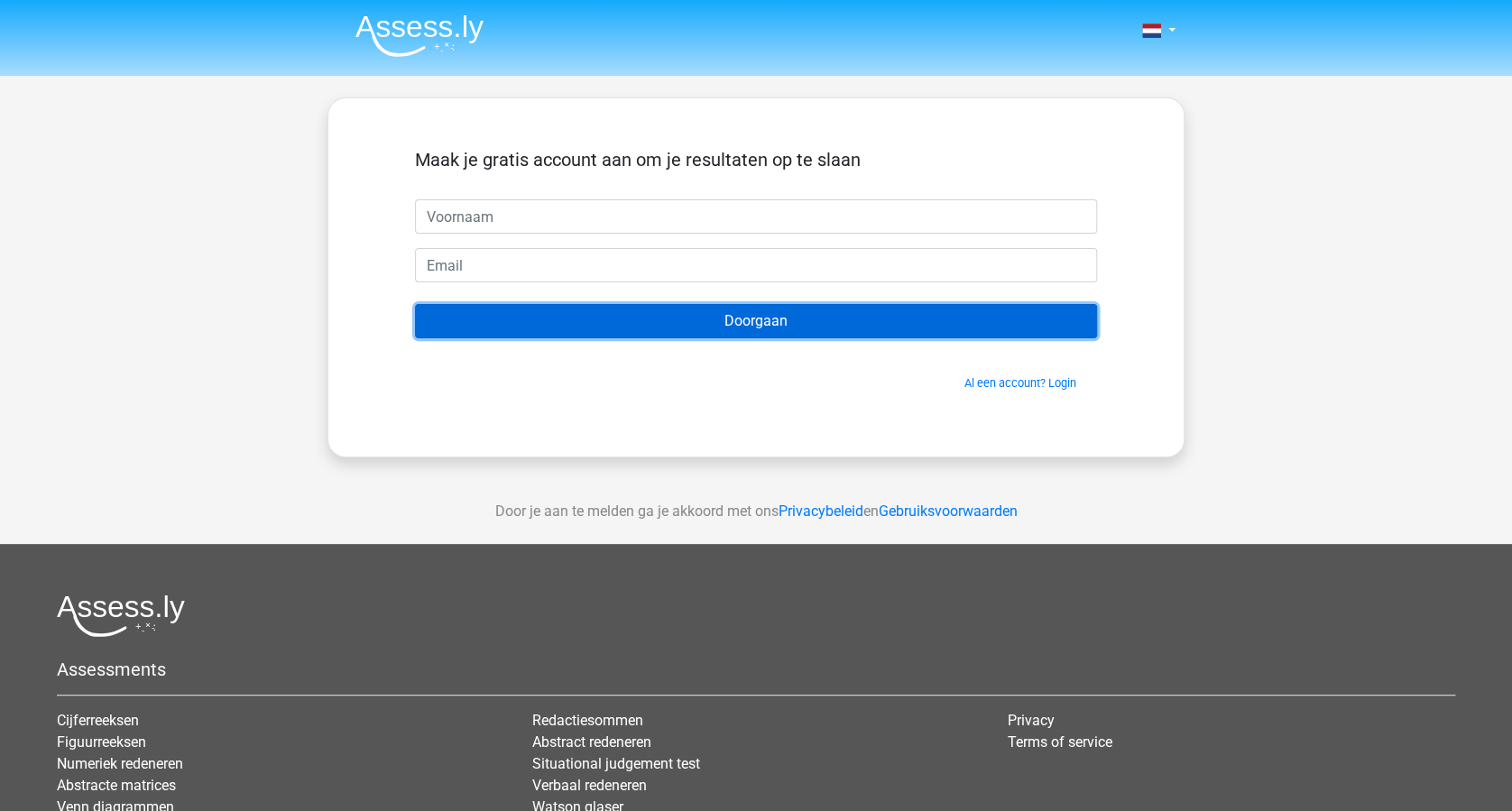
click at [708, 322] on input "Doorgaan" at bounding box center [755, 321] width 682 height 35
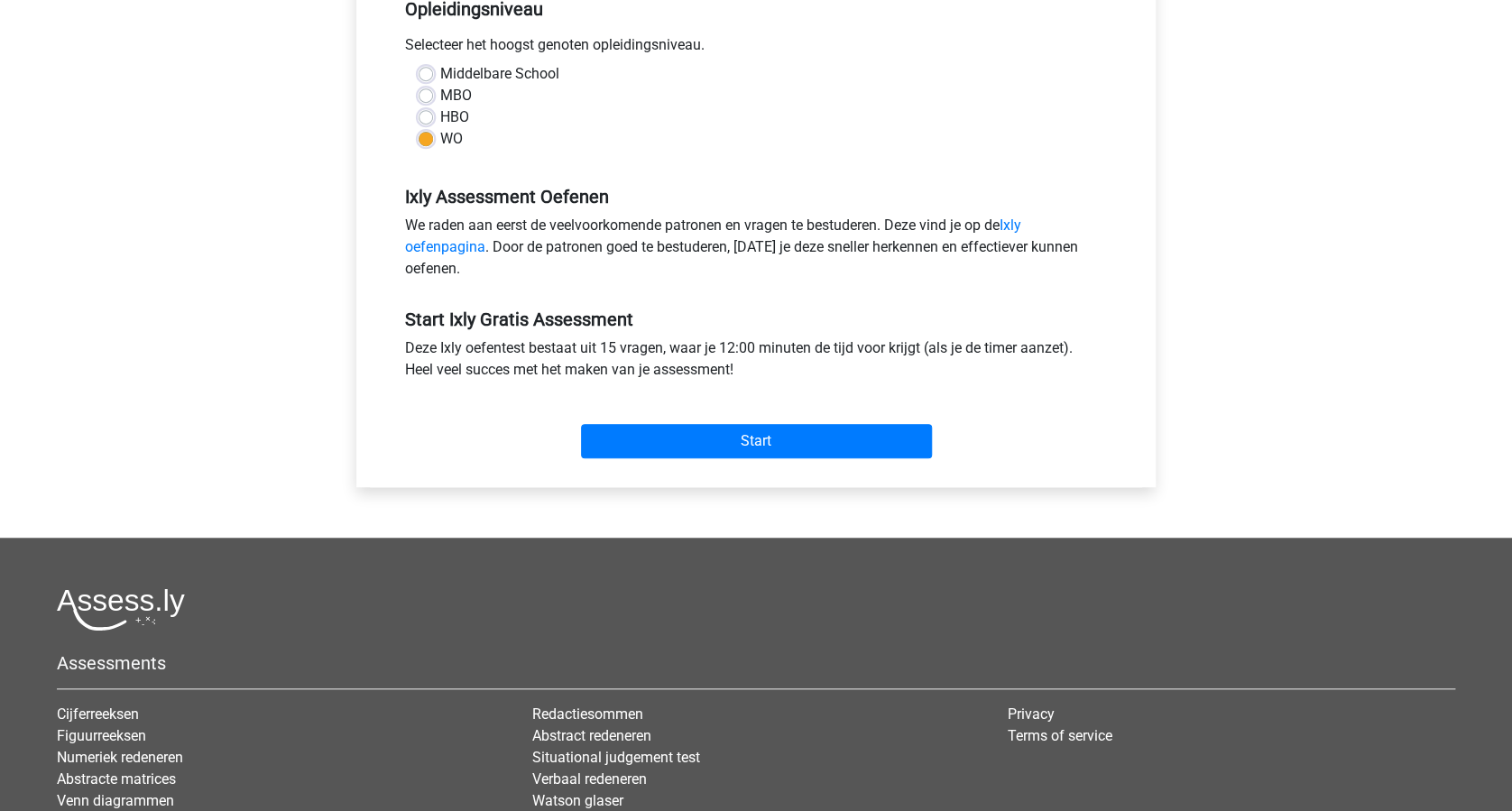
scroll to position [481, 0]
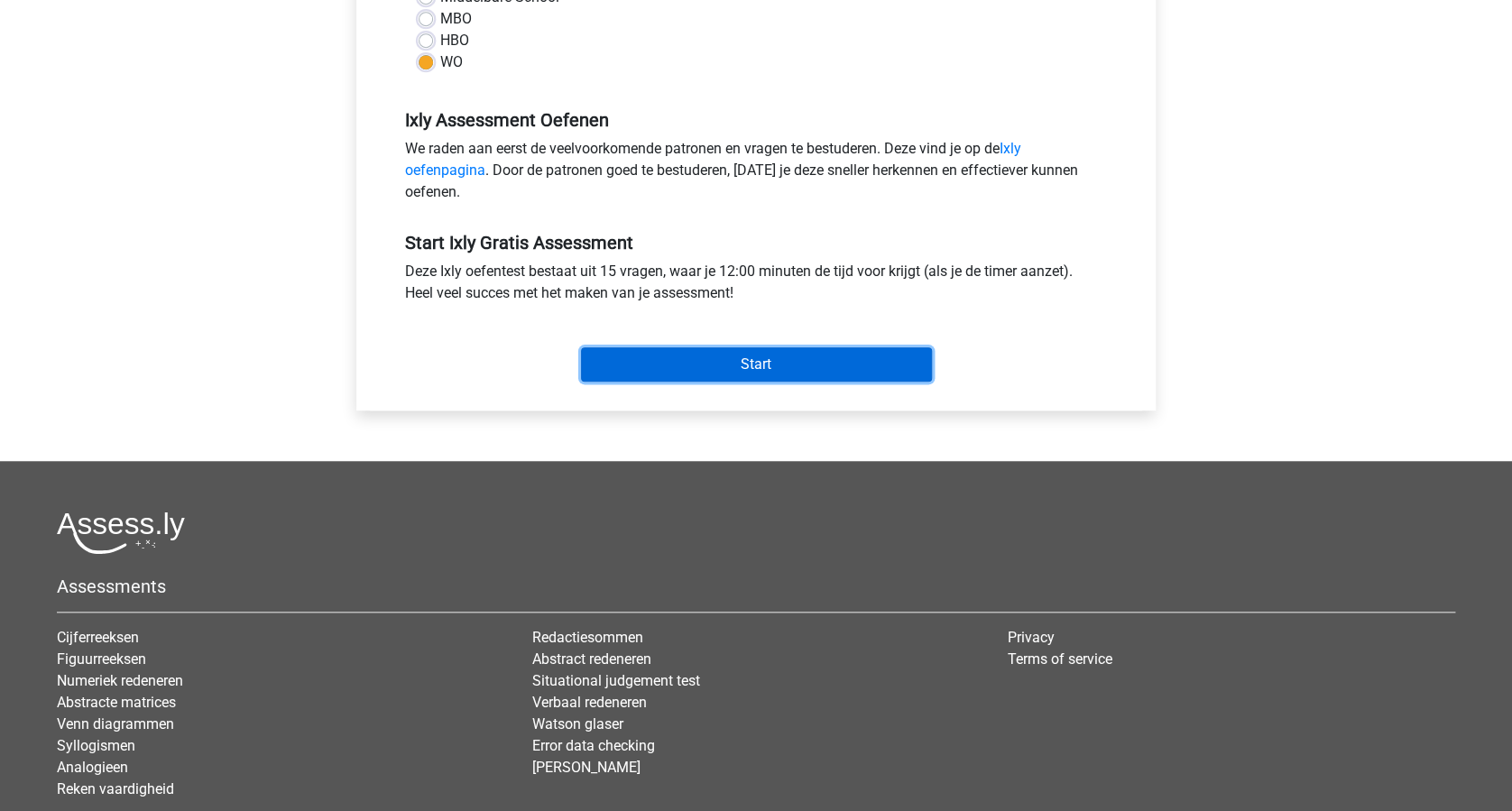
click at [758, 358] on input "Start" at bounding box center [756, 365] width 351 height 35
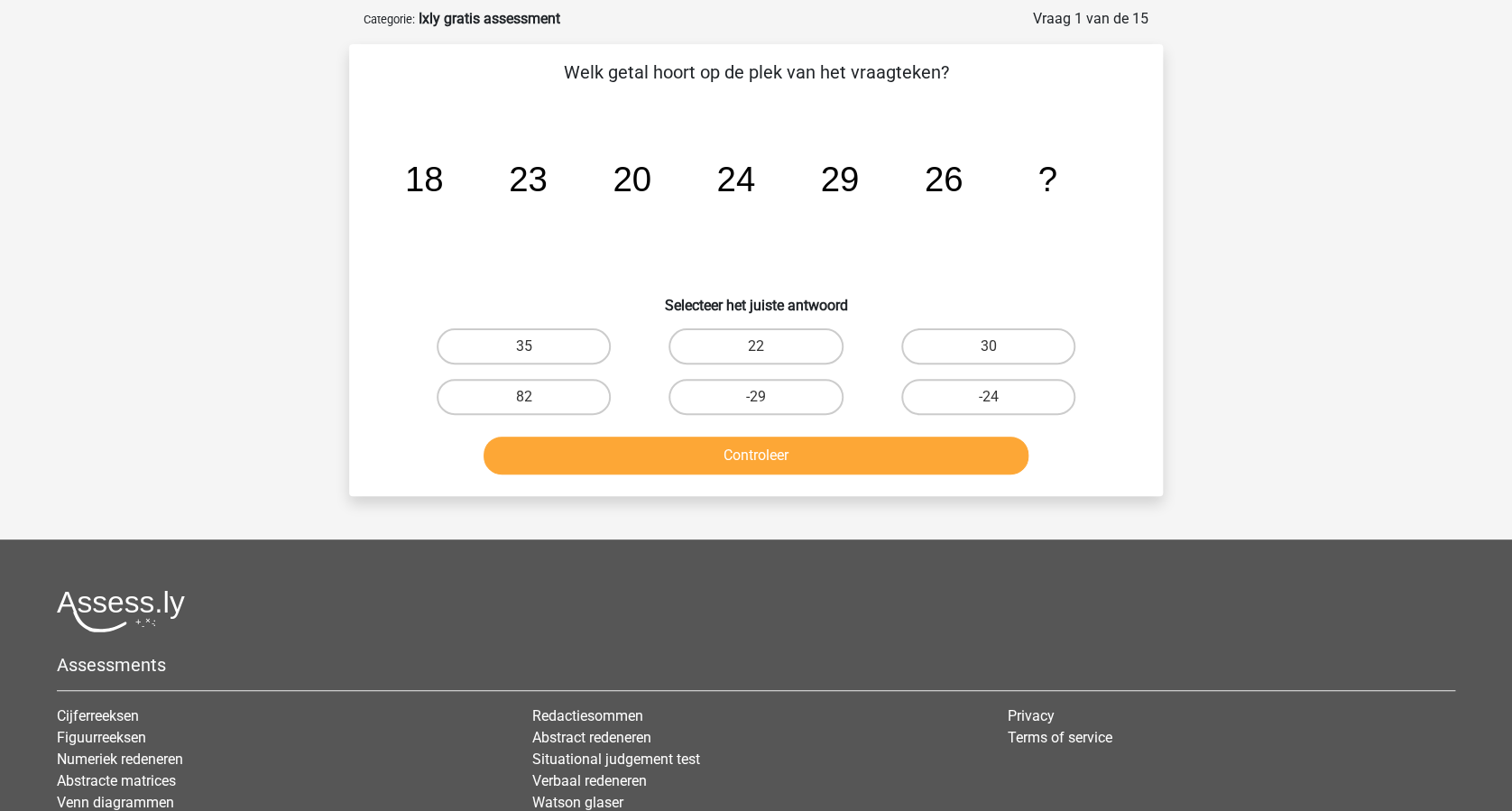
scroll to position [120, 0]
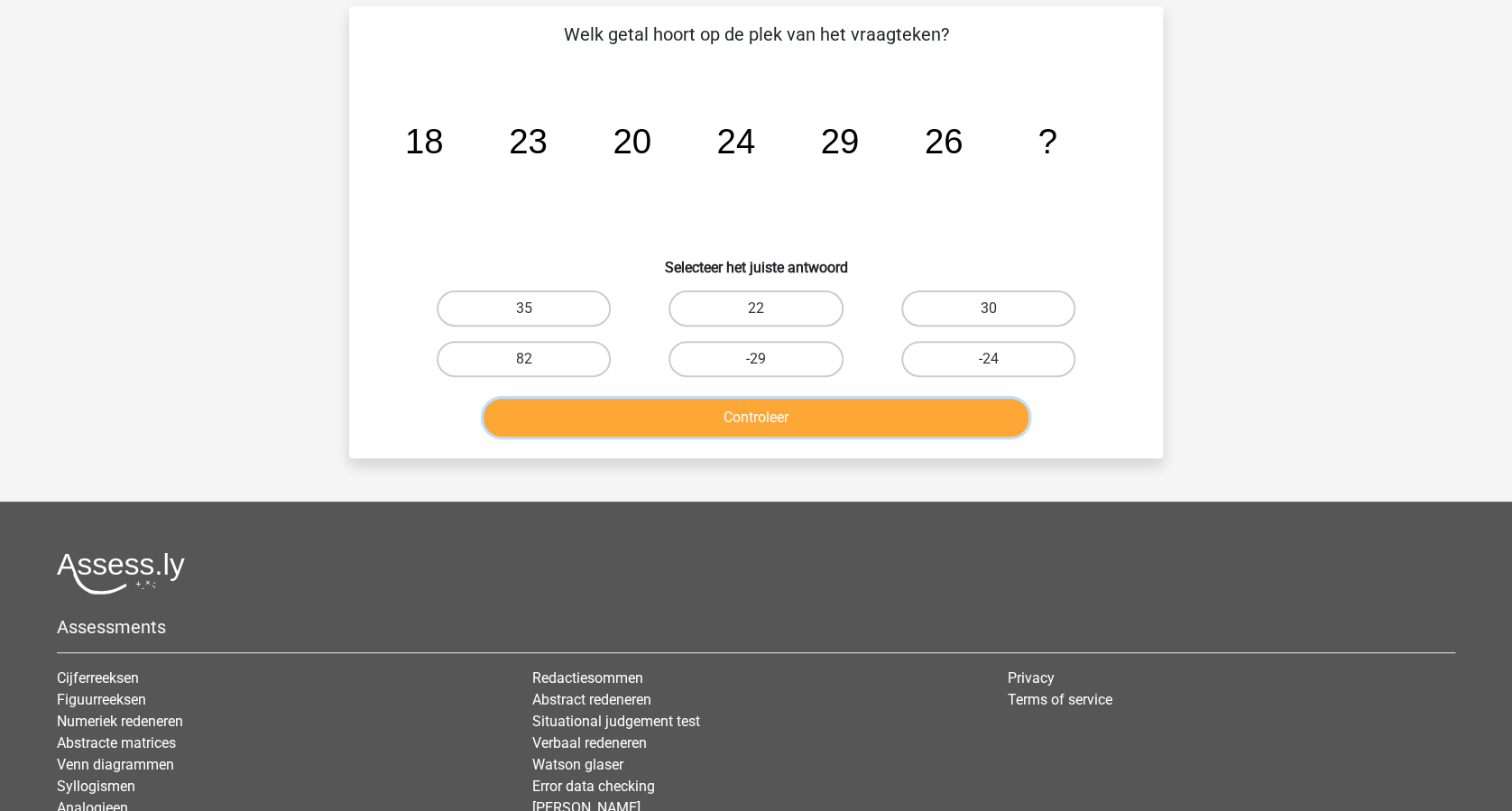
click at [853, 421] on button "Controleer" at bounding box center [756, 418] width 546 height 38
click at [792, 313] on label "22" at bounding box center [755, 308] width 175 height 36
click at [768, 313] on input "22" at bounding box center [762, 314] width 12 height 12
radio input "true"
click at [823, 410] on button "Controleer" at bounding box center [756, 418] width 546 height 38
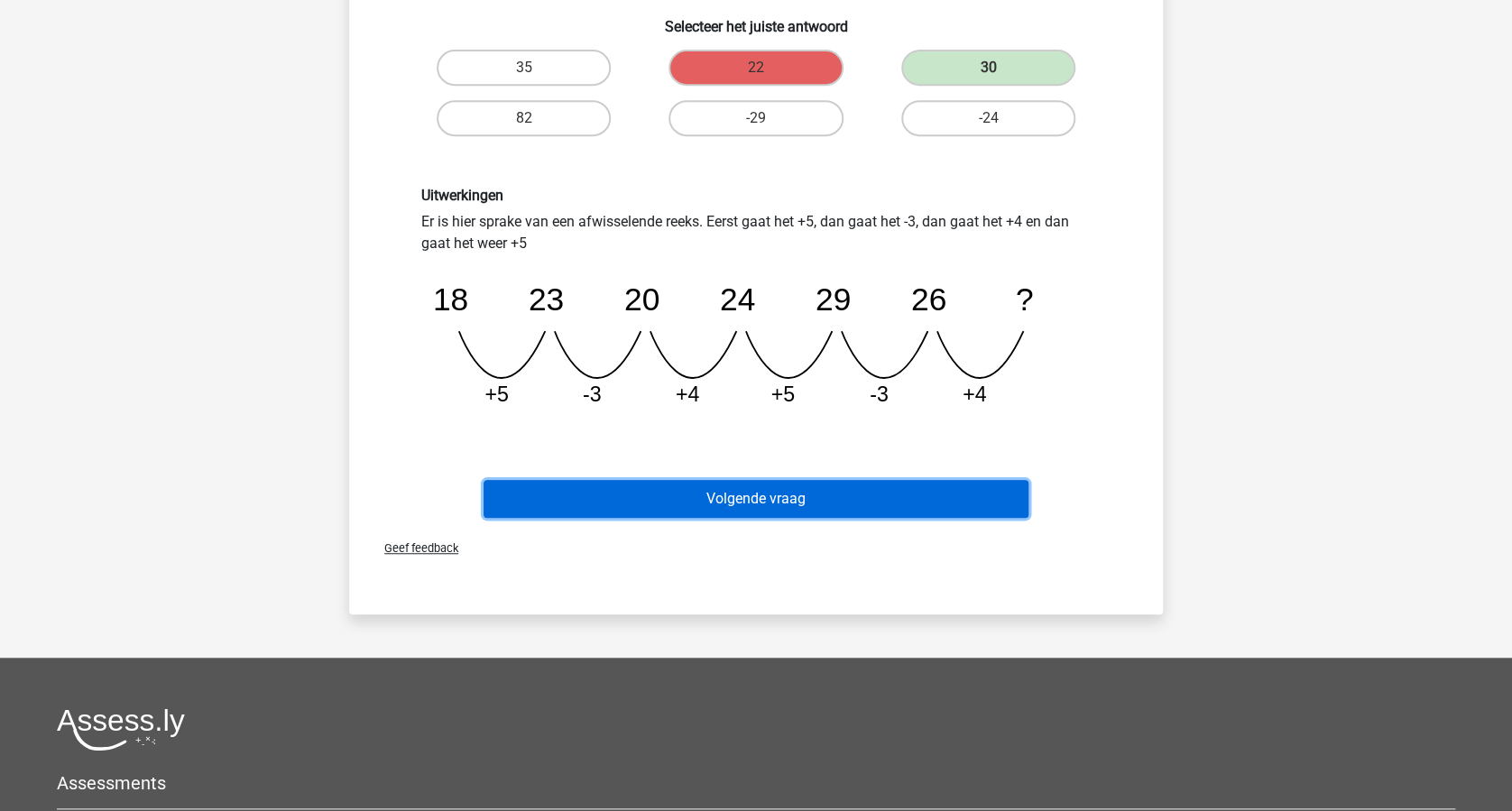
click at [779, 495] on button "Volgende vraag" at bounding box center [756, 499] width 546 height 38
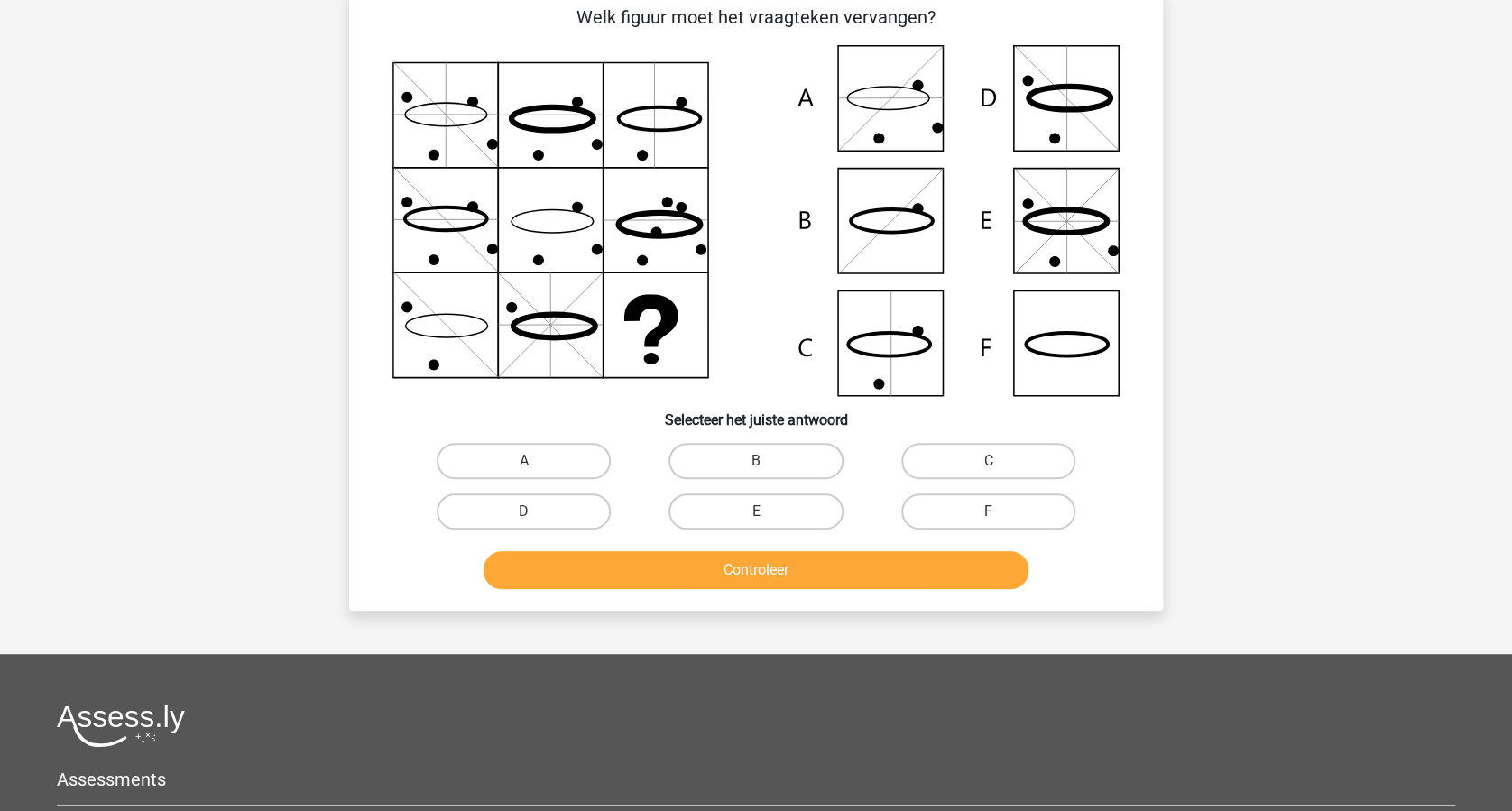
scroll to position [91, 0]
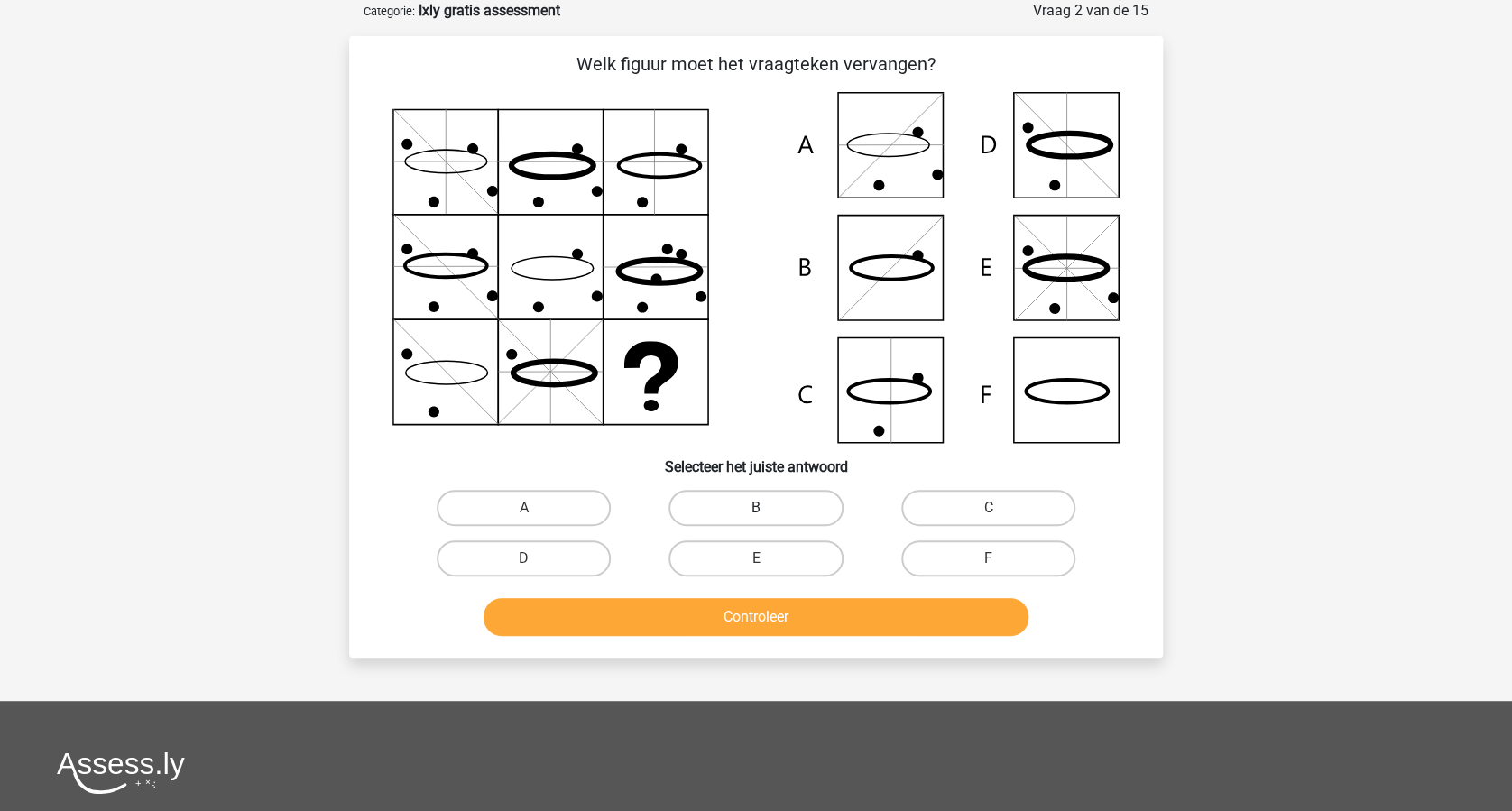
click at [774, 512] on label "B" at bounding box center [755, 507] width 175 height 36
click at [768, 512] on input "B" at bounding box center [762, 514] width 12 height 12
radio input "true"
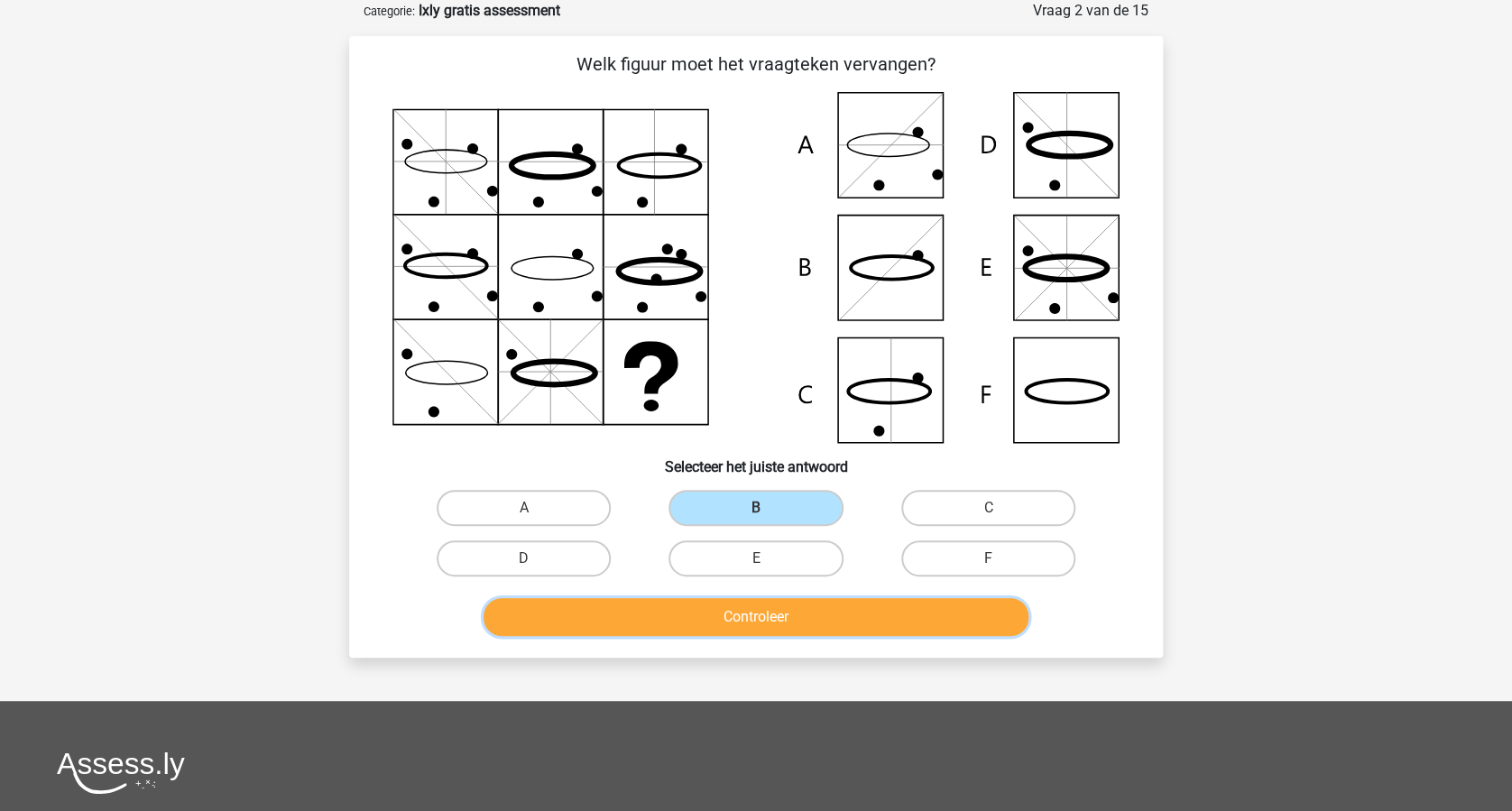
click at [817, 615] on button "Controleer" at bounding box center [756, 616] width 546 height 38
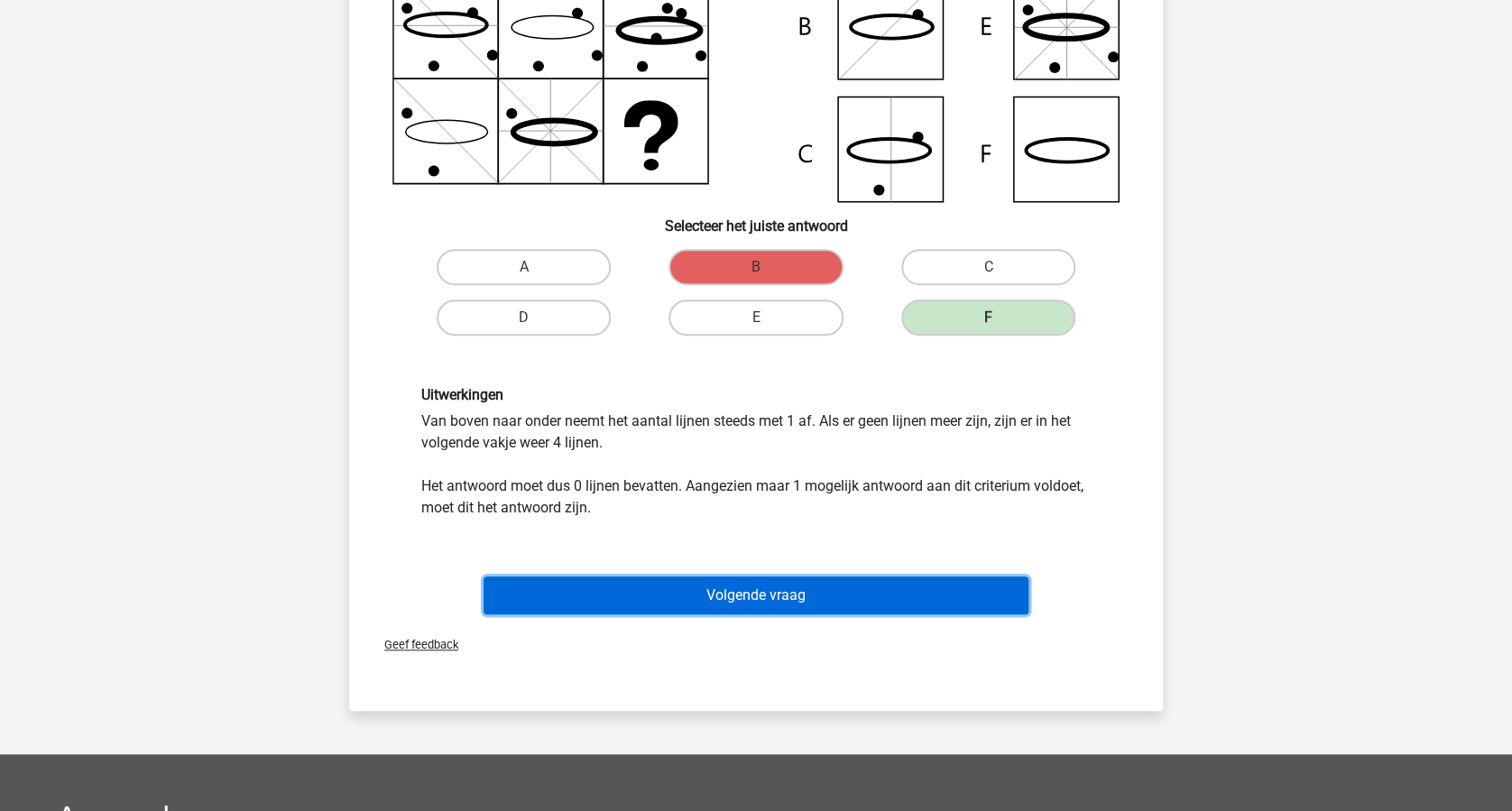
click at [815, 584] on button "Volgende vraag" at bounding box center [756, 595] width 546 height 38
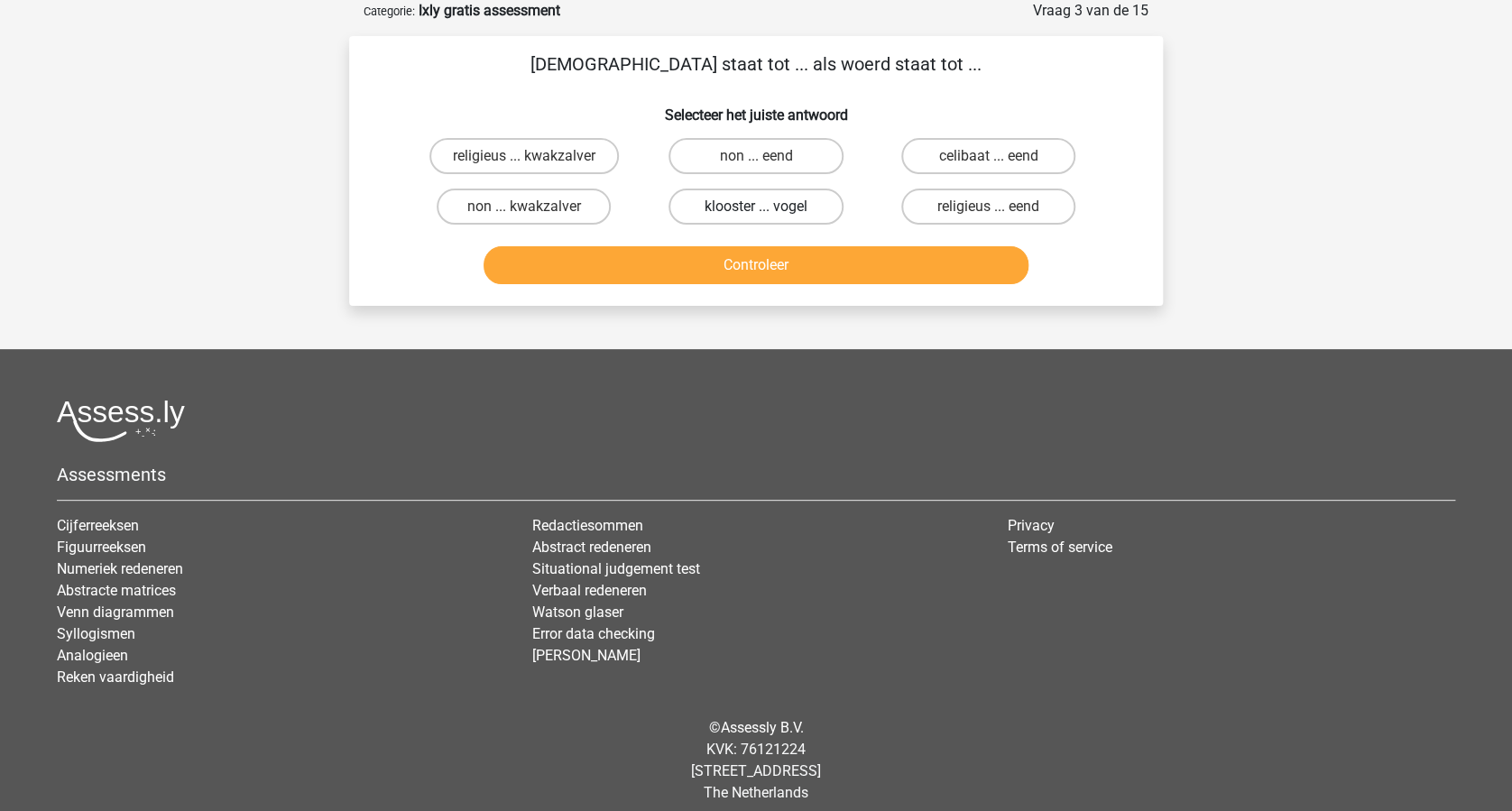
click at [787, 217] on label "klooster ... vogel" at bounding box center [755, 206] width 175 height 36
click at [768, 217] on input "klooster ... vogel" at bounding box center [762, 212] width 12 height 12
radio input "true"
click at [820, 272] on button "Controleer" at bounding box center [756, 264] width 546 height 38
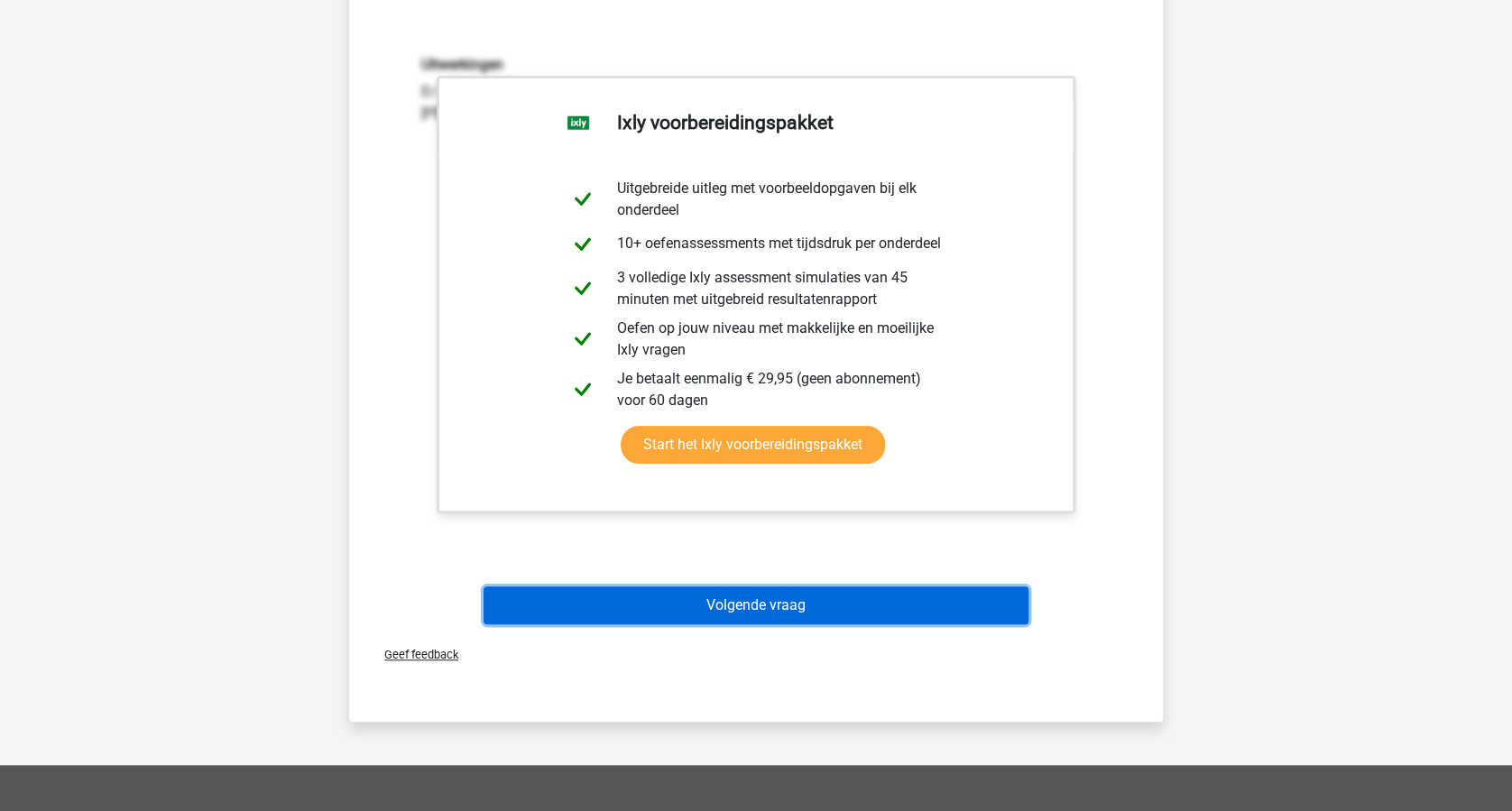
click at [793, 602] on button "Volgende vraag" at bounding box center [756, 605] width 546 height 38
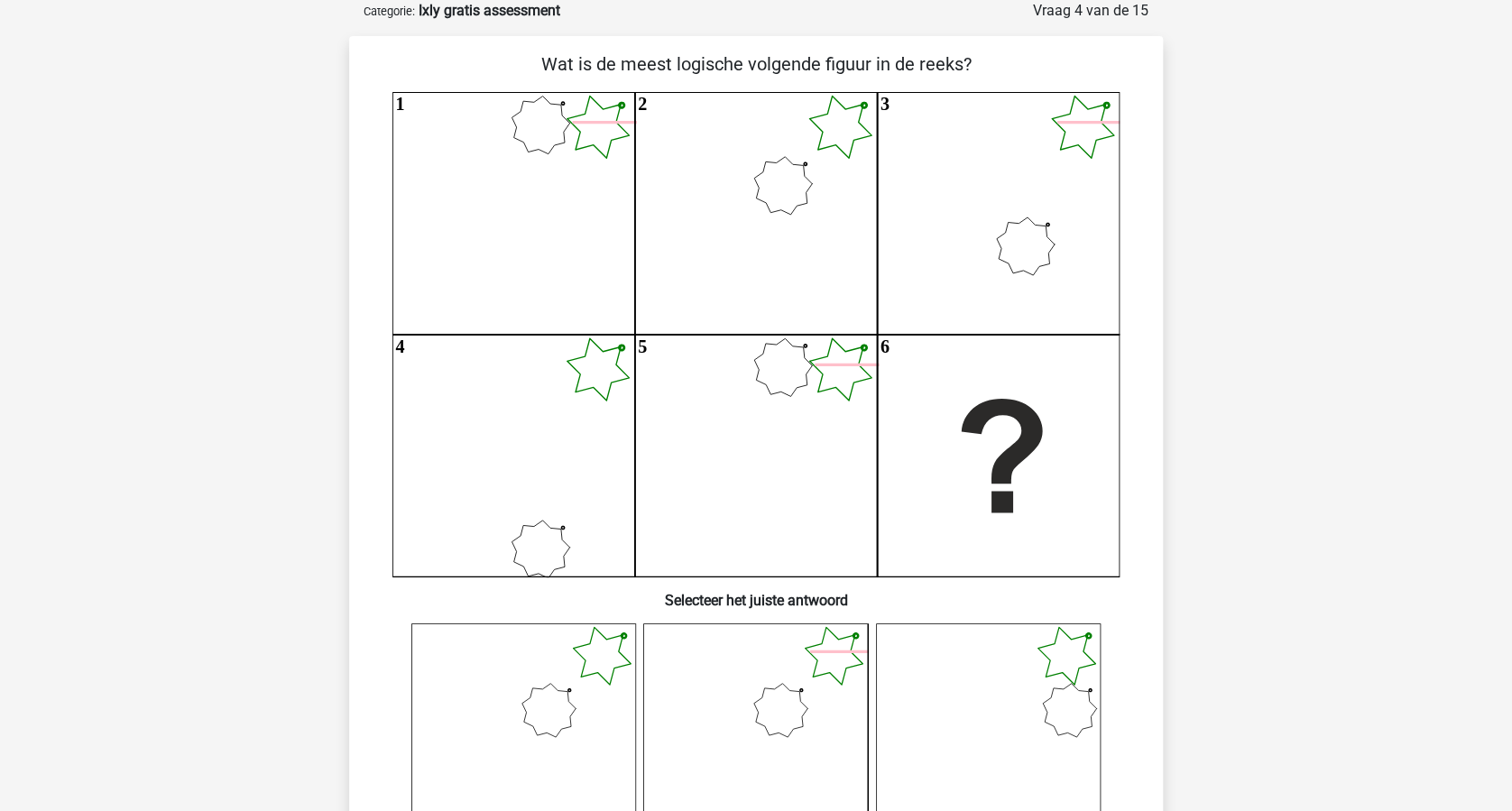
click at [776, 378] on icon "1 2 3 4 5 6" at bounding box center [756, 334] width 727 height 484
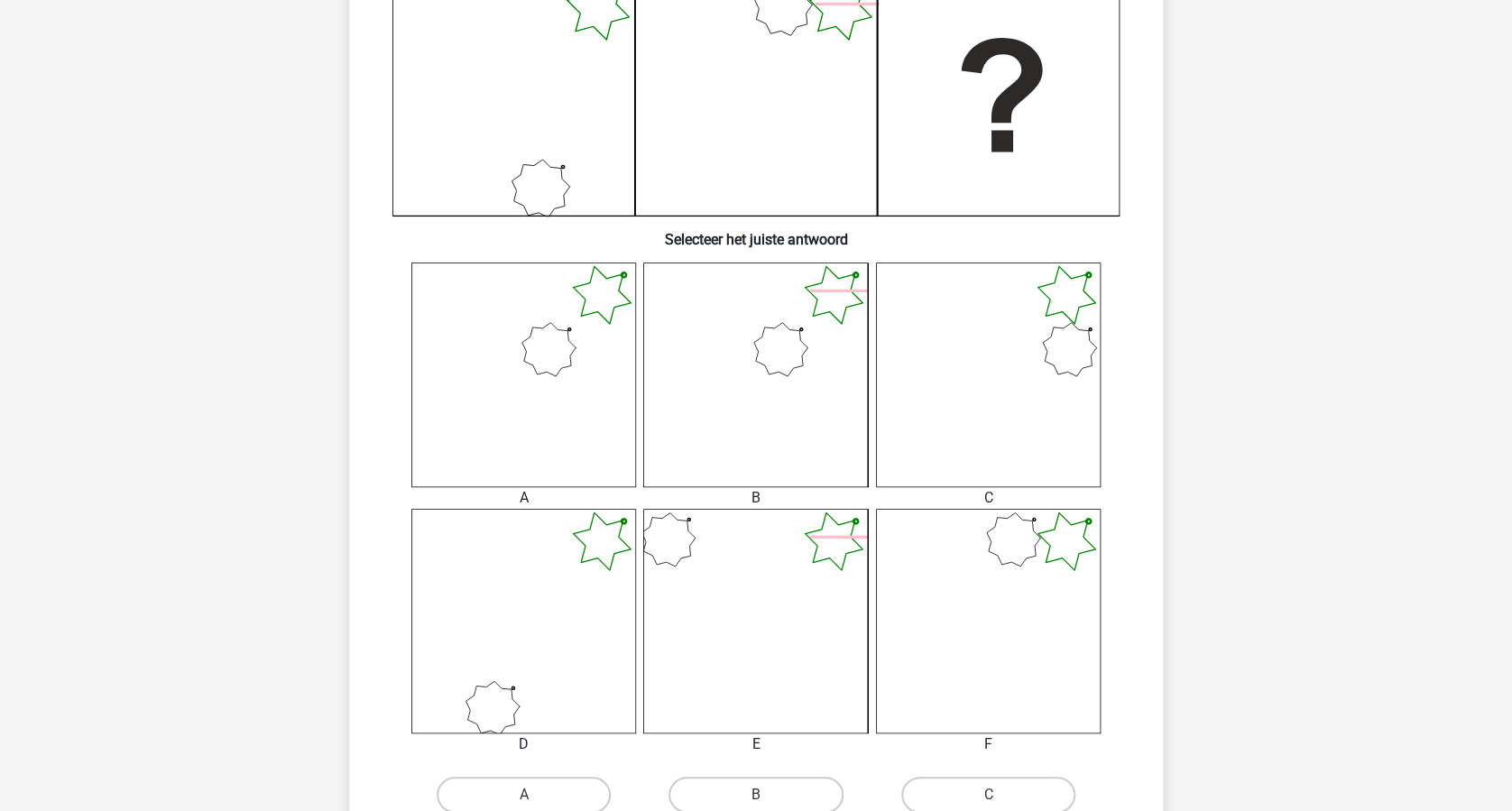
scroll to position [932, 0]
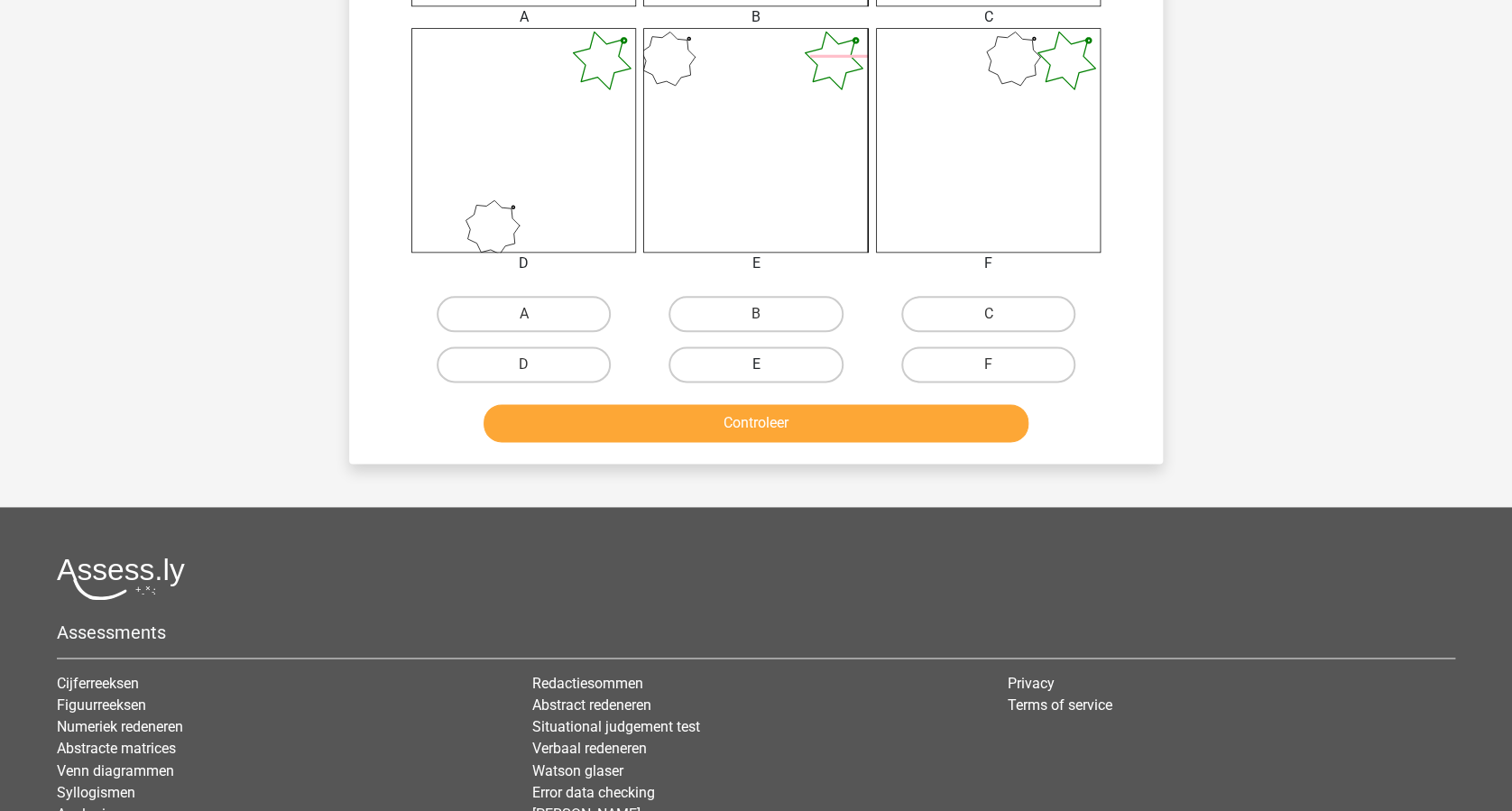
click at [735, 375] on label "E" at bounding box center [755, 364] width 175 height 36
click at [756, 375] on input "E" at bounding box center [762, 370] width 12 height 12
radio input "true"
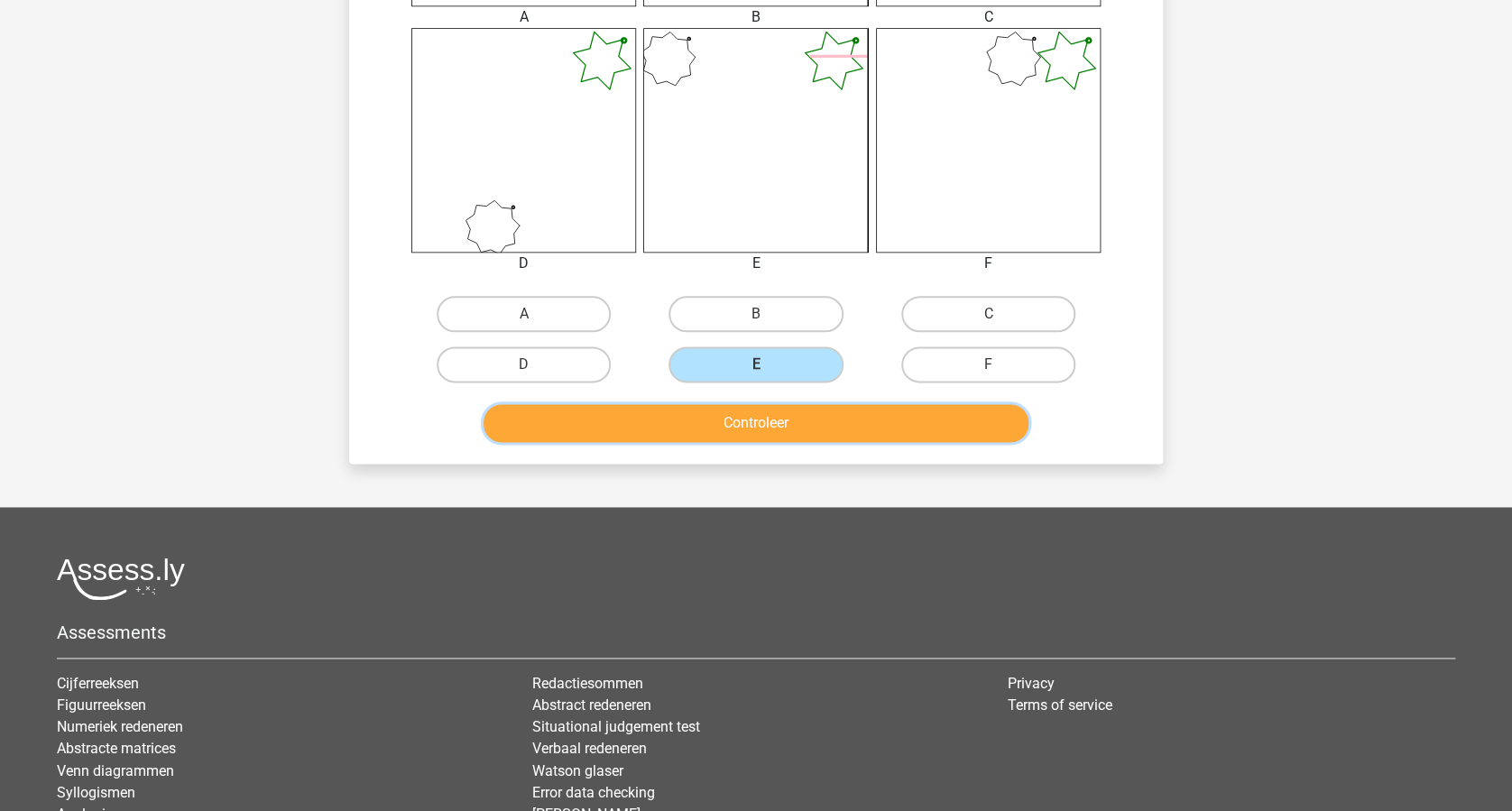
click at [763, 411] on button "Controleer" at bounding box center [756, 422] width 546 height 38
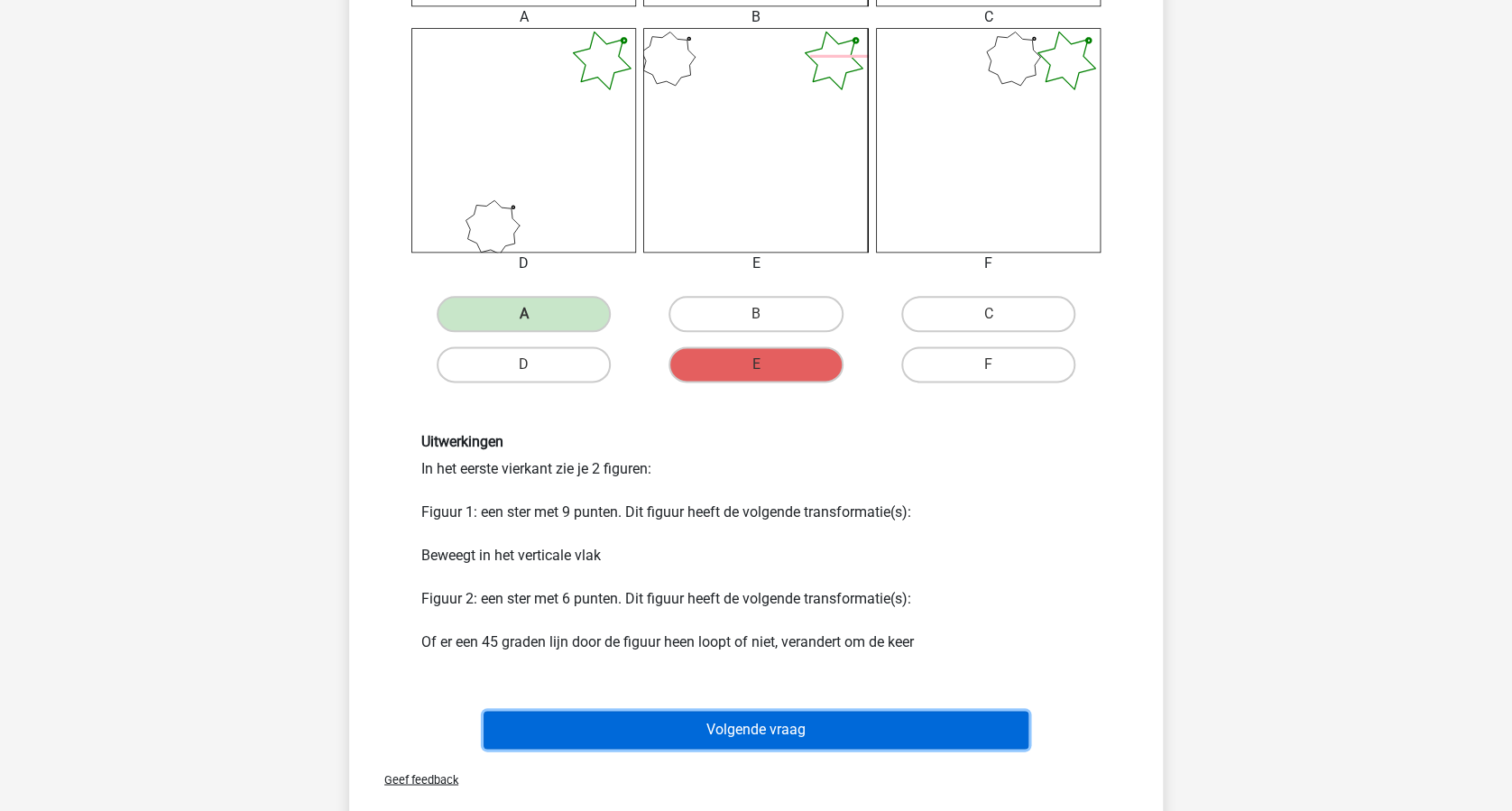
click at [776, 723] on button "Volgende vraag" at bounding box center [756, 729] width 546 height 38
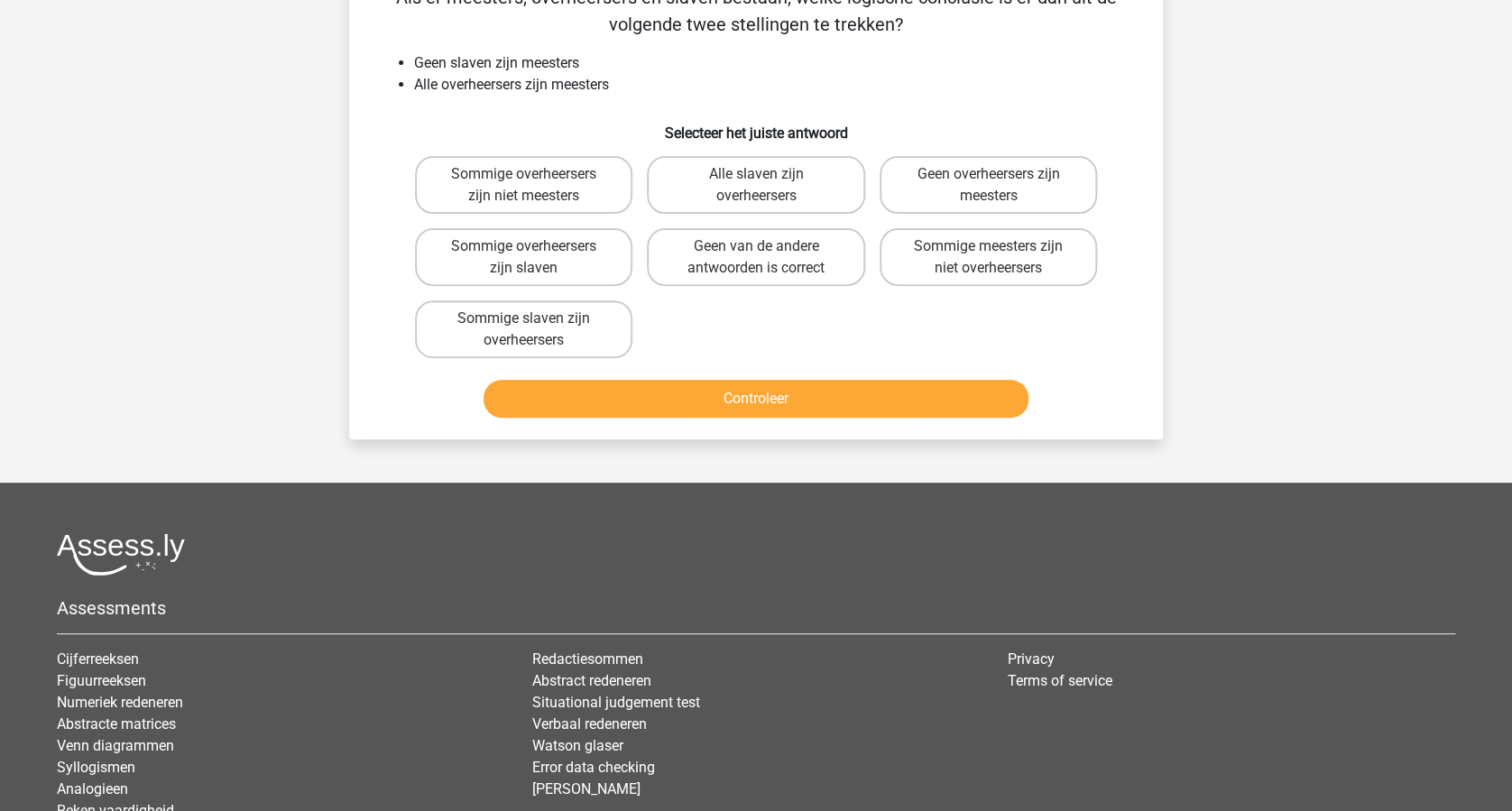
scroll to position [91, 0]
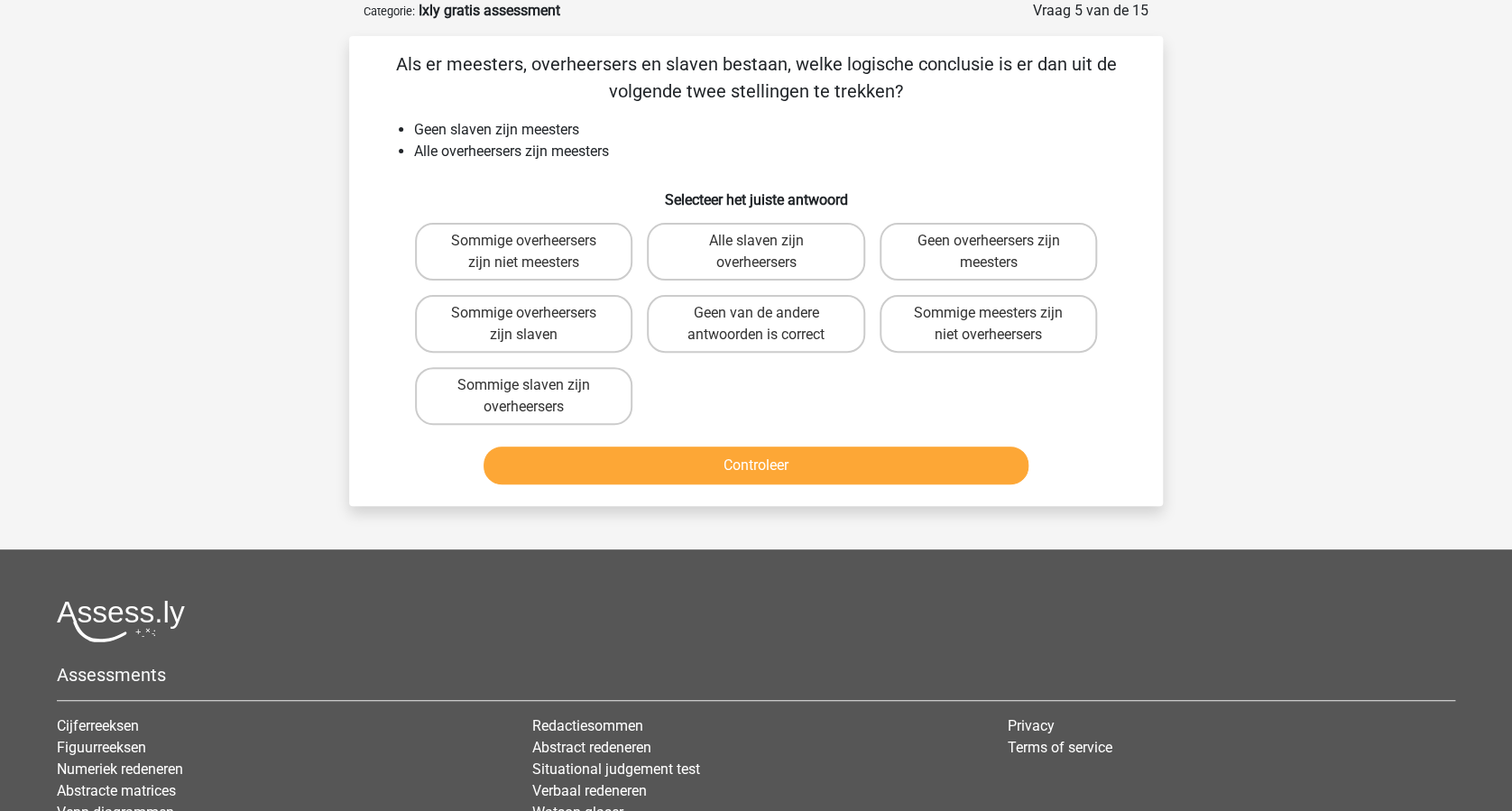
click at [791, 455] on button "Controleer" at bounding box center [756, 465] width 546 height 38
click at [731, 333] on label "Geen van de andere antwoorden is correct" at bounding box center [755, 324] width 217 height 58
click at [756, 325] on input "Geen van de andere antwoorden is correct" at bounding box center [762, 319] width 12 height 12
radio input "true"
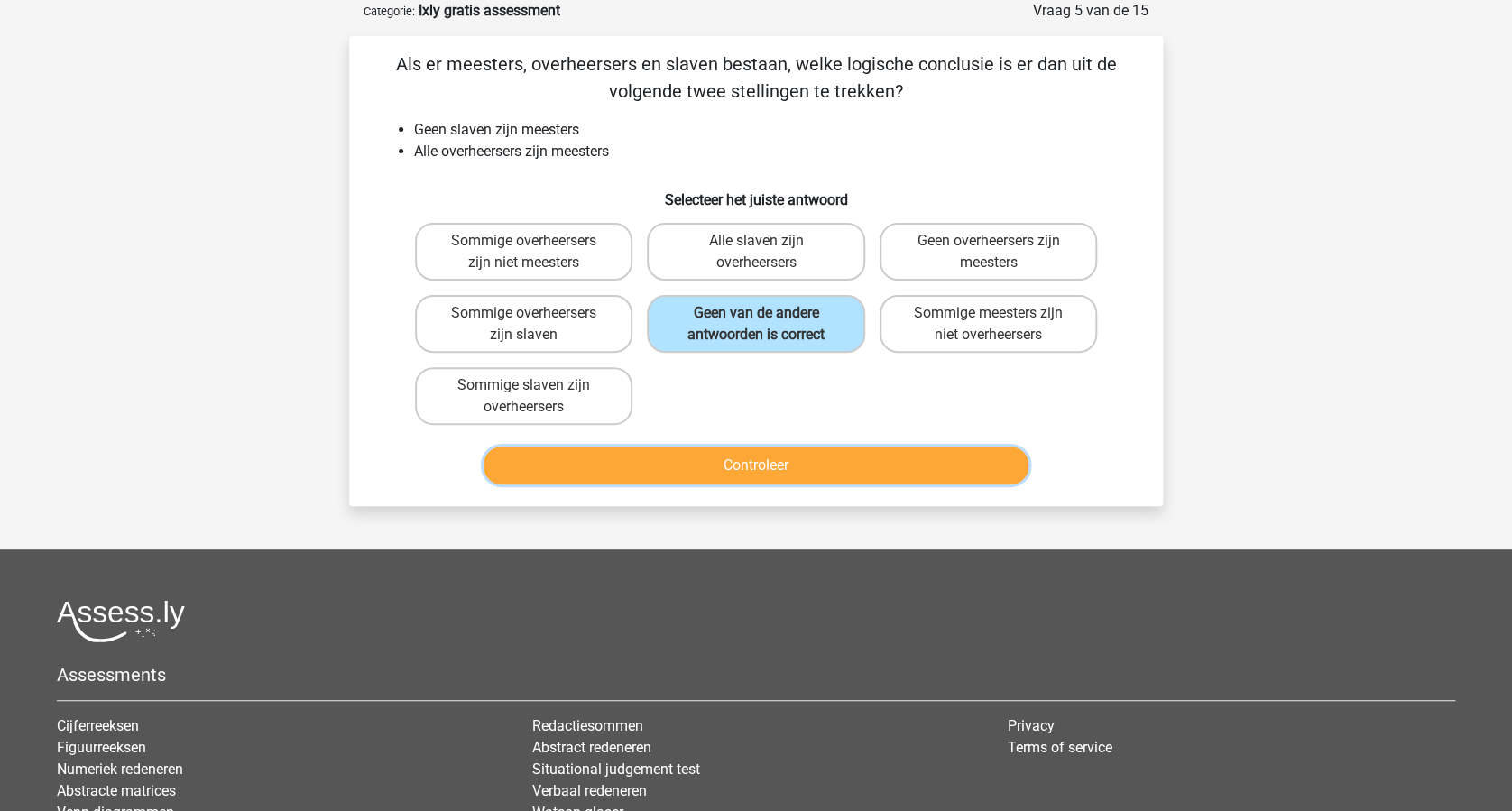
click at [760, 465] on button "Controleer" at bounding box center [756, 465] width 546 height 38
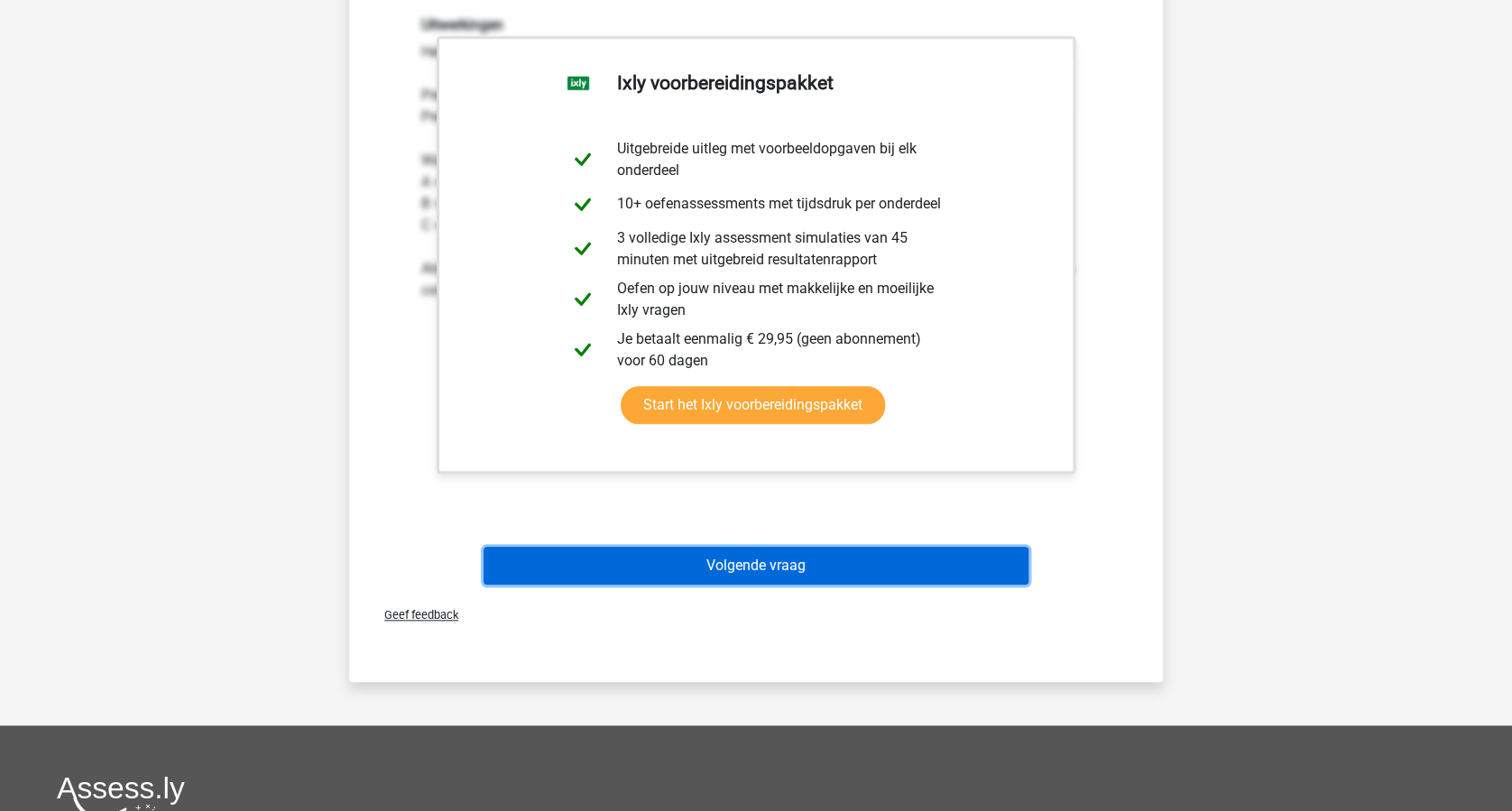
click at [776, 552] on button "Volgende vraag" at bounding box center [756, 565] width 546 height 38
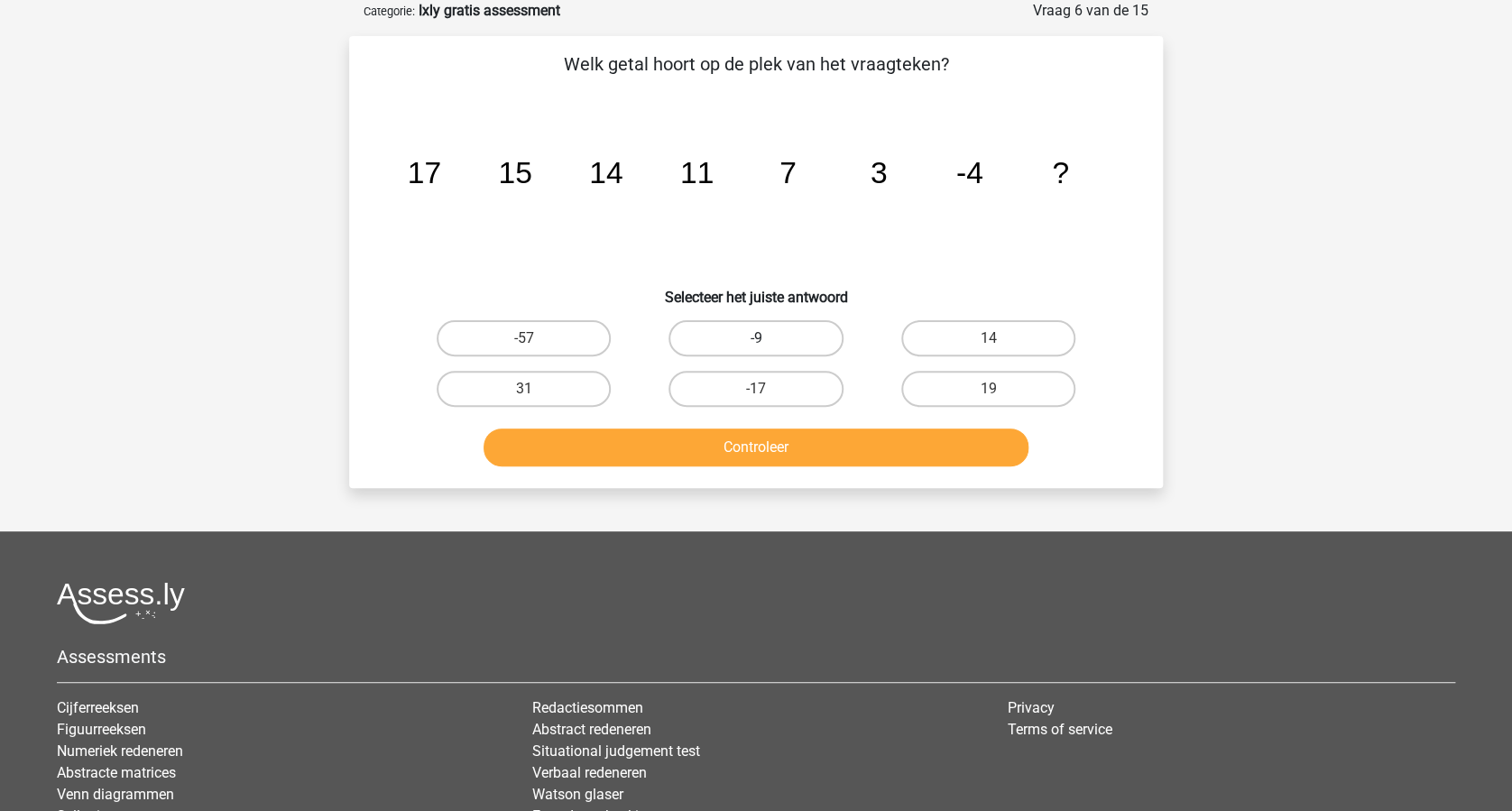
click at [772, 329] on label "-9" at bounding box center [755, 338] width 175 height 36
click at [768, 338] on input "-9" at bounding box center [762, 344] width 12 height 12
radio input "true"
click at [771, 431] on button "Controleer" at bounding box center [756, 446] width 546 height 38
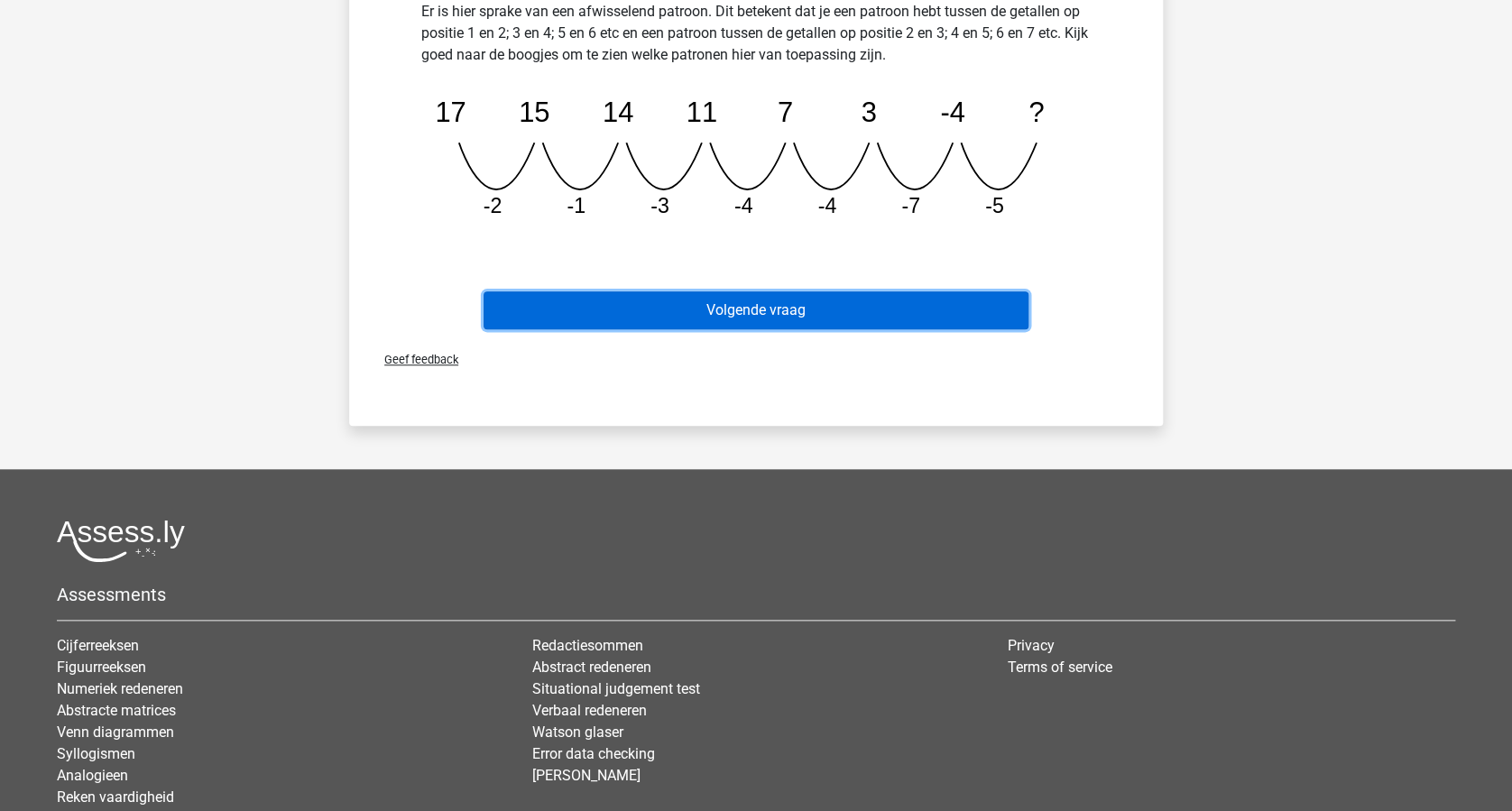
click at [781, 310] on button "Volgende vraag" at bounding box center [756, 310] width 546 height 38
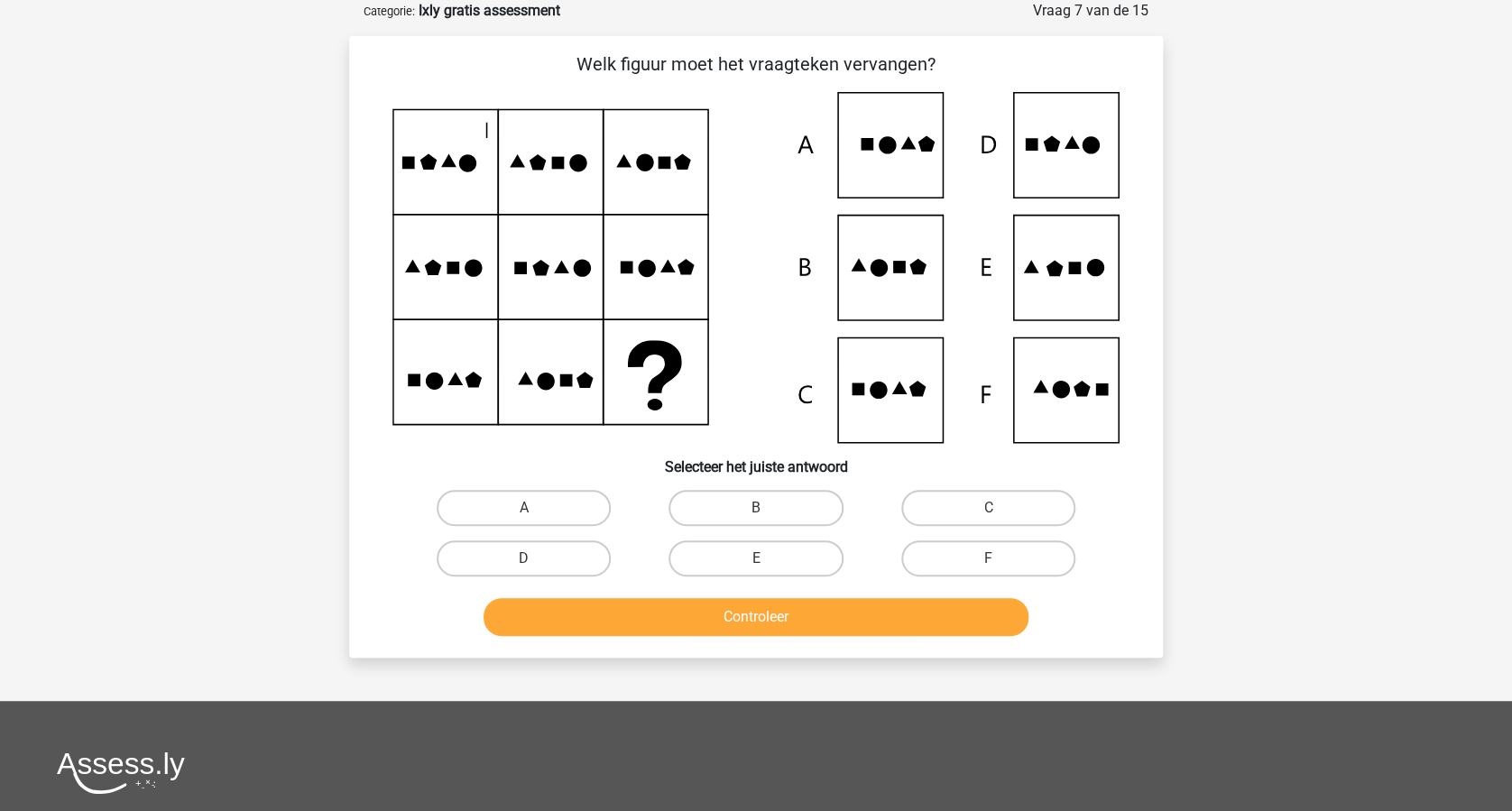
click at [765, 558] on input "E" at bounding box center [762, 564] width 12 height 12
radio input "true"
click at [763, 608] on button "Controleer" at bounding box center [756, 616] width 546 height 38
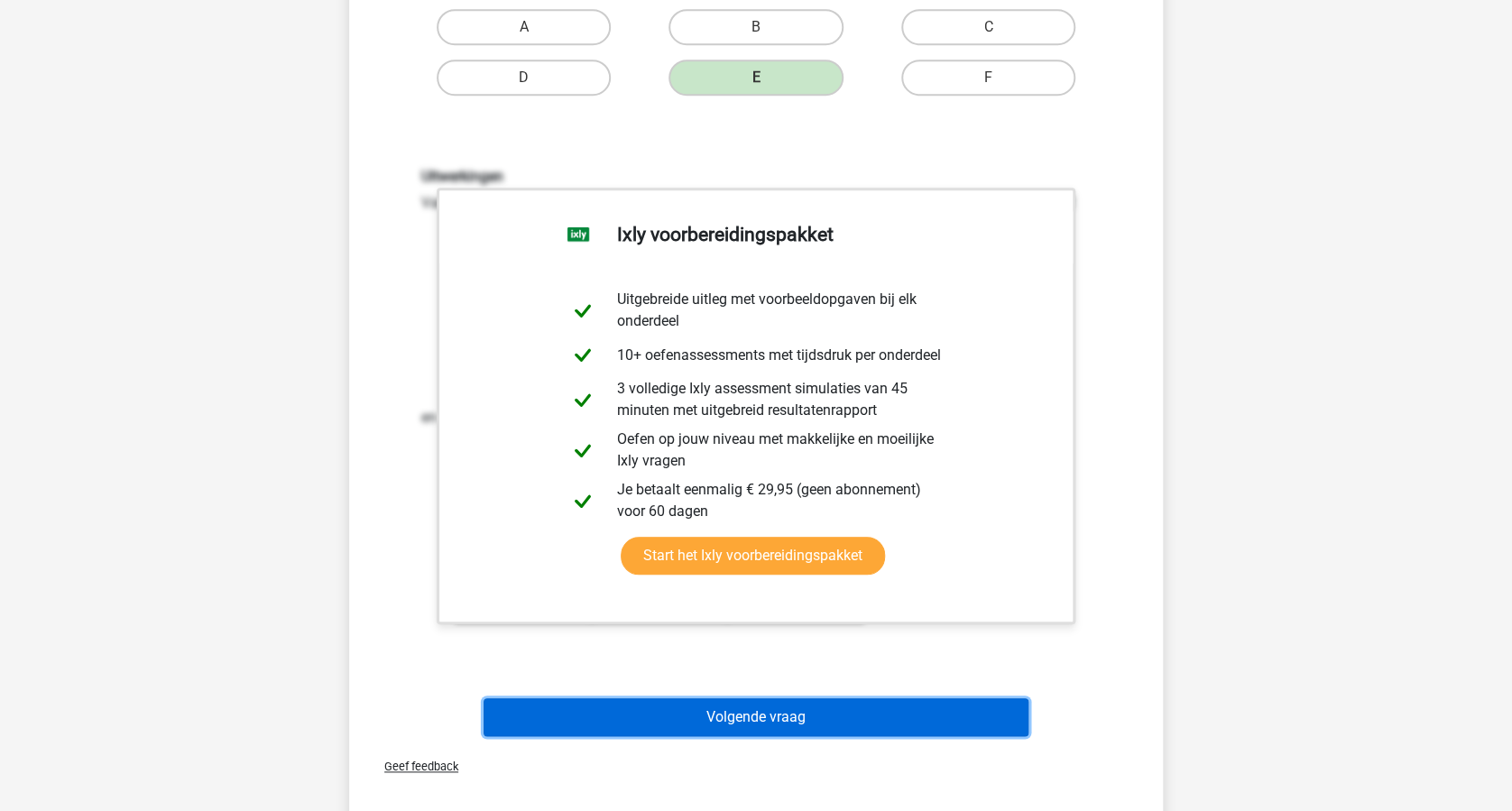
click at [788, 709] on button "Volgende vraag" at bounding box center [756, 716] width 546 height 38
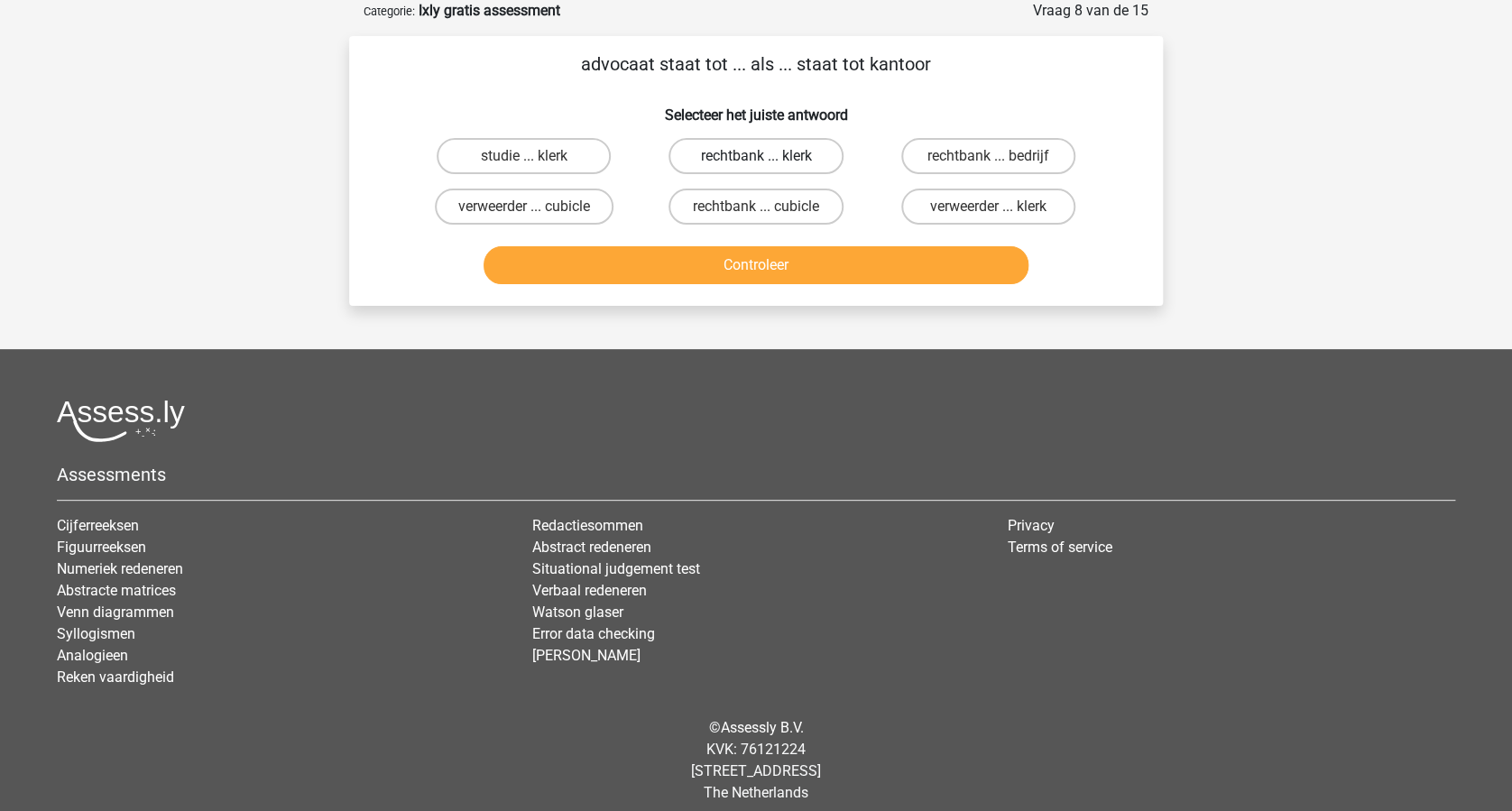
click at [776, 163] on label "rechtbank ... klerk" at bounding box center [755, 155] width 175 height 36
click at [768, 163] on input "rechtbank ... klerk" at bounding box center [762, 162] width 12 height 12
radio input "true"
click at [794, 261] on button "Controleer" at bounding box center [756, 264] width 546 height 38
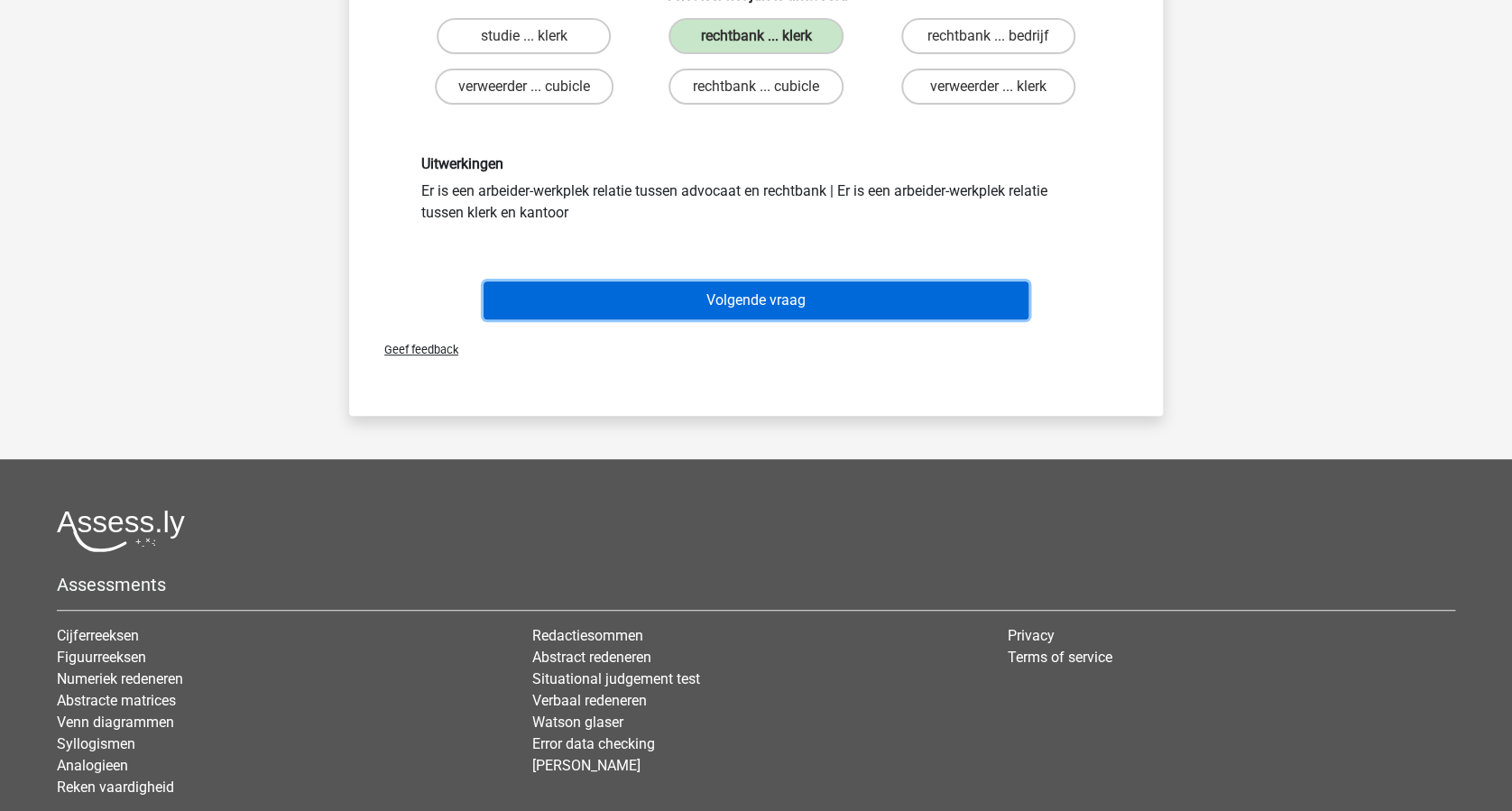
click at [786, 288] on button "Volgende vraag" at bounding box center [756, 300] width 546 height 38
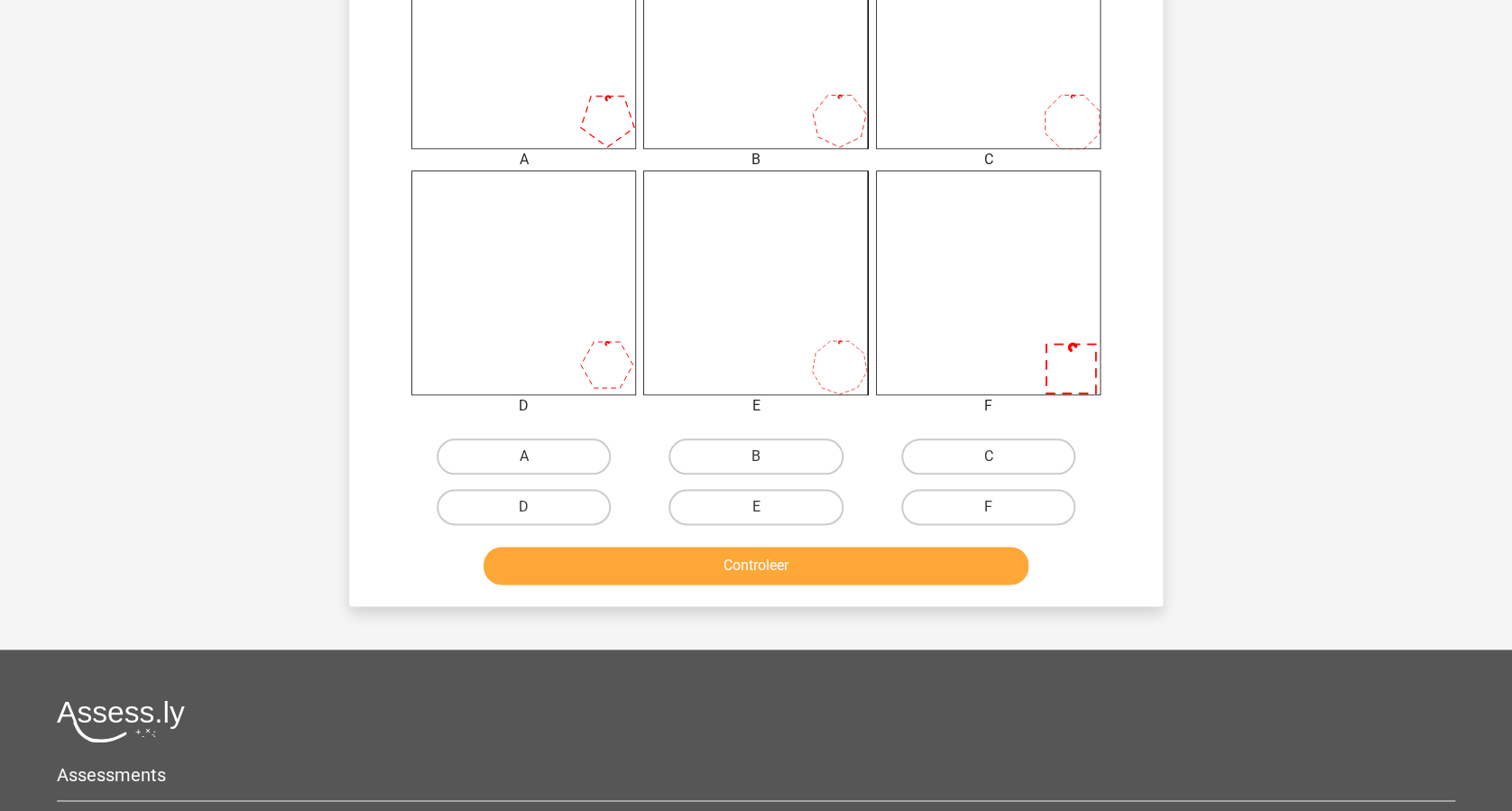
scroll to position [932, 0]
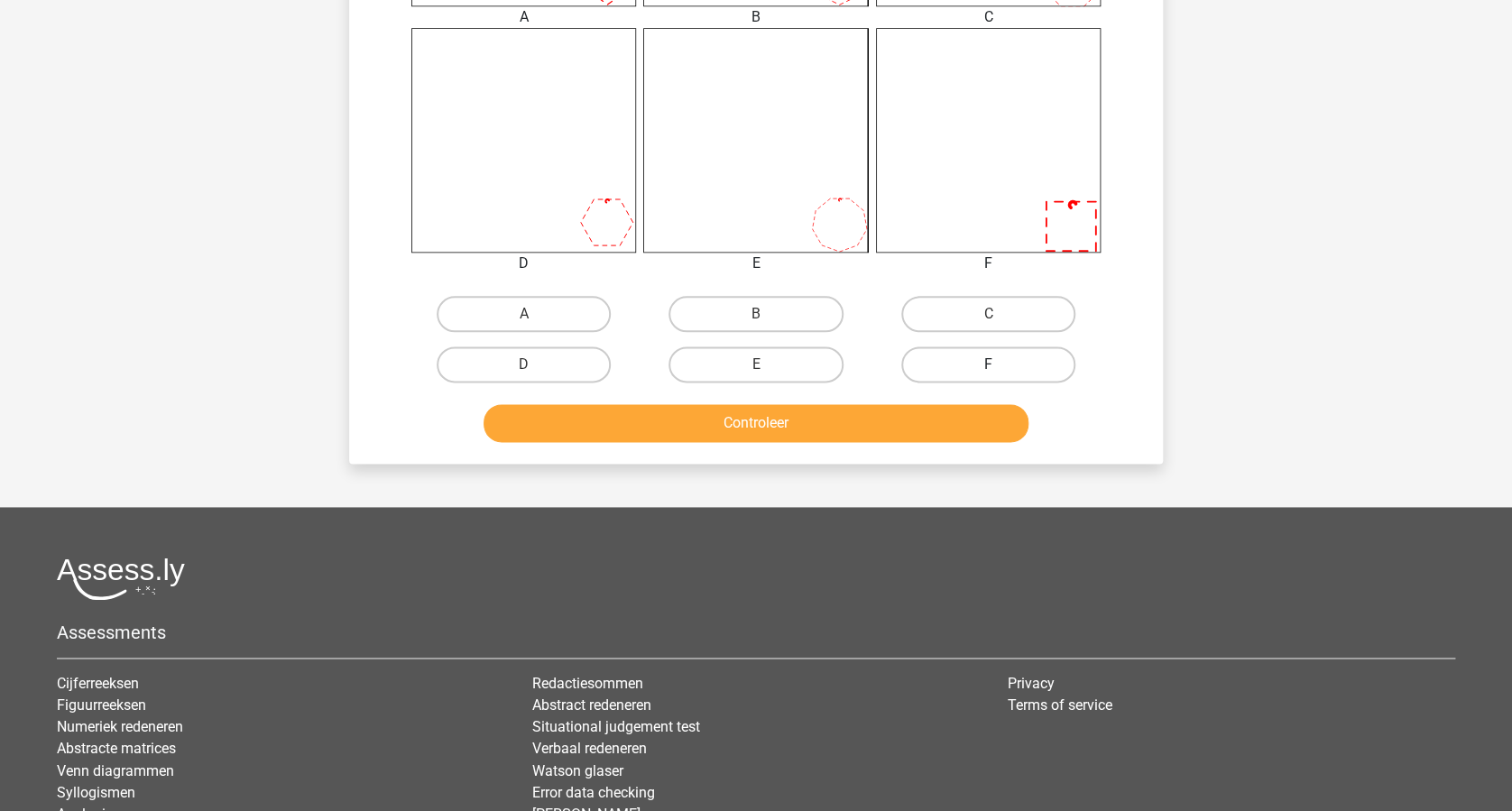
click at [973, 348] on label "F" at bounding box center [988, 364] width 175 height 36
click at [987, 365] on input "F" at bounding box center [993, 370] width 12 height 12
radio input "true"
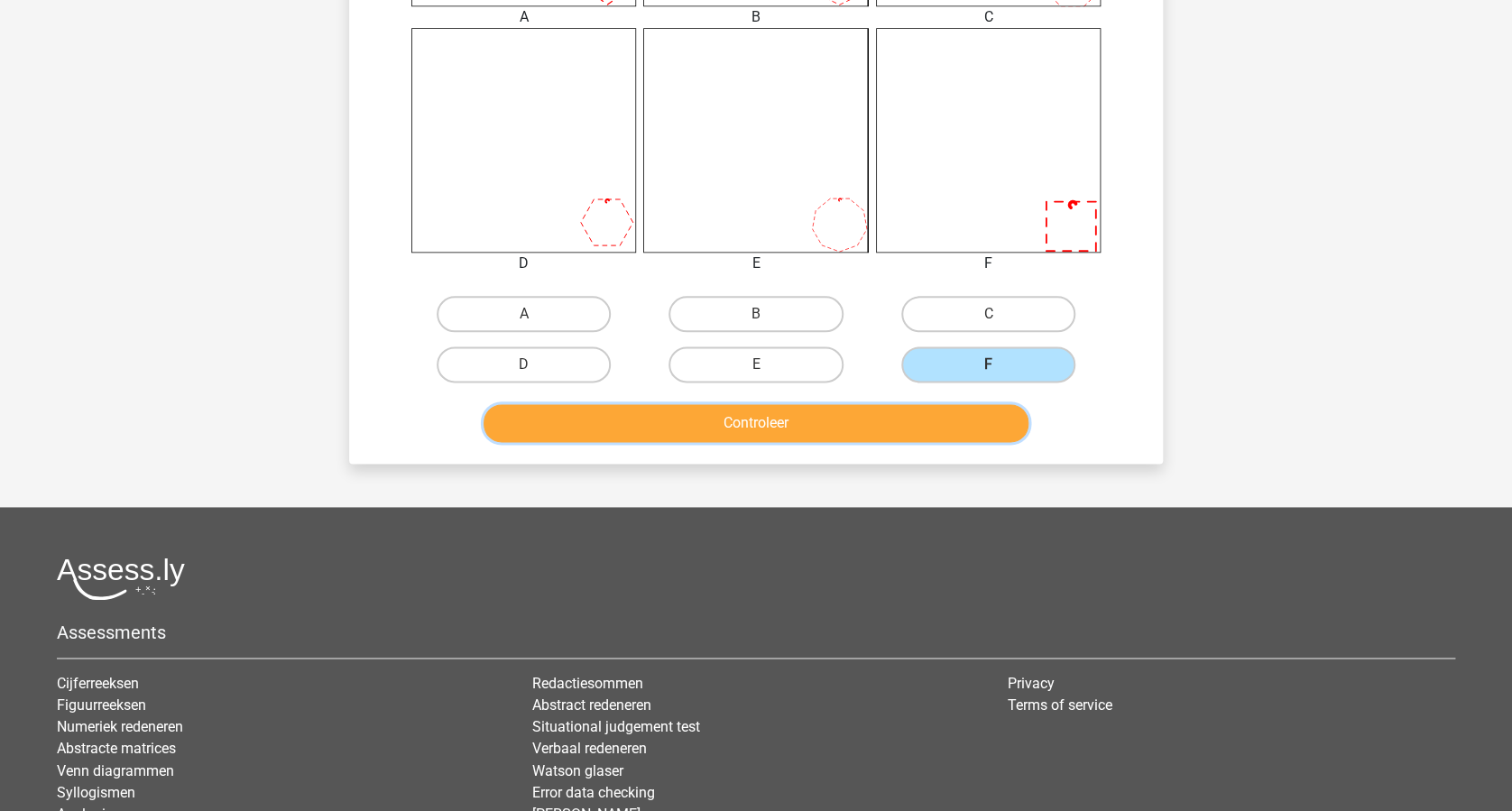
click at [862, 424] on button "Controleer" at bounding box center [756, 422] width 546 height 38
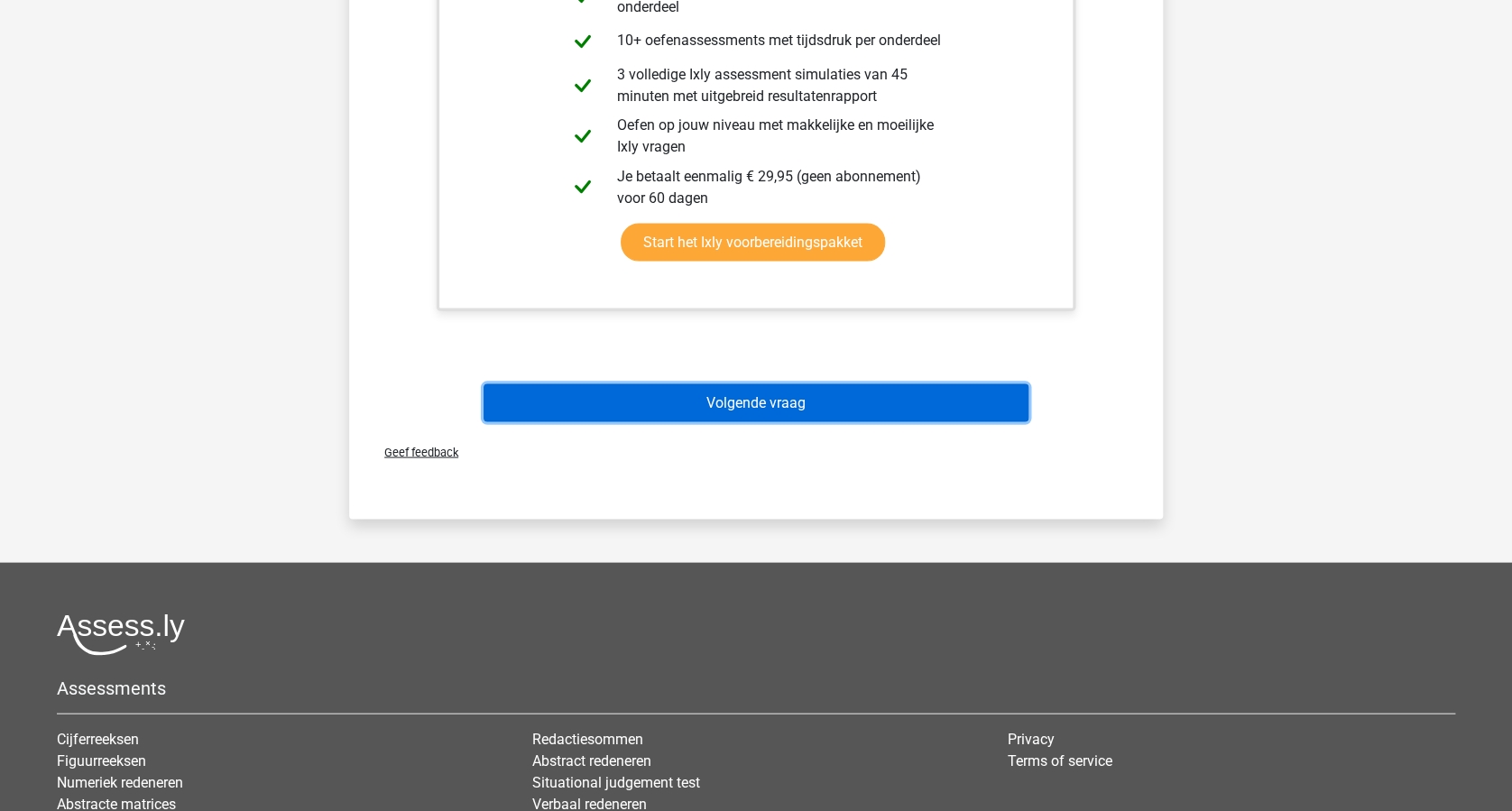
click at [801, 401] on button "Volgende vraag" at bounding box center [756, 402] width 546 height 38
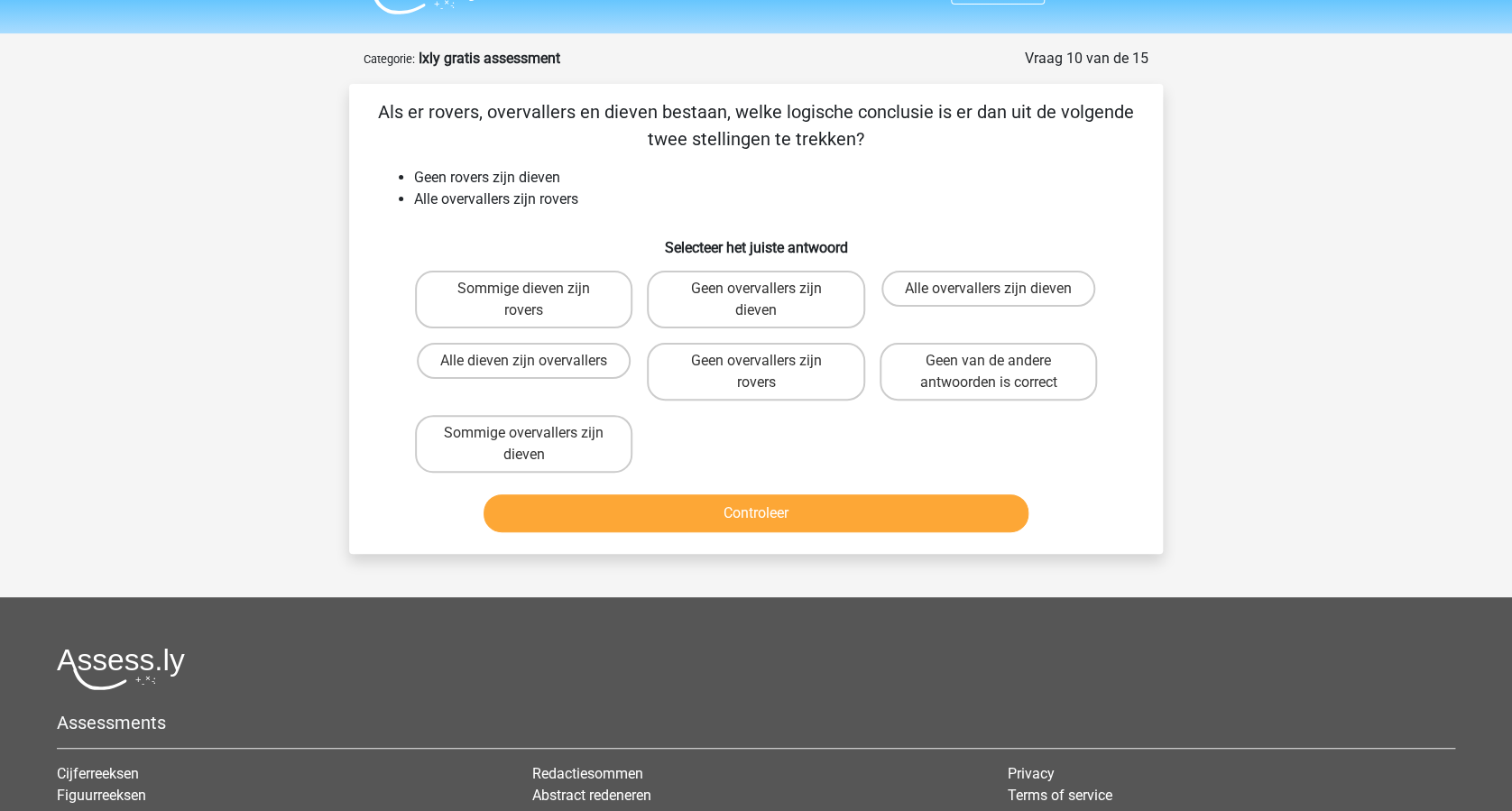
scroll to position [0, 0]
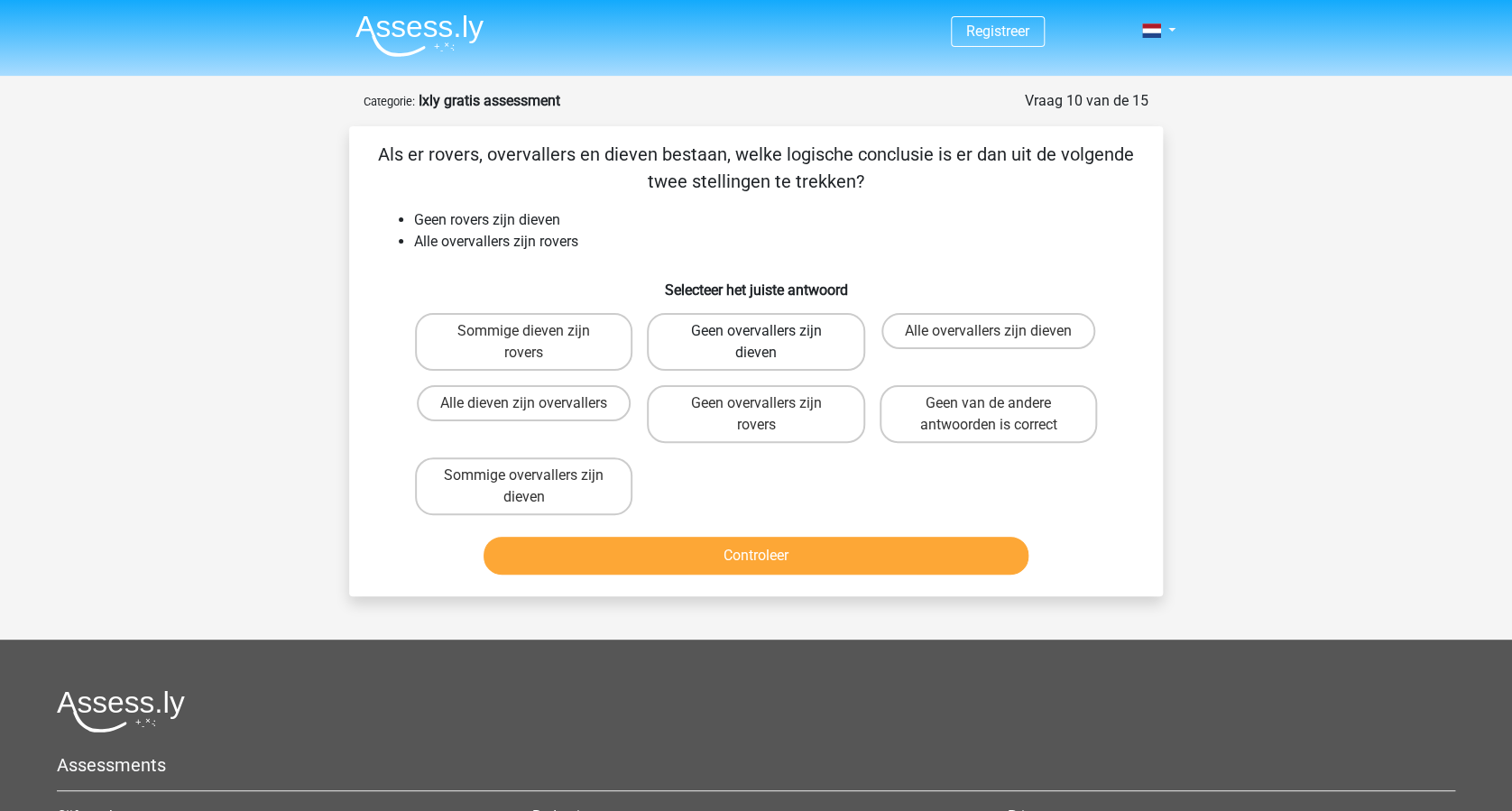
click at [750, 349] on label "Geen overvallers zijn dieven" at bounding box center [755, 342] width 217 height 58
click at [756, 343] on input "Geen overvallers zijn dieven" at bounding box center [762, 337] width 12 height 12
radio input "true"
click at [732, 542] on button "Controleer" at bounding box center [756, 555] width 546 height 38
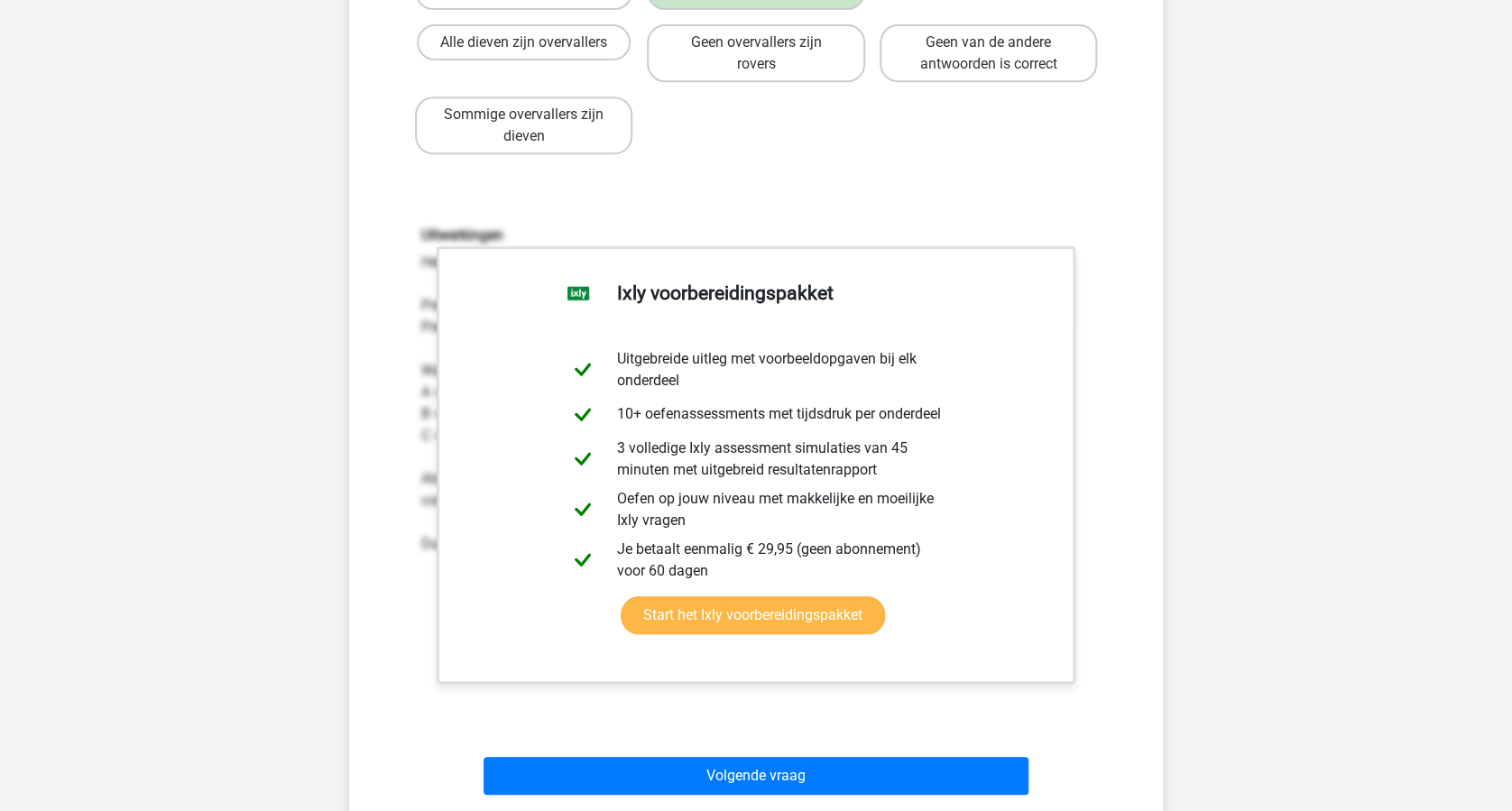
scroll to position [842, 0]
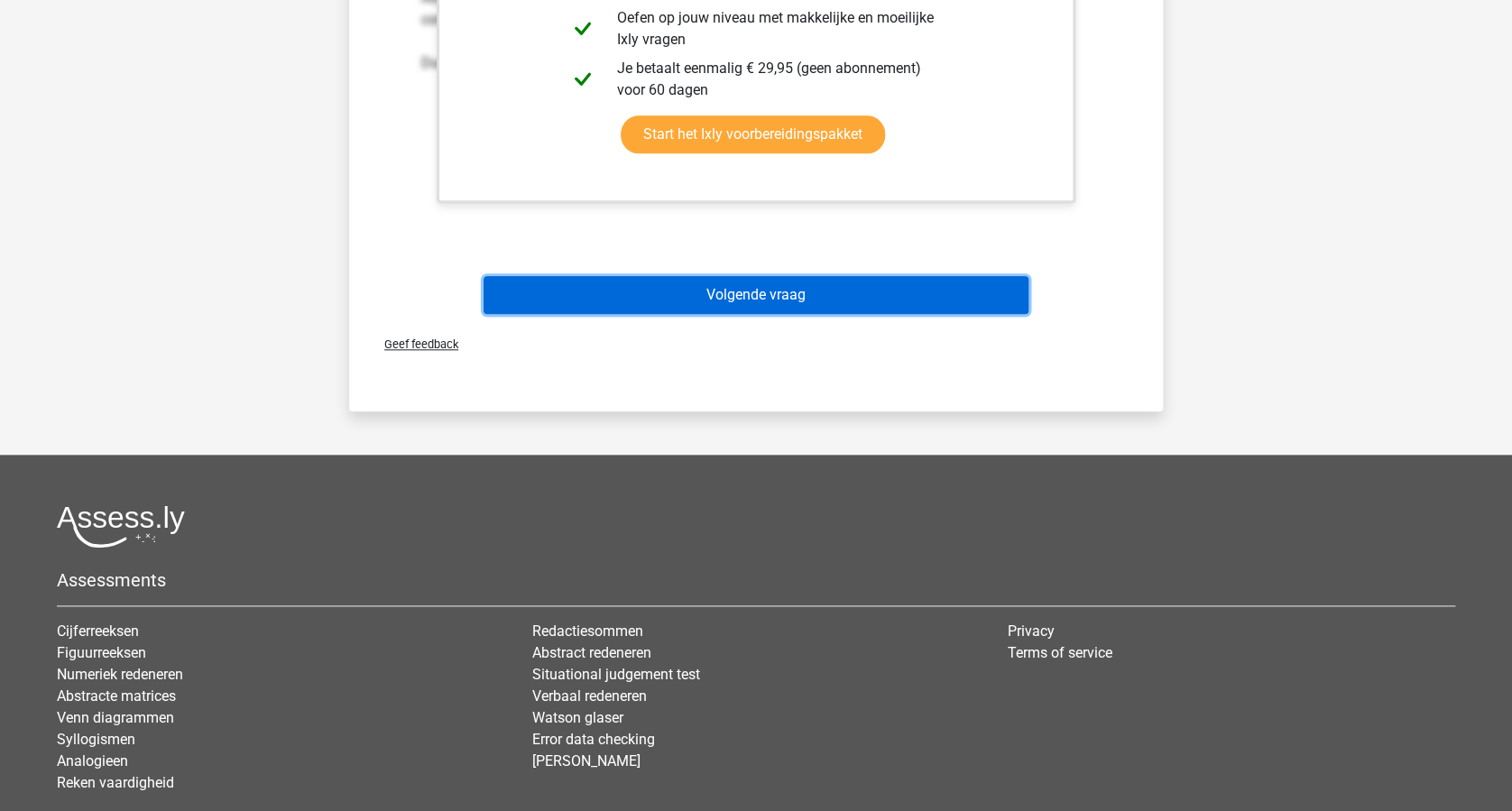
click at [747, 308] on button "Volgende vraag" at bounding box center [756, 294] width 546 height 38
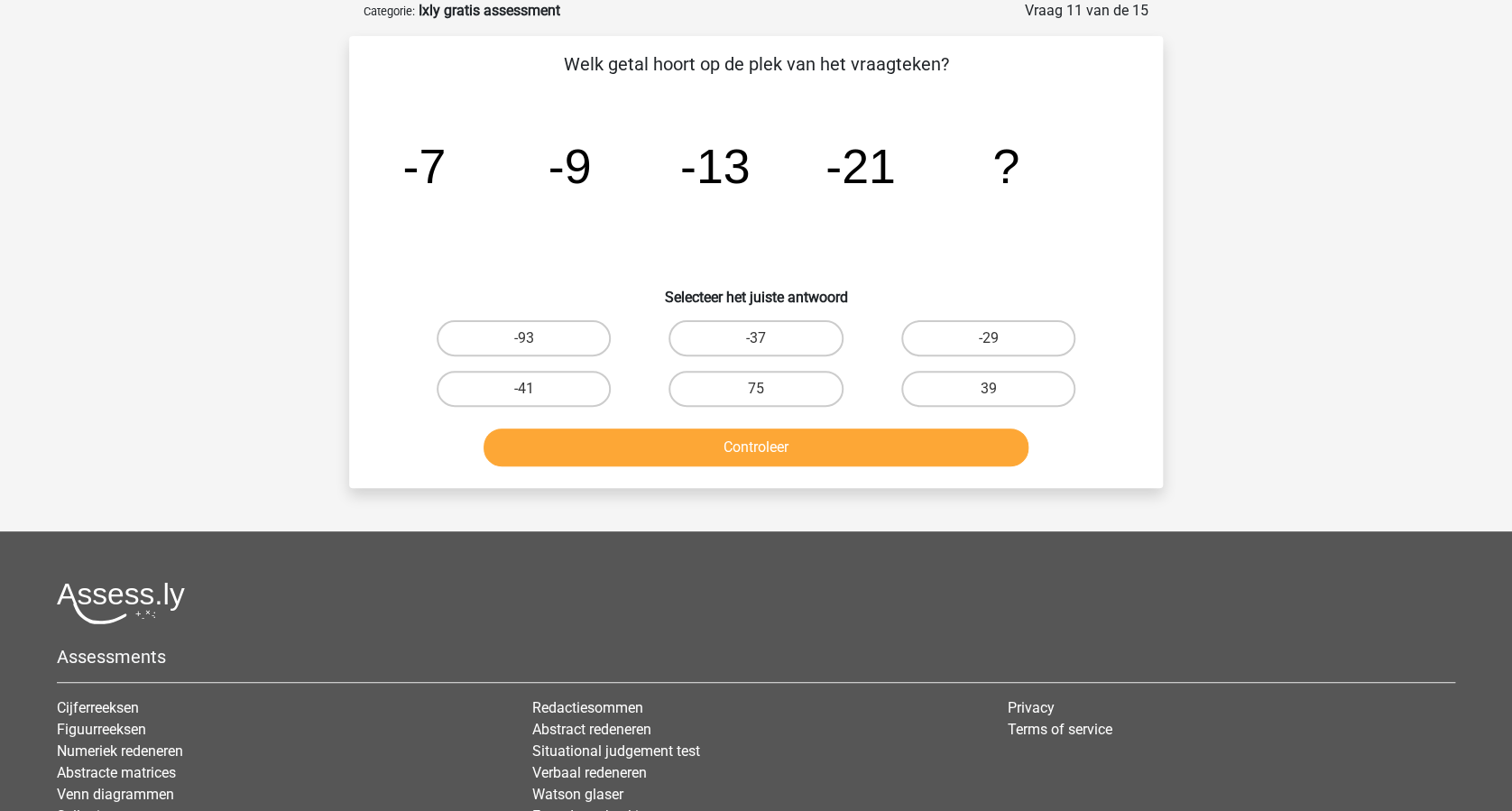
scroll to position [0, 0]
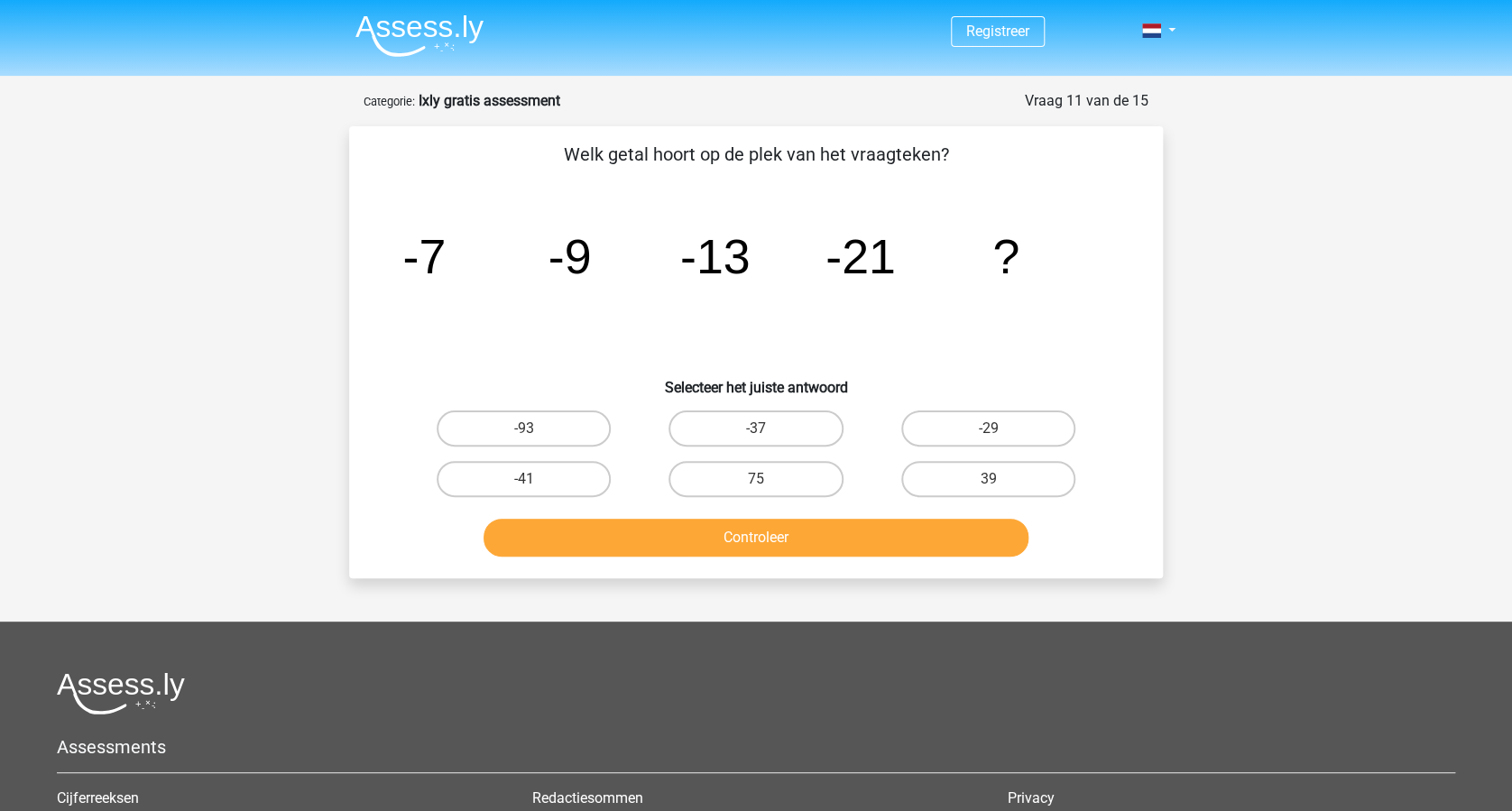
click at [758, 428] on input "-37" at bounding box center [762, 434] width 12 height 12
radio input "true"
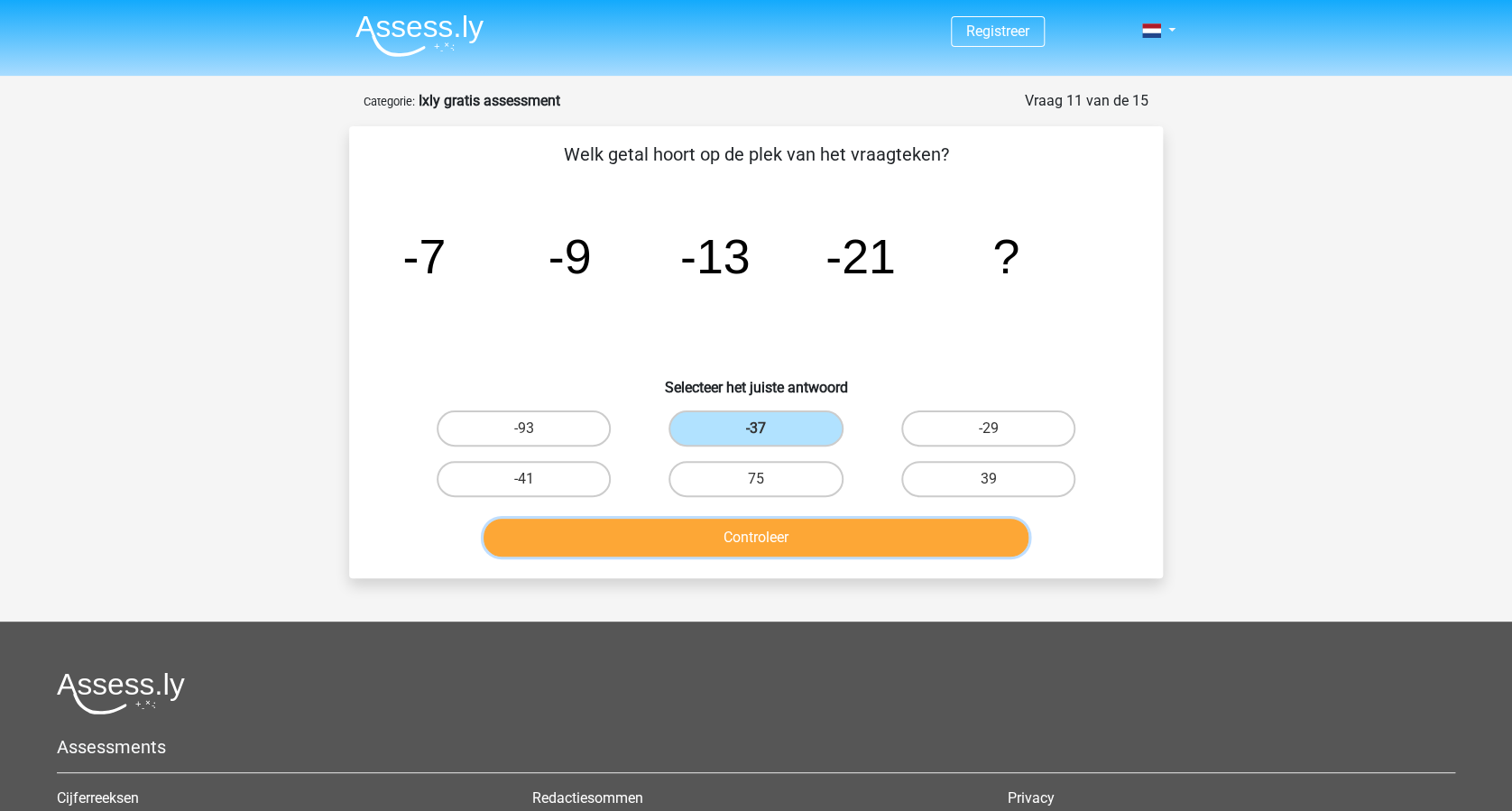
click at [794, 527] on button "Controleer" at bounding box center [756, 537] width 546 height 38
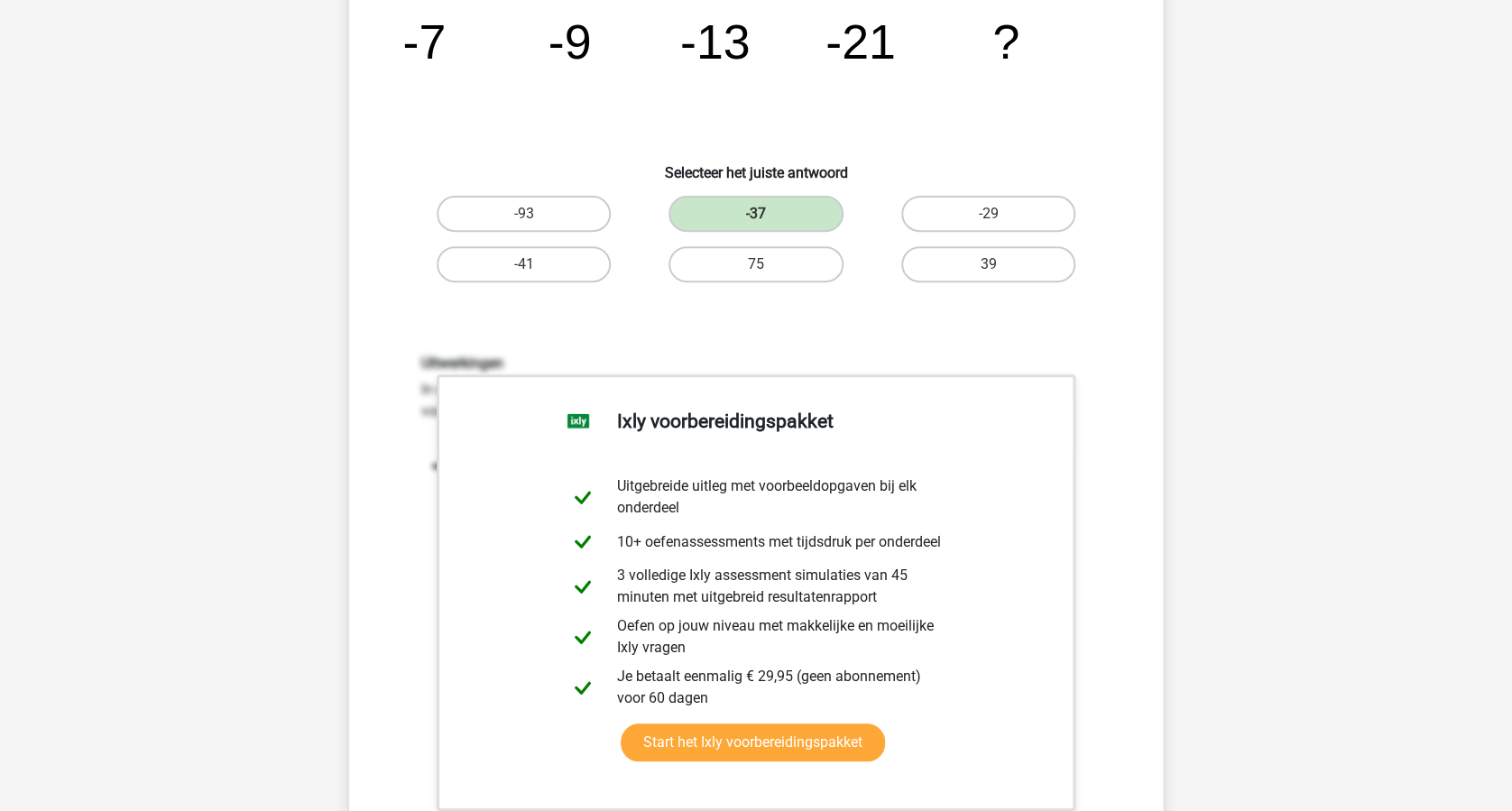
scroll to position [361, 0]
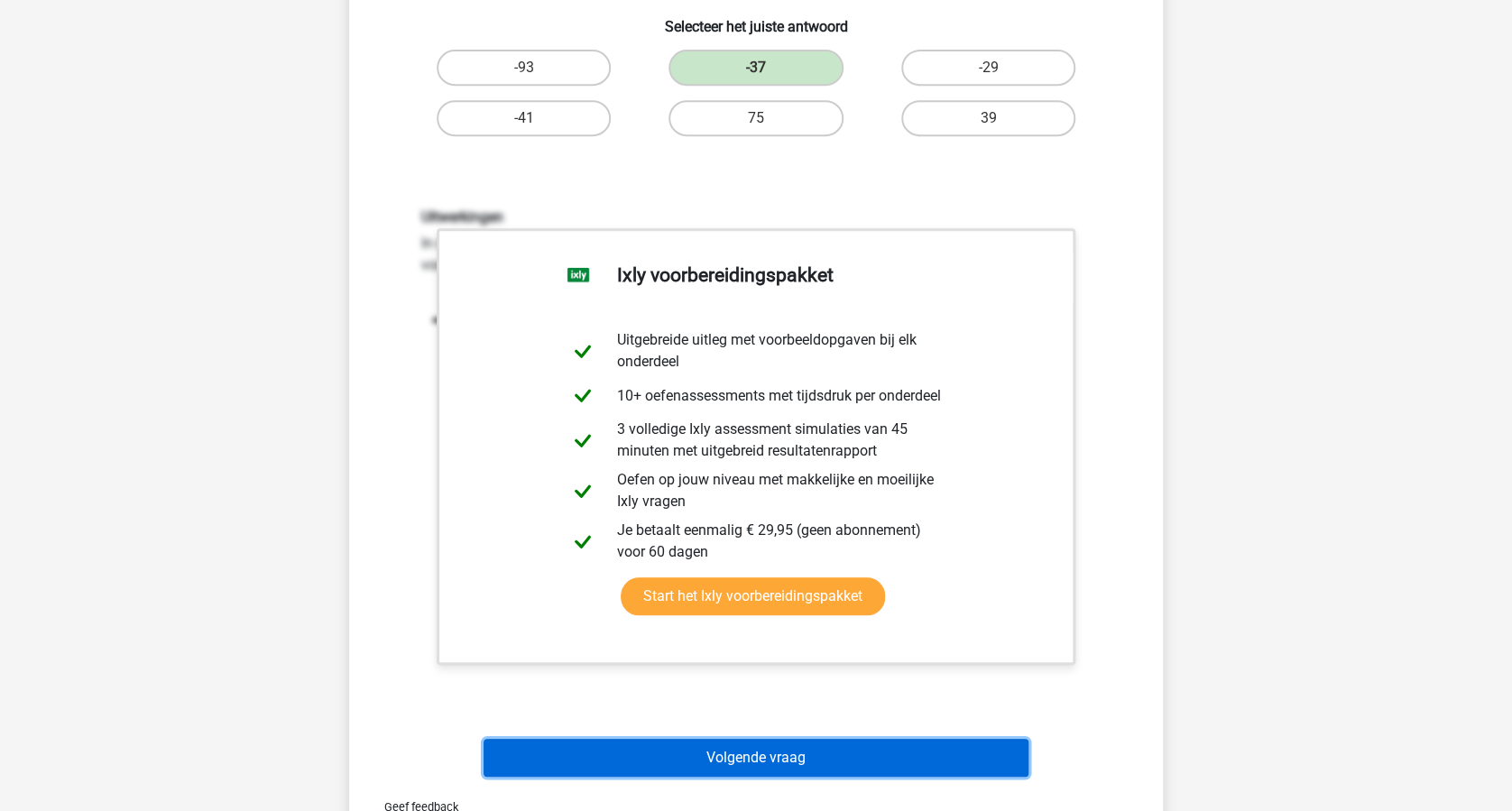
click at [812, 755] on button "Volgende vraag" at bounding box center [756, 757] width 546 height 38
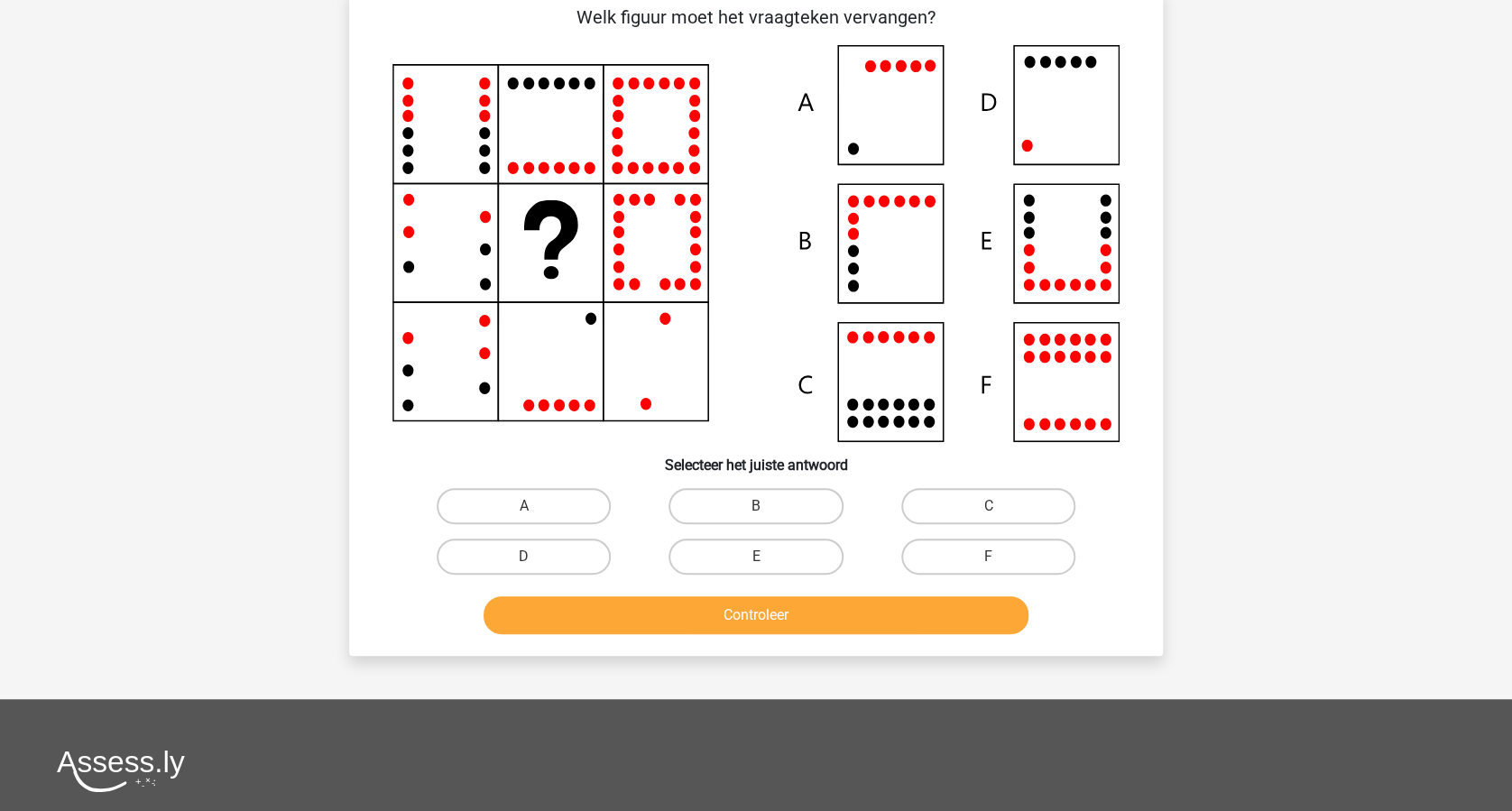
scroll to position [91, 0]
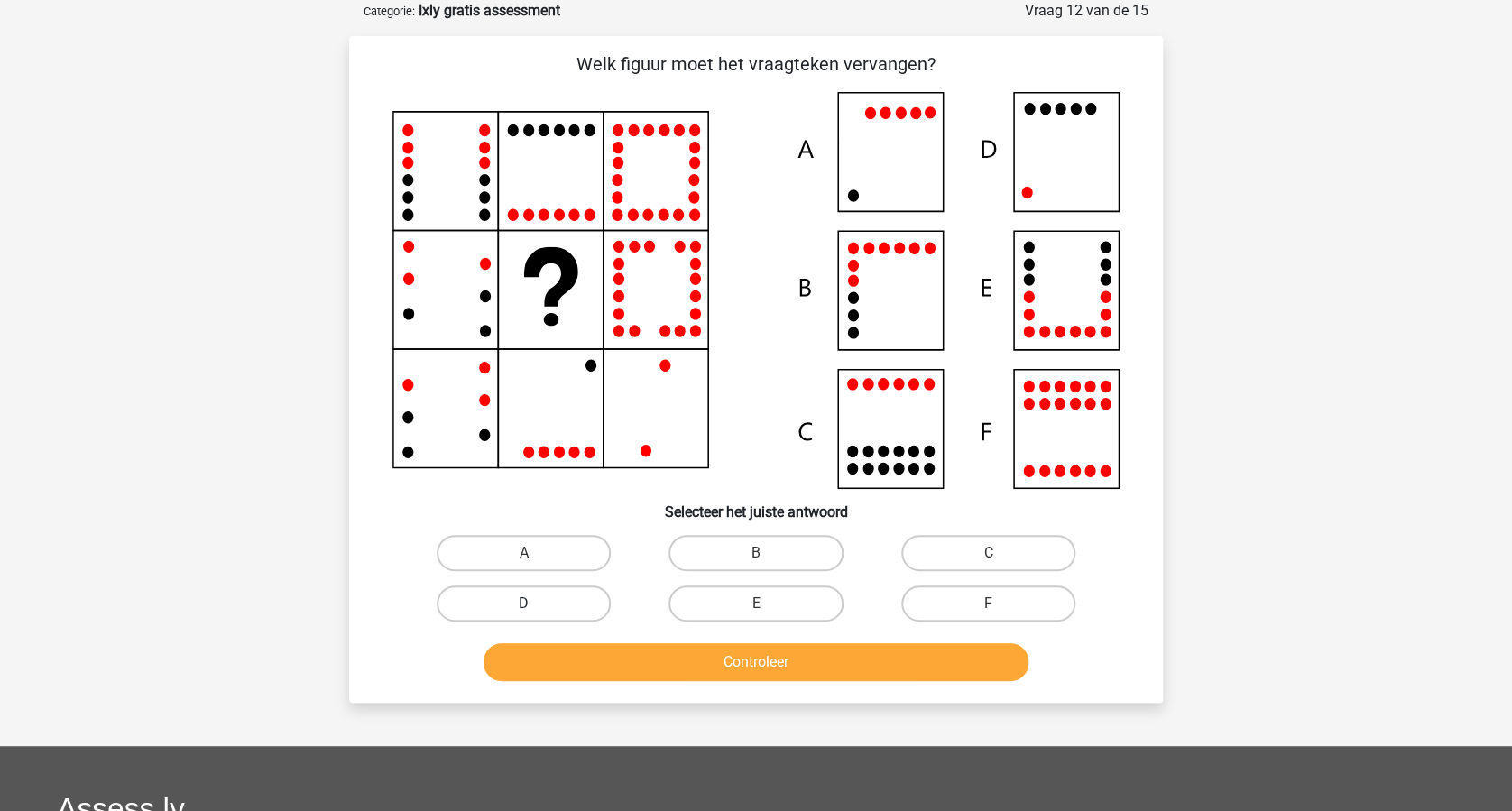
click at [557, 598] on label "D" at bounding box center [524, 603] width 175 height 36
click at [536, 604] on input "D" at bounding box center [530, 609] width 12 height 12
radio input "true"
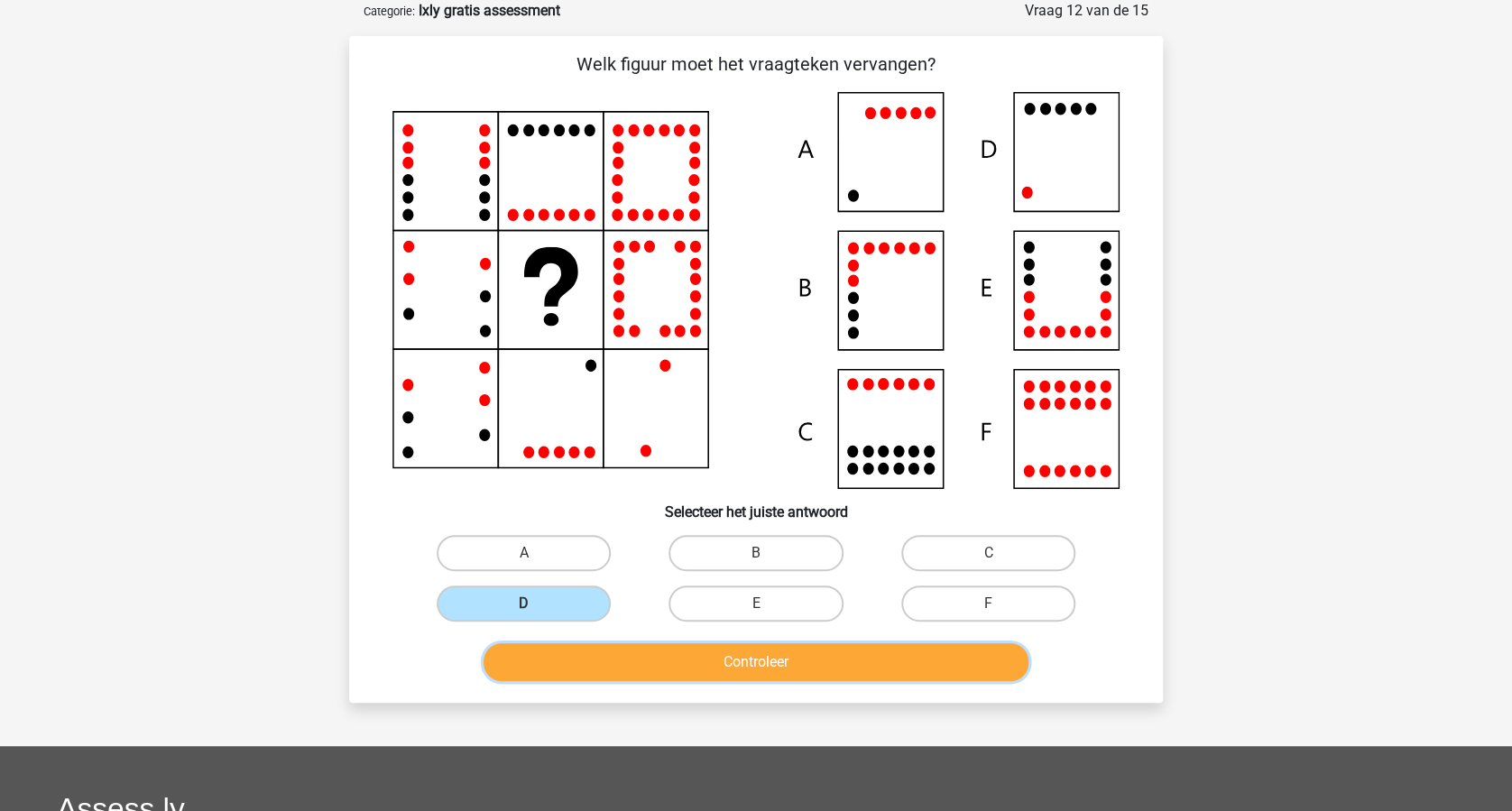
click at [743, 649] on button "Controleer" at bounding box center [756, 662] width 546 height 38
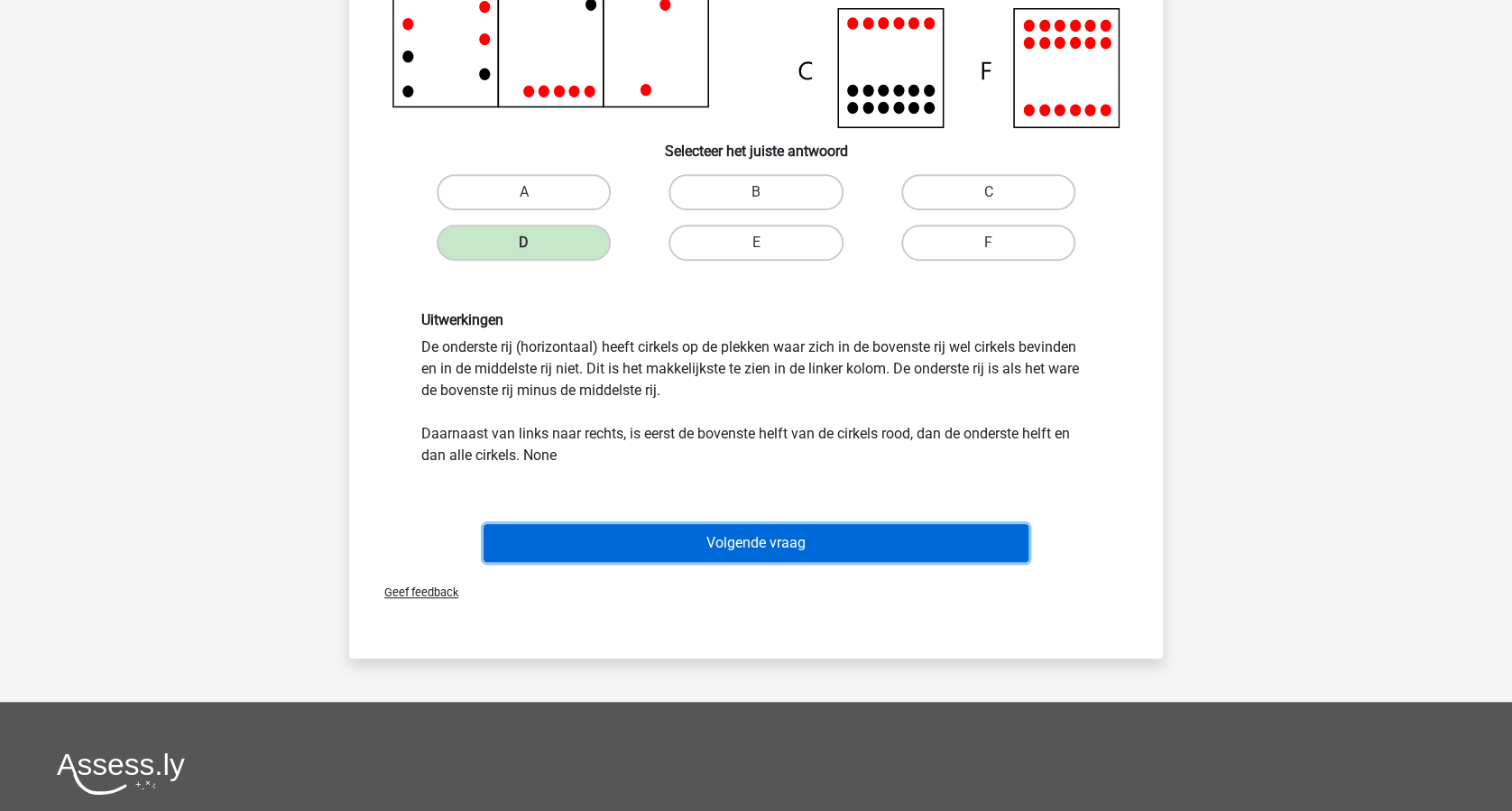
click at [772, 540] on button "Volgende vraag" at bounding box center [756, 543] width 546 height 38
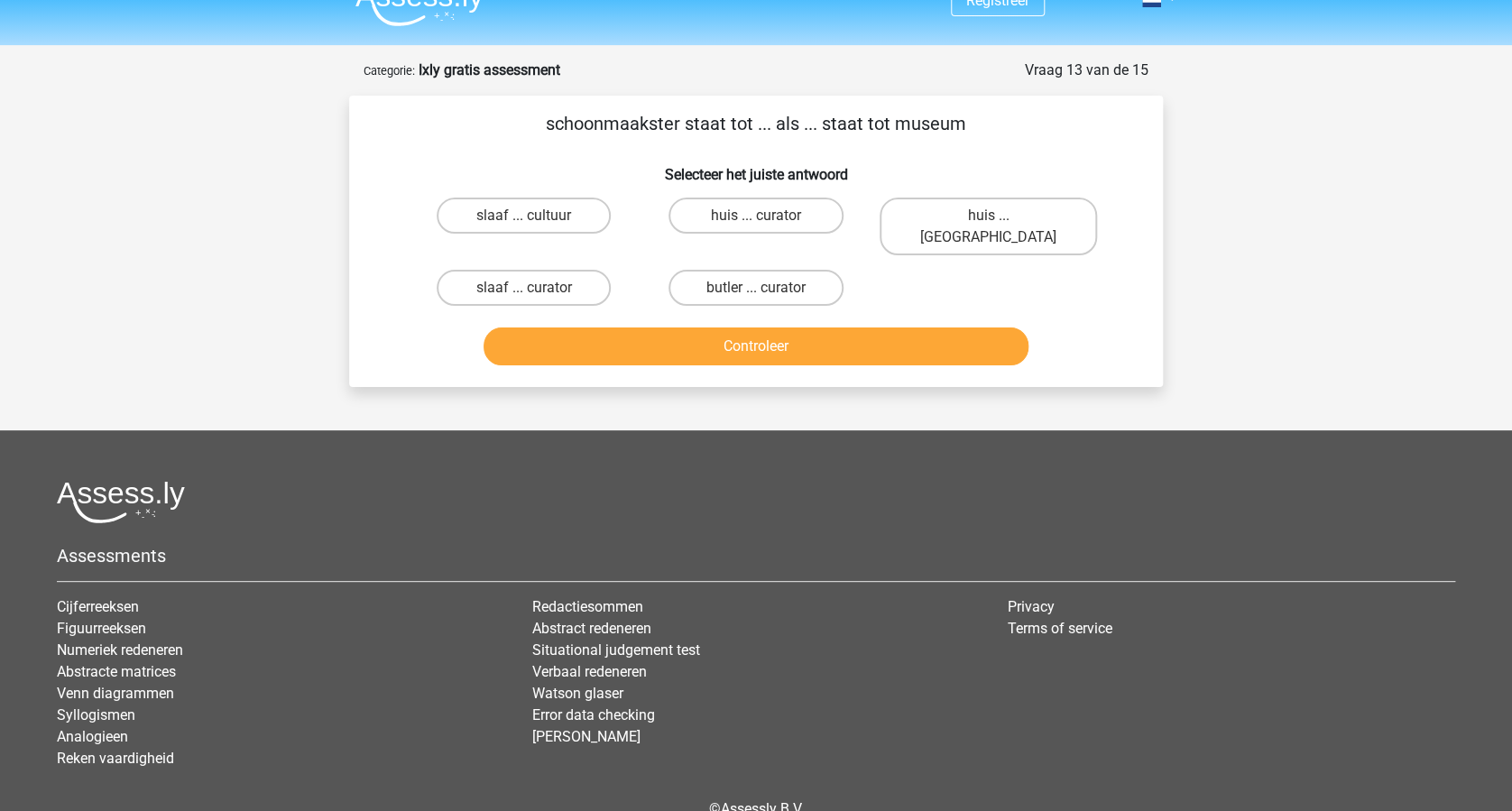
scroll to position [0, 0]
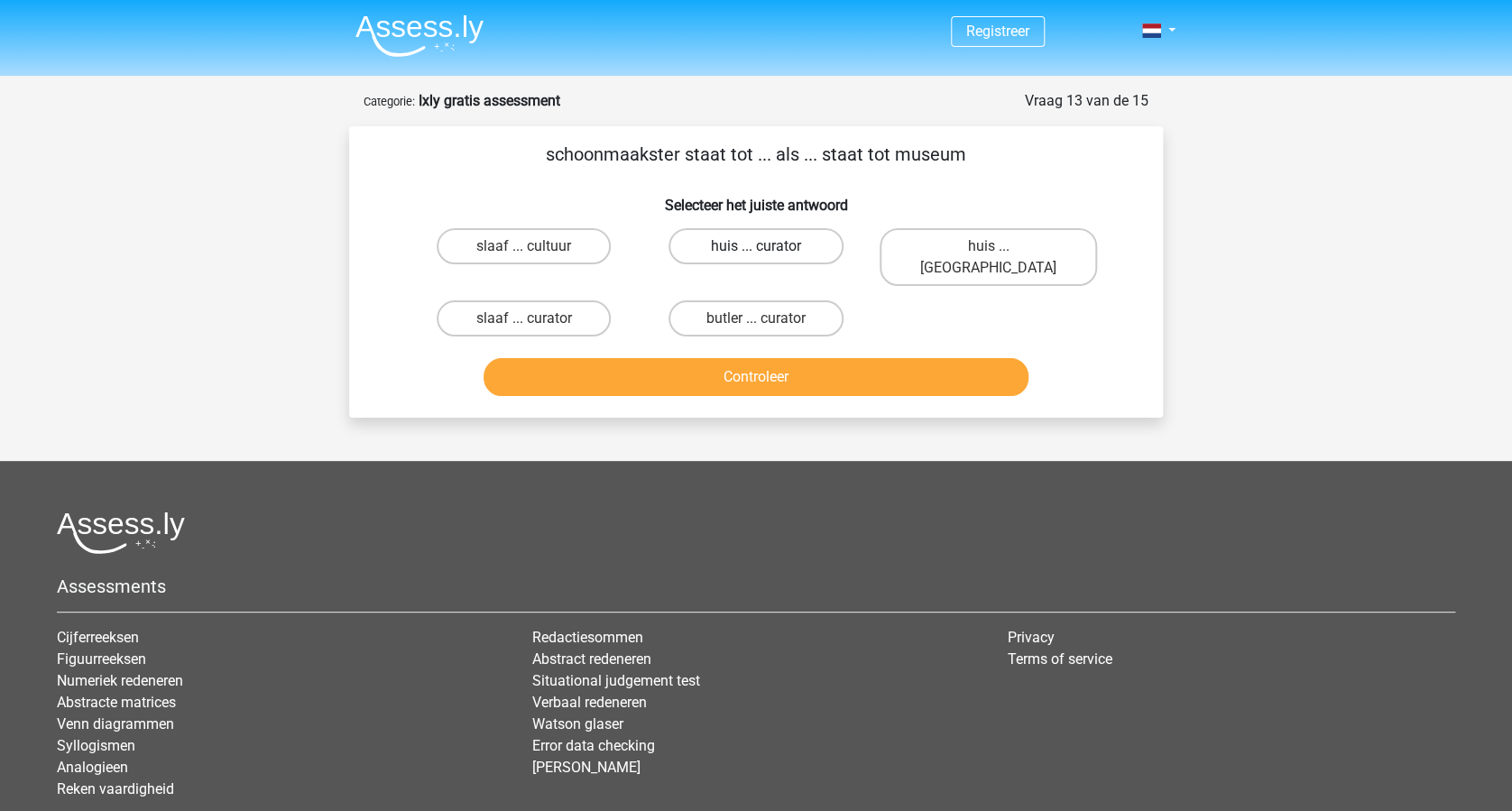
click at [743, 249] on label "huis ... curator" at bounding box center [755, 246] width 175 height 36
click at [756, 249] on input "huis ... curator" at bounding box center [762, 252] width 12 height 12
radio input "true"
click at [776, 358] on button "Controleer" at bounding box center [756, 376] width 546 height 38
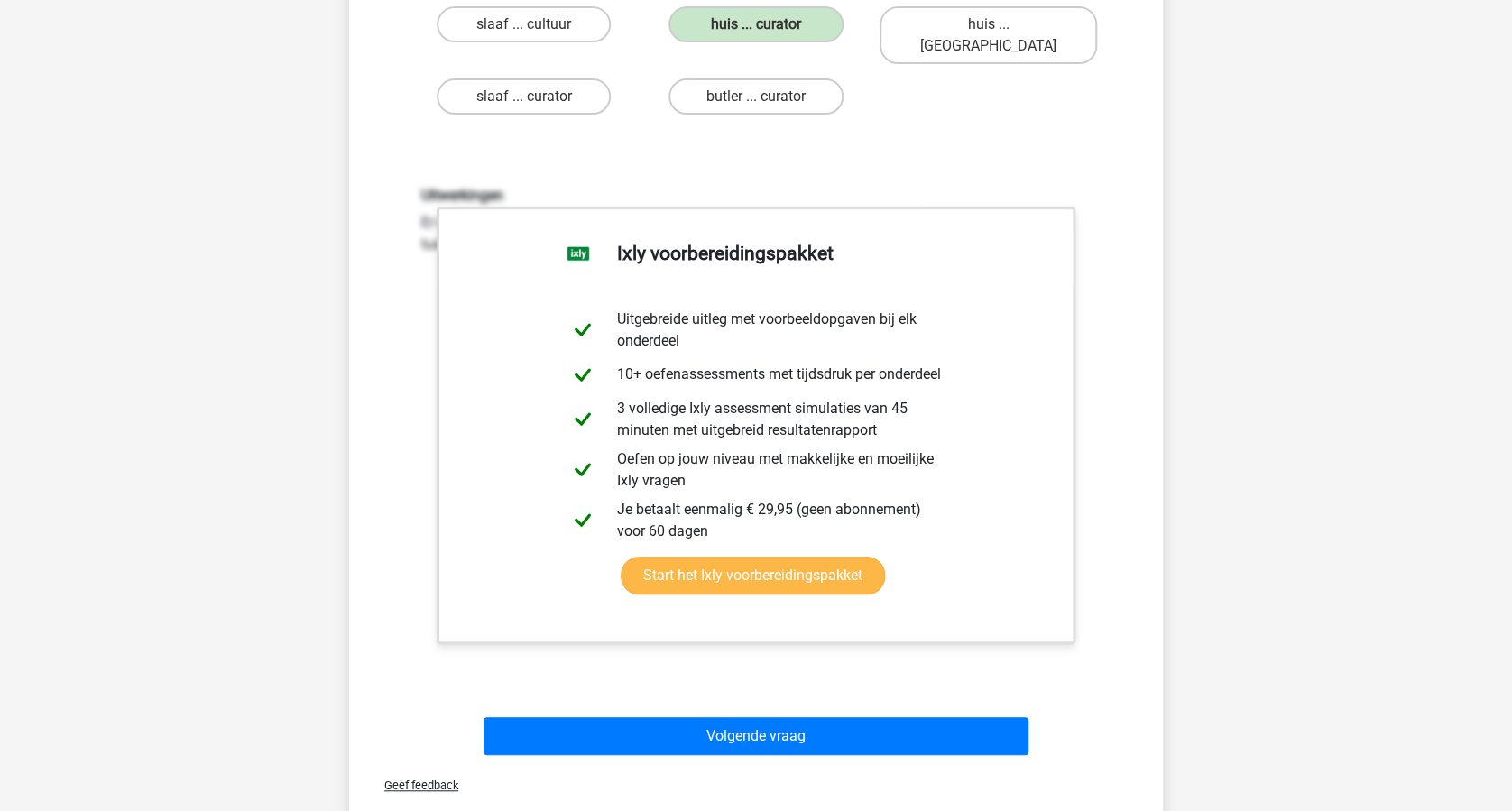
scroll to position [361, 0]
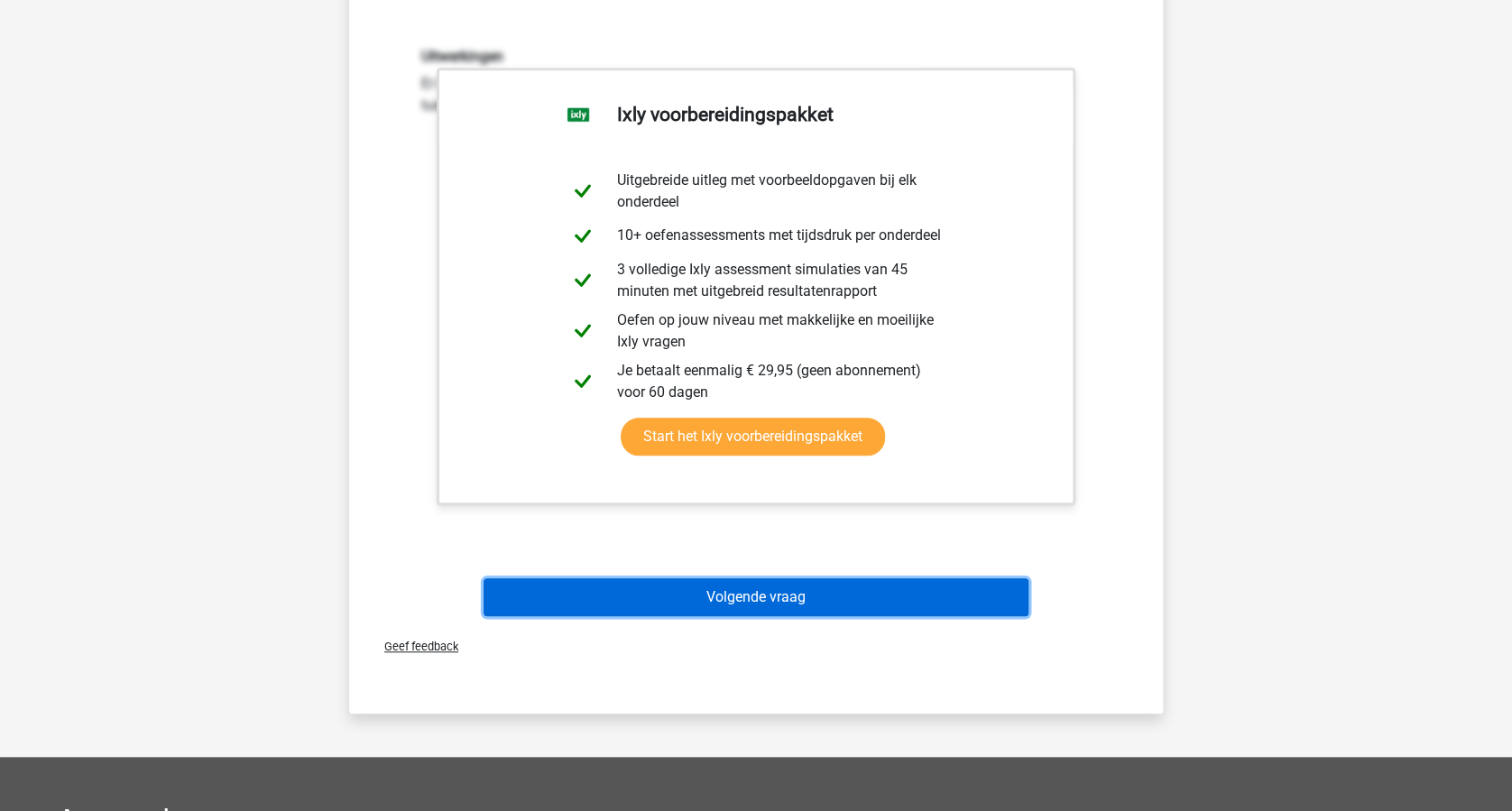
click at [835, 579] on button "Volgende vraag" at bounding box center [756, 597] width 546 height 38
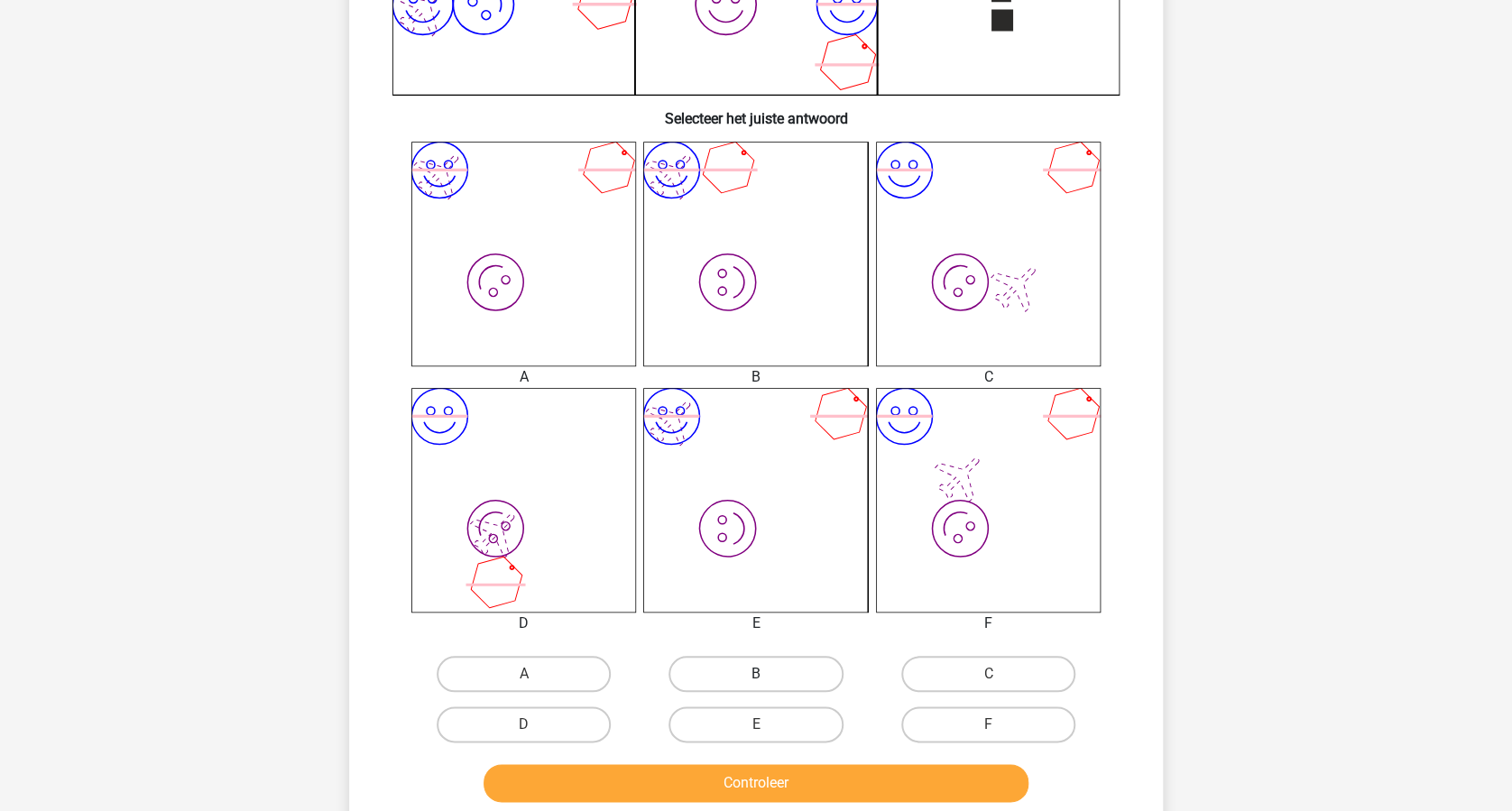
scroll to position [721, 0]
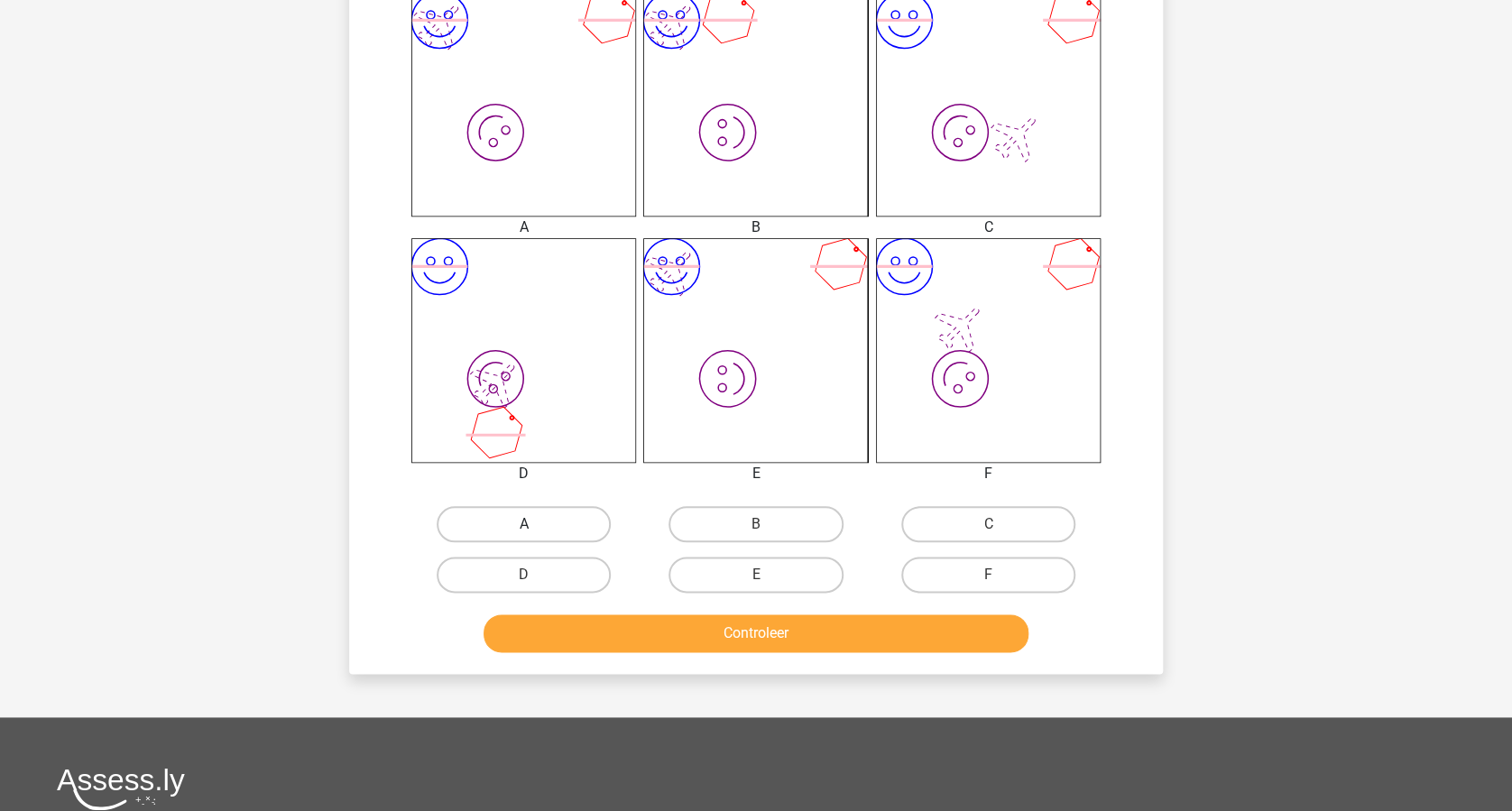
click at [553, 512] on label "A" at bounding box center [524, 524] width 175 height 36
click at [536, 525] on input "A" at bounding box center [530, 530] width 12 height 12
radio input "true"
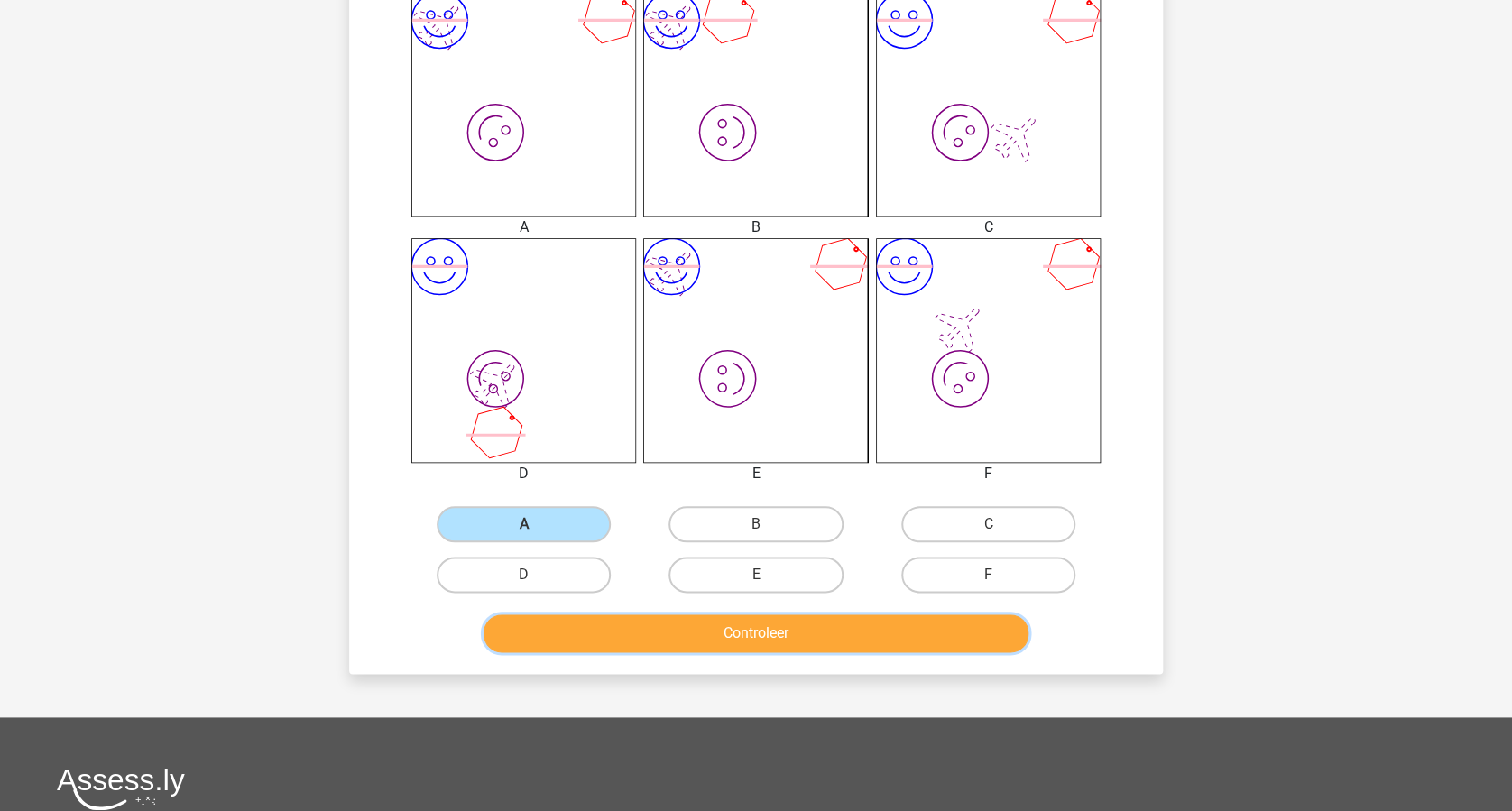
click at [796, 626] on button "Controleer" at bounding box center [756, 633] width 546 height 38
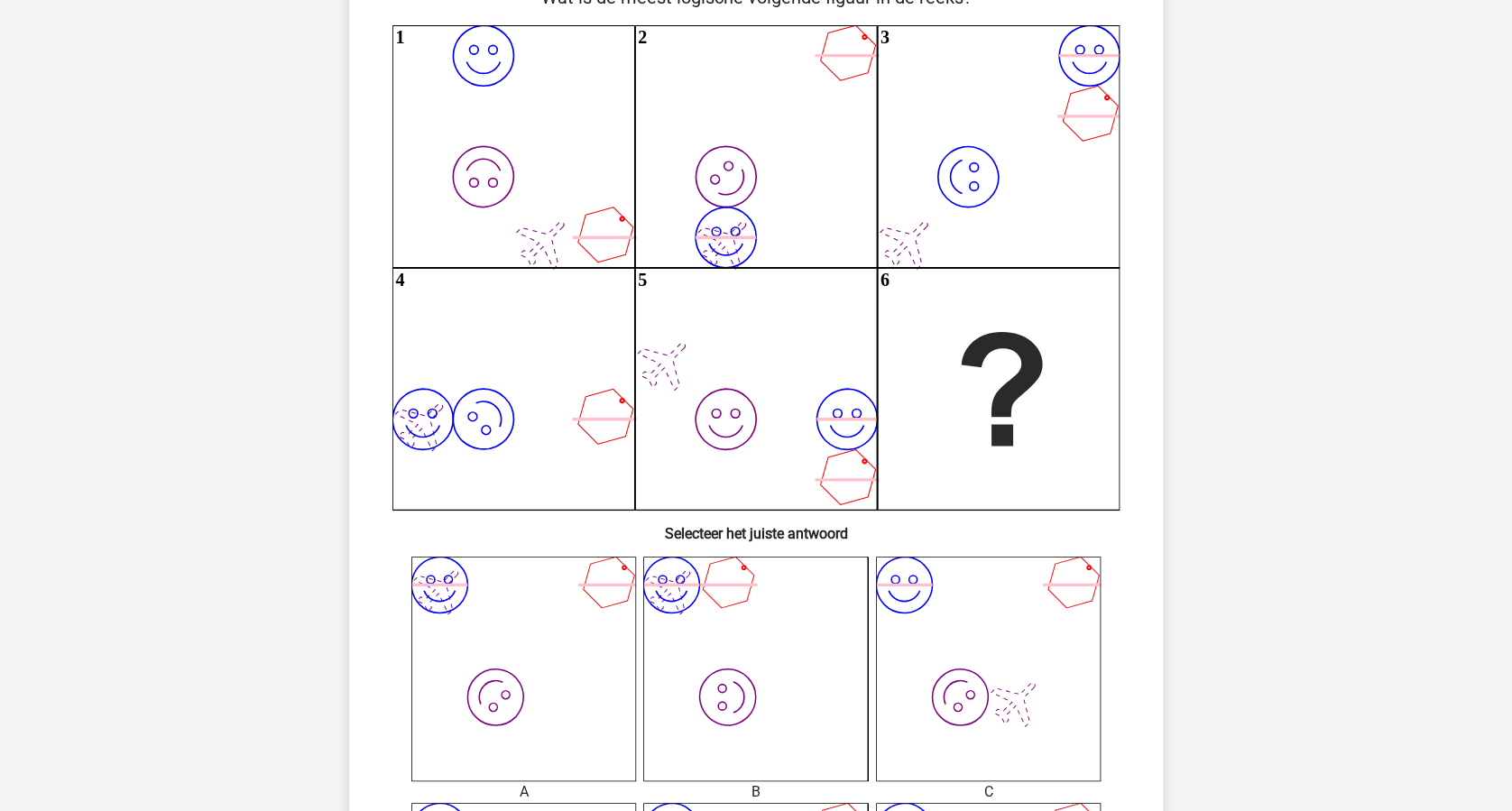
scroll to position [120, 0]
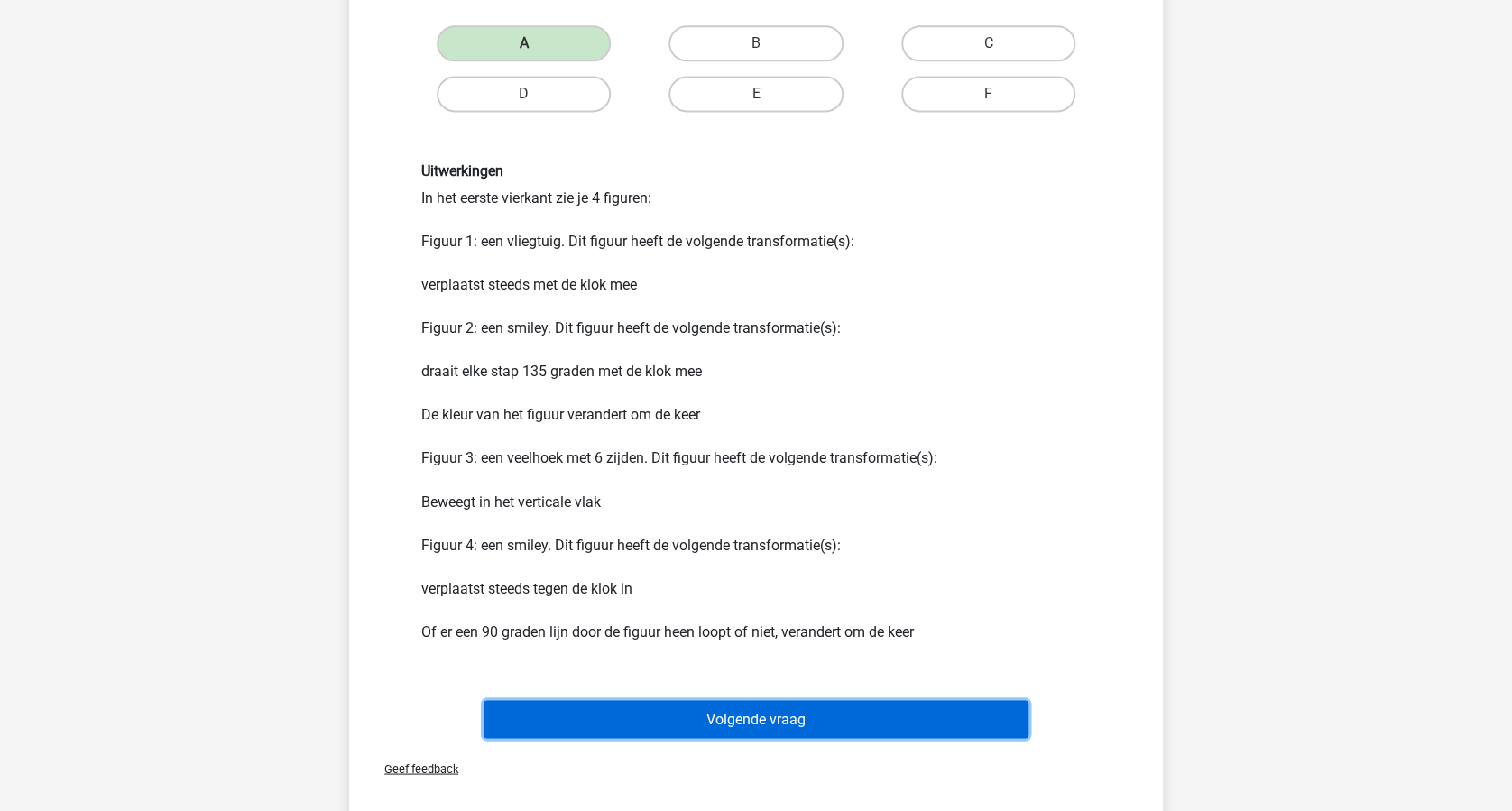
click at [830, 700] on button "Volgende vraag" at bounding box center [756, 718] width 546 height 38
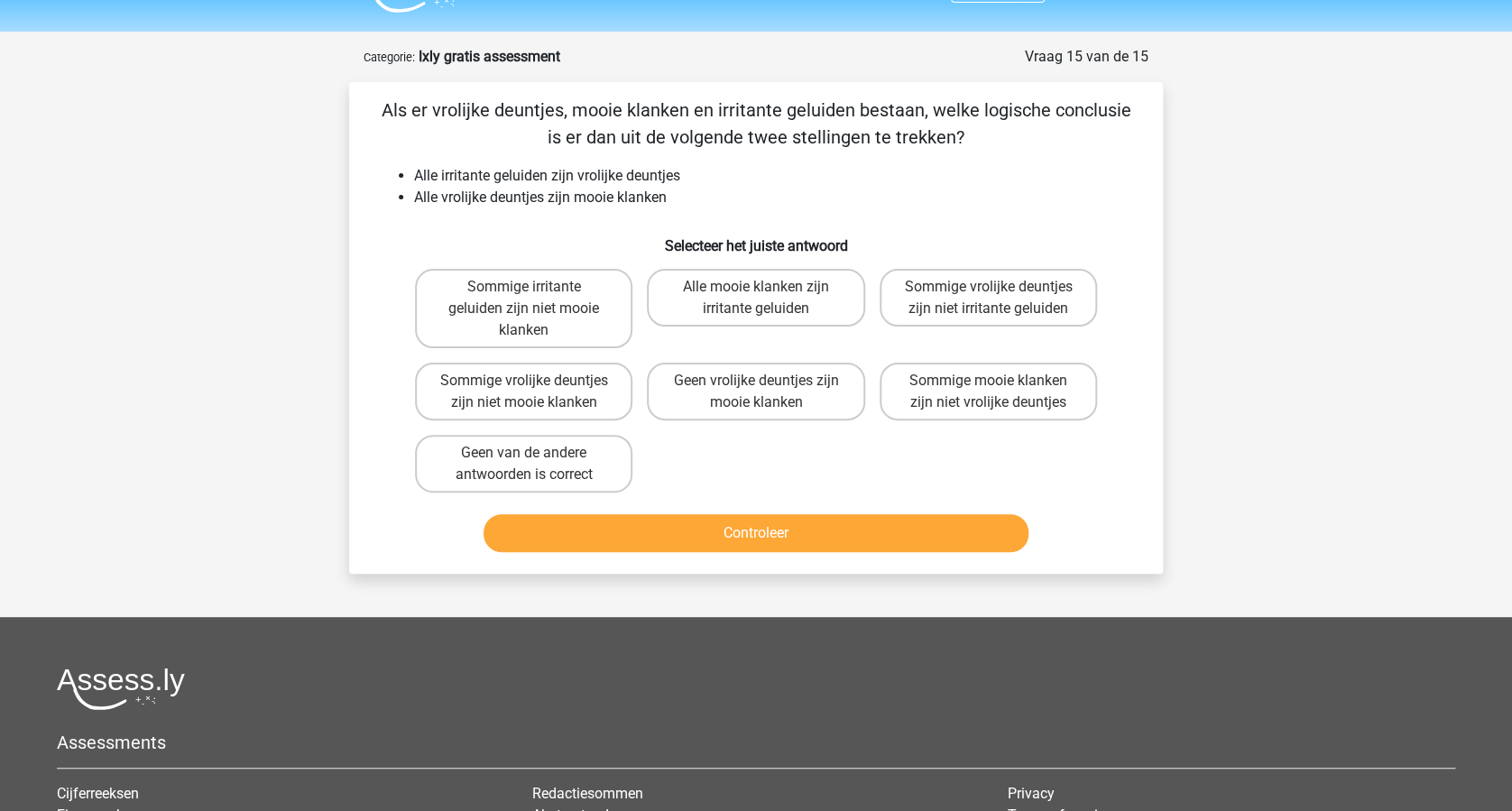
scroll to position [0, 0]
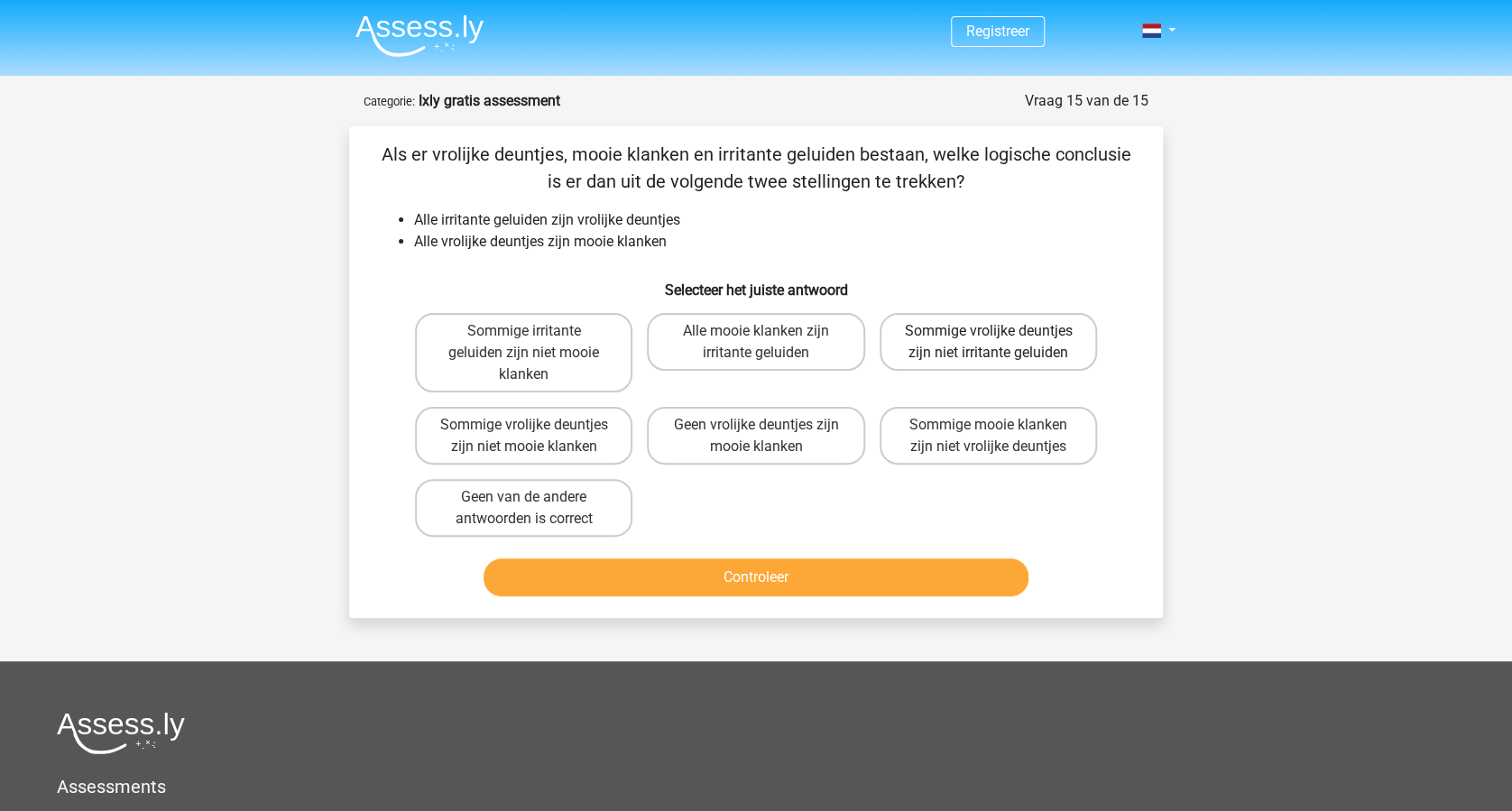
click at [1026, 343] on label "Sommige vrolijke deuntjes zijn niet irritante geluiden" at bounding box center [987, 342] width 217 height 58
click at [1000, 343] on input "Sommige vrolijke deuntjes zijn niet irritante geluiden" at bounding box center [993, 337] width 12 height 12
radio input "true"
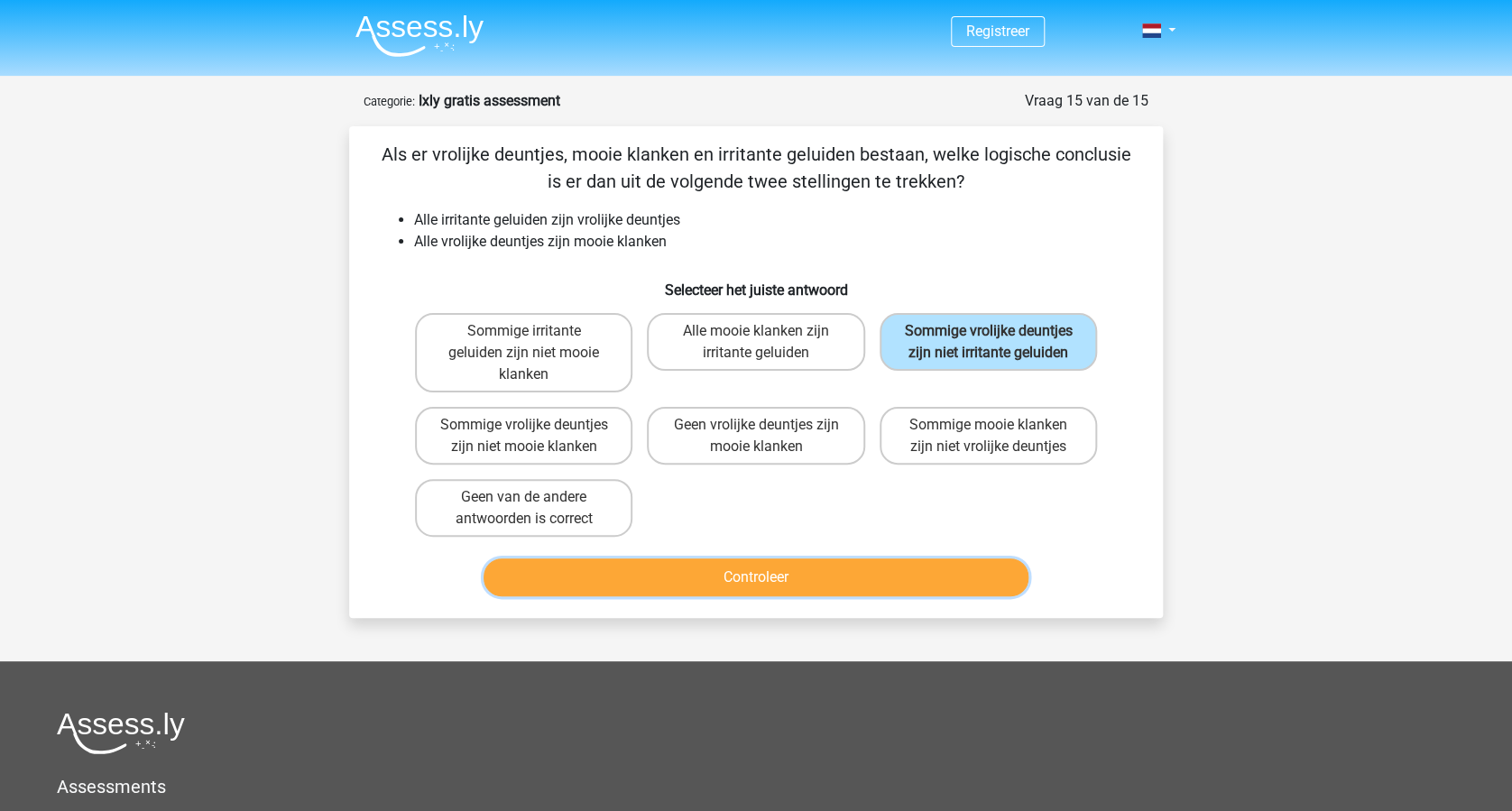
click at [858, 563] on button "Controleer" at bounding box center [756, 577] width 546 height 38
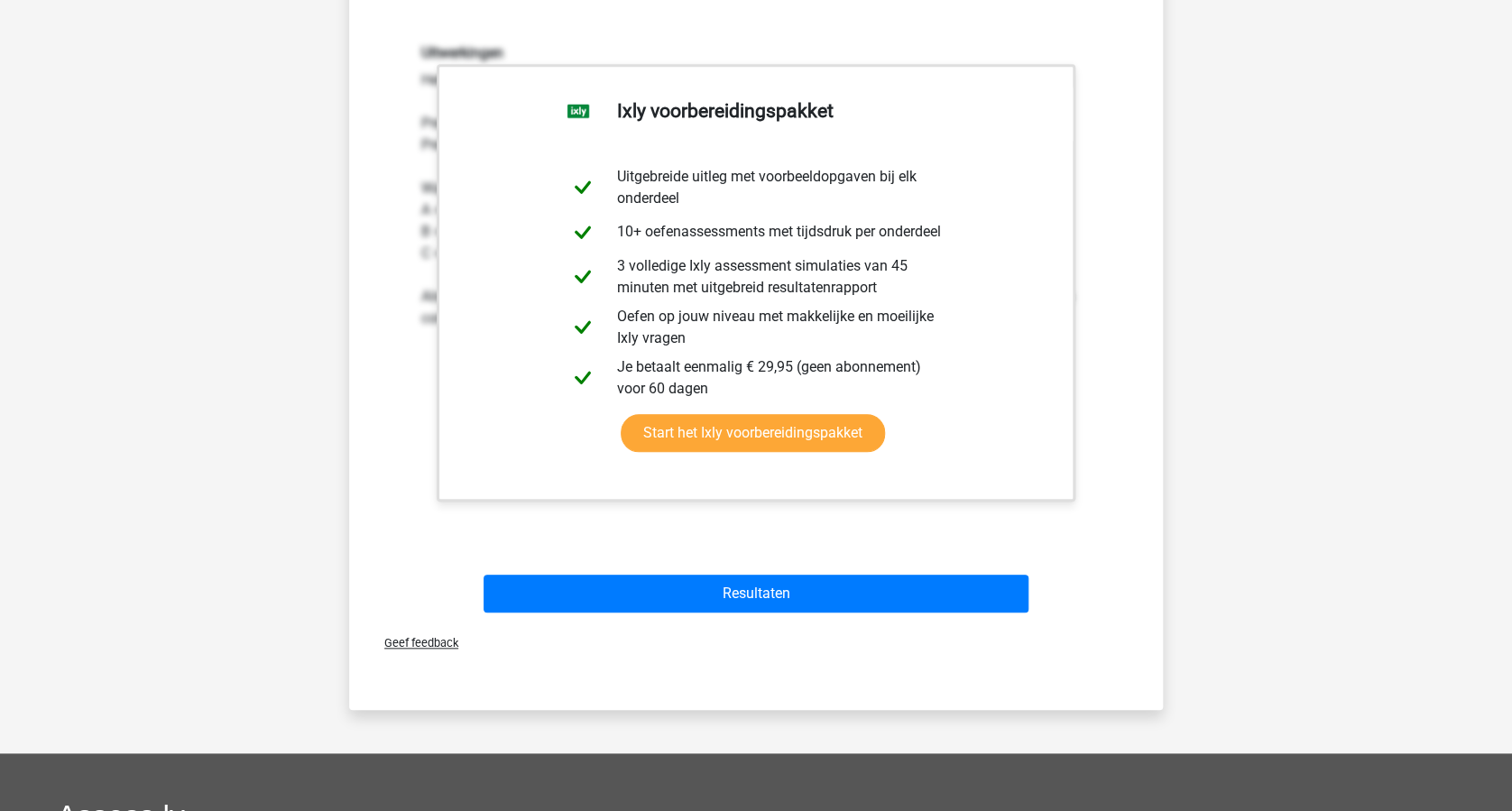
scroll to position [601, 0]
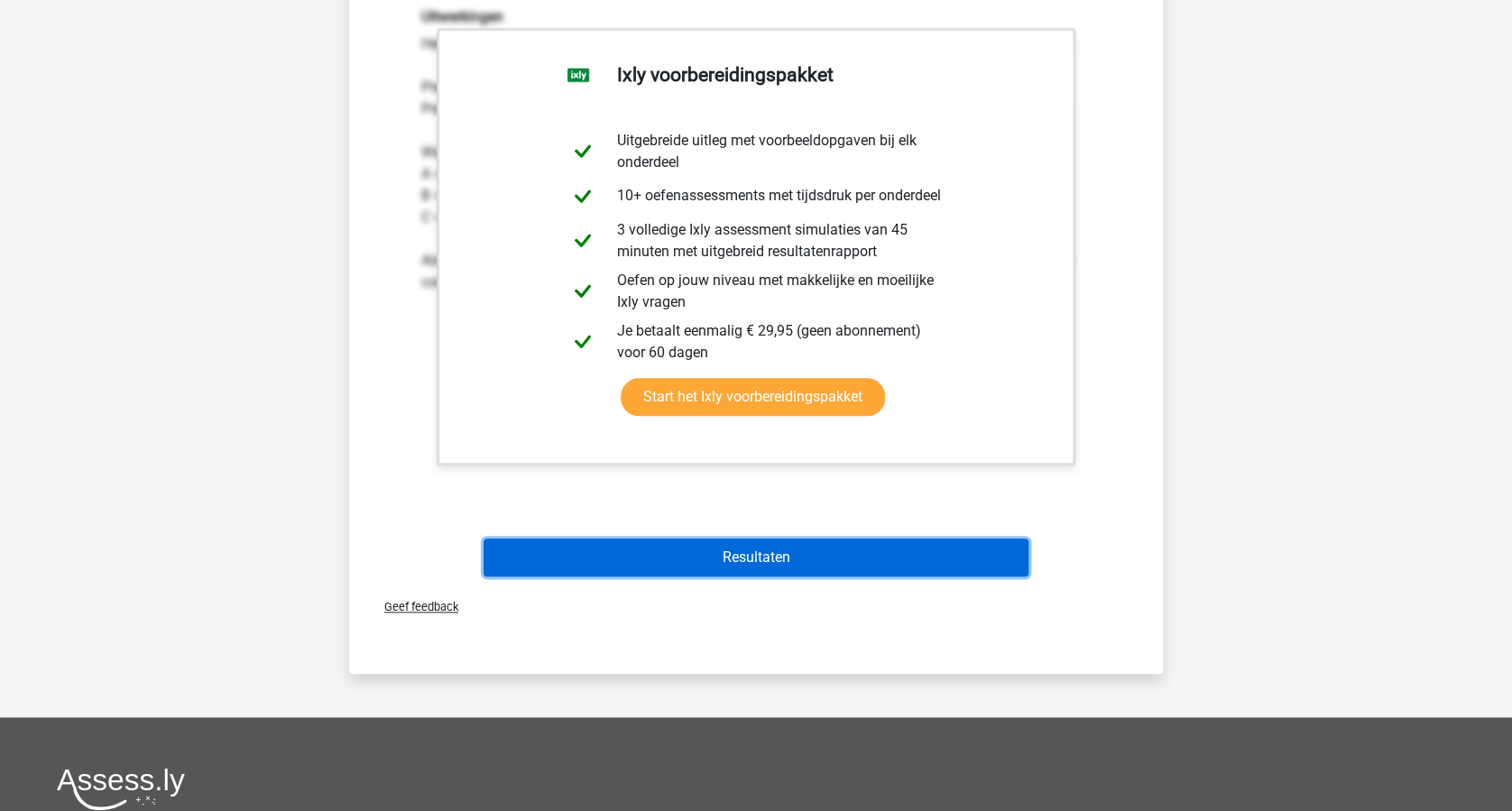
click at [800, 557] on button "Resultaten" at bounding box center [756, 557] width 546 height 38
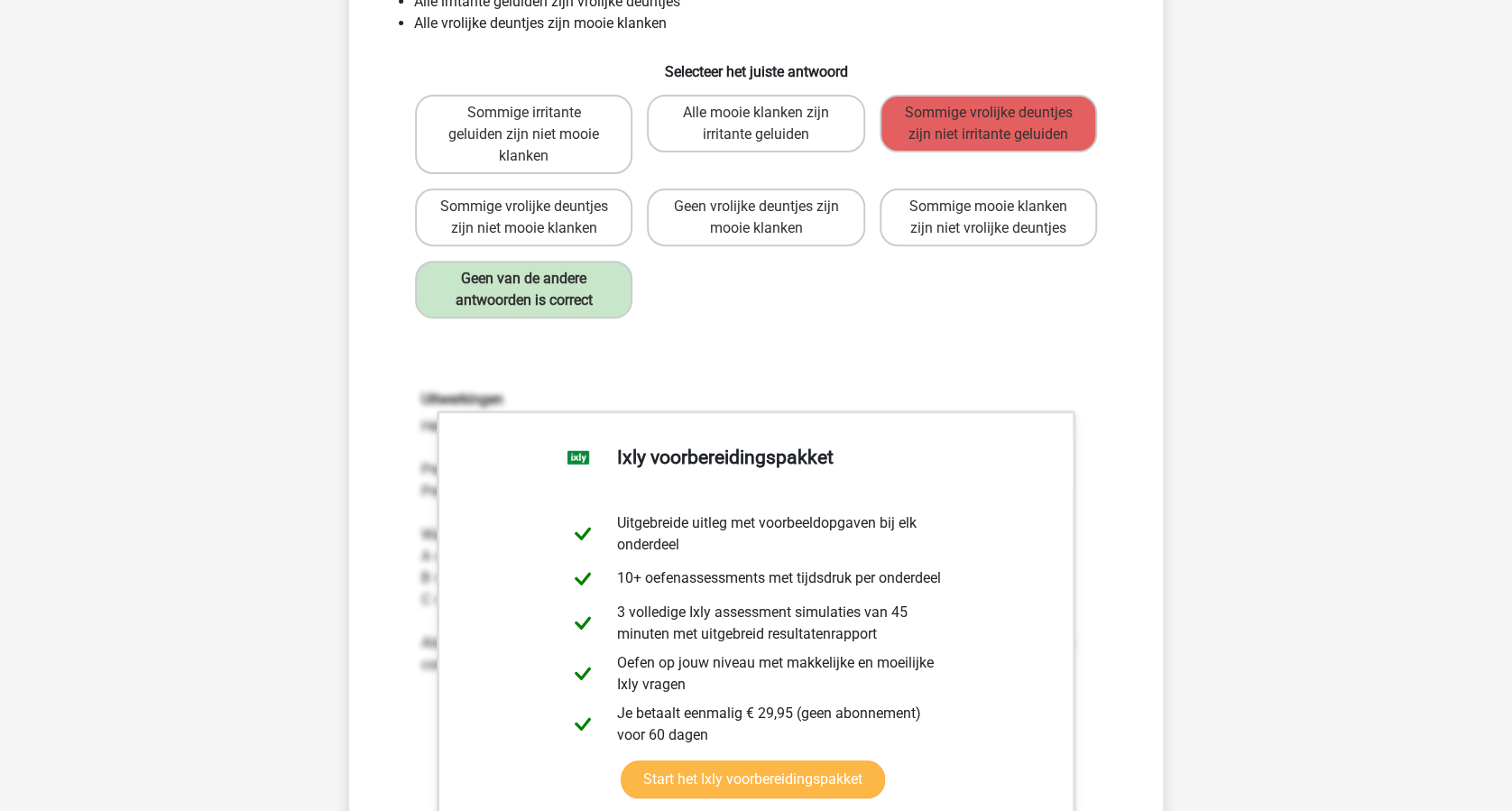
scroll to position [120, 0]
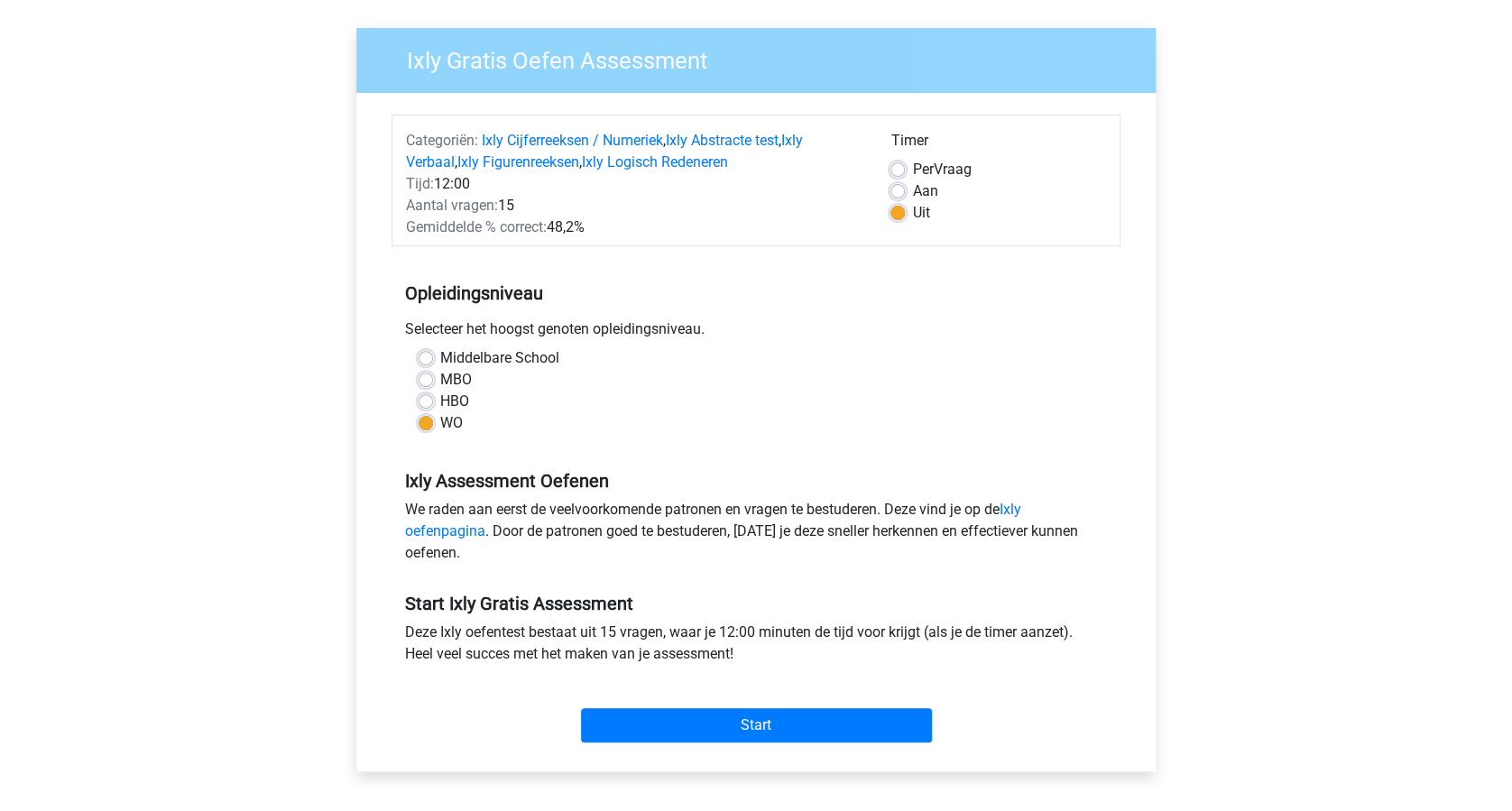
scroll to position [361, 0]
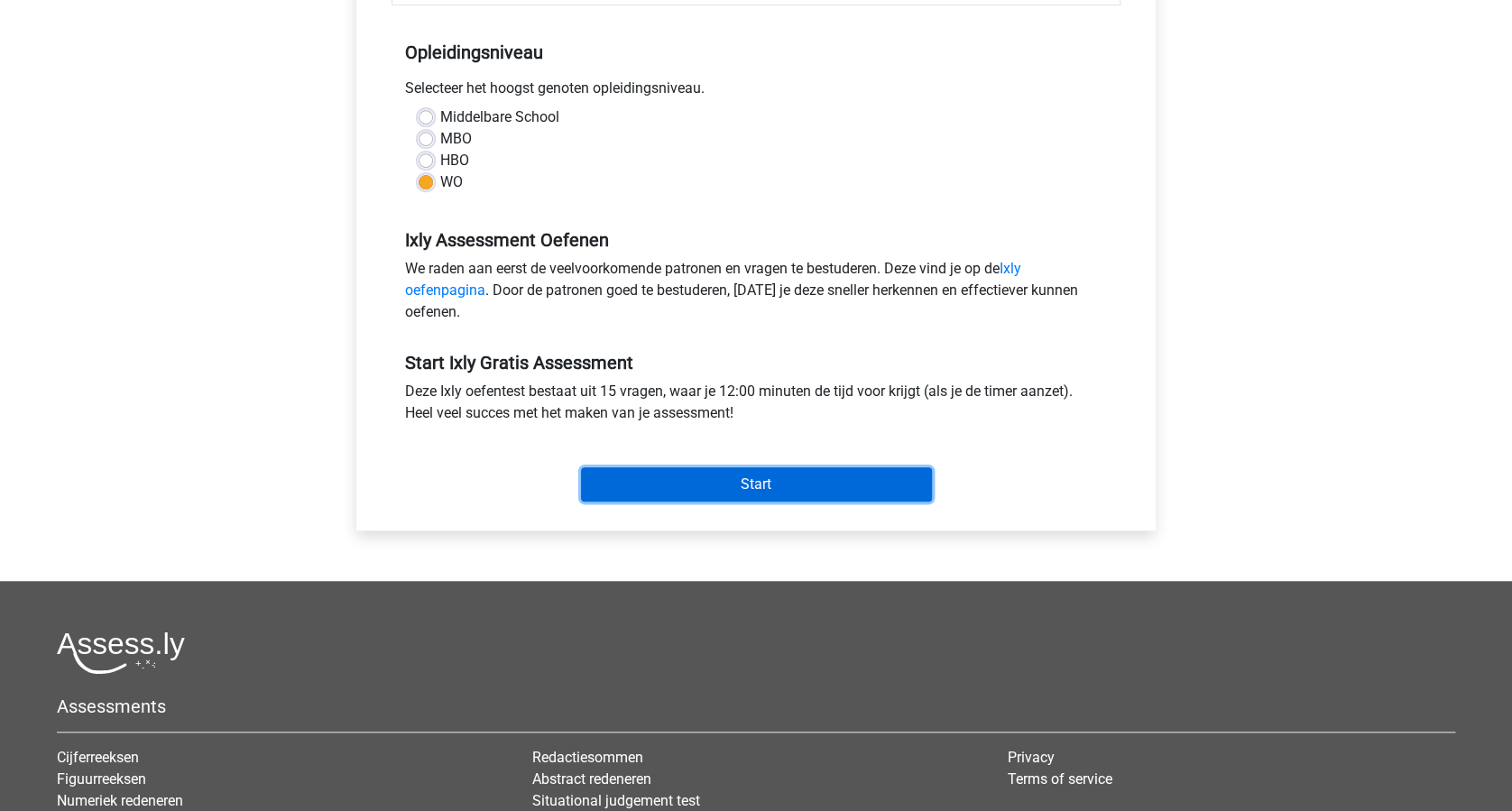
click at [755, 496] on input "Start" at bounding box center [756, 485] width 351 height 35
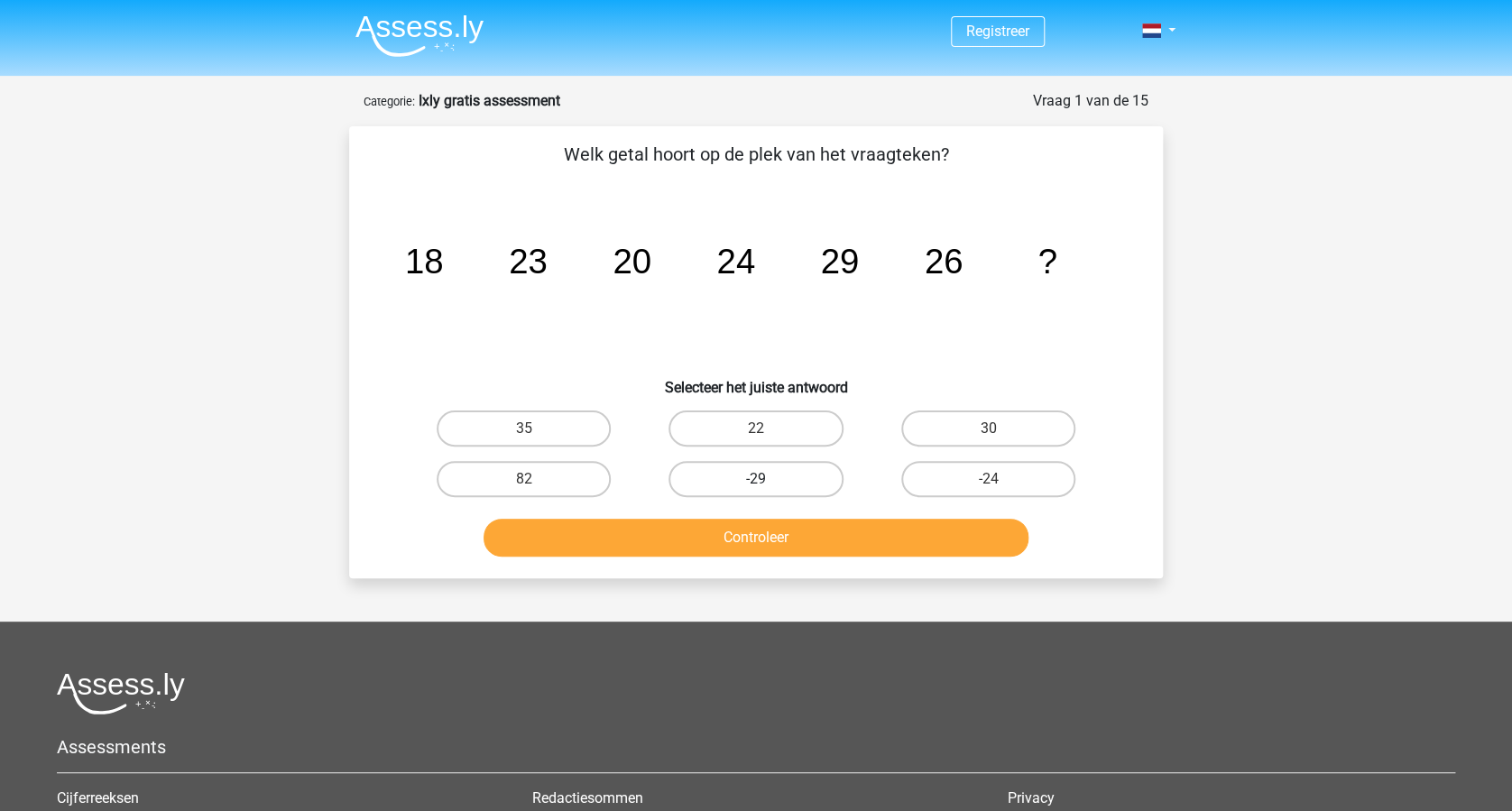
click at [741, 470] on label "-29" at bounding box center [755, 478] width 175 height 36
click at [756, 479] on input "-29" at bounding box center [762, 485] width 12 height 12
radio input "true"
click at [779, 535] on button "Controleer" at bounding box center [756, 537] width 546 height 38
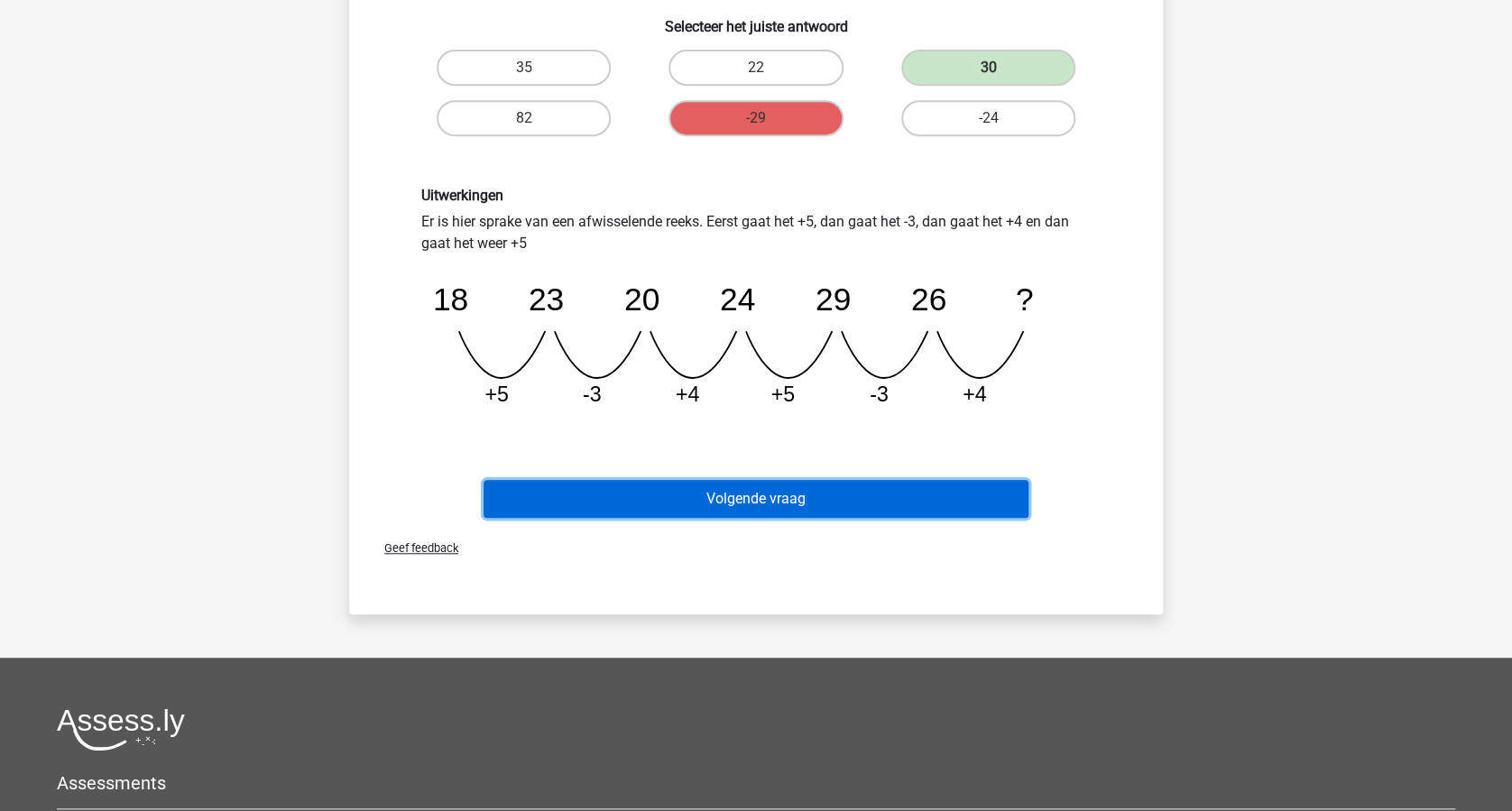
click at [766, 502] on button "Volgende vraag" at bounding box center [756, 499] width 546 height 38
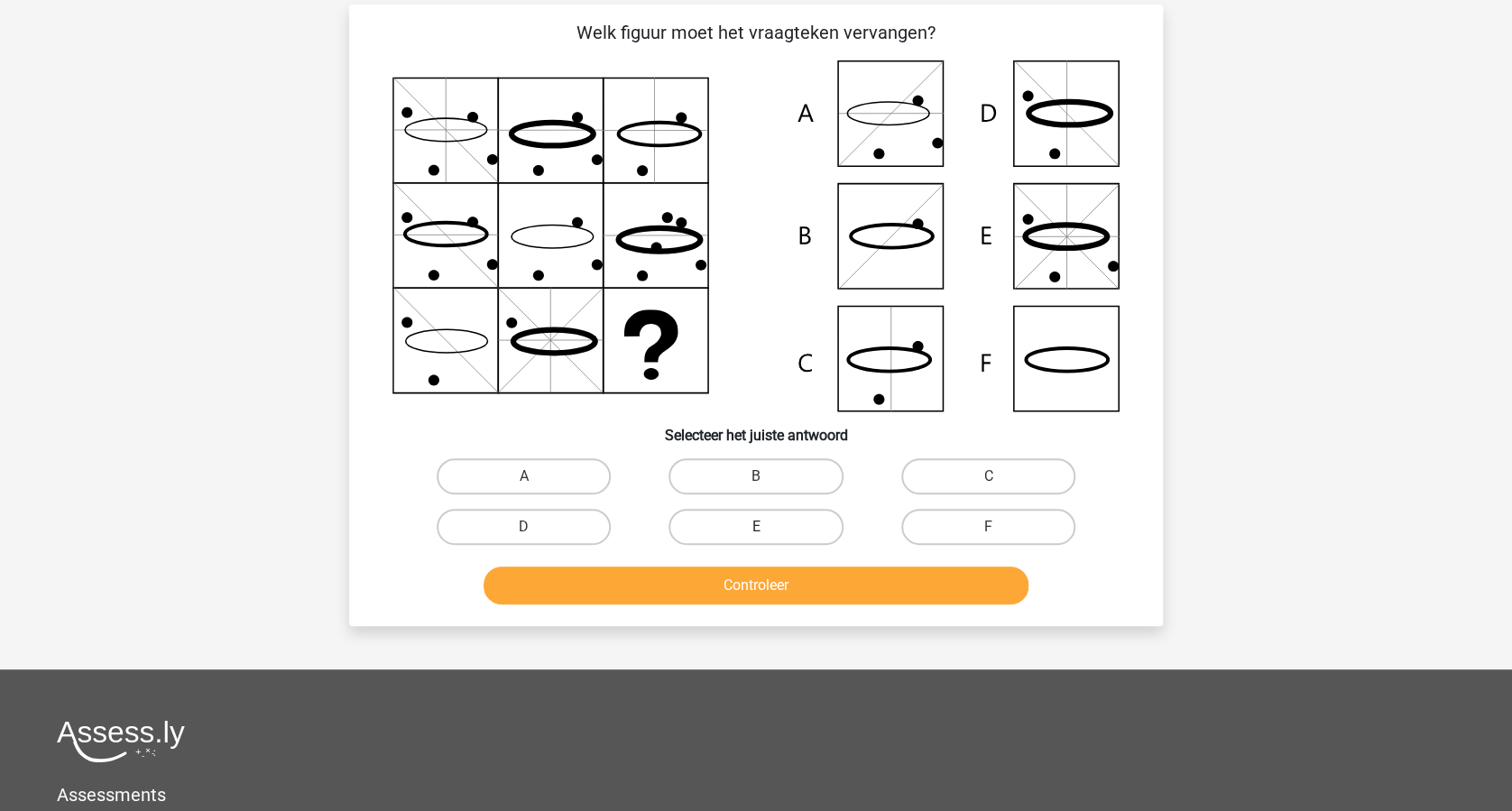
scroll to position [91, 0]
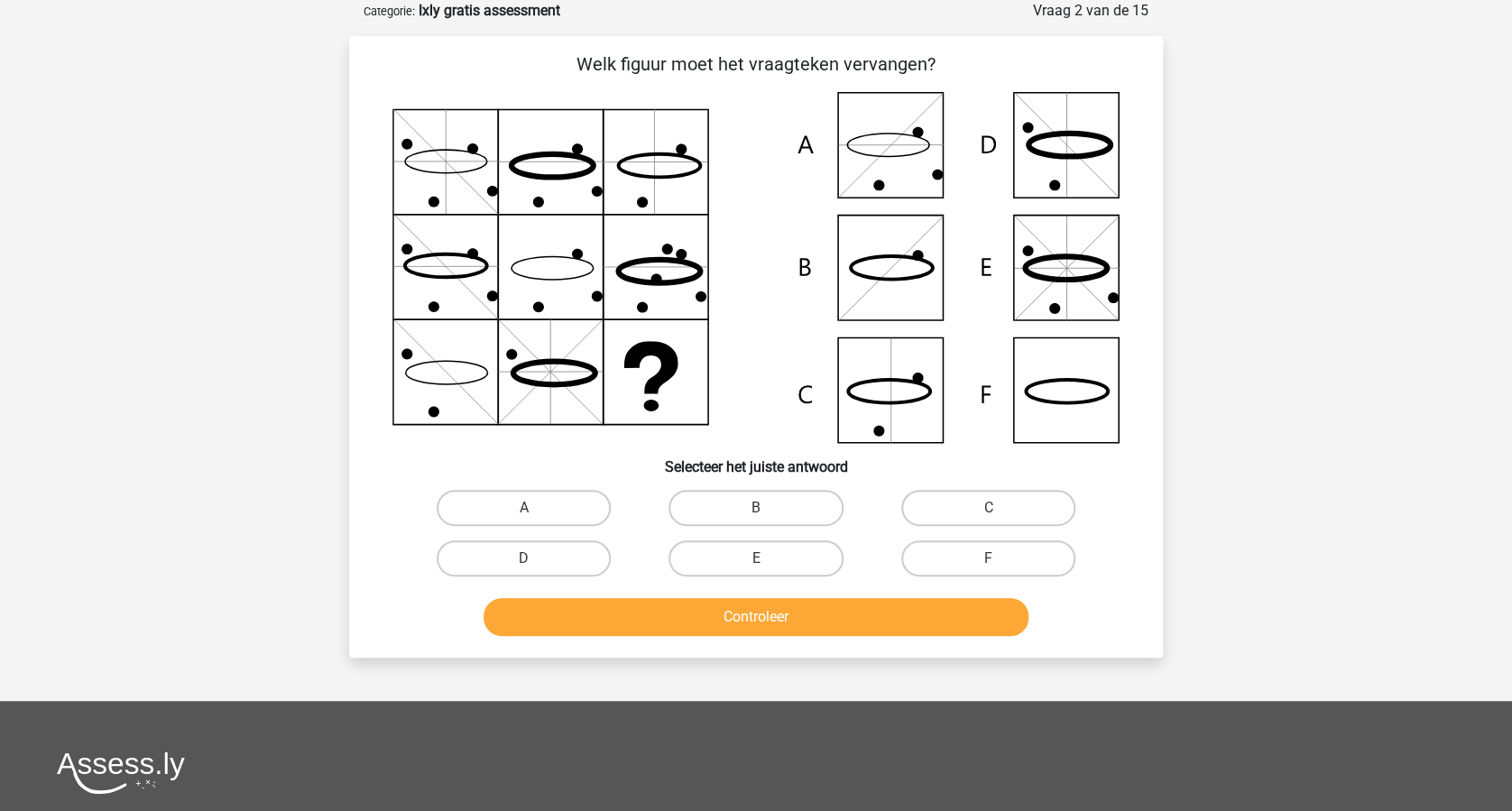
click at [777, 606] on button "Controleer" at bounding box center [756, 616] width 546 height 38
click at [789, 606] on button "Controleer" at bounding box center [756, 616] width 546 height 38
click at [765, 555] on label "E" at bounding box center [755, 557] width 175 height 36
click at [765, 558] on input "E" at bounding box center [762, 564] width 12 height 12
radio input "true"
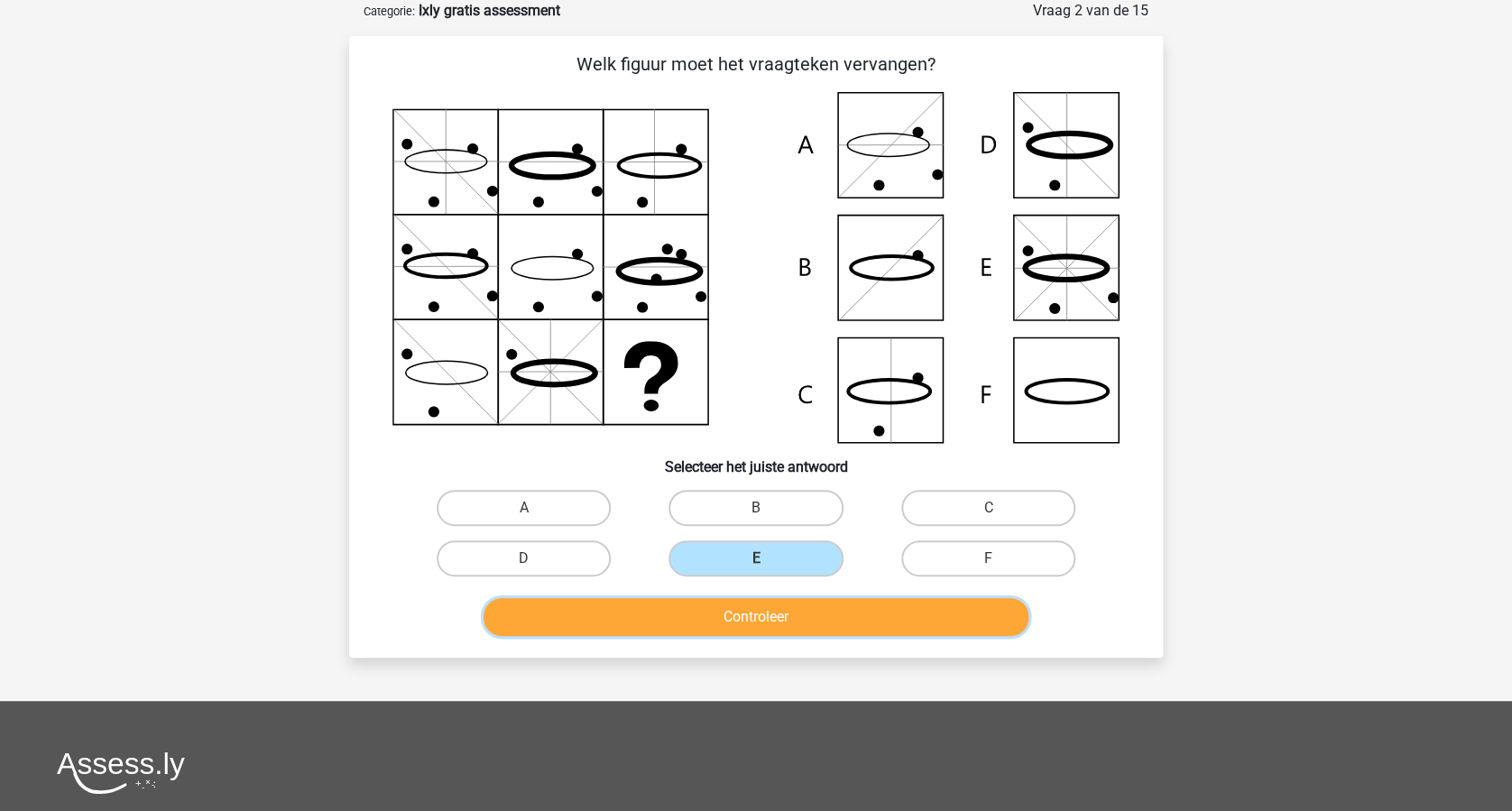
click at [779, 612] on button "Controleer" at bounding box center [756, 616] width 546 height 38
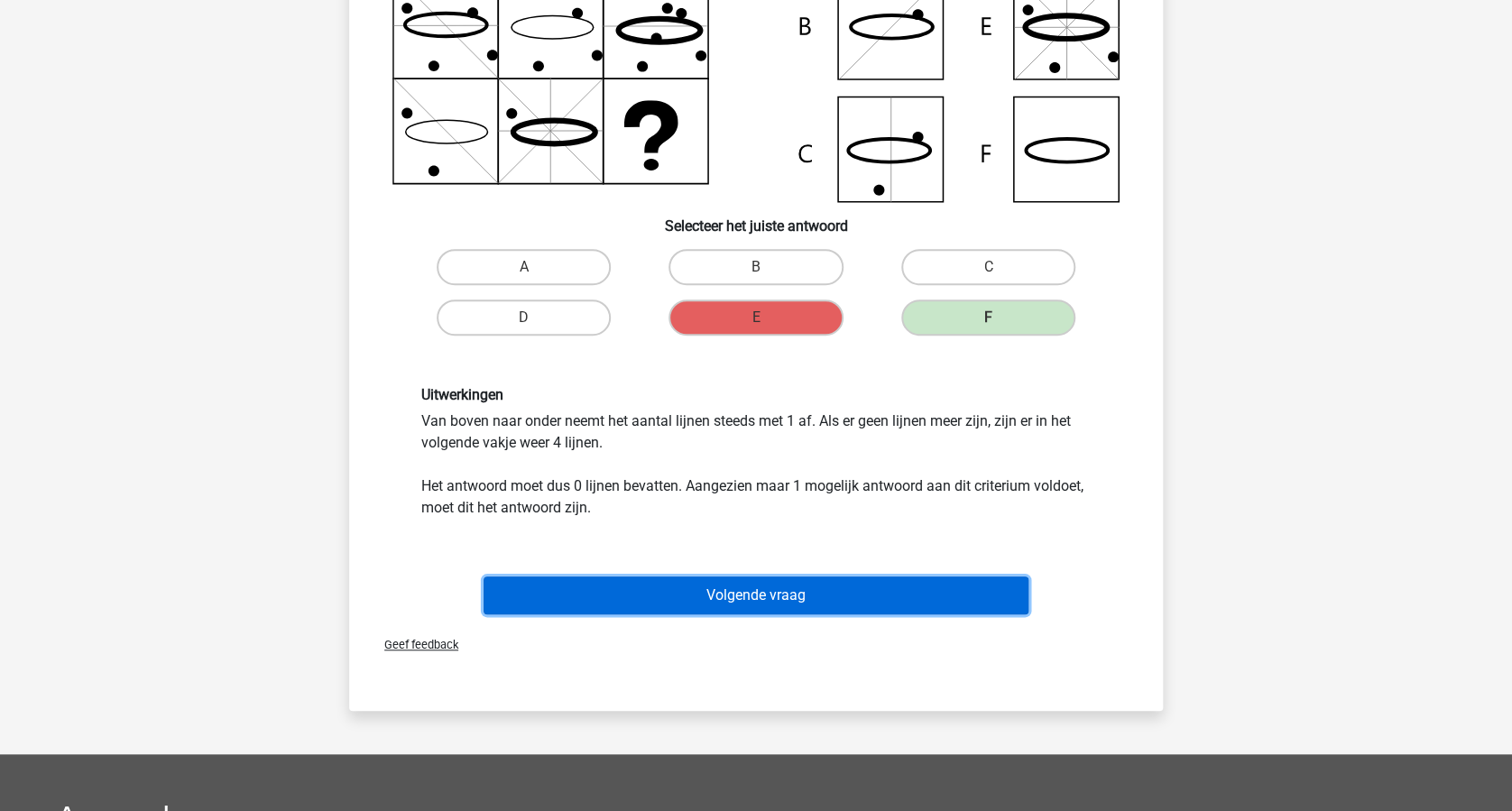
click at [786, 601] on button "Volgende vraag" at bounding box center [756, 595] width 546 height 38
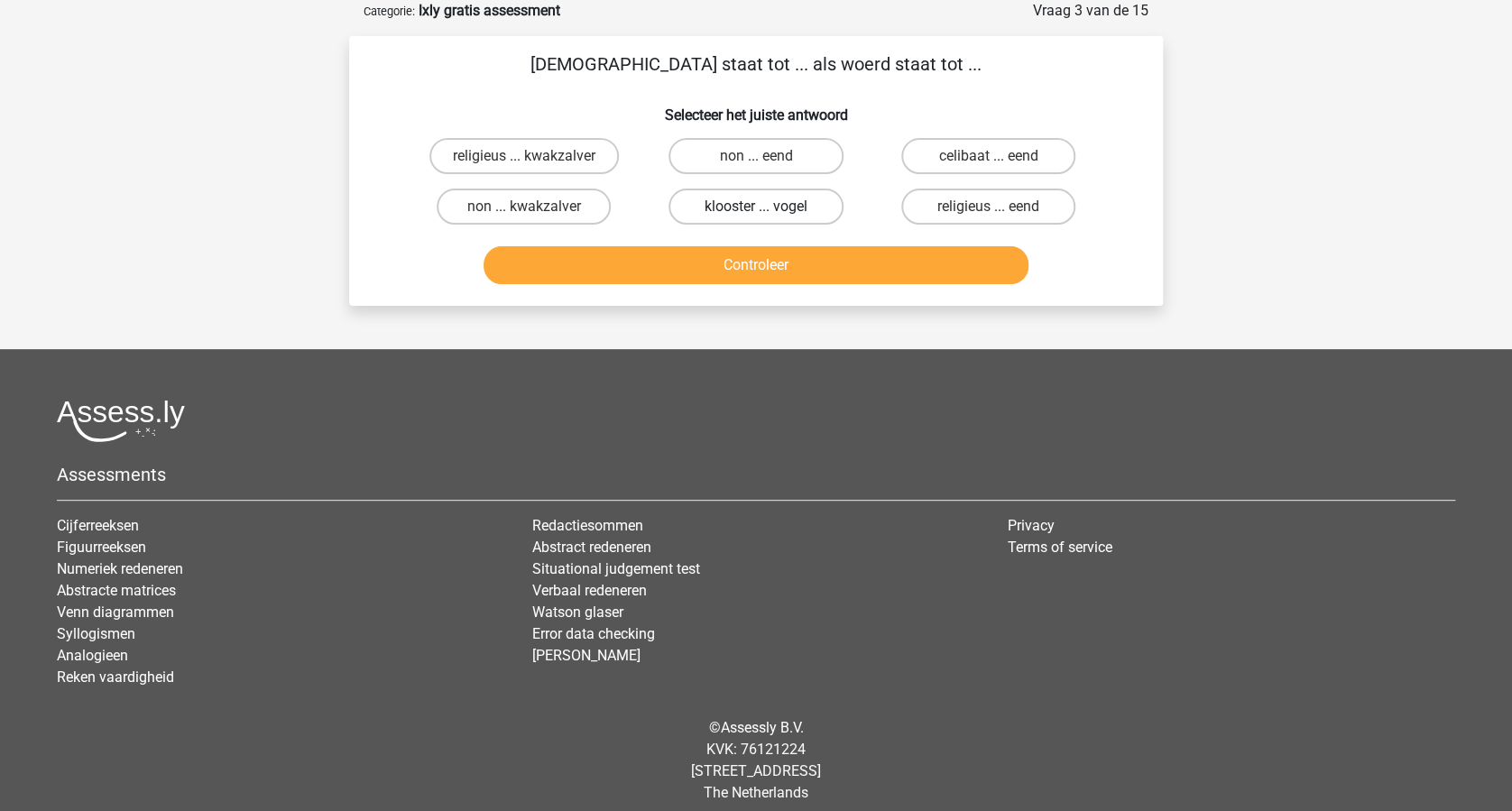
click at [780, 212] on label "klooster ... vogel" at bounding box center [755, 206] width 175 height 36
click at [768, 212] on input "klooster ... vogel" at bounding box center [762, 212] width 12 height 12
radio input "true"
click at [805, 273] on button "Controleer" at bounding box center [756, 264] width 546 height 38
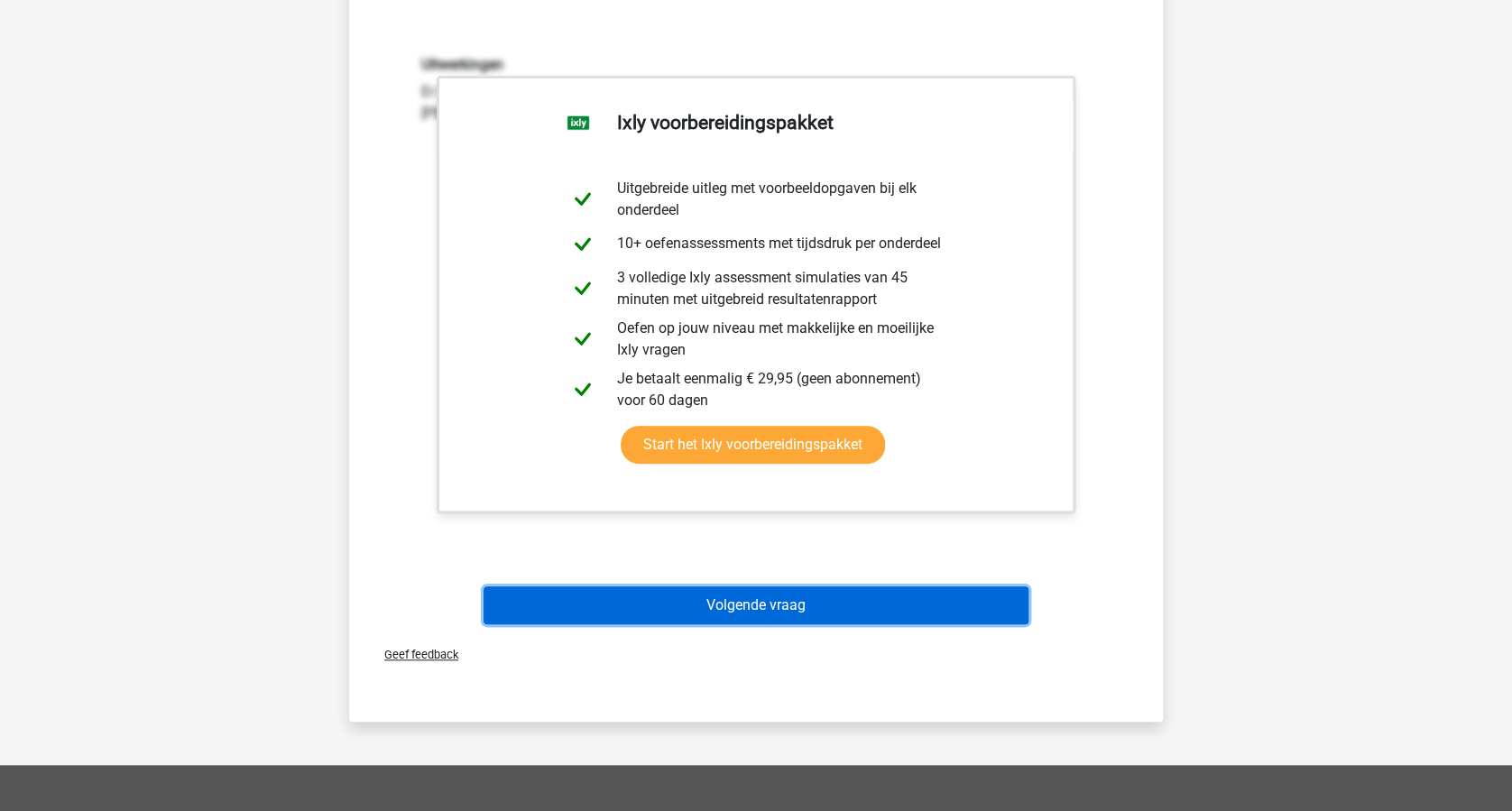
click at [785, 603] on button "Volgende vraag" at bounding box center [756, 605] width 546 height 38
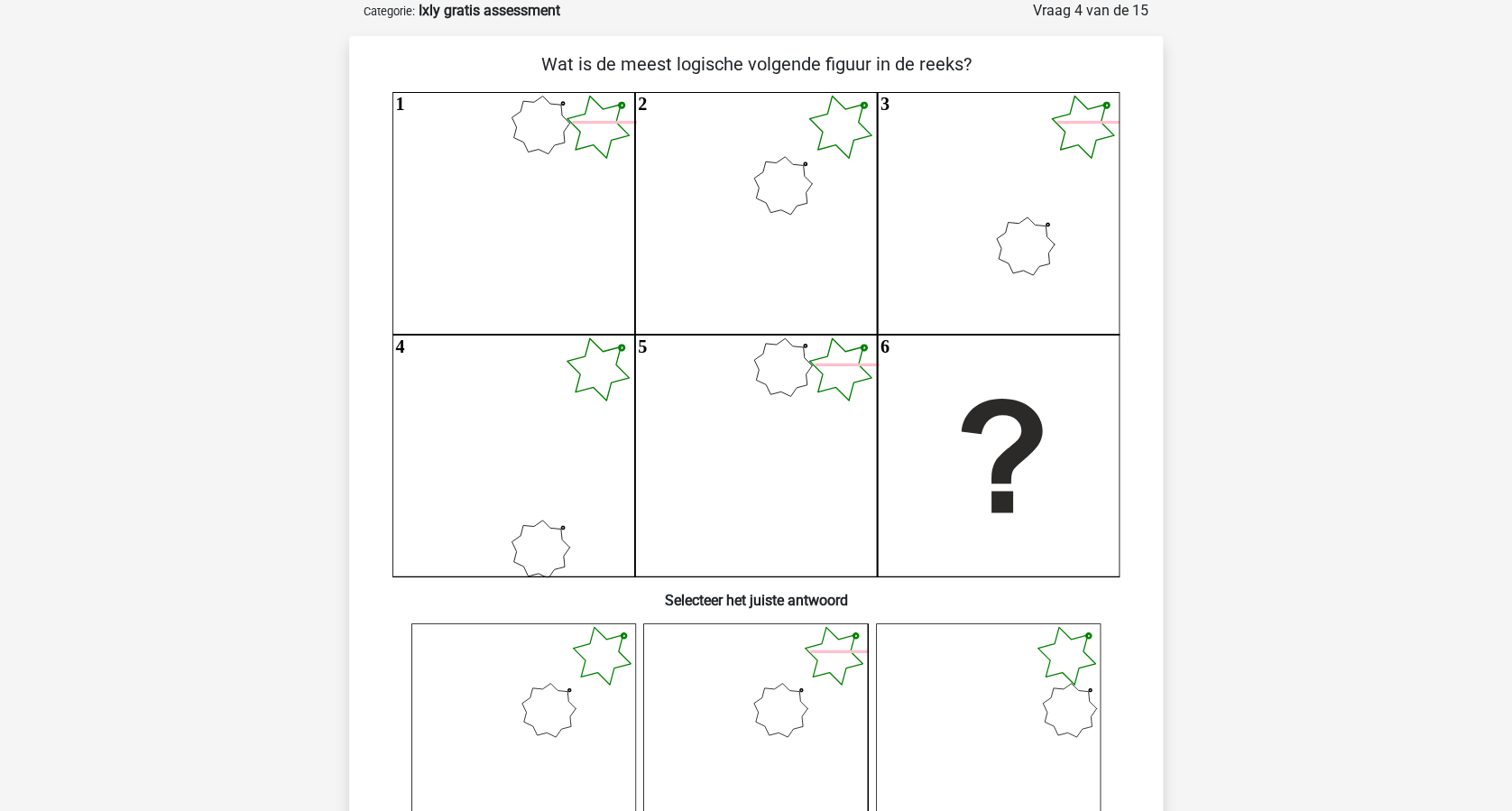
click at [768, 413] on icon "1 2 3 4 5 6" at bounding box center [756, 334] width 727 height 484
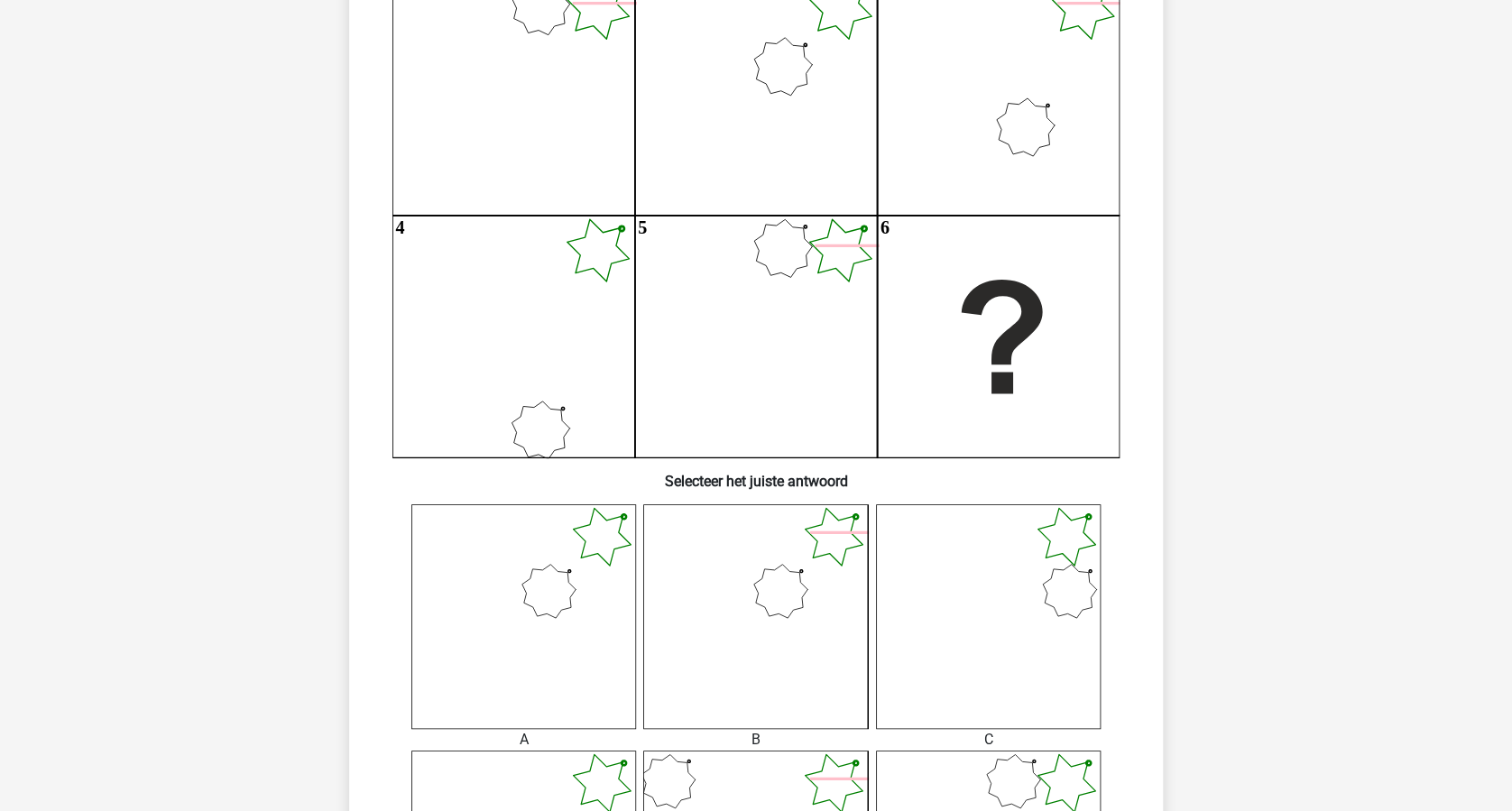
scroll to position [451, 0]
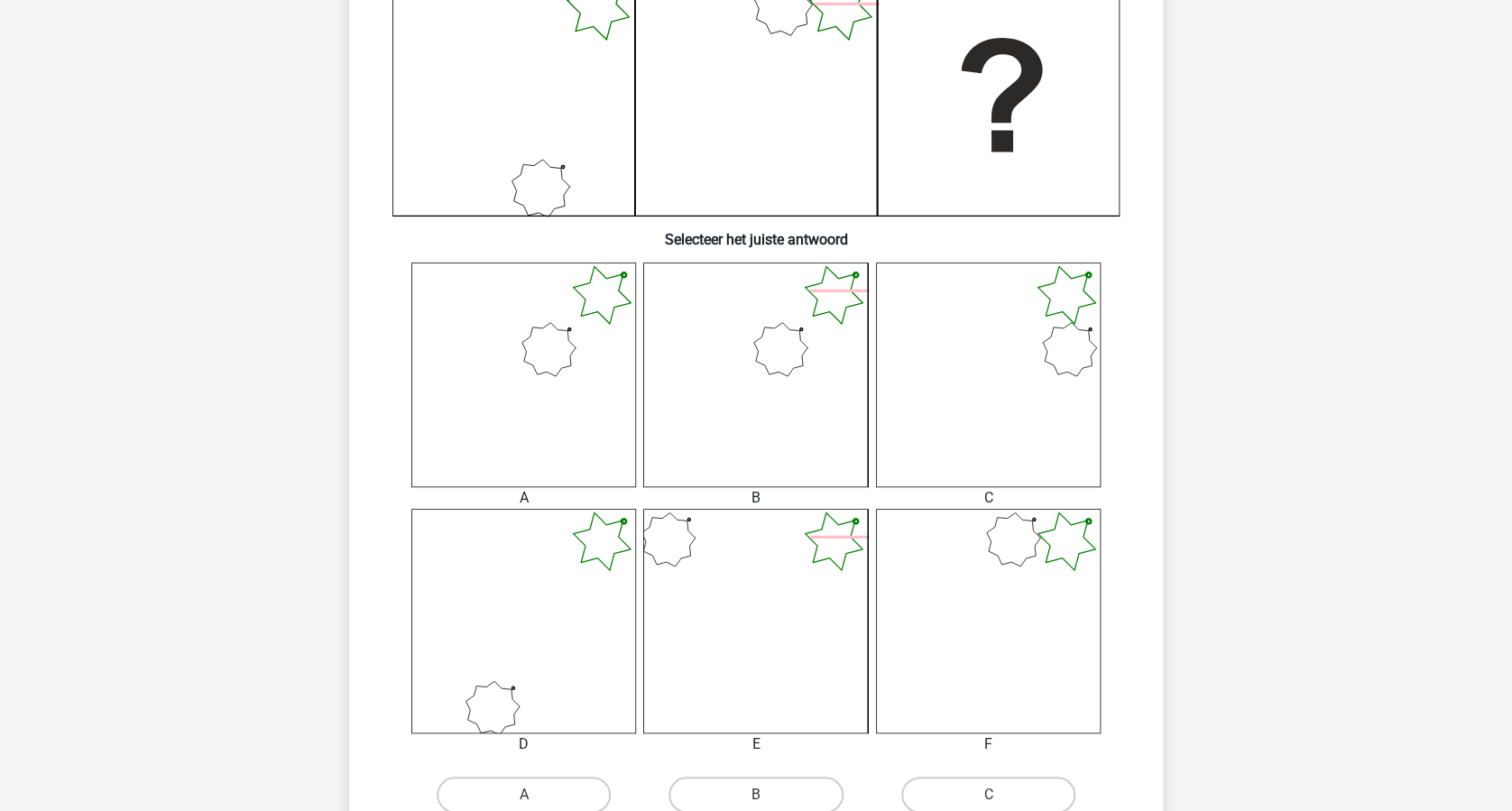
click at [727, 584] on icon at bounding box center [755, 621] width 225 height 225
click at [757, 779] on label "B" at bounding box center [755, 794] width 175 height 36
click at [757, 795] on input "B" at bounding box center [762, 800] width 12 height 12
radio input "true"
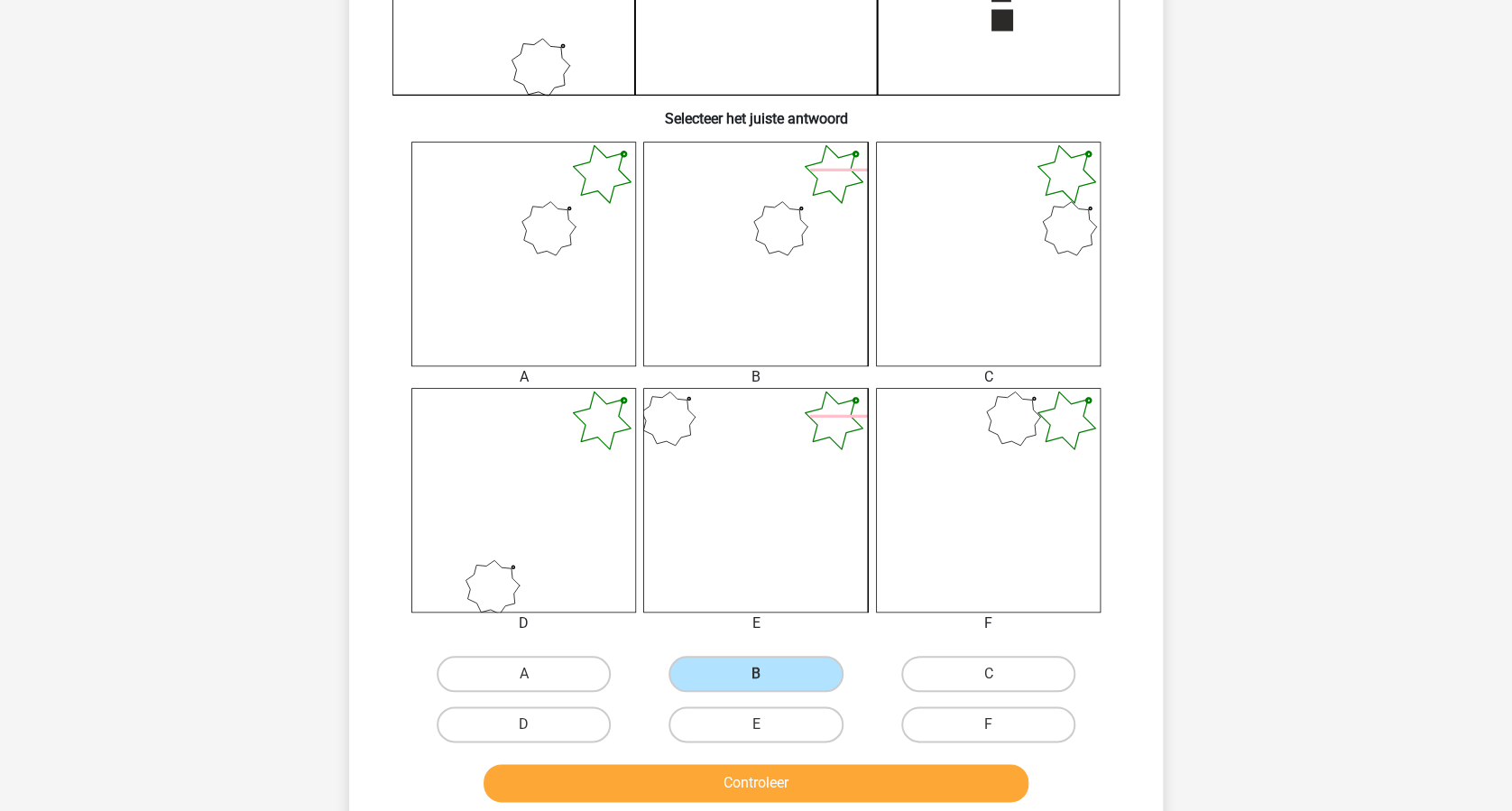
scroll to position [692, 0]
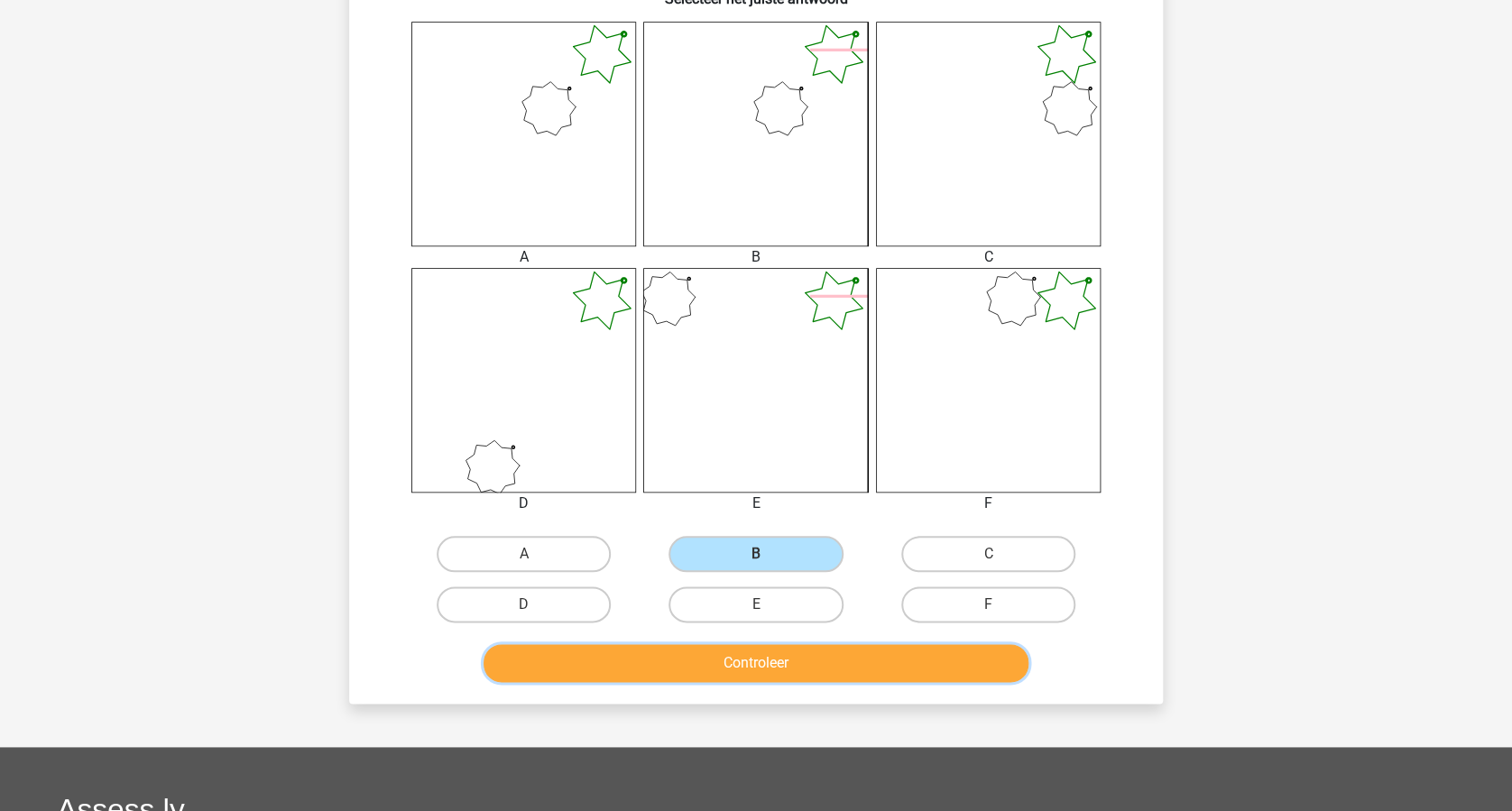
click at [841, 661] on button "Controleer" at bounding box center [756, 662] width 546 height 38
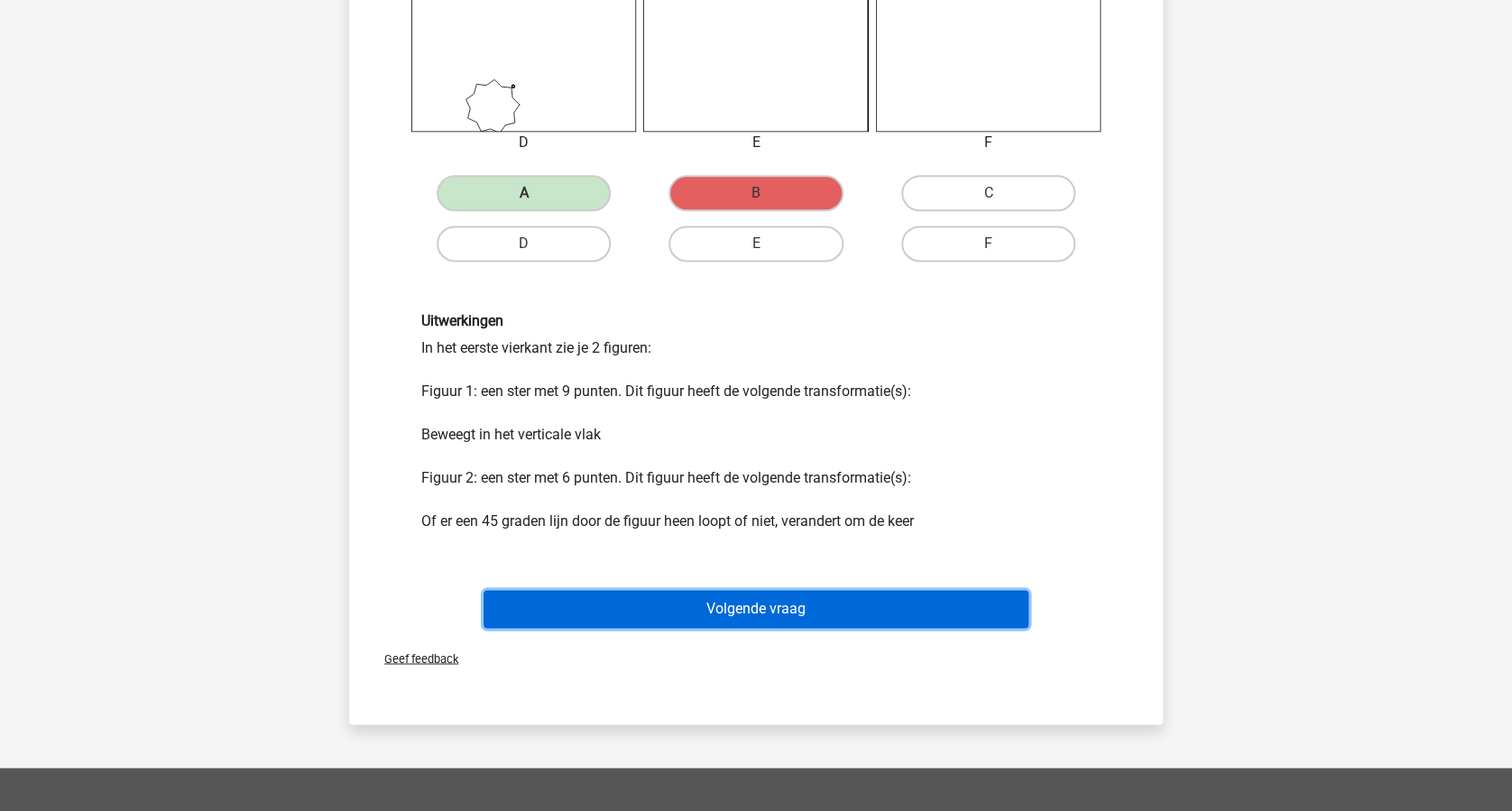
click at [792, 603] on button "Volgende vraag" at bounding box center [756, 608] width 546 height 38
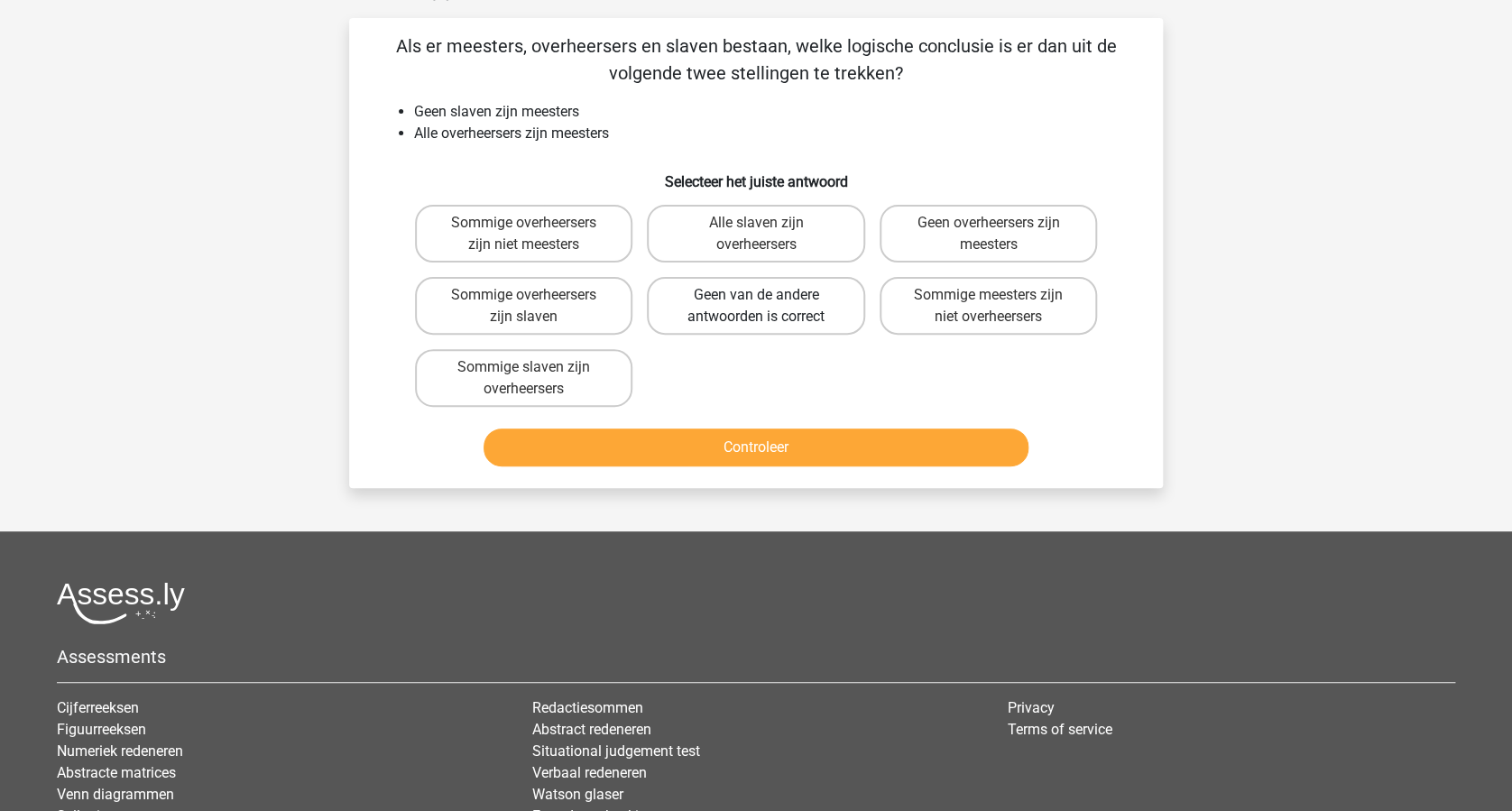
scroll to position [91, 0]
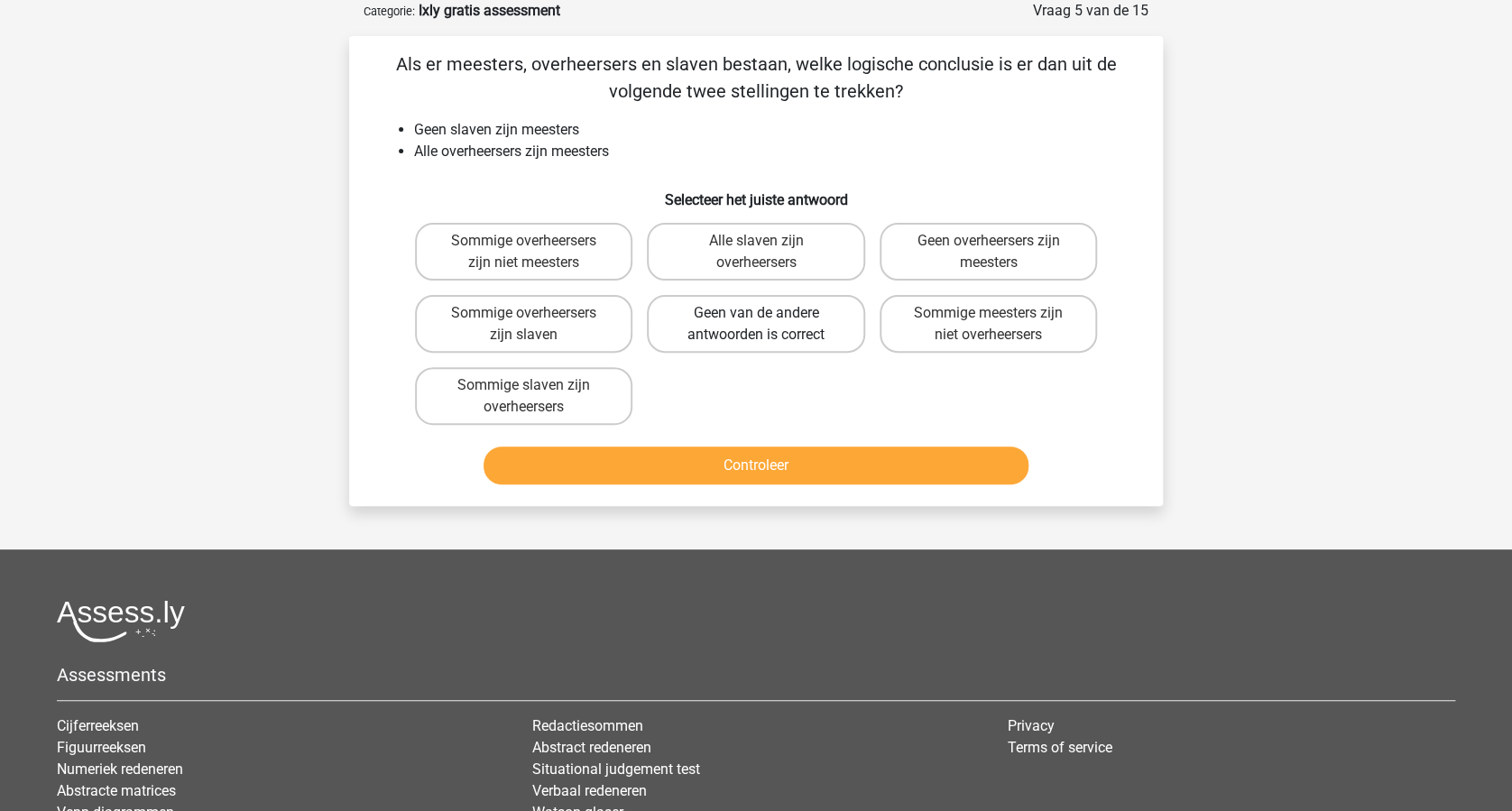
click at [762, 328] on label "Geen van de andere antwoorden is correct" at bounding box center [755, 324] width 217 height 58
click at [762, 325] on input "Geen van de andere antwoorden is correct" at bounding box center [762, 319] width 12 height 12
radio input "true"
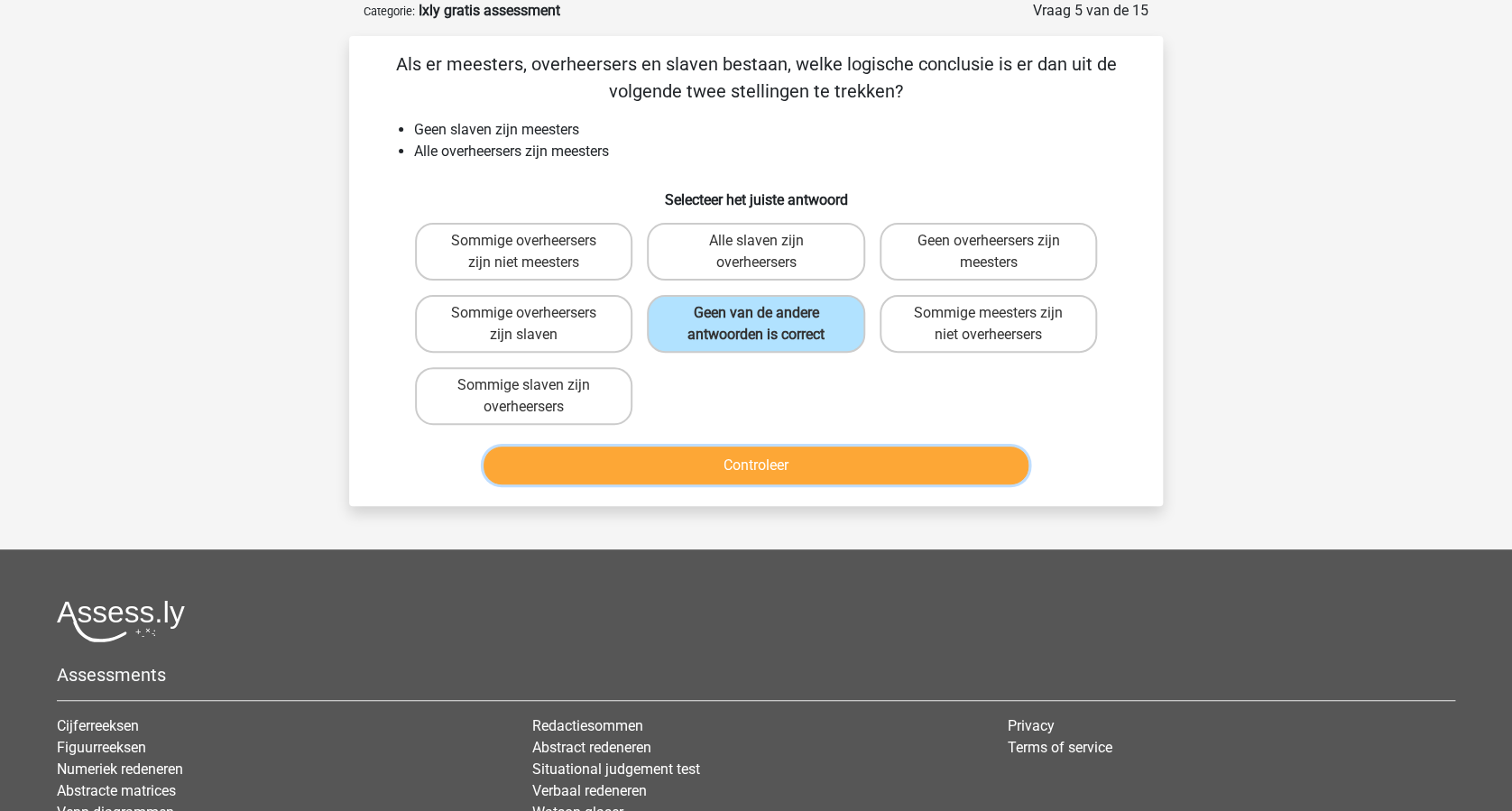
click at [821, 456] on button "Controleer" at bounding box center [756, 465] width 546 height 38
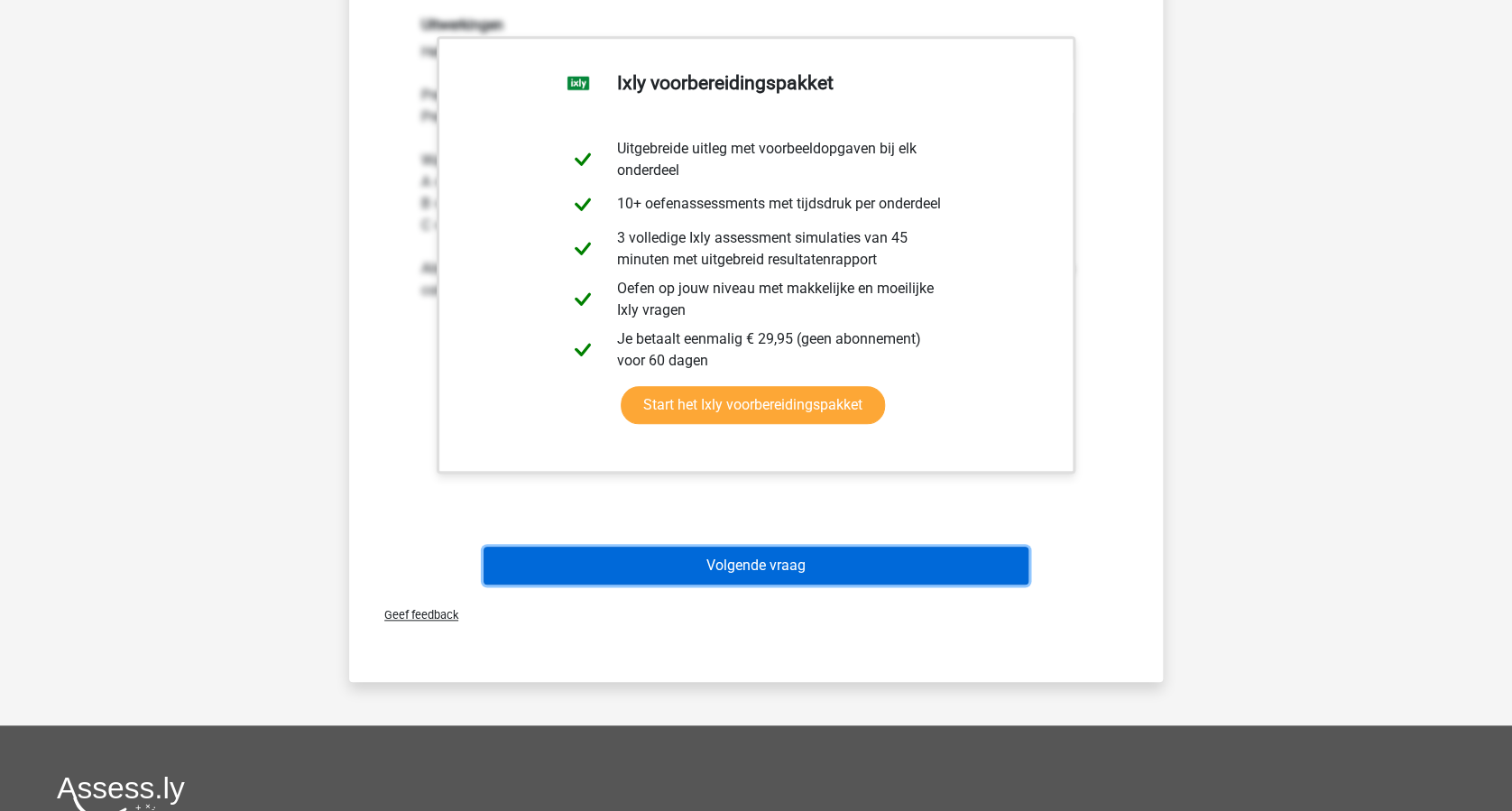
click at [819, 571] on button "Volgende vraag" at bounding box center [756, 565] width 546 height 38
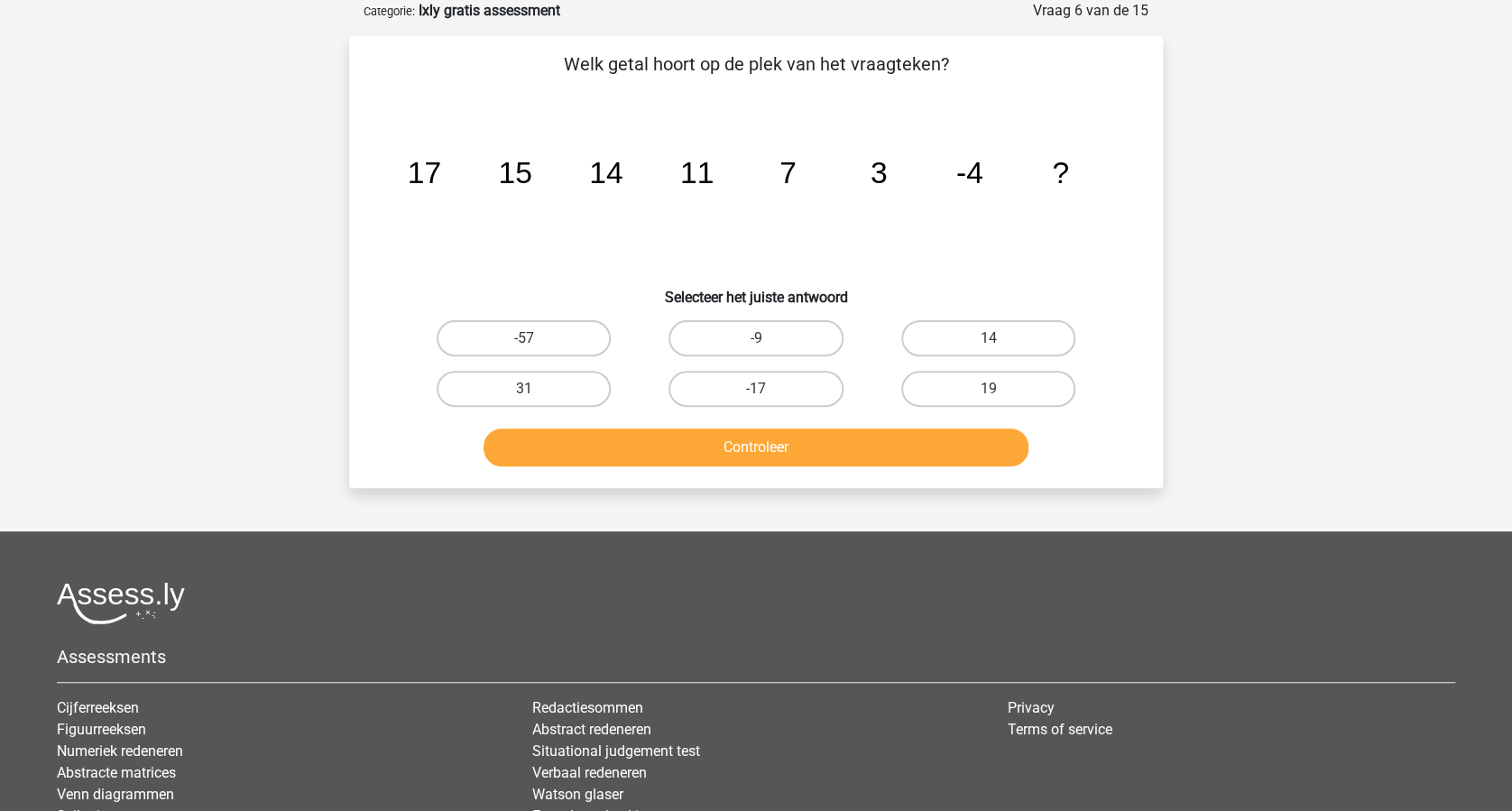
click at [811, 445] on button "Controleer" at bounding box center [756, 446] width 546 height 38
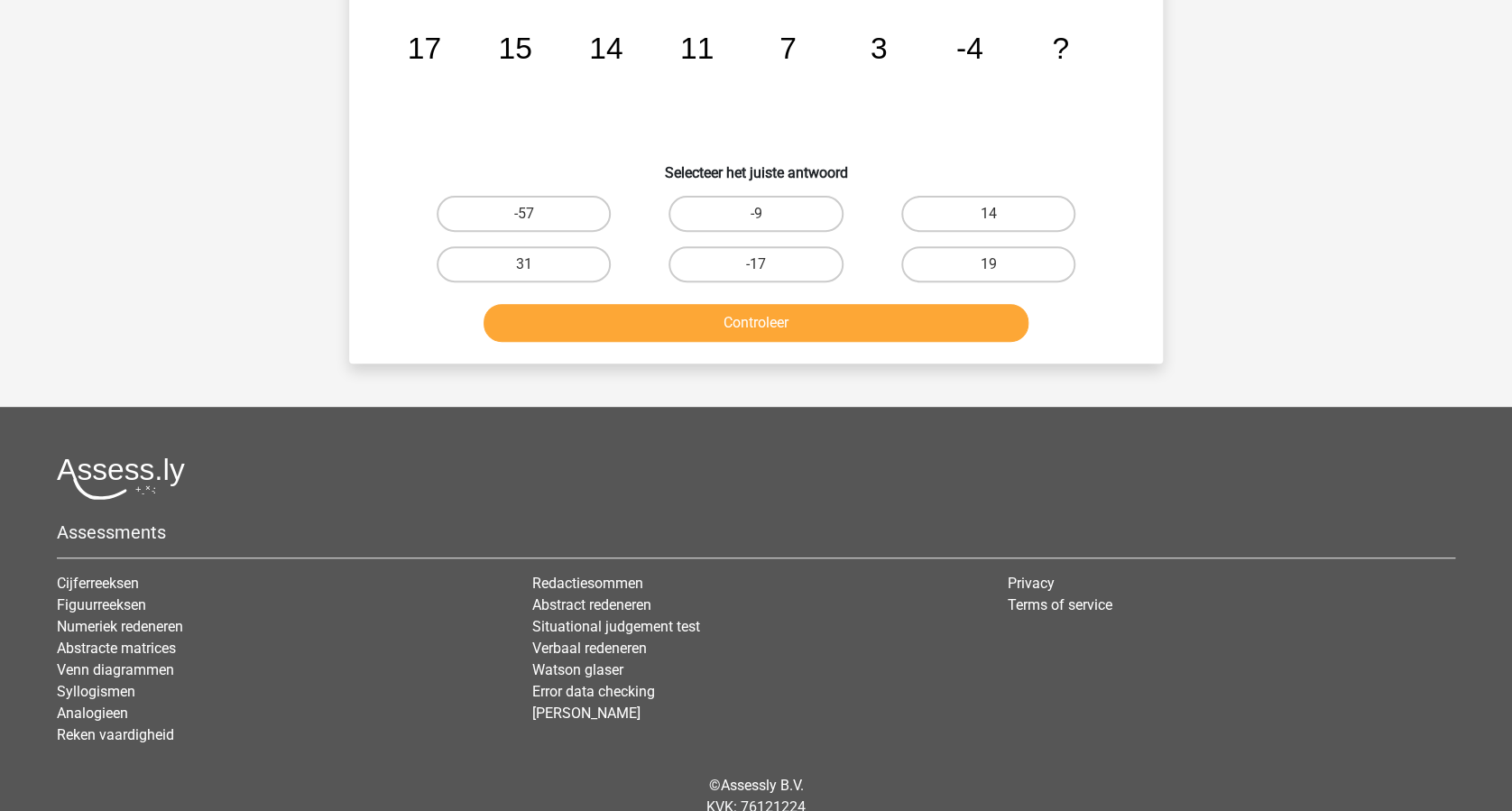
scroll to position [286, 0]
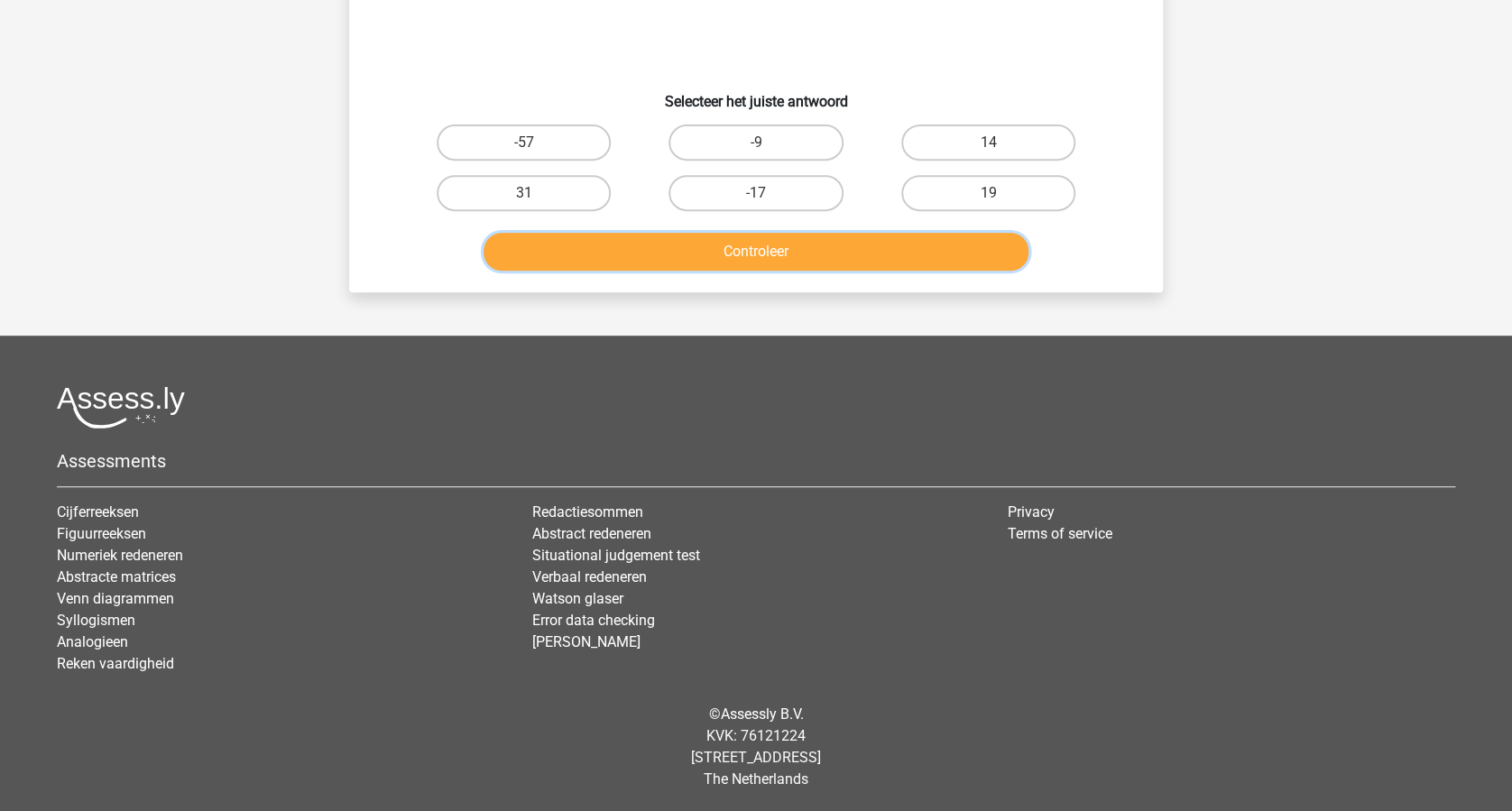
click at [736, 252] on button "Controleer" at bounding box center [756, 251] width 546 height 38
click at [754, 137] on label "-9" at bounding box center [755, 142] width 175 height 36
click at [756, 143] on input "-9" at bounding box center [762, 149] width 12 height 12
radio input "true"
click at [765, 255] on button "Controleer" at bounding box center [756, 251] width 546 height 38
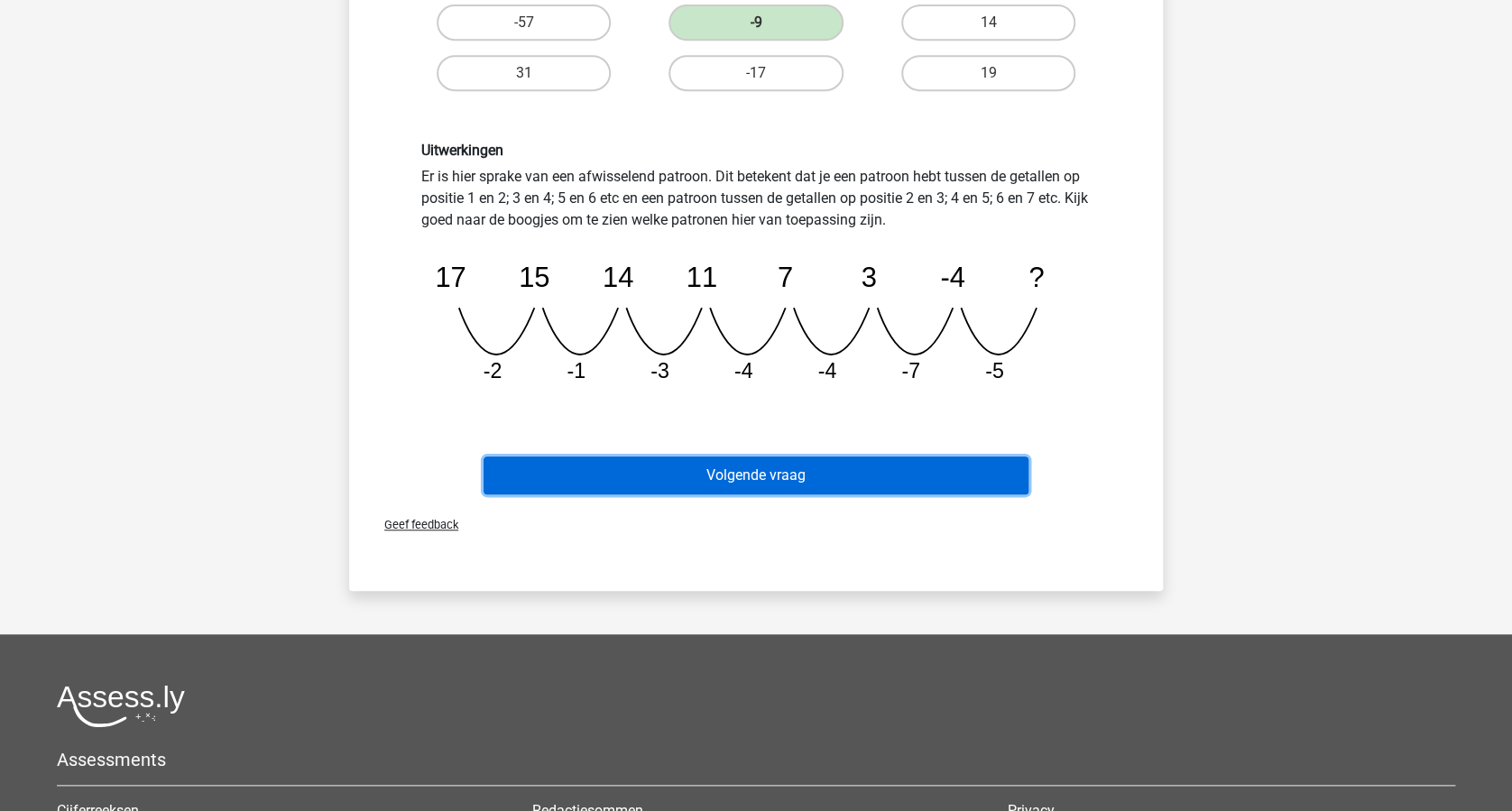
click at [796, 470] on button "Volgende vraag" at bounding box center [756, 474] width 546 height 38
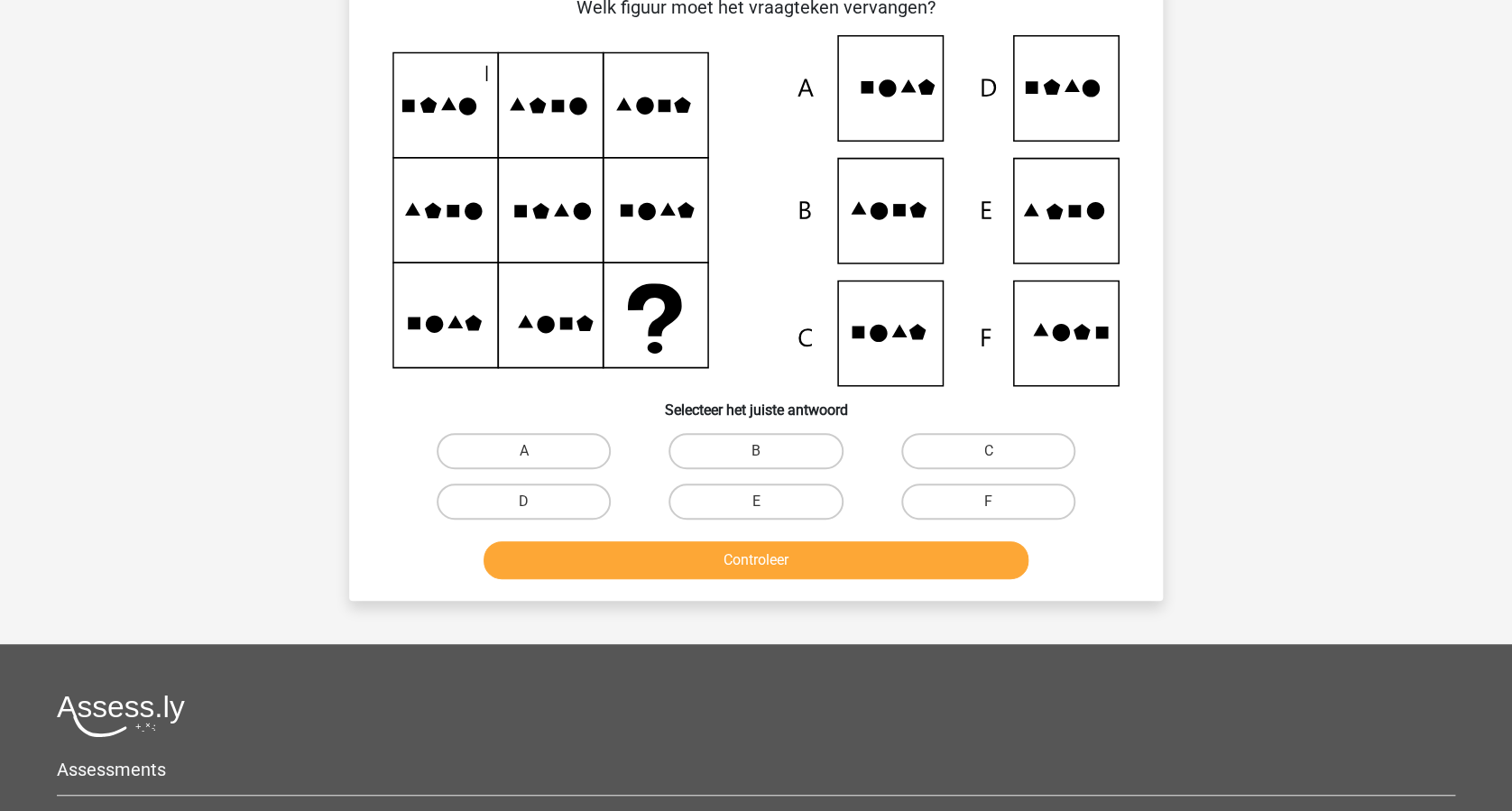
scroll to position [91, 0]
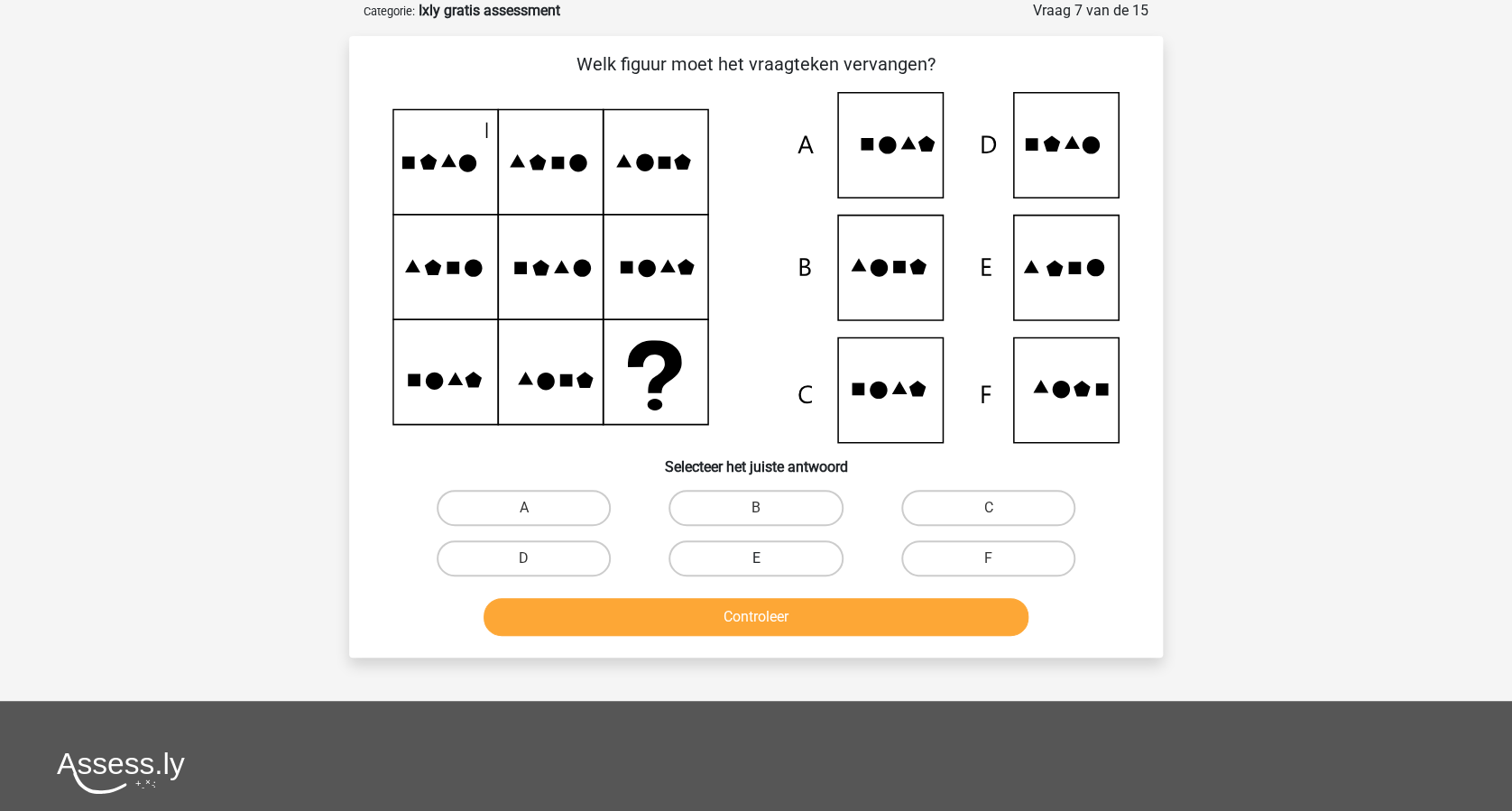
click at [782, 541] on label "E" at bounding box center [755, 557] width 175 height 36
click at [768, 558] on input "E" at bounding box center [762, 564] width 12 height 12
radio input "true"
click at [797, 608] on button "Controleer" at bounding box center [756, 616] width 546 height 38
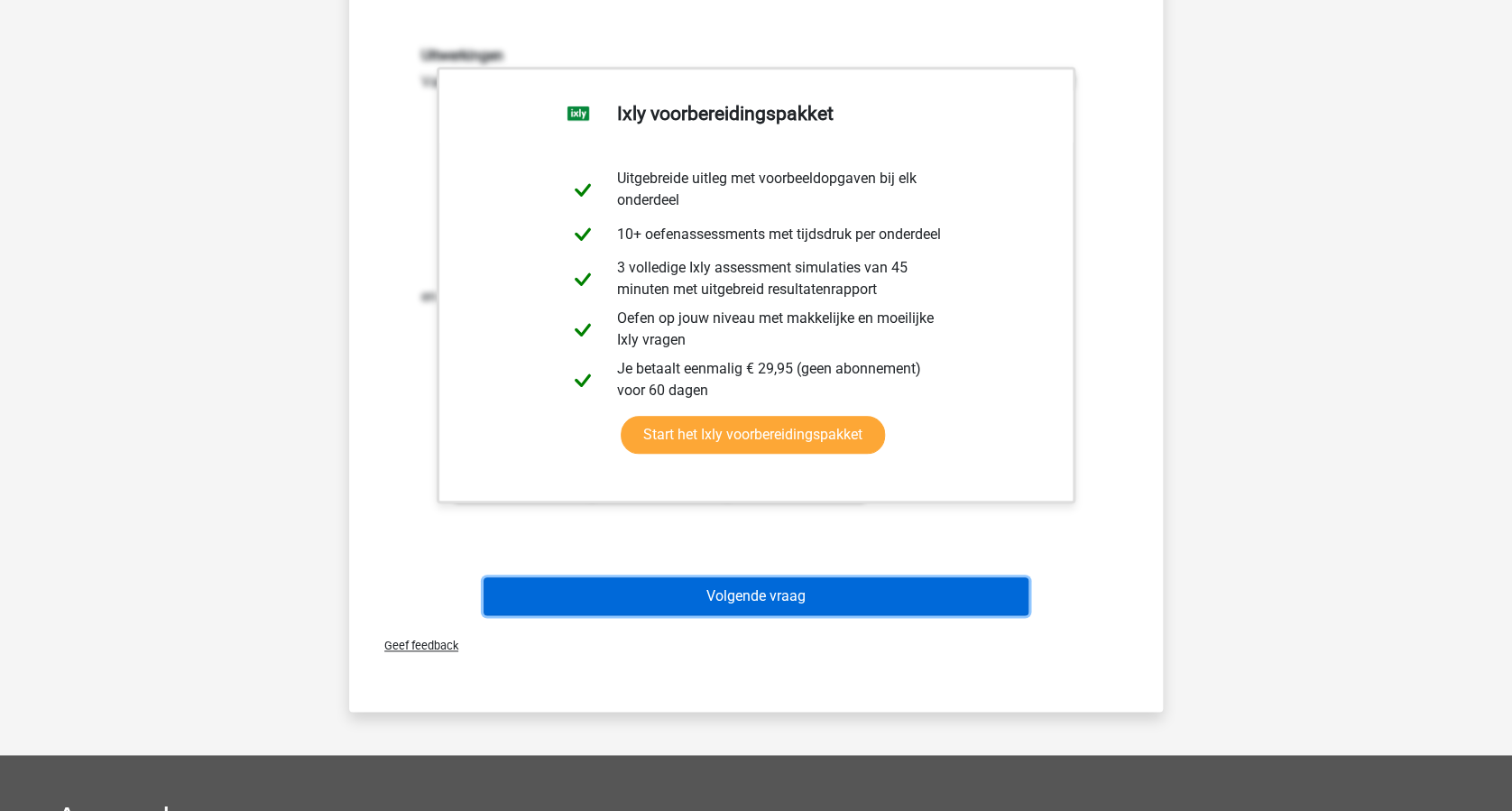
click at [808, 600] on button "Volgende vraag" at bounding box center [756, 596] width 546 height 38
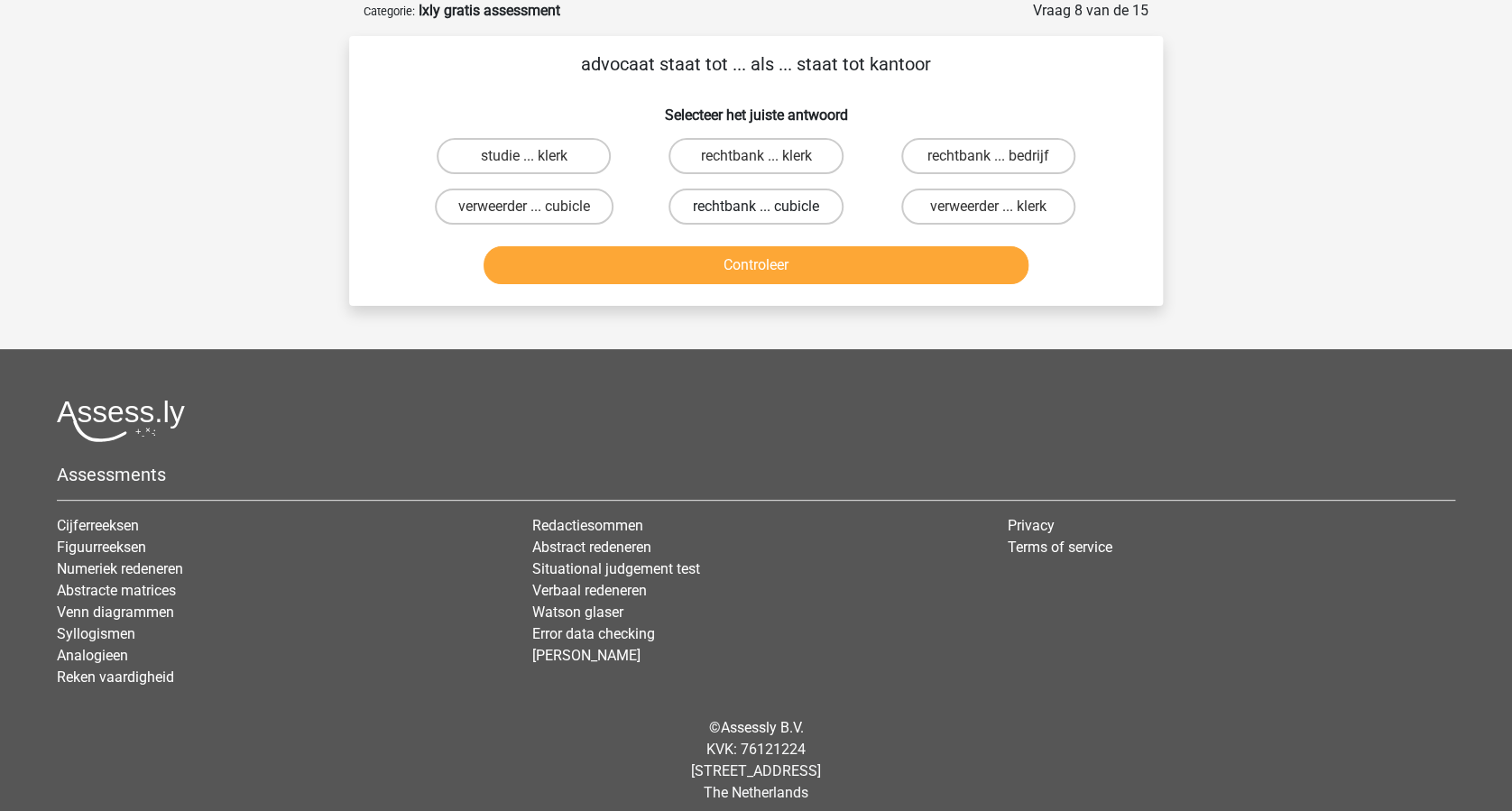
click at [764, 203] on label "rechtbank ... cubicle" at bounding box center [755, 206] width 175 height 36
click at [764, 206] on input "rechtbank ... cubicle" at bounding box center [762, 212] width 12 height 12
radio input "true"
click at [781, 257] on button "Controleer" at bounding box center [756, 264] width 546 height 38
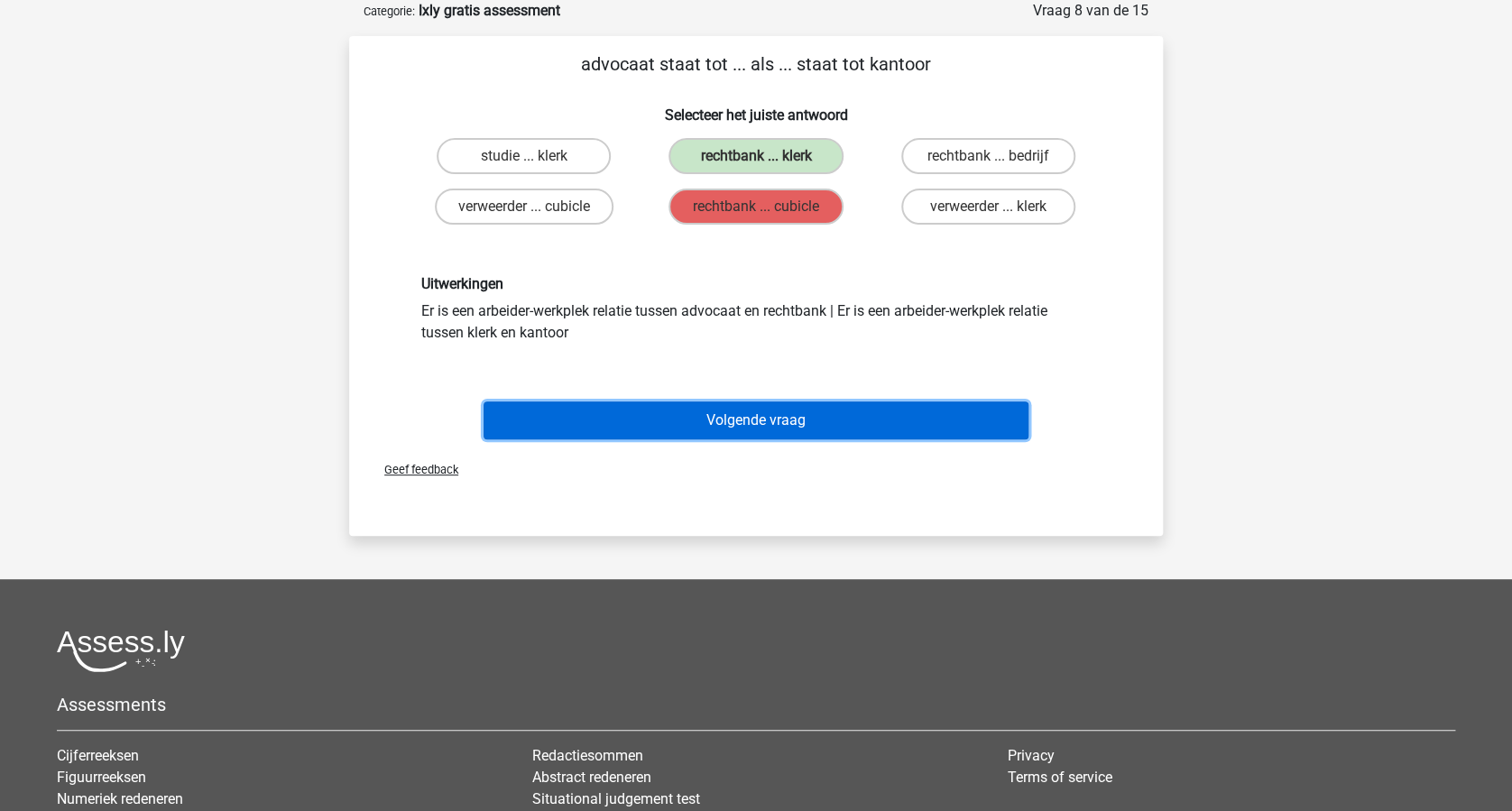
click at [901, 401] on button "Volgende vraag" at bounding box center [756, 419] width 546 height 38
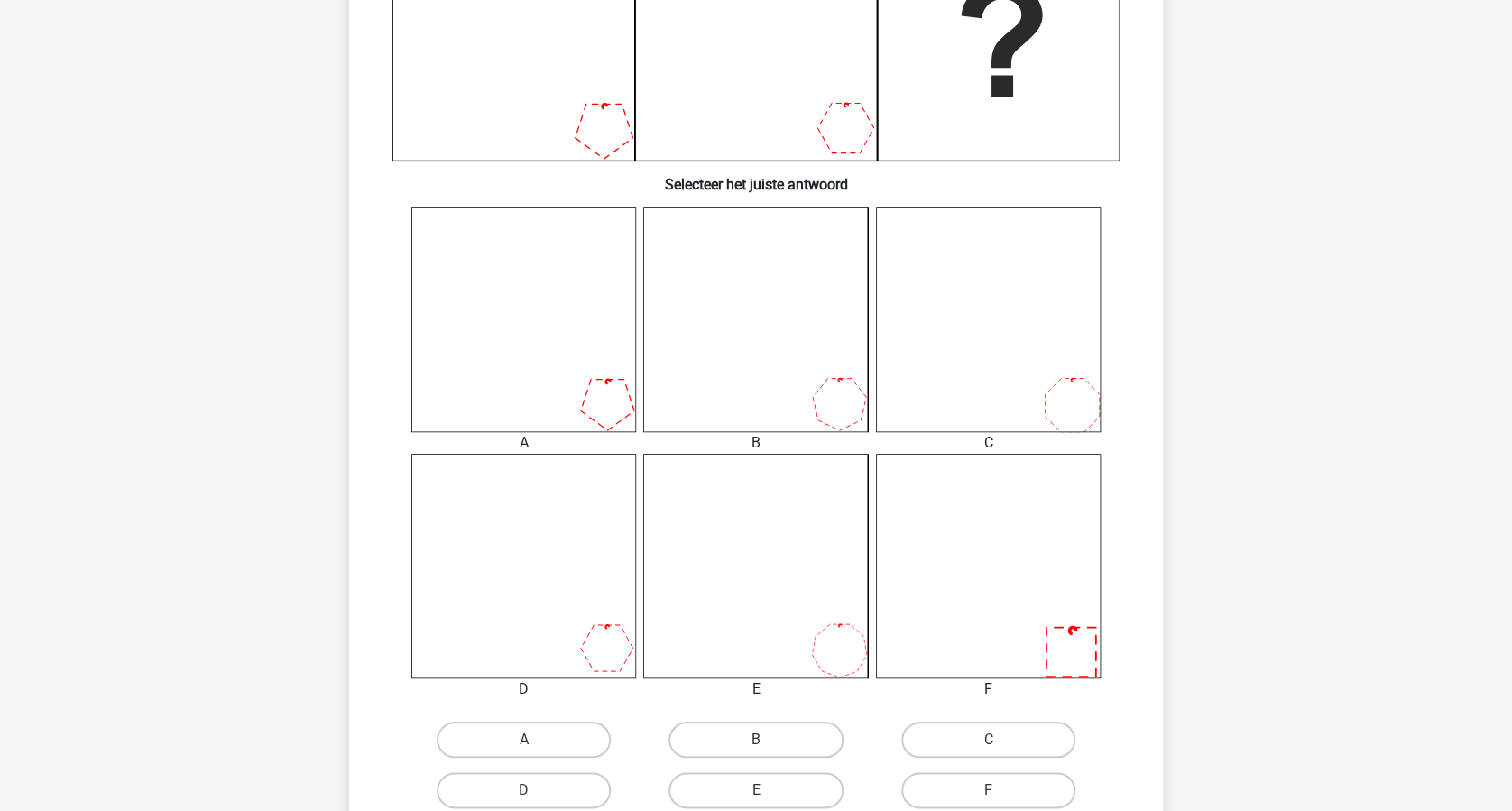
scroll to position [692, 0]
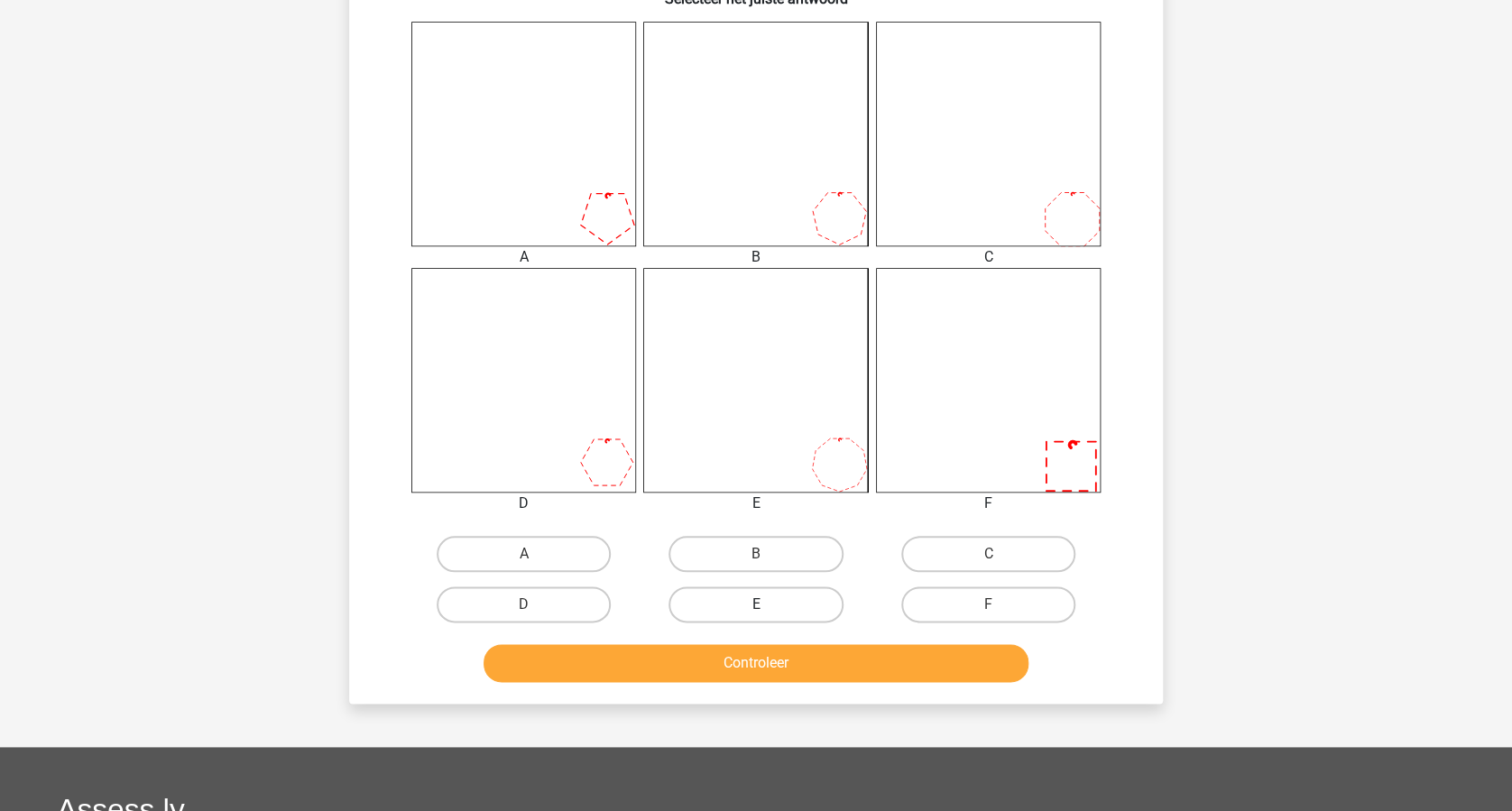
click at [786, 600] on label "E" at bounding box center [755, 604] width 175 height 36
click at [768, 605] on input "E" at bounding box center [762, 610] width 12 height 12
radio input "true"
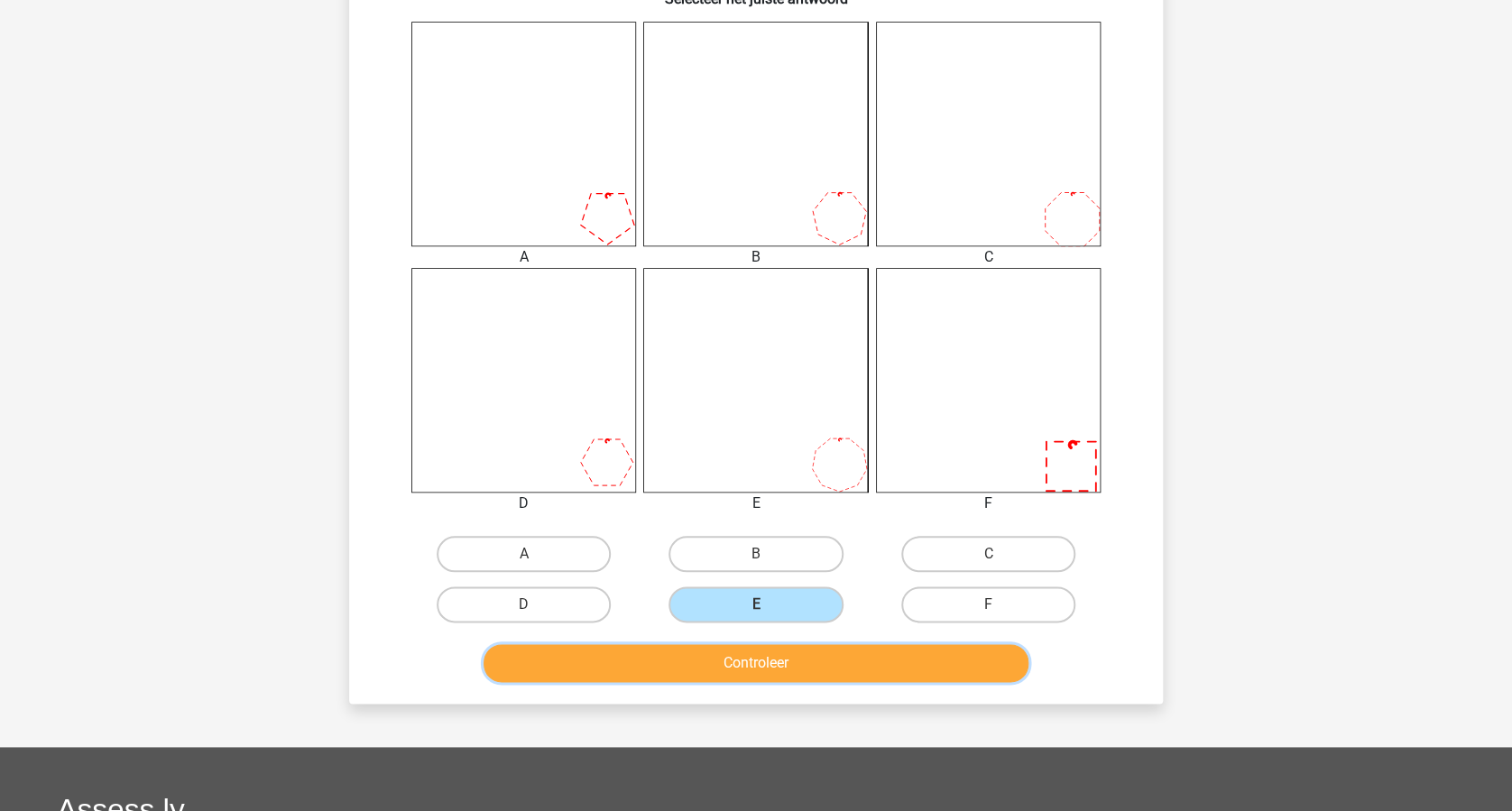
click at [794, 651] on button "Controleer" at bounding box center [756, 662] width 546 height 38
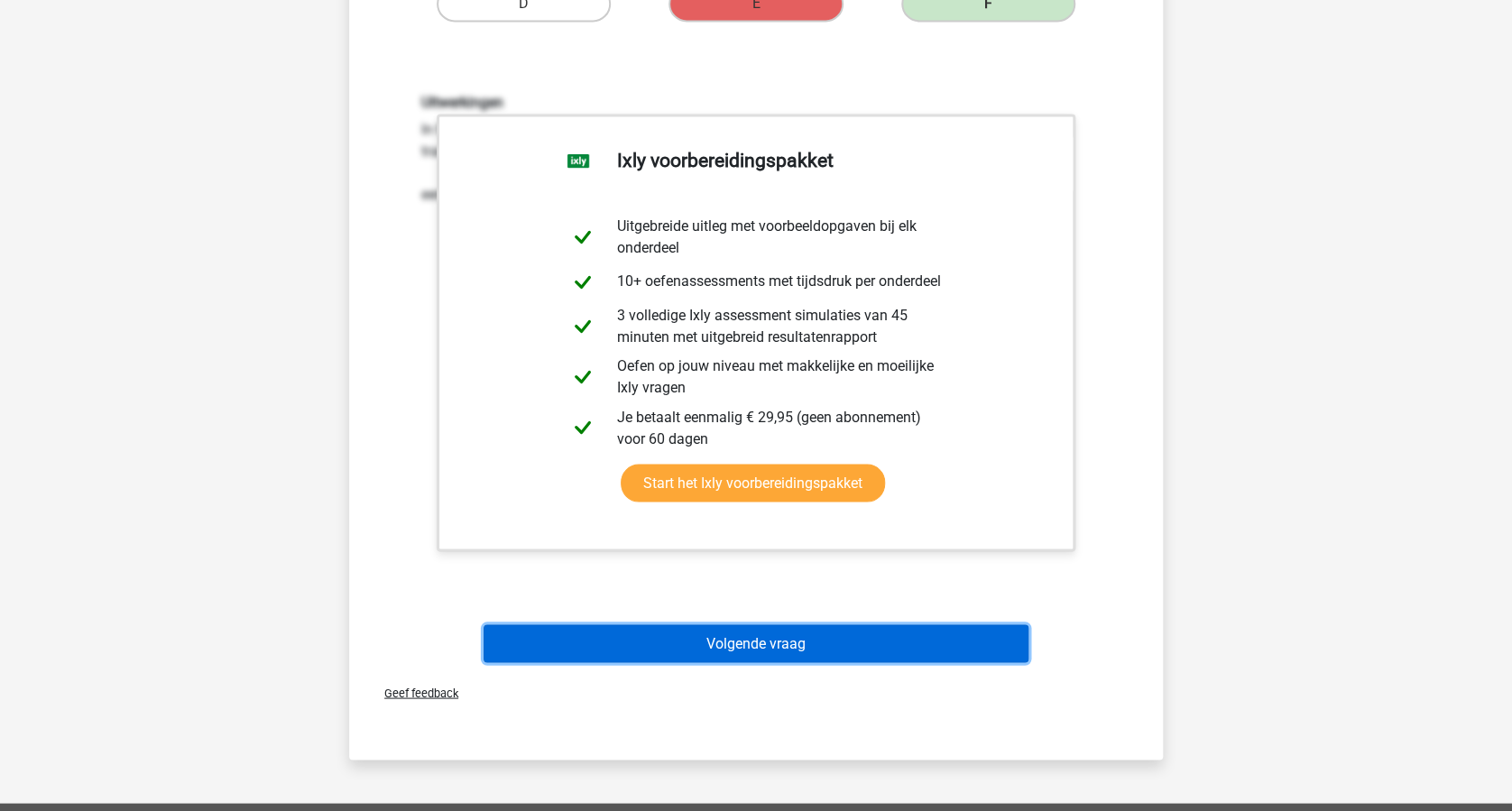
click at [845, 636] on button "Volgende vraag" at bounding box center [756, 642] width 546 height 38
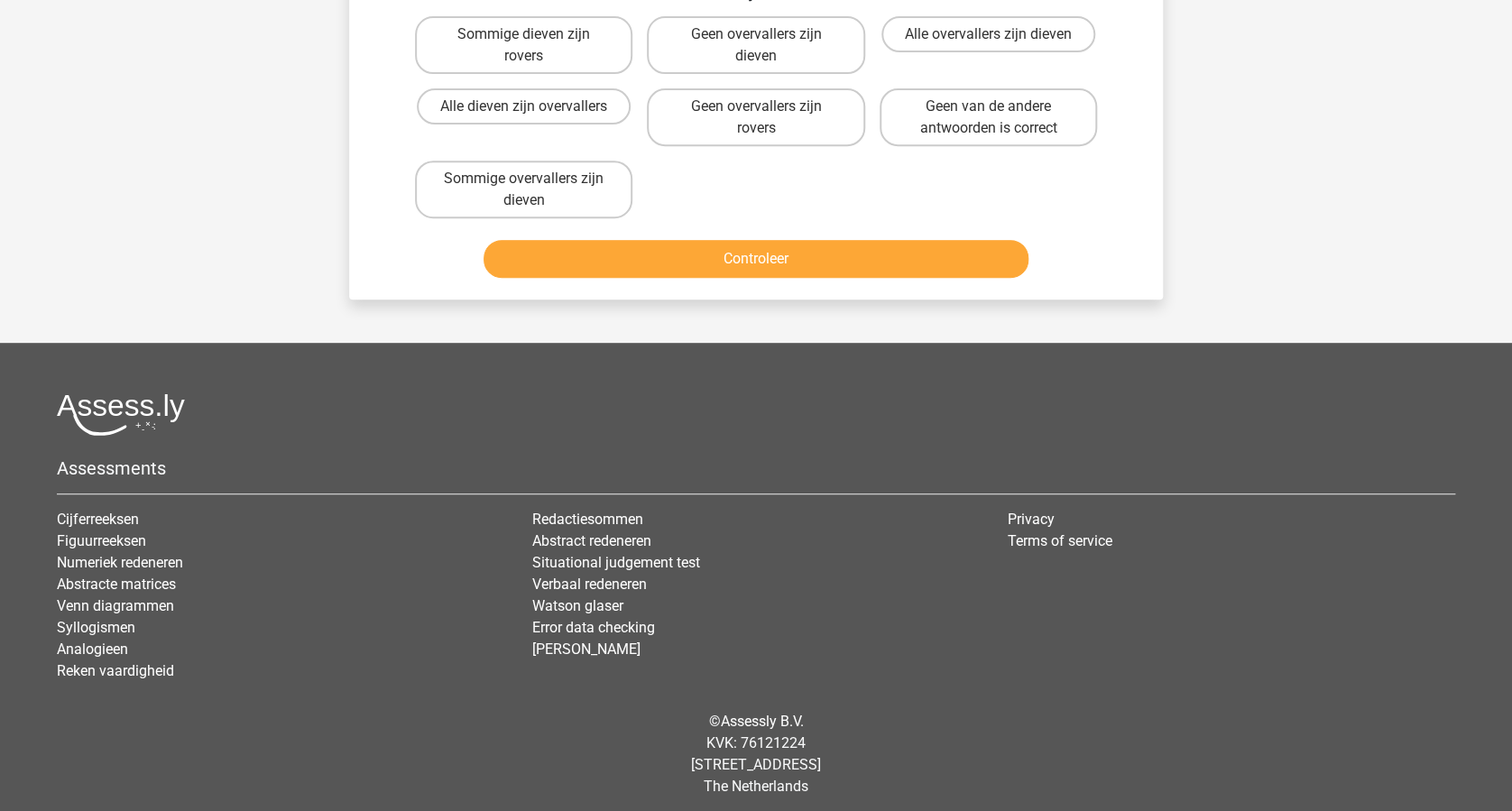
scroll to position [91, 0]
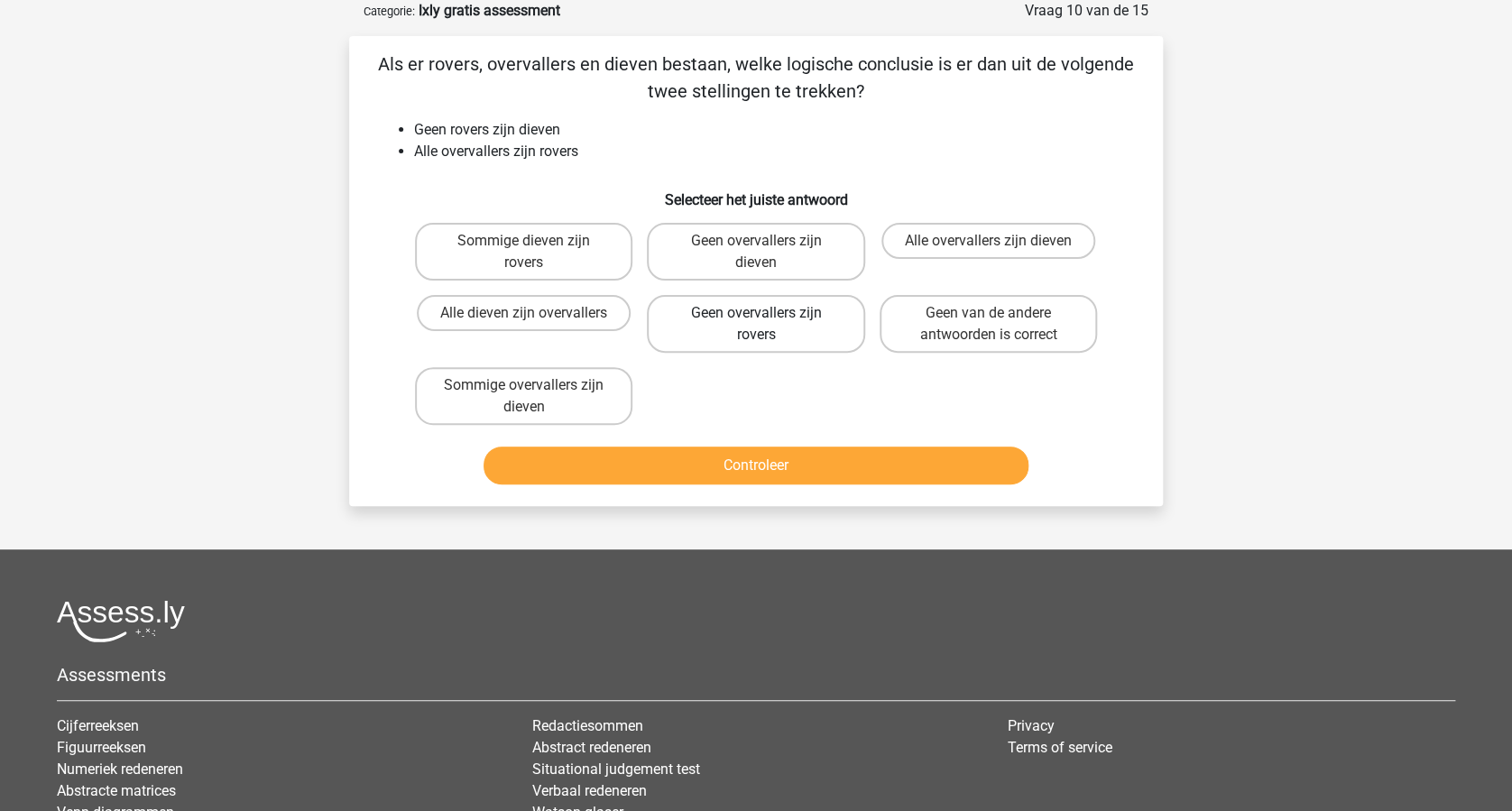
click at [759, 337] on label "Geen overvallers zijn rovers" at bounding box center [755, 324] width 217 height 58
click at [759, 325] on input "Geen overvallers zijn rovers" at bounding box center [762, 319] width 12 height 12
radio input "true"
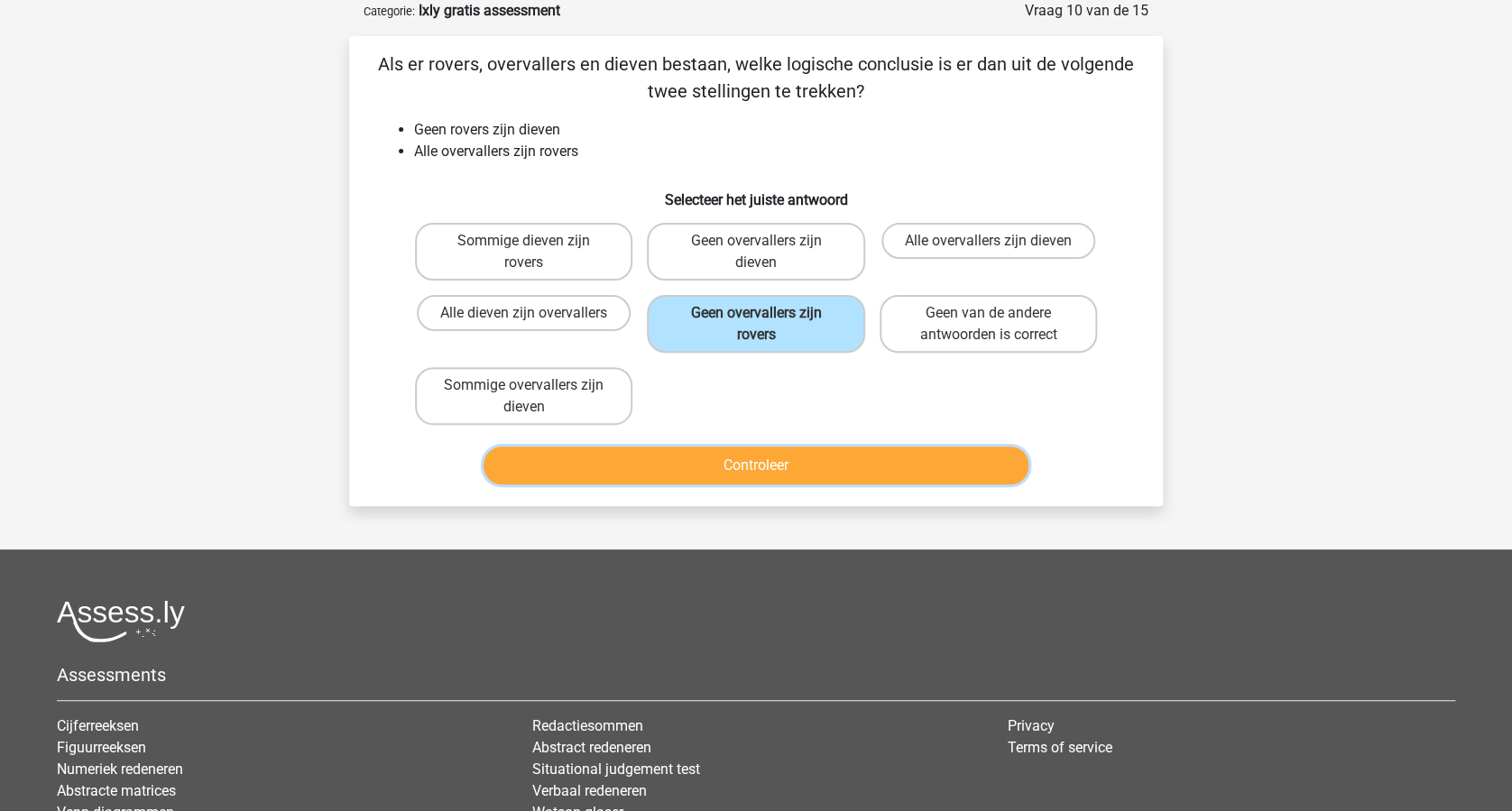
click at [785, 459] on button "Controleer" at bounding box center [756, 465] width 546 height 38
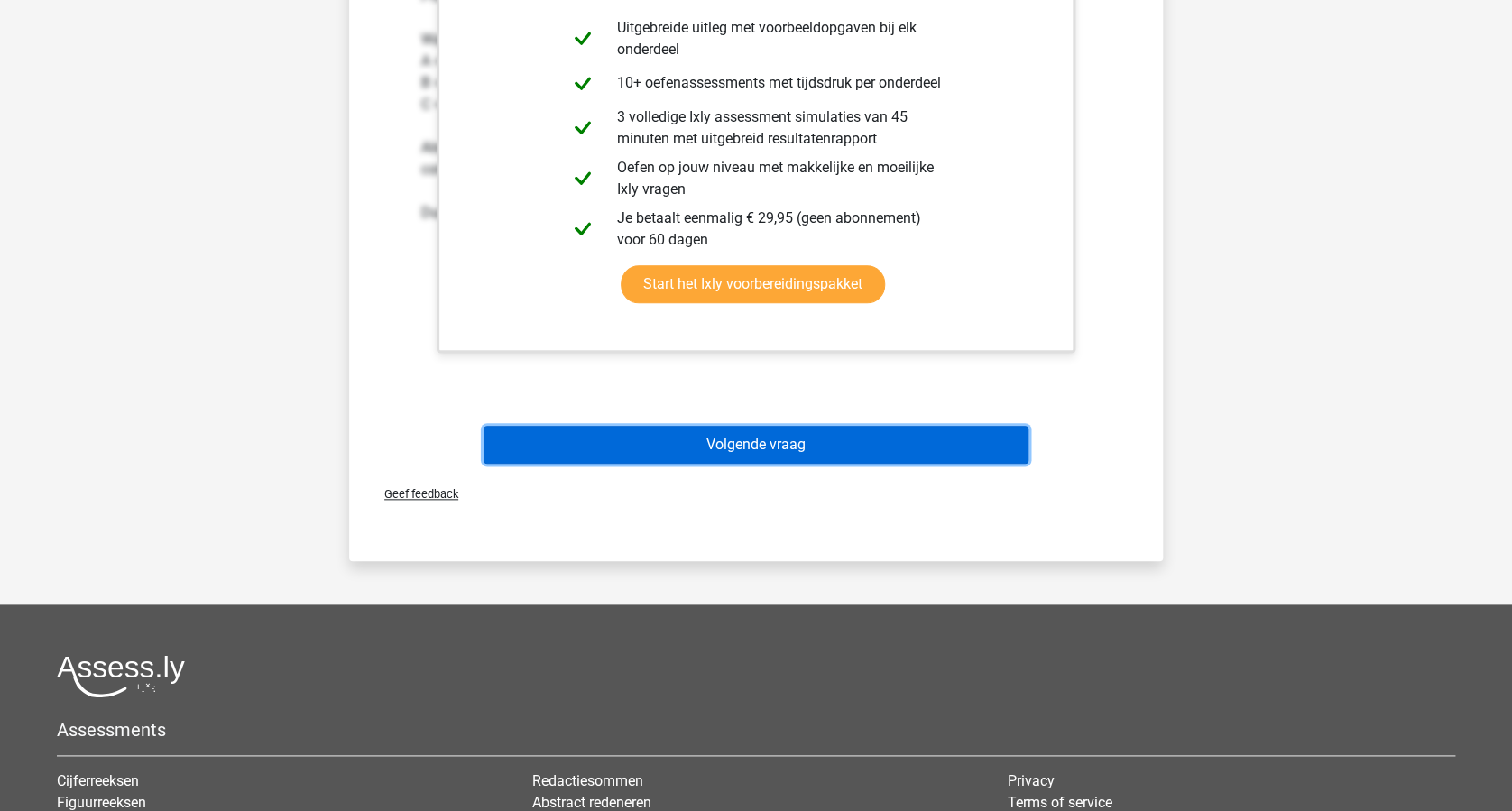
click at [798, 439] on button "Volgende vraag" at bounding box center [756, 445] width 546 height 38
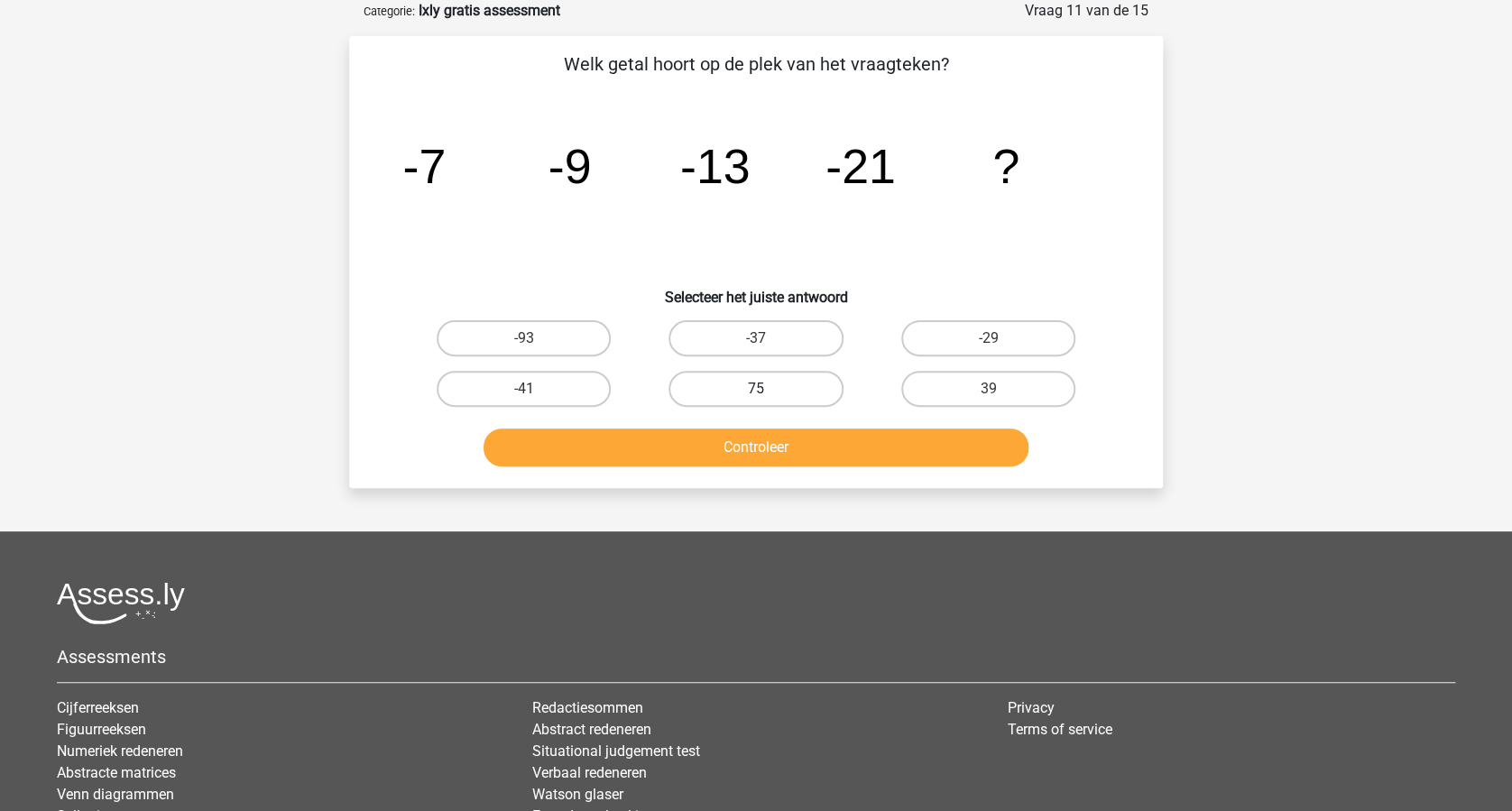
click at [751, 375] on label "75" at bounding box center [755, 389] width 175 height 36
click at [756, 389] on input "75" at bounding box center [762, 394] width 12 height 12
radio input "true"
click at [804, 443] on button "Controleer" at bounding box center [756, 446] width 546 height 38
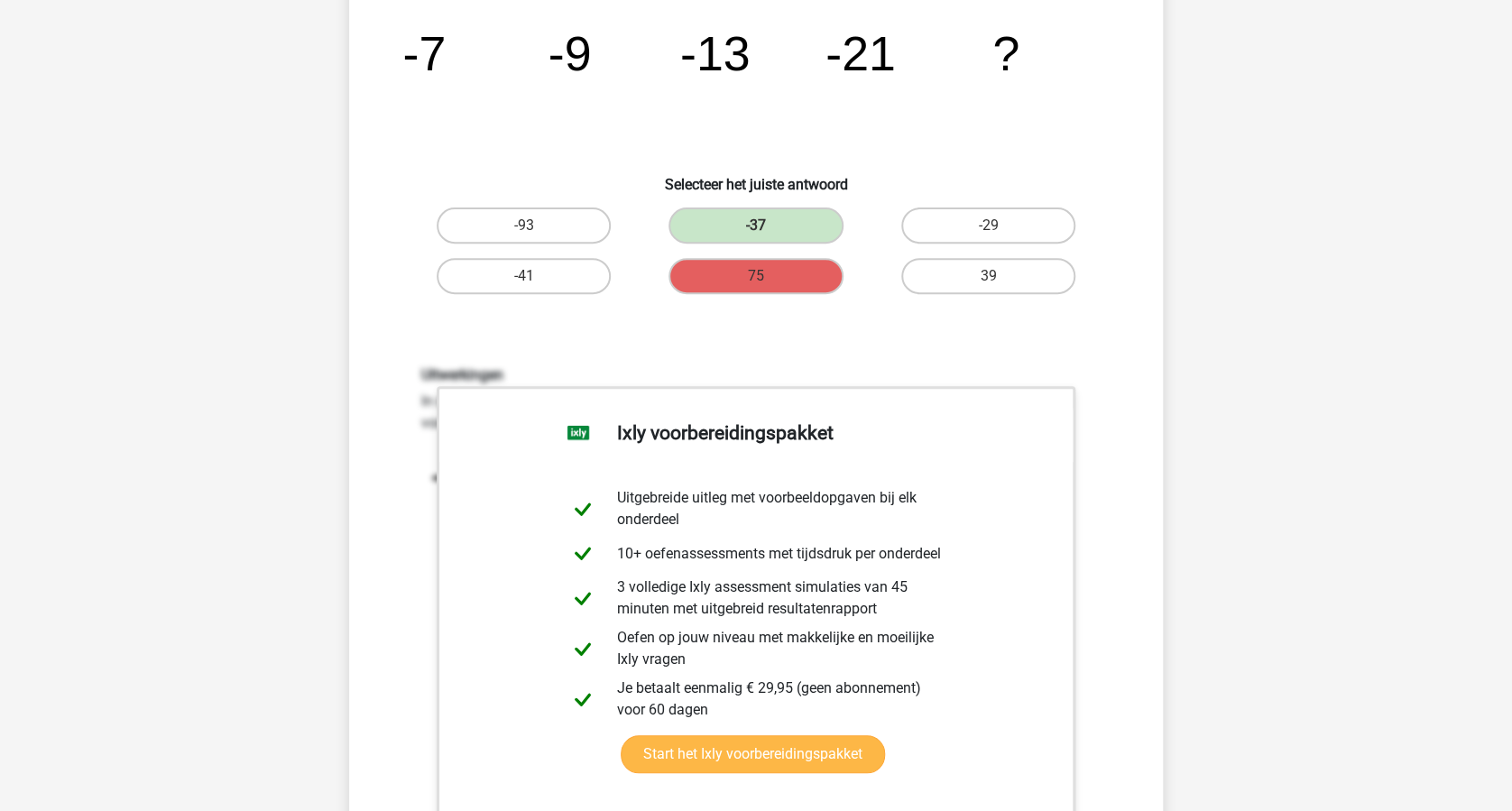
scroll to position [451, 0]
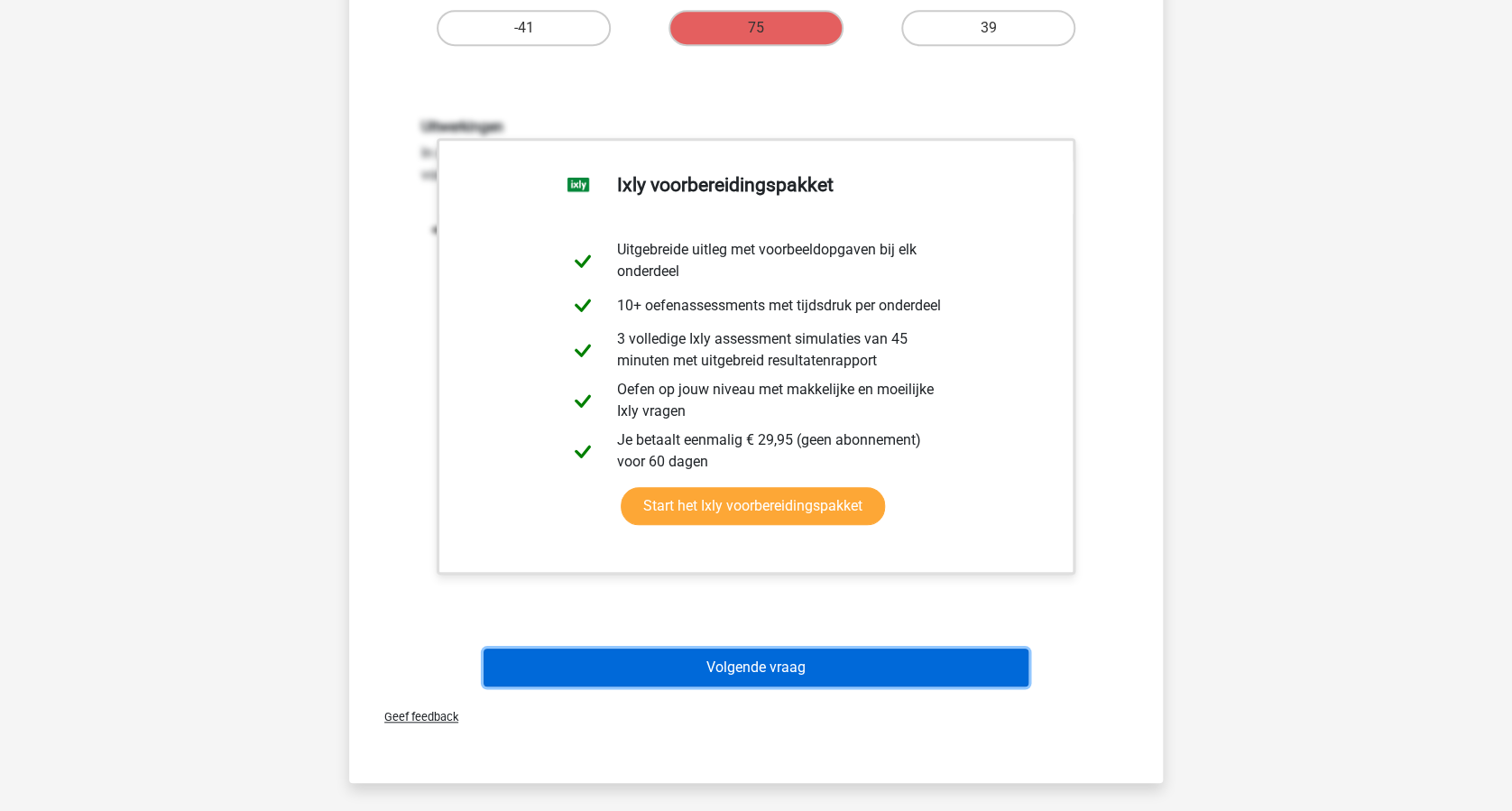
click at [806, 659] on button "Volgende vraag" at bounding box center [756, 667] width 546 height 38
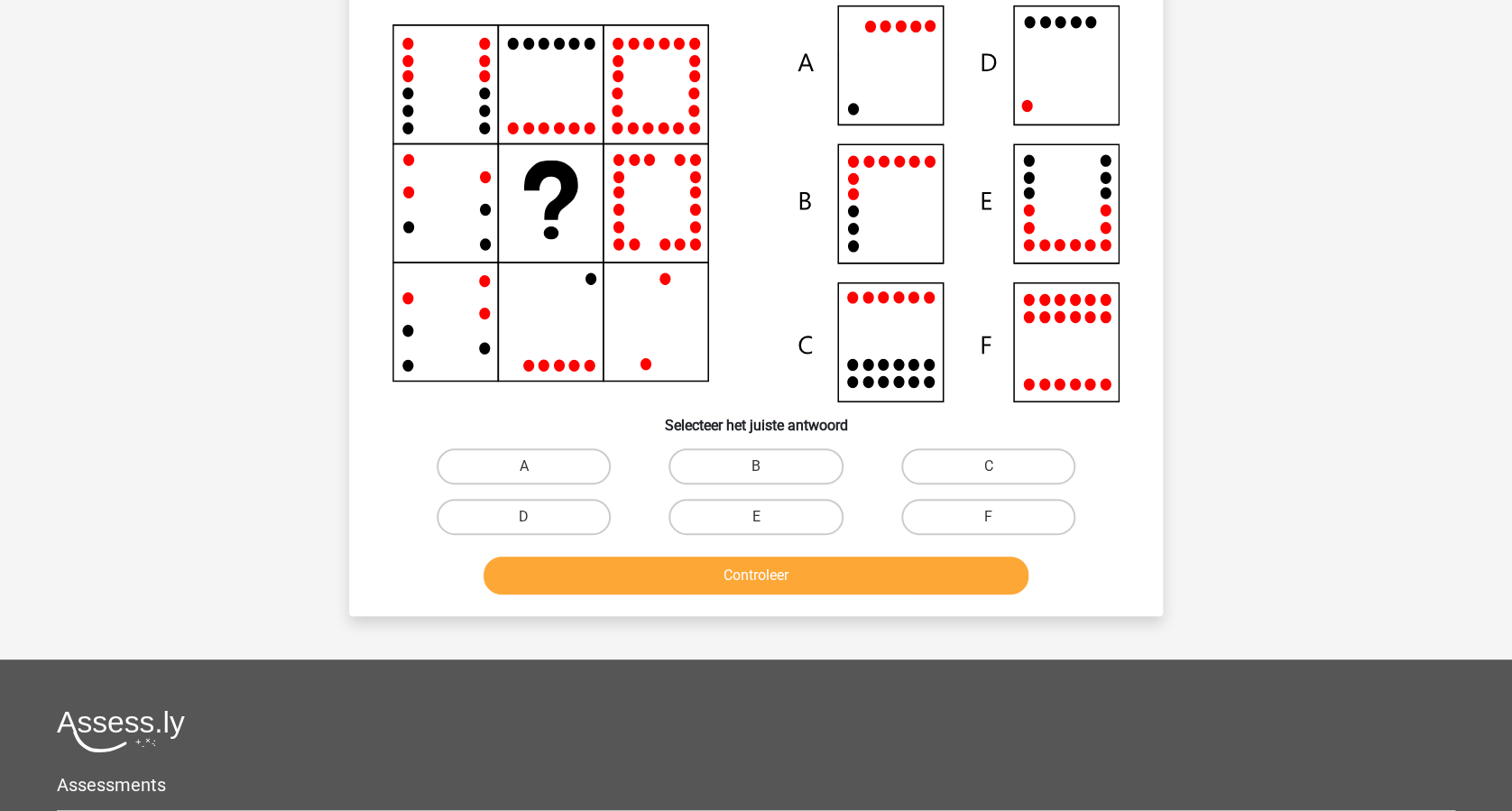
scroll to position [91, 0]
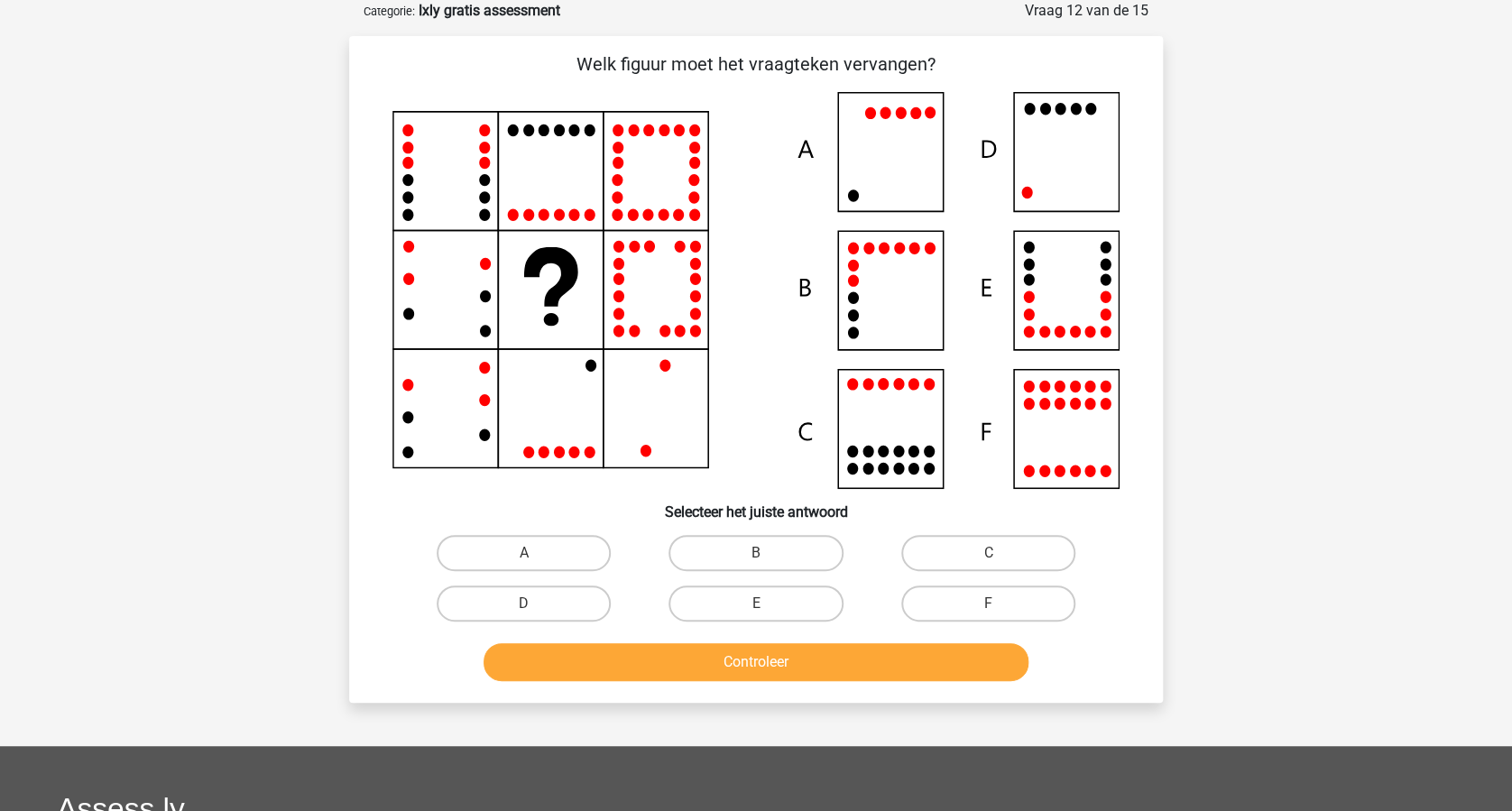
click at [761, 553] on input "B" at bounding box center [762, 558] width 12 height 12
radio input "true"
click at [794, 651] on button "Controleer" at bounding box center [756, 662] width 546 height 38
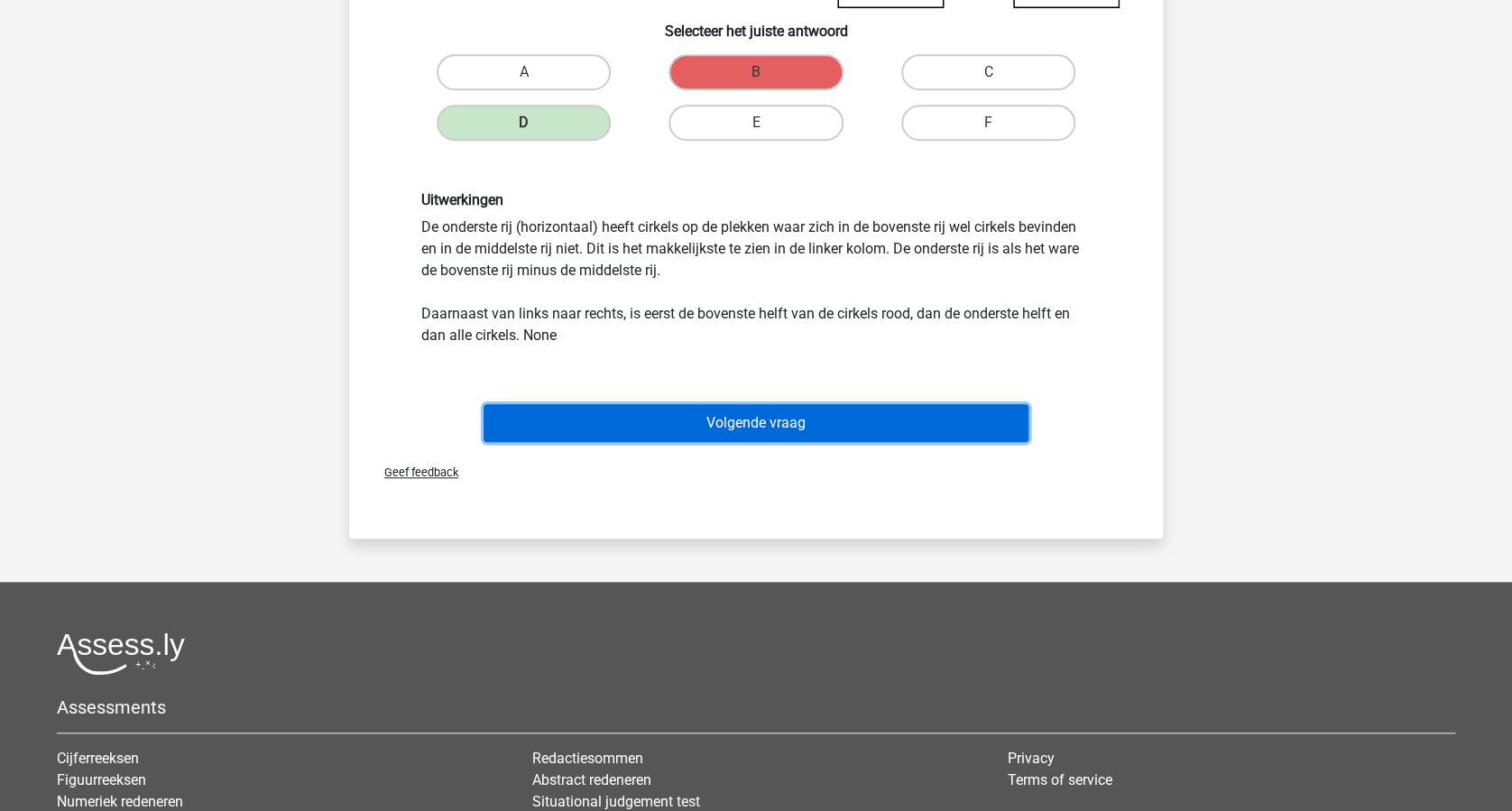
click at [770, 411] on button "Volgende vraag" at bounding box center [756, 422] width 546 height 38
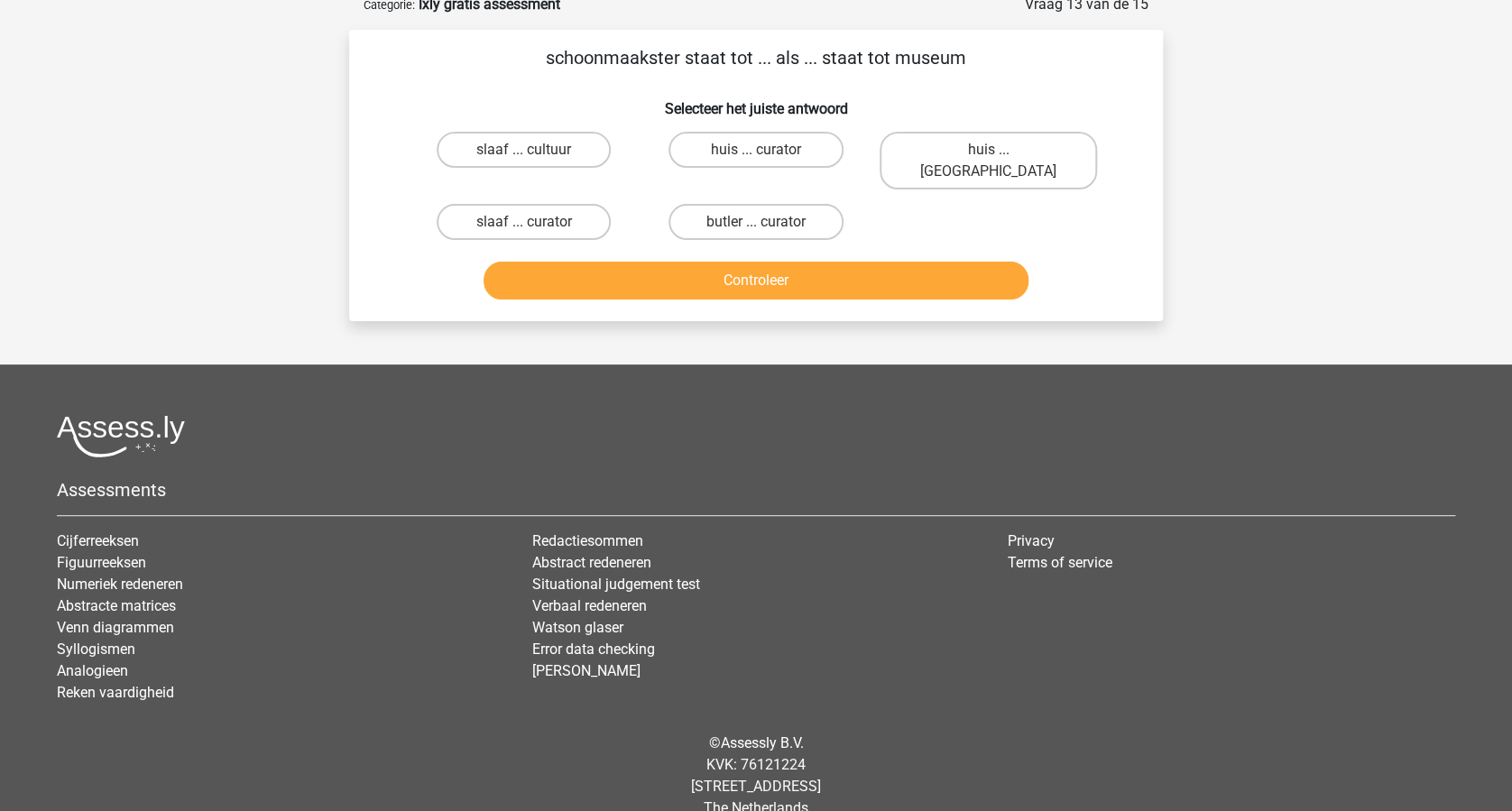
scroll to position [104, 0]
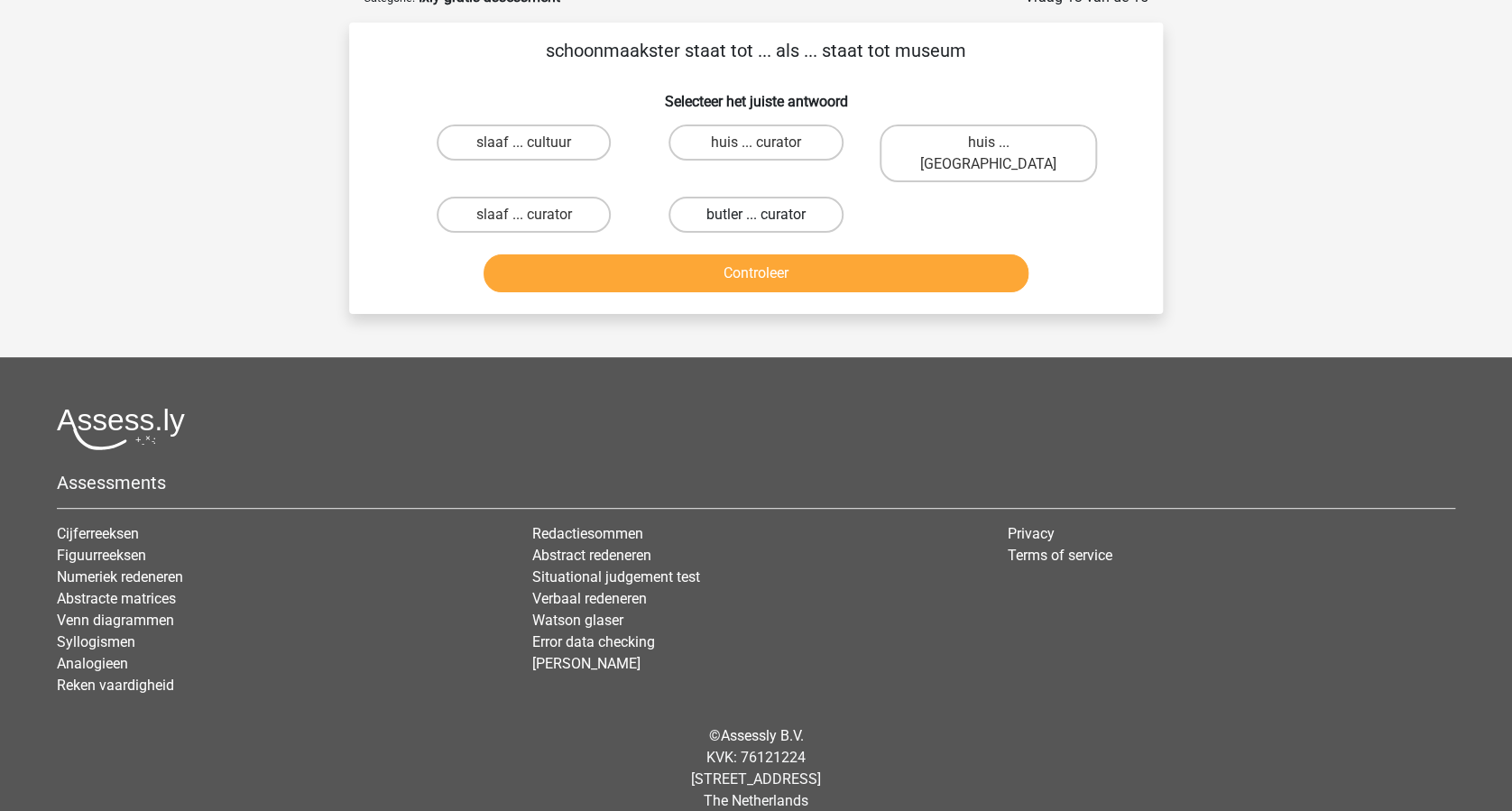
click at [776, 197] on label "butler ... curator" at bounding box center [755, 214] width 175 height 36
click at [768, 215] on input "butler ... curator" at bounding box center [762, 221] width 12 height 12
radio input "true"
click at [790, 255] on button "Controleer" at bounding box center [756, 273] width 546 height 38
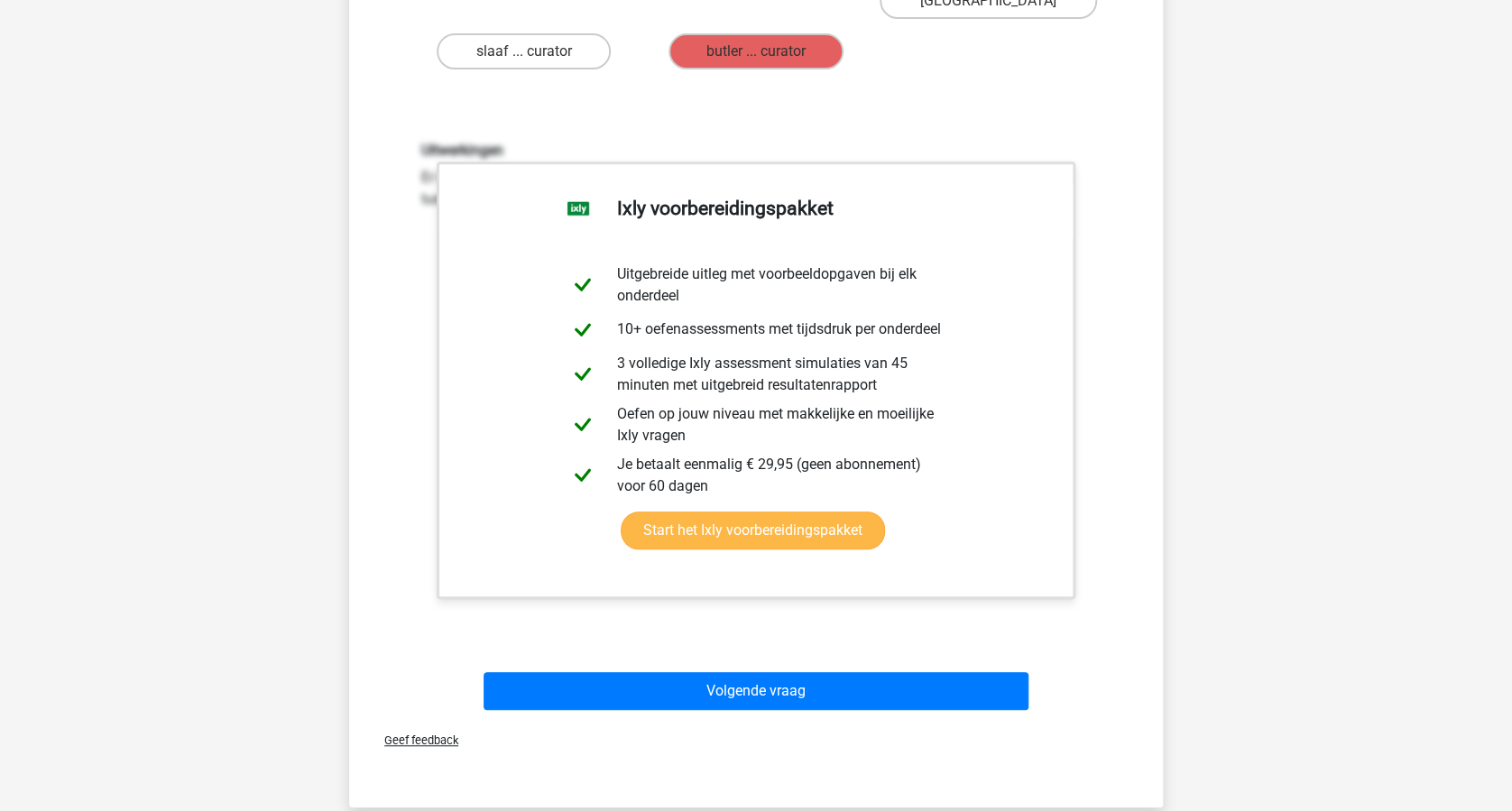
scroll to position [344, 0]
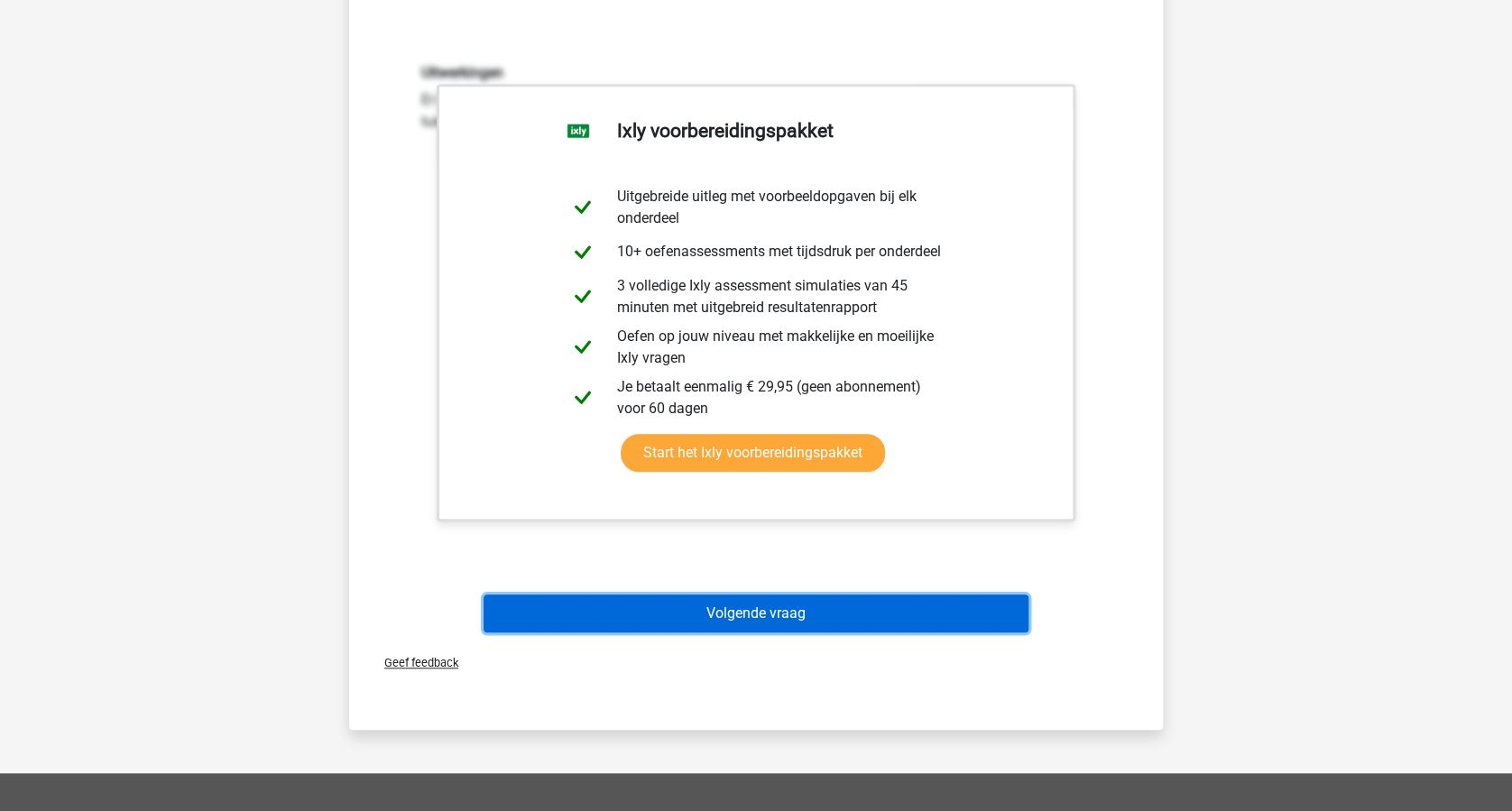
click at [798, 595] on button "Volgende vraag" at bounding box center [756, 613] width 546 height 38
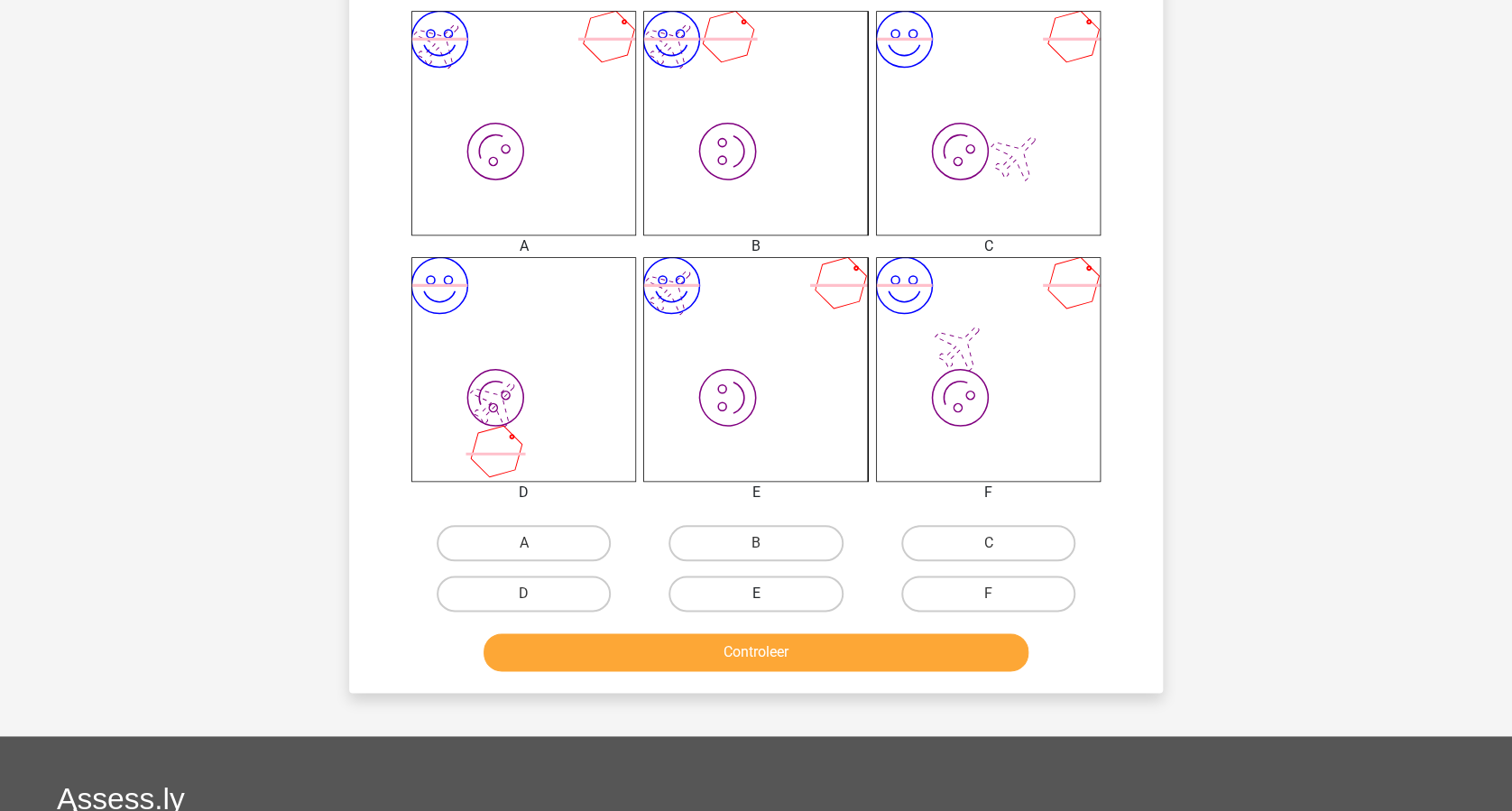
scroll to position [812, 0]
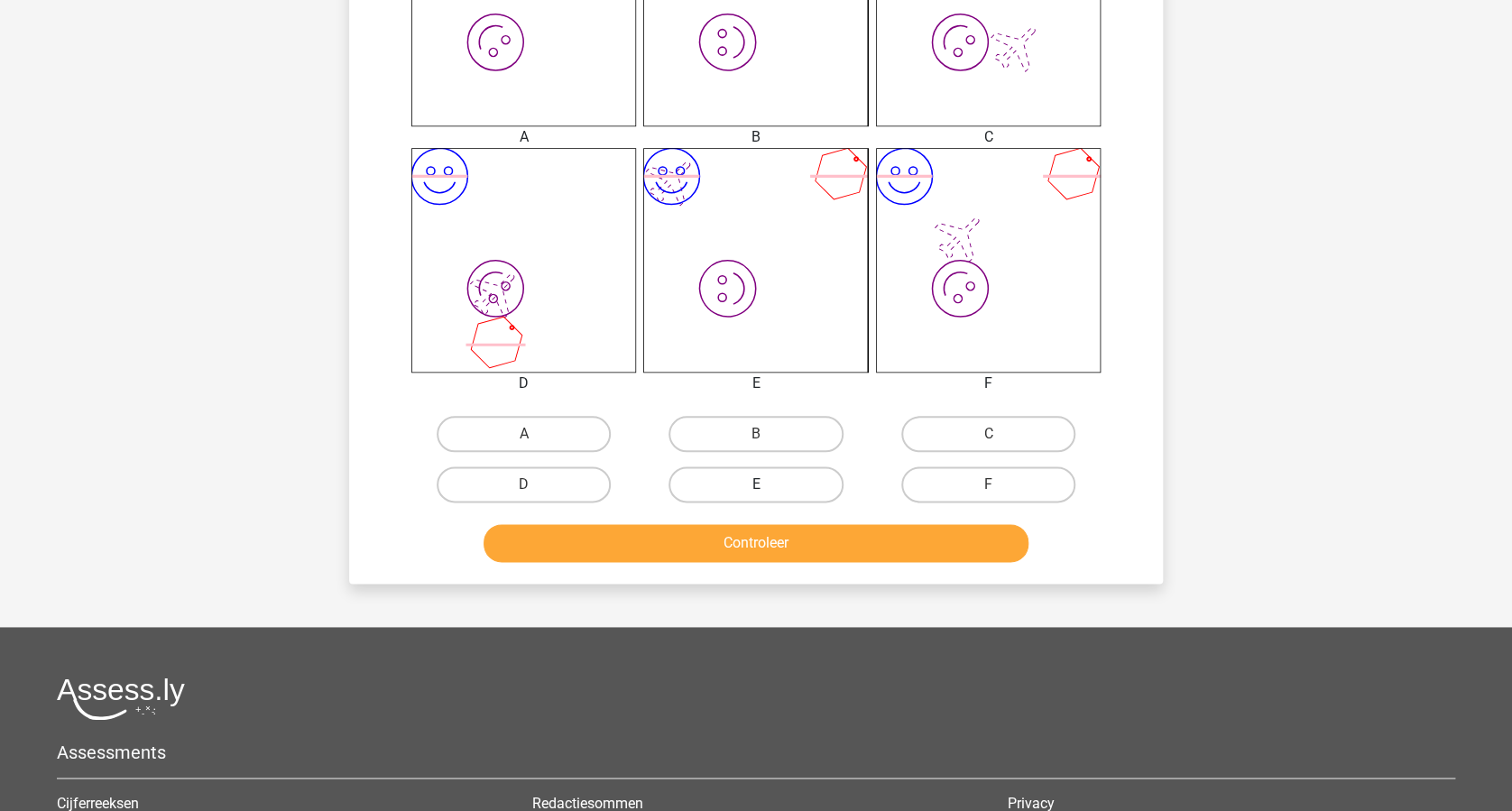
click at [740, 477] on label "E" at bounding box center [755, 484] width 175 height 36
click at [756, 484] on input "E" at bounding box center [762, 490] width 12 height 12
radio input "true"
click at [759, 528] on button "Controleer" at bounding box center [756, 543] width 546 height 38
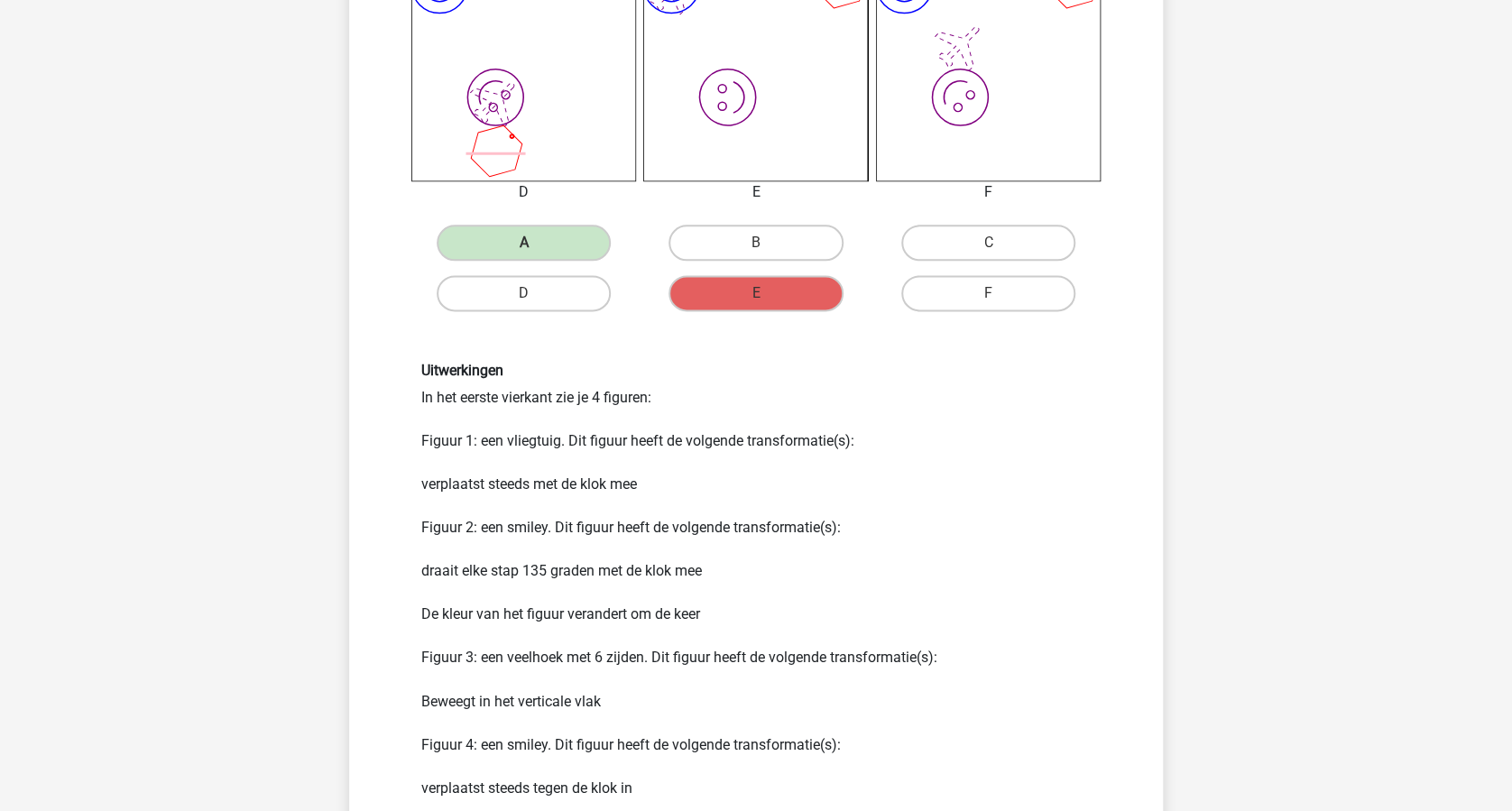
scroll to position [1173, 0]
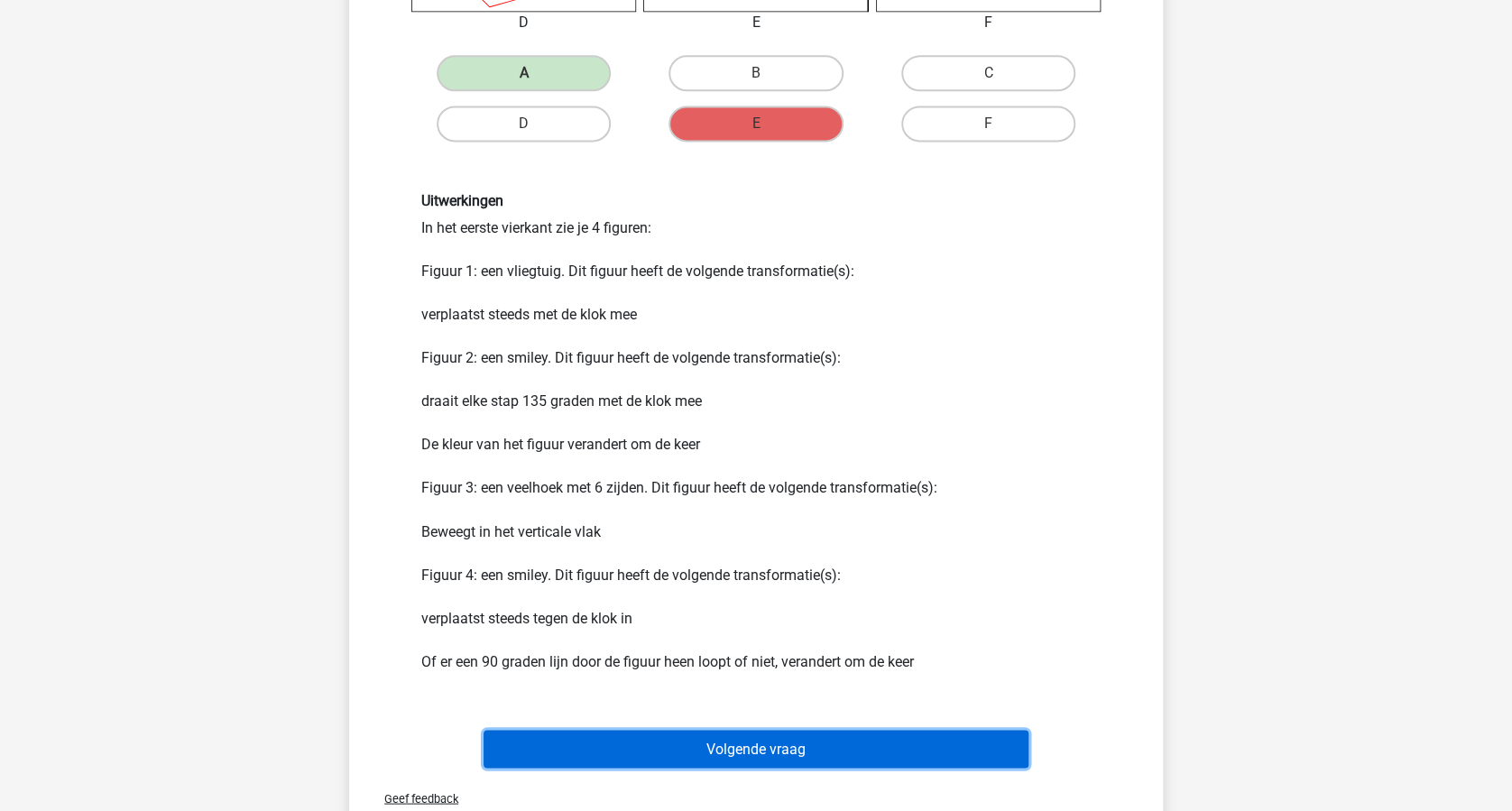
click at [780, 730] on button "Volgende vraag" at bounding box center [756, 748] width 546 height 38
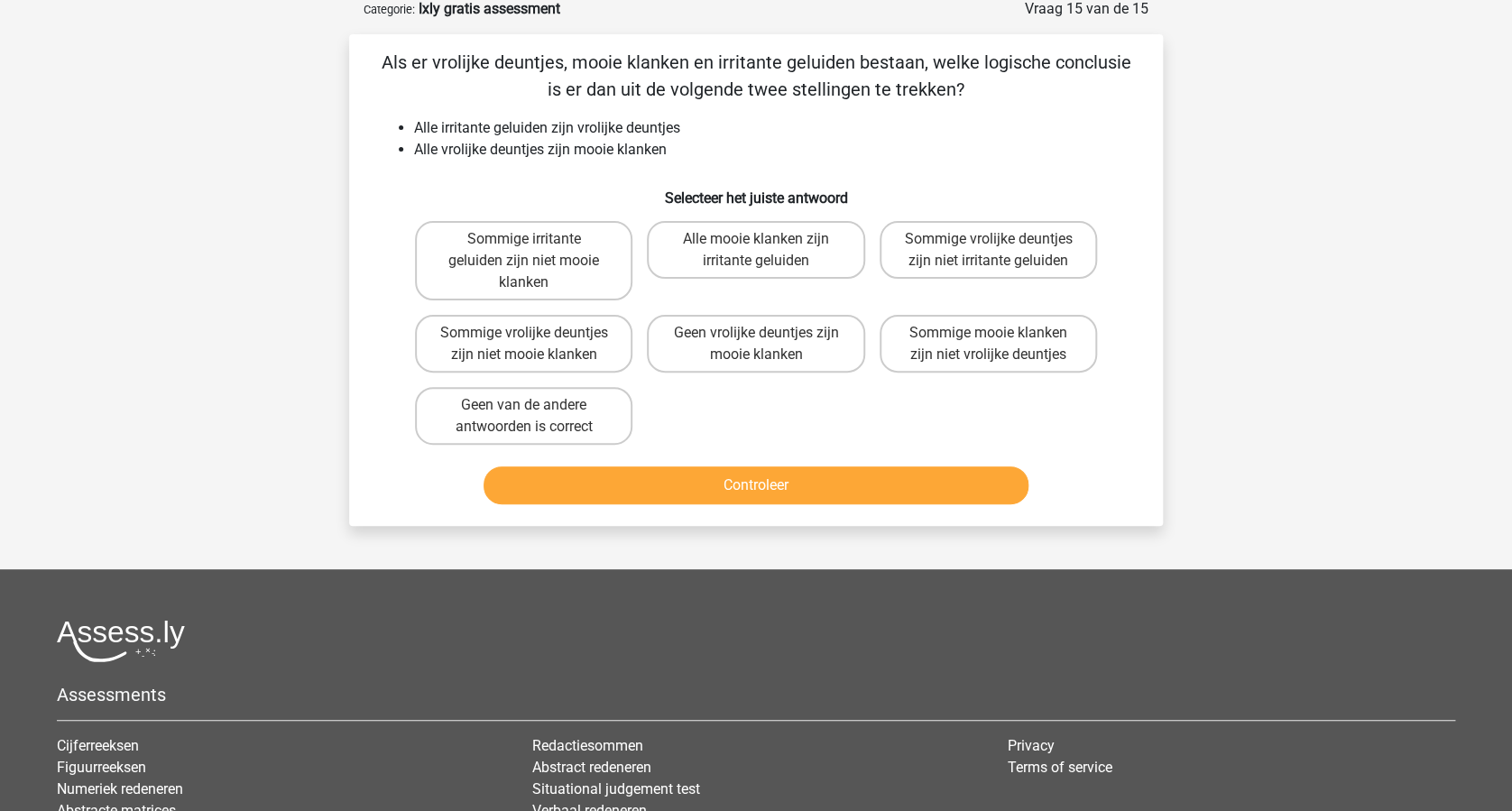
scroll to position [91, 0]
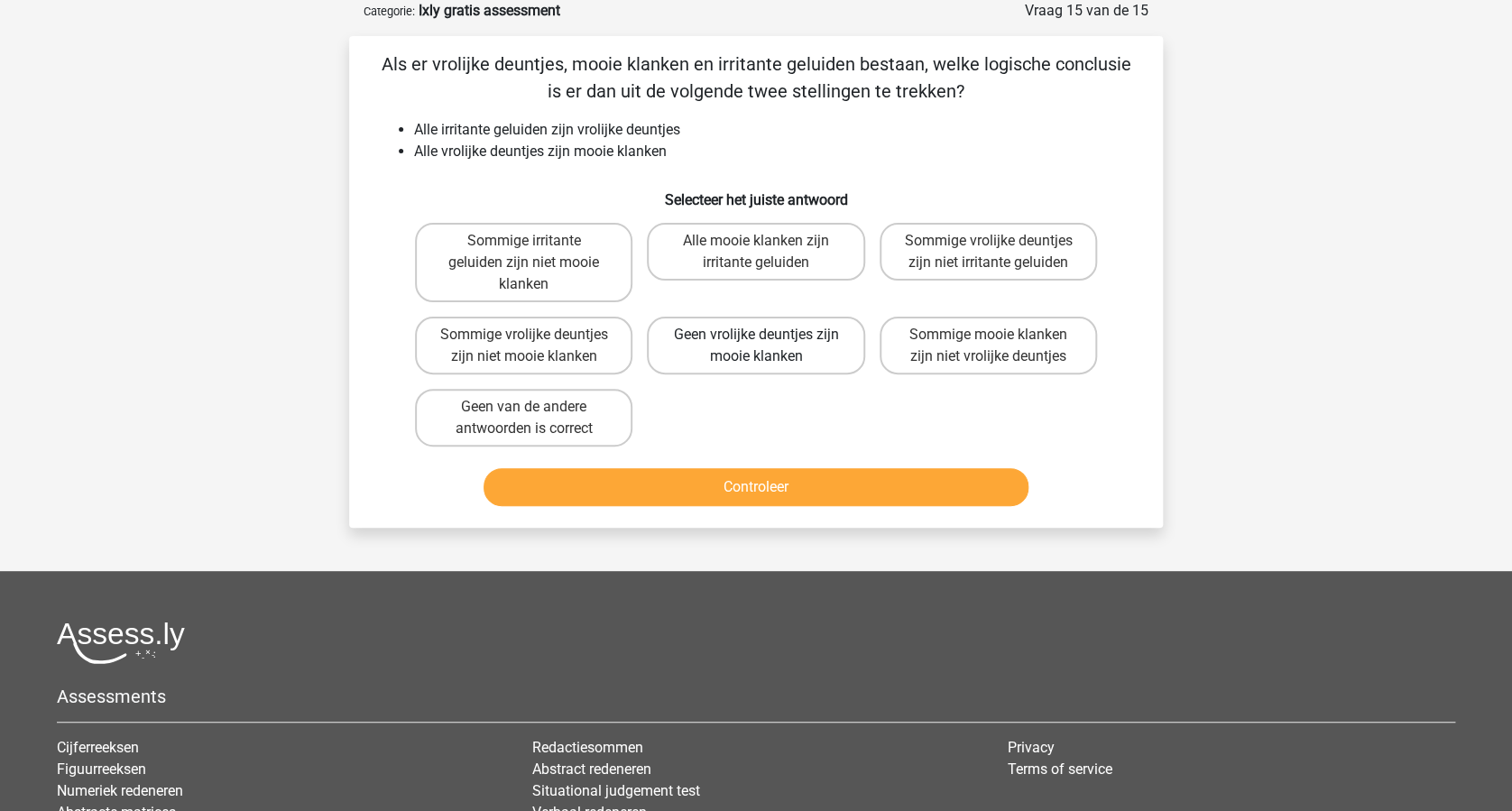
click at [749, 352] on label "Geen vrolijke deuntjes zijn mooie klanken" at bounding box center [755, 345] width 217 height 58
click at [756, 346] on input "Geen vrolijke deuntjes zijn mooie klanken" at bounding box center [762, 340] width 12 height 12
radio input "true"
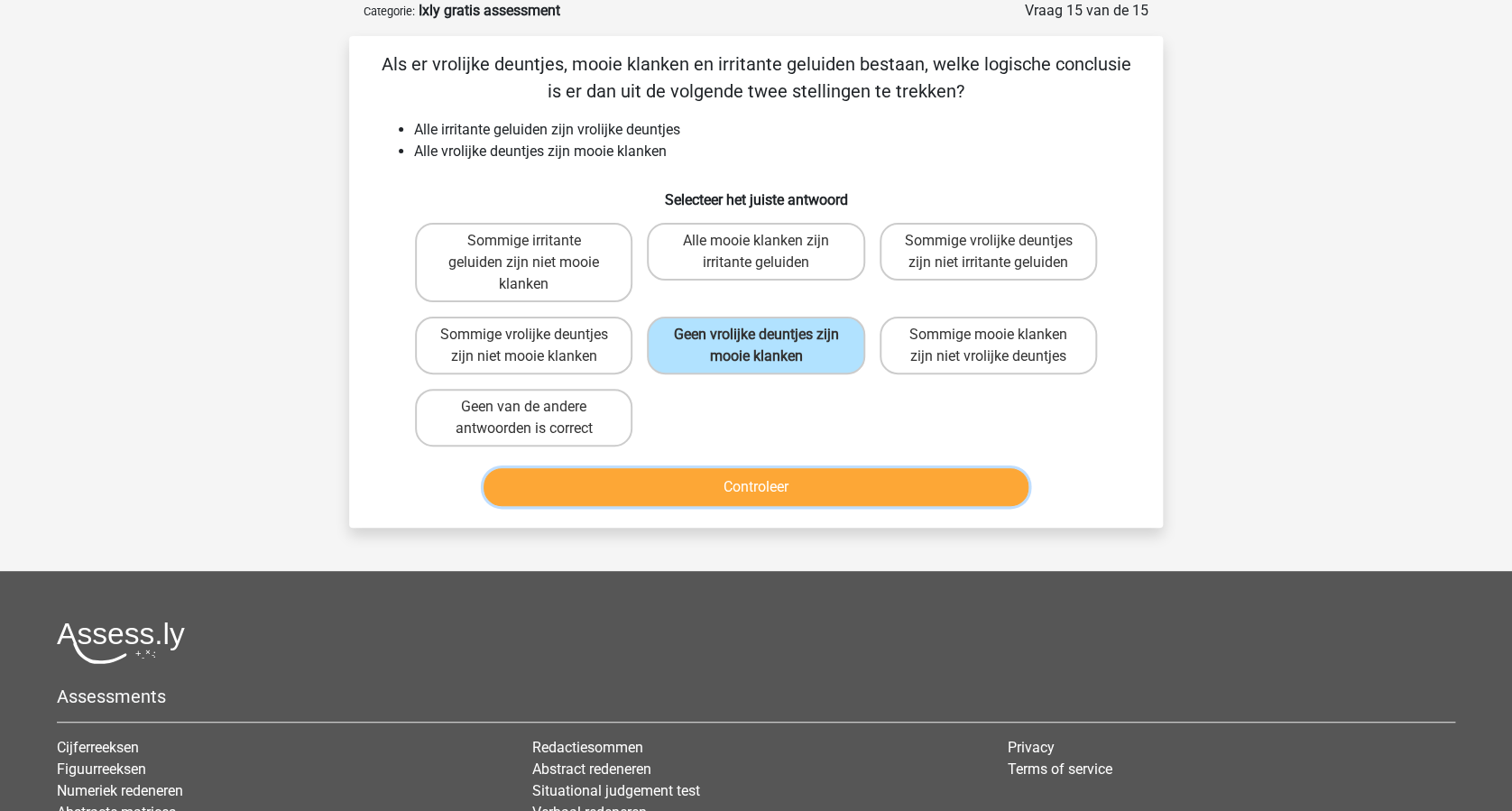
click at [768, 477] on button "Controleer" at bounding box center [756, 487] width 546 height 38
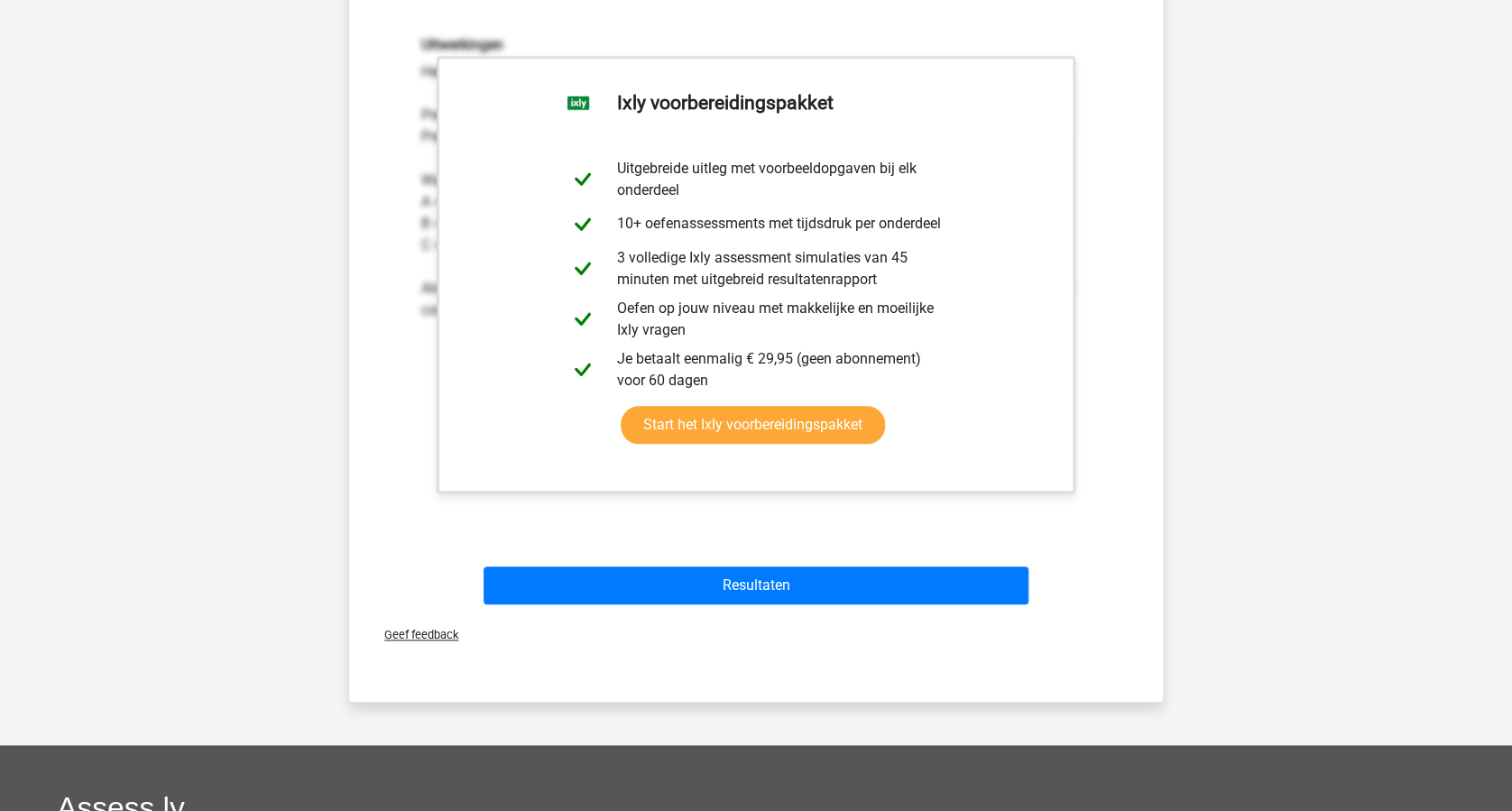
scroll to position [692, 0]
